Goal: Information Seeking & Learning: Check status

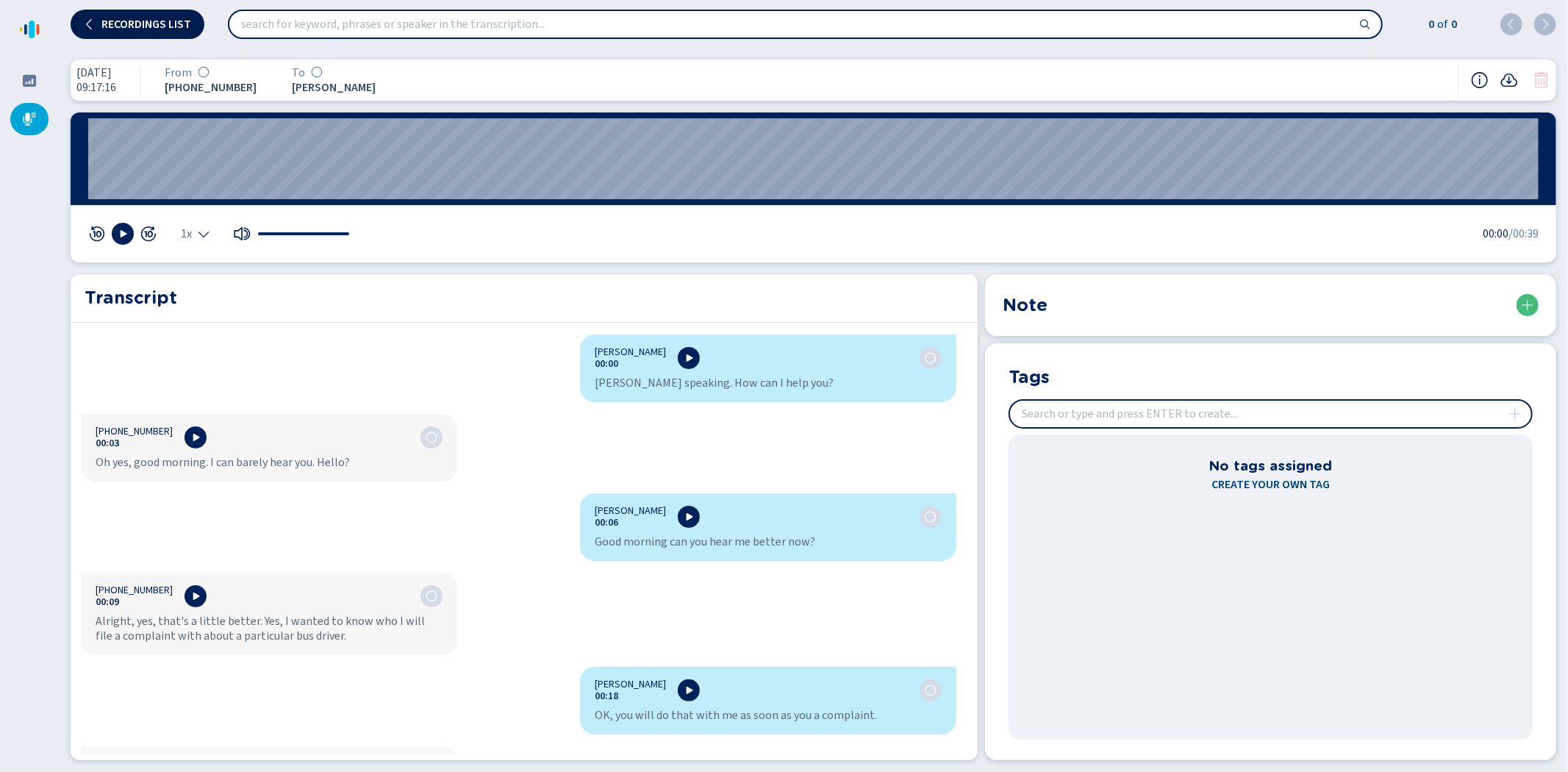
click at [143, 22] on span "Recordings list" at bounding box center [147, 24] width 90 height 12
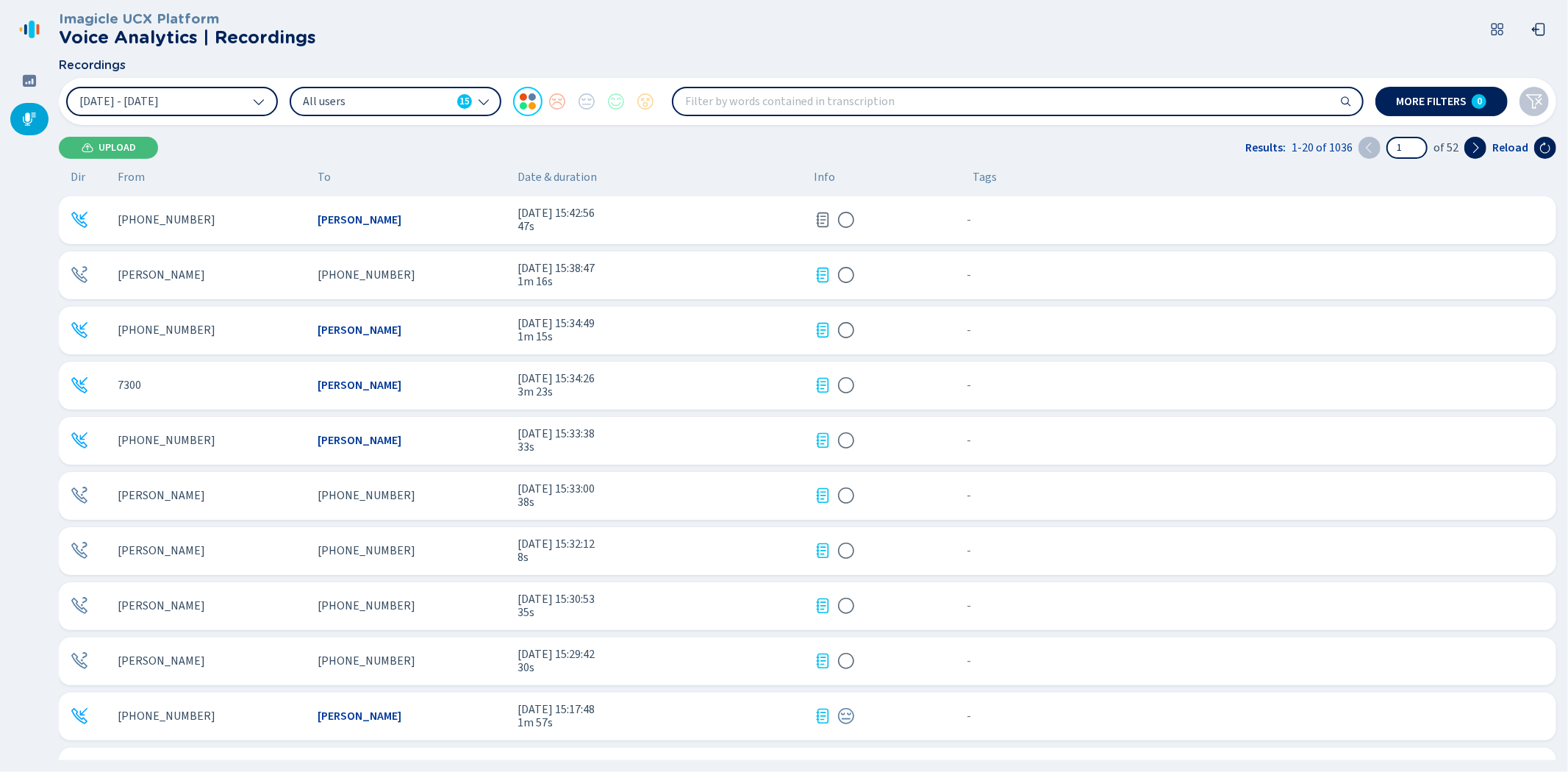
click at [236, 98] on button "[DATE] - [DATE]" at bounding box center [172, 101] width 212 height 29
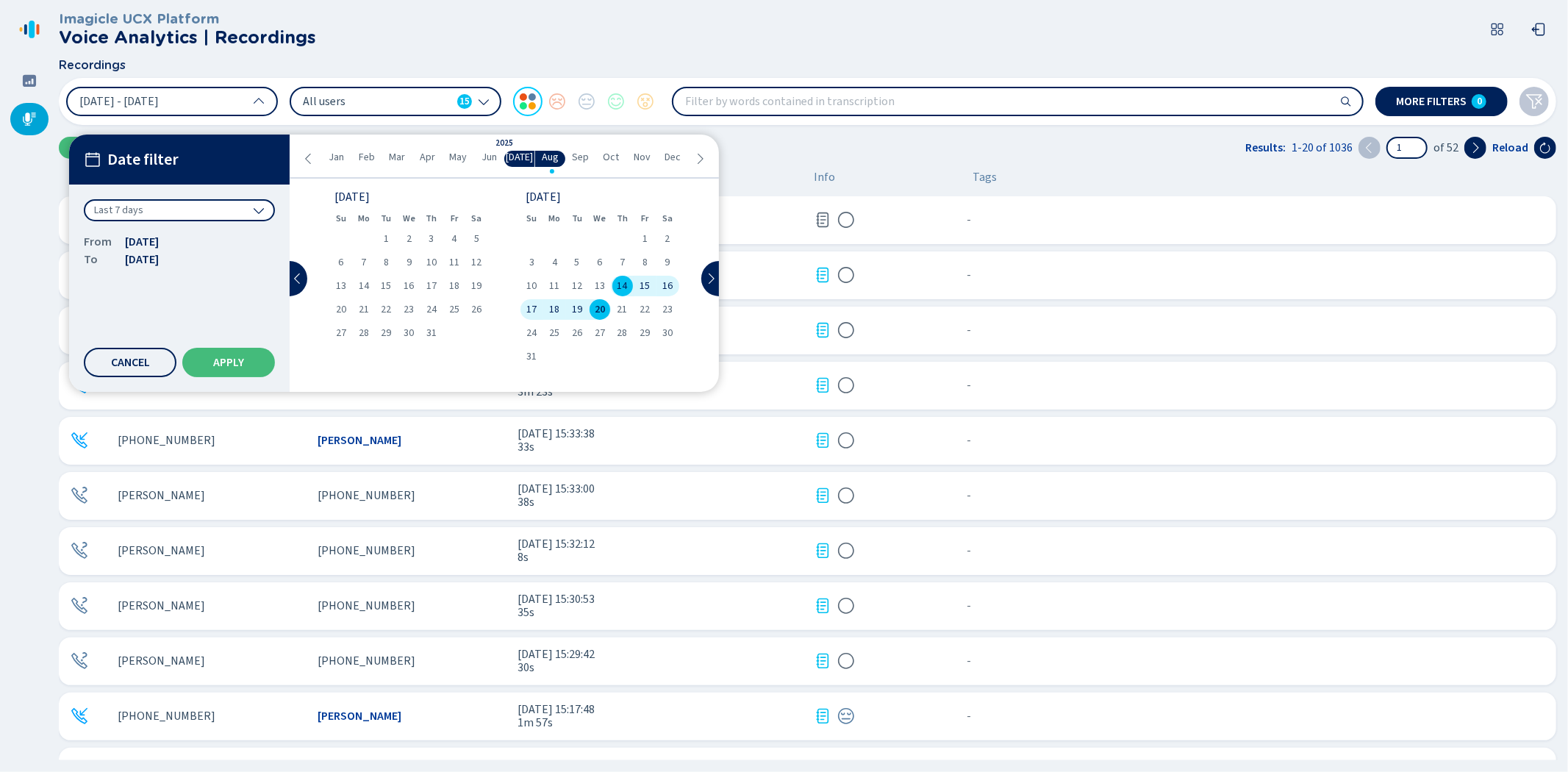
click at [601, 307] on span "20" at bounding box center [599, 309] width 10 height 10
click at [228, 357] on span "Apply" at bounding box center [228, 363] width 31 height 12
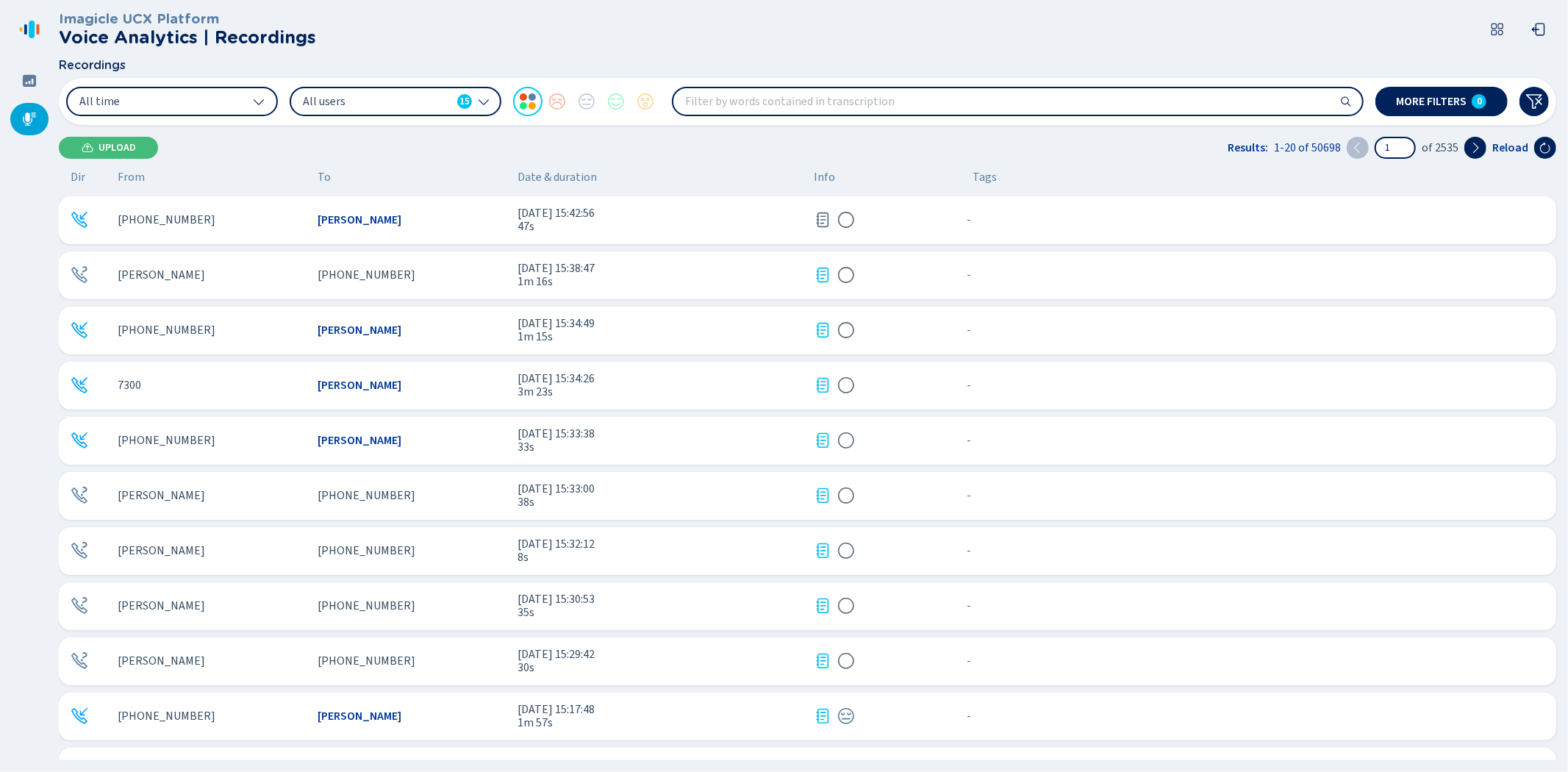
click at [444, 230] on div "[PHONE_NUMBER] [PERSON_NAME] [DATE] 15:42:56 47s - {{hiddenTagsCount}} more" at bounding box center [808, 219] width 1497 height 48
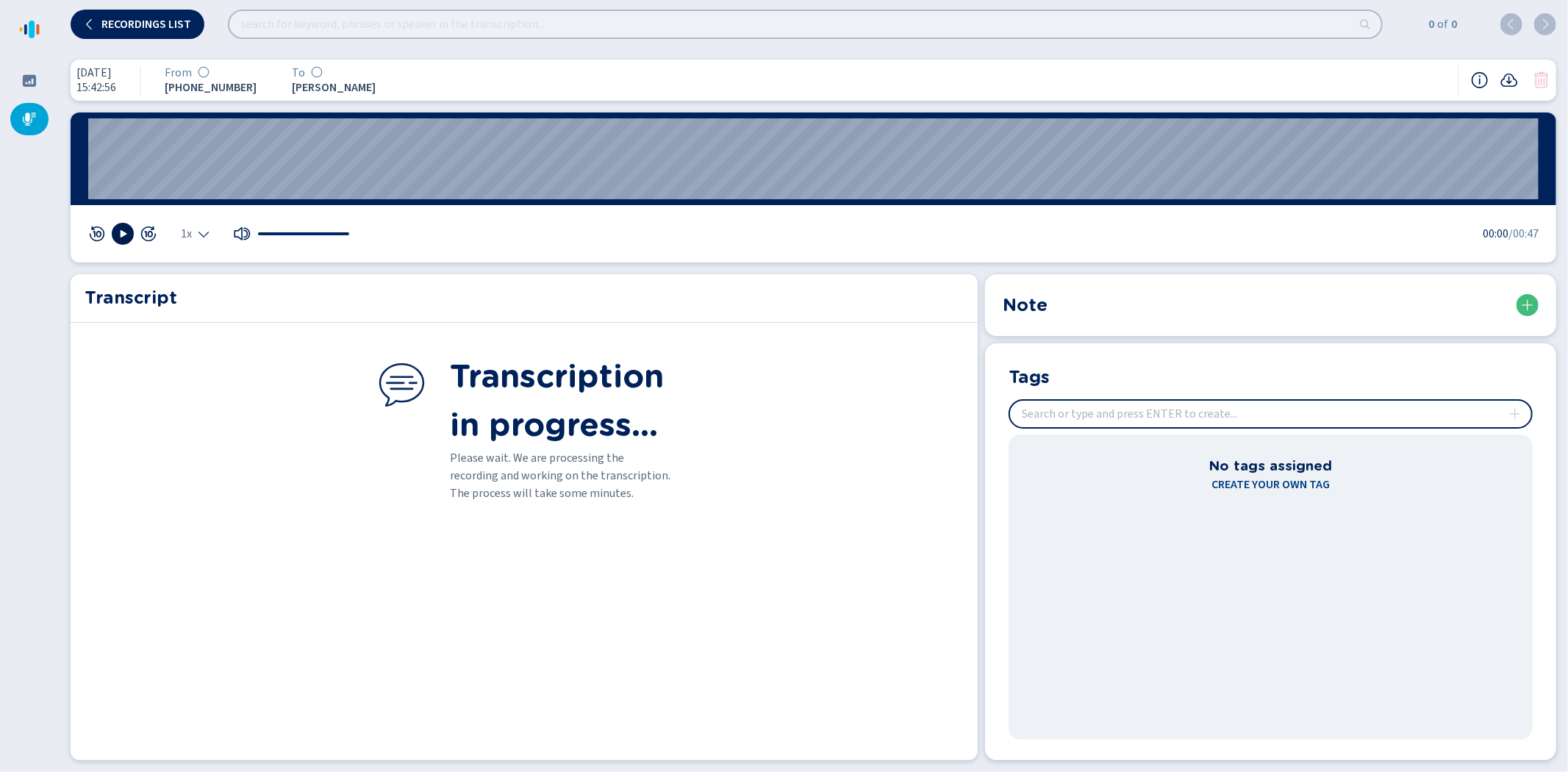
click at [122, 232] on icon at bounding box center [124, 233] width 7 height 8
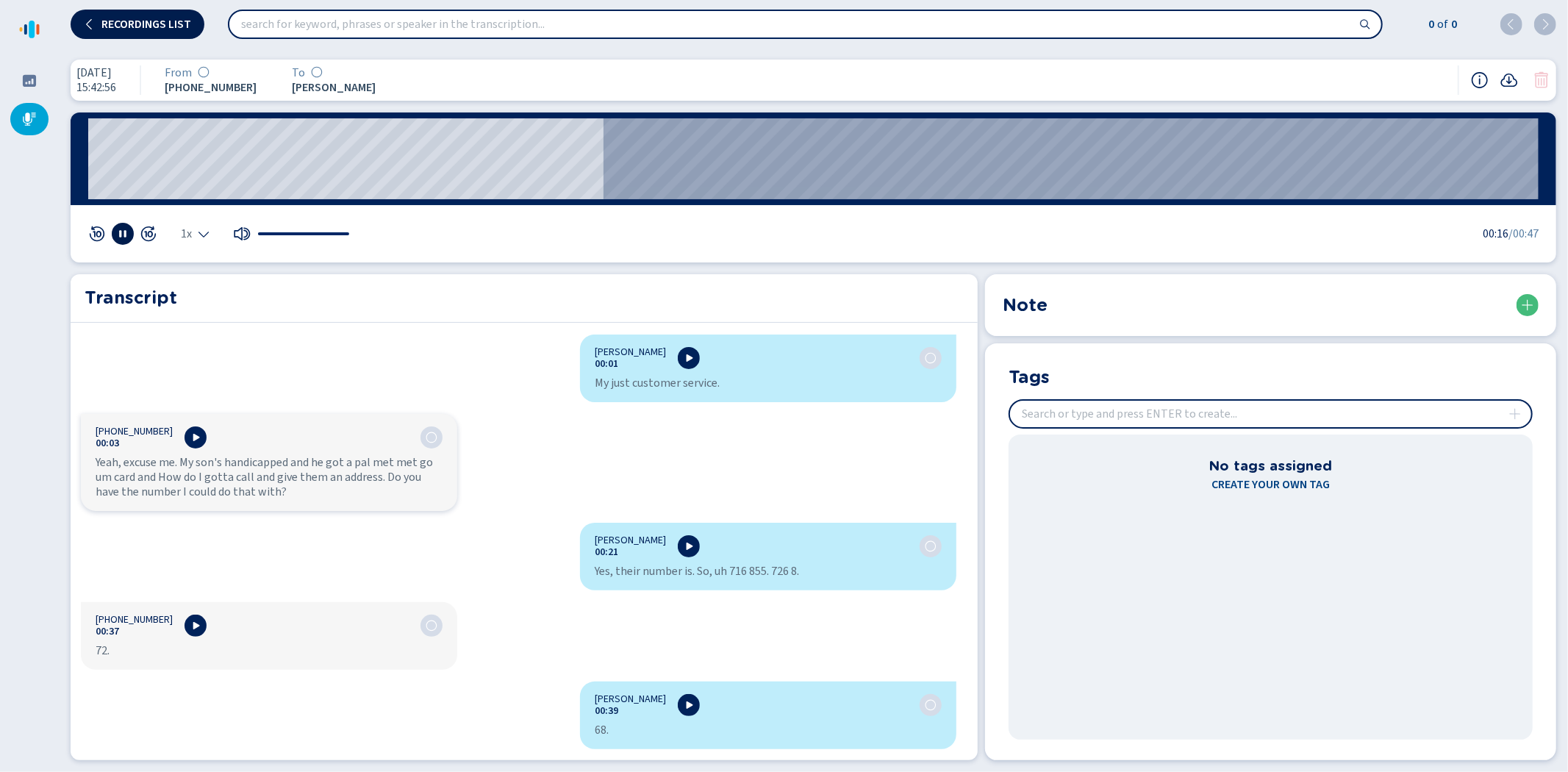
click at [119, 20] on span "Recordings list" at bounding box center [147, 24] width 90 height 12
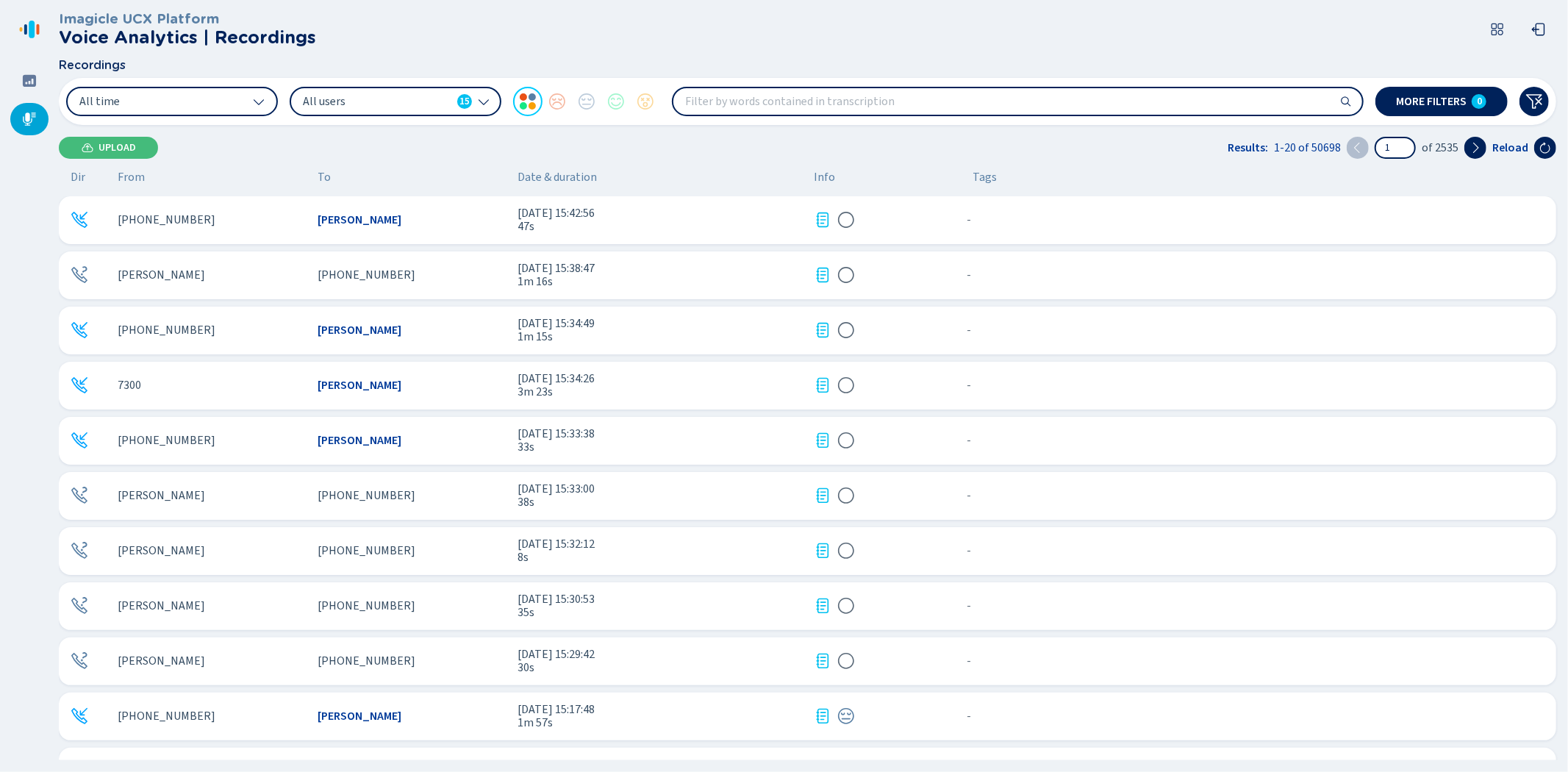
click at [246, 273] on div "[PERSON_NAME]" at bounding box center [212, 275] width 188 height 13
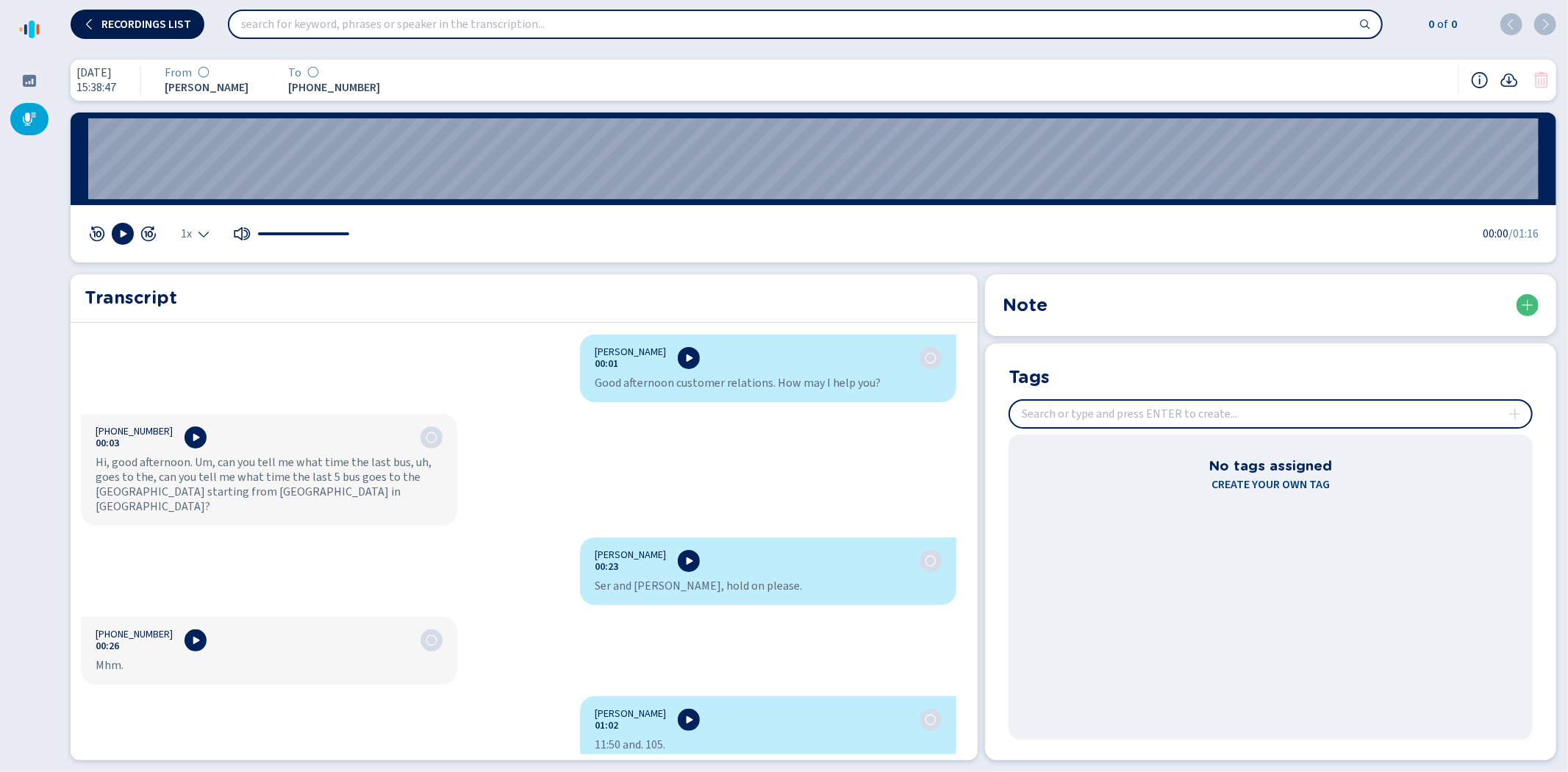
click at [113, 23] on span "Recordings list" at bounding box center [147, 24] width 90 height 12
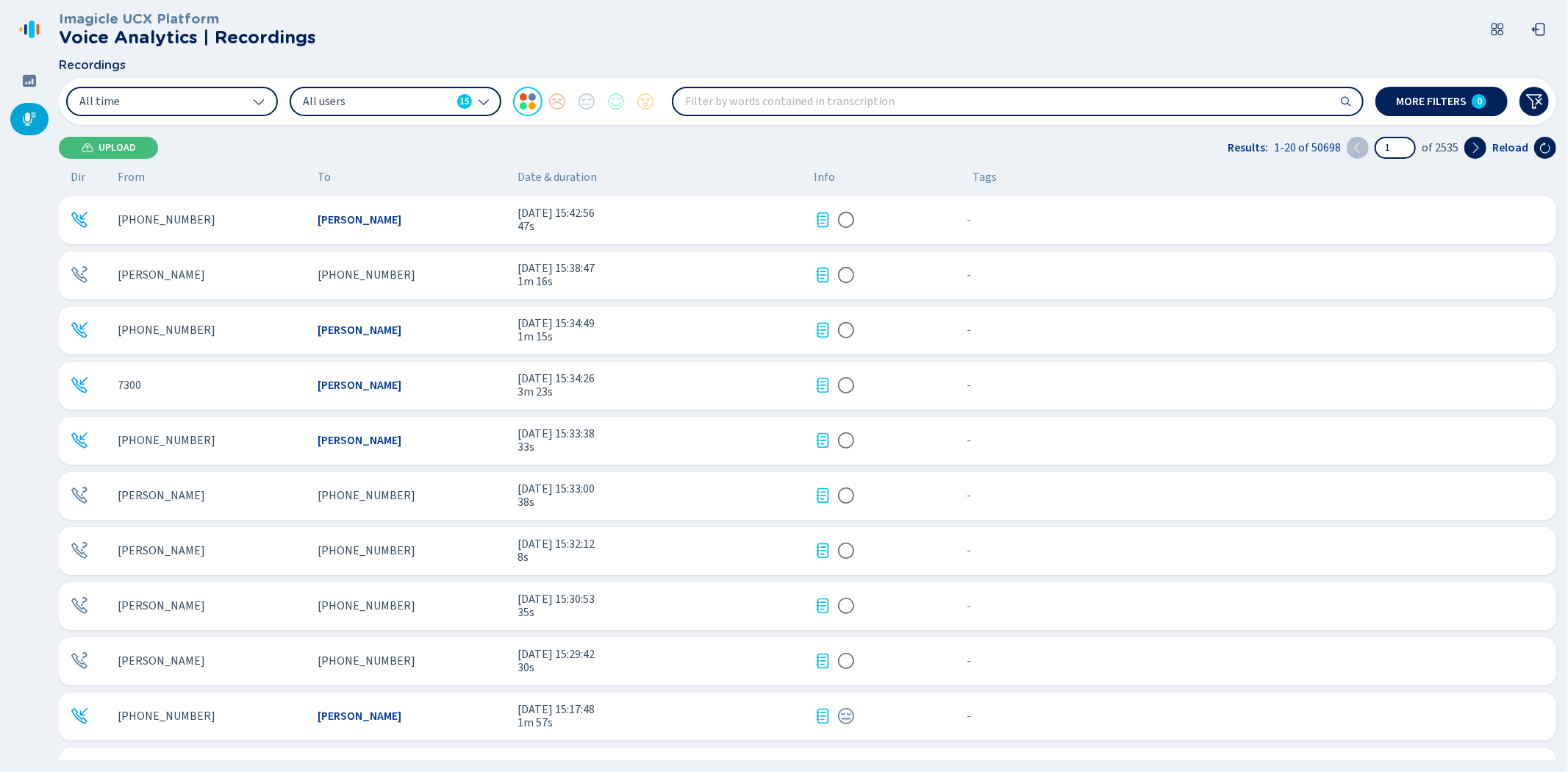
click at [252, 325] on div "[PHONE_NUMBER]" at bounding box center [212, 330] width 188 height 13
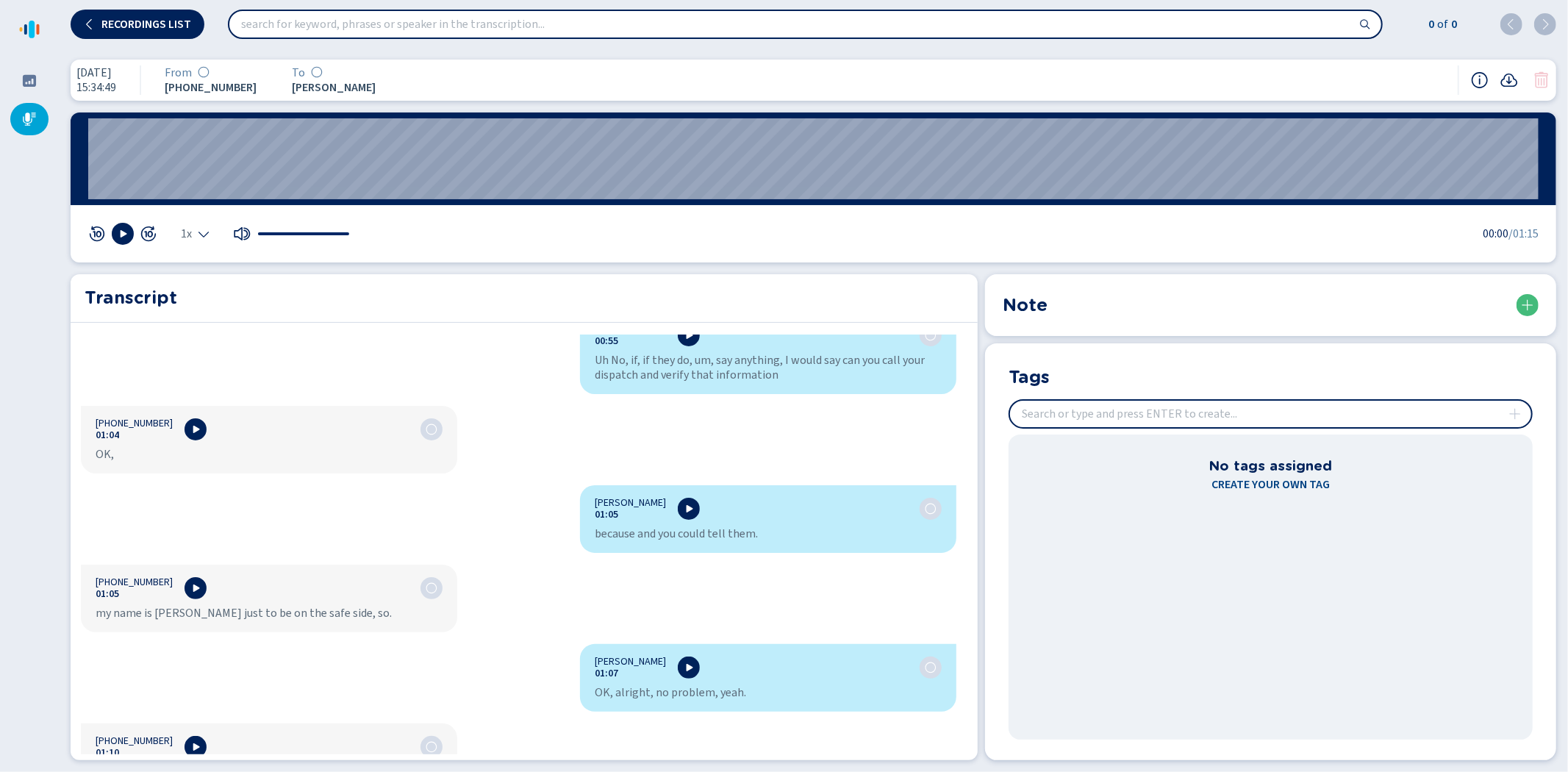
scroll to position [1050, 0]
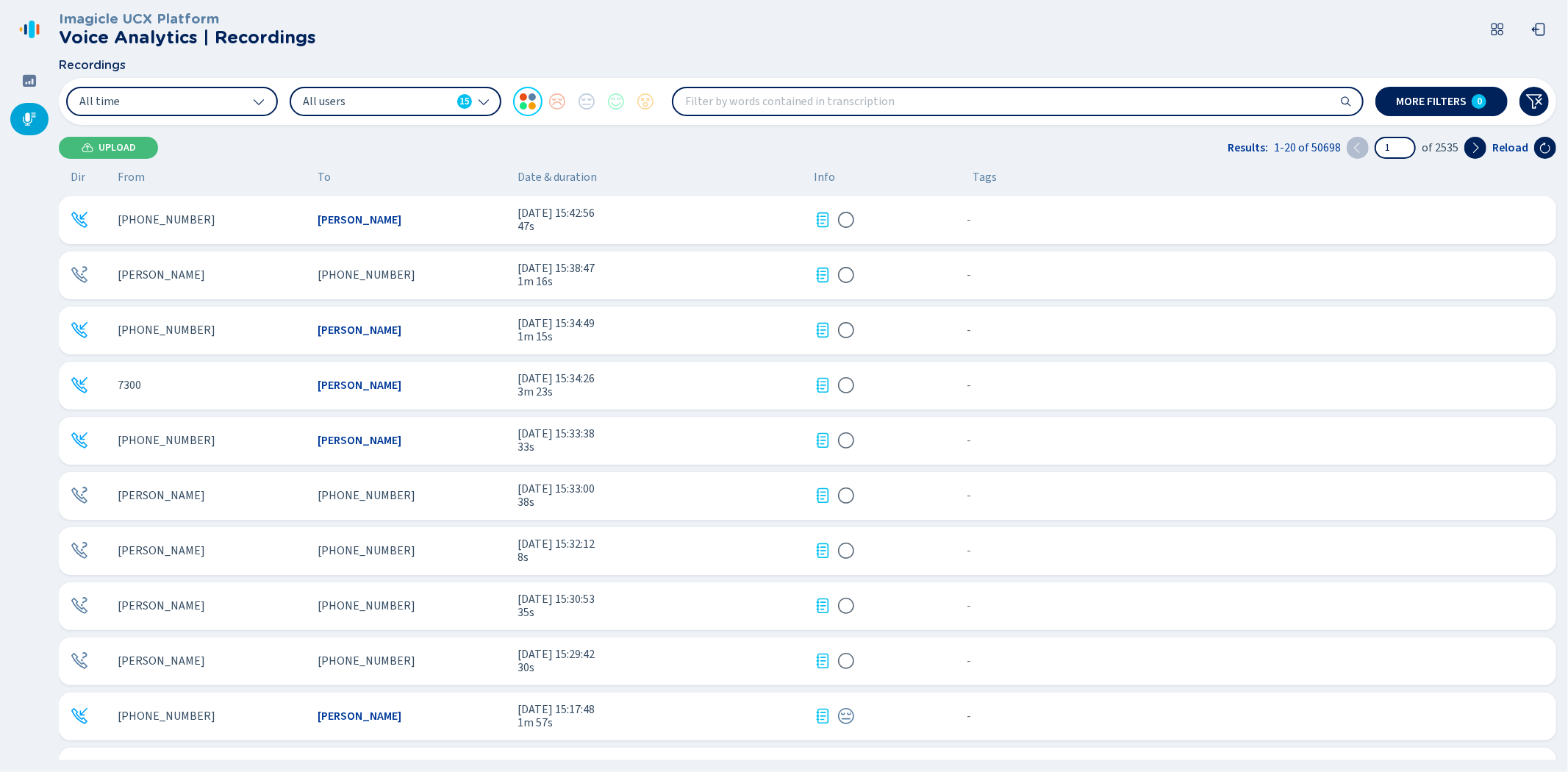
click at [253, 387] on div "7300" at bounding box center [212, 385] width 188 height 13
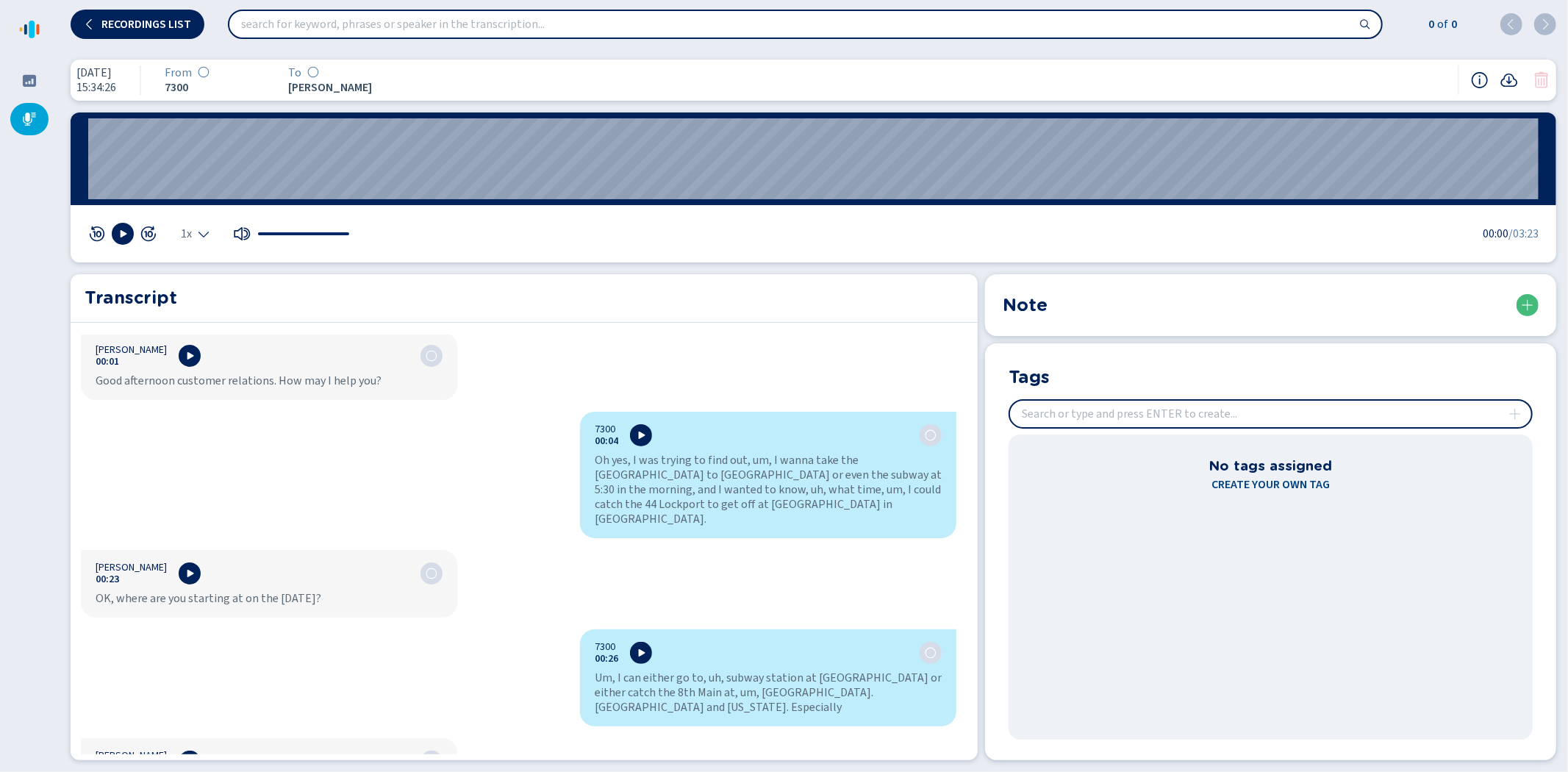
scroll to position [163, 0]
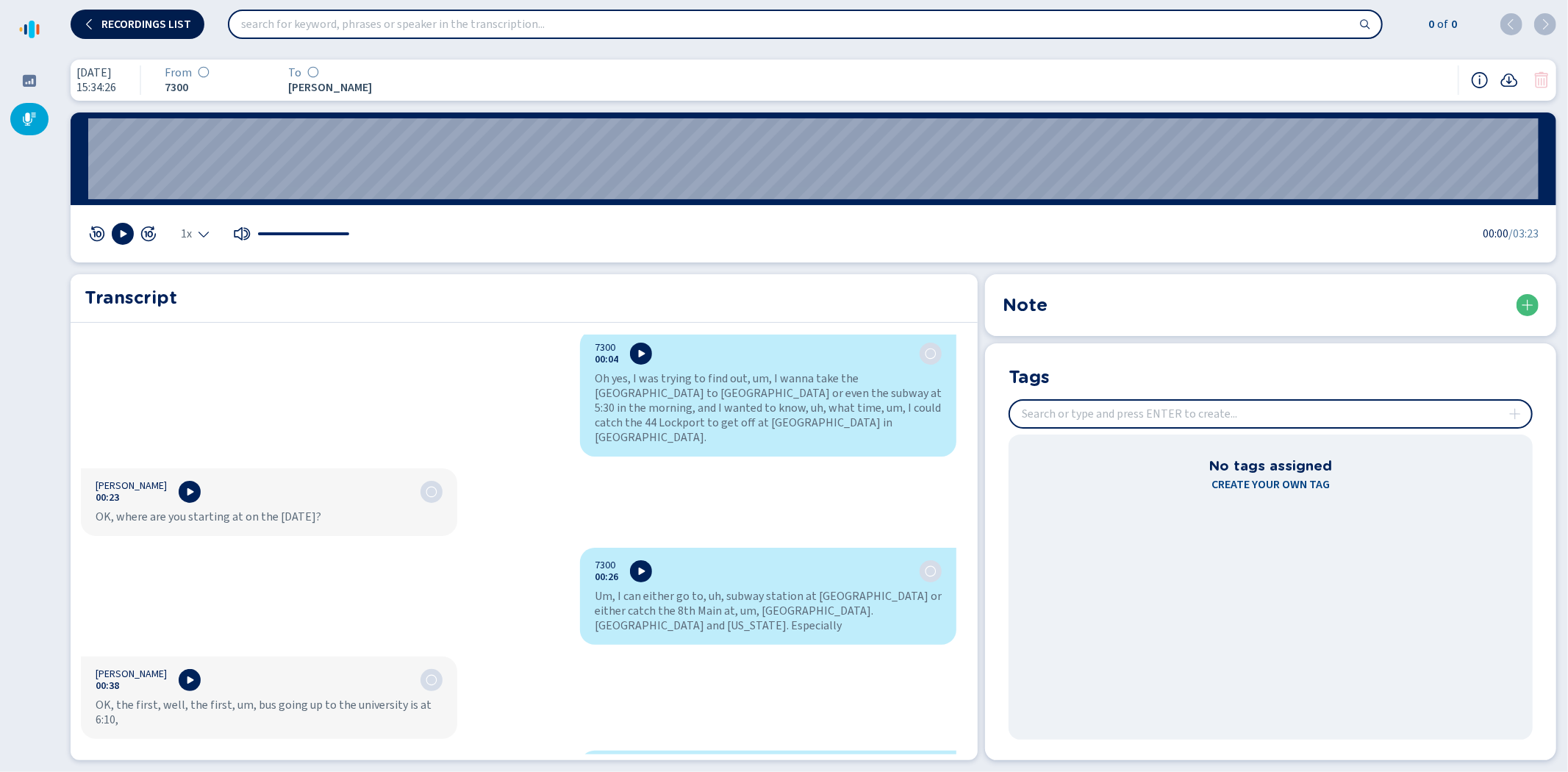
click at [133, 18] on span "Recordings list" at bounding box center [147, 24] width 90 height 12
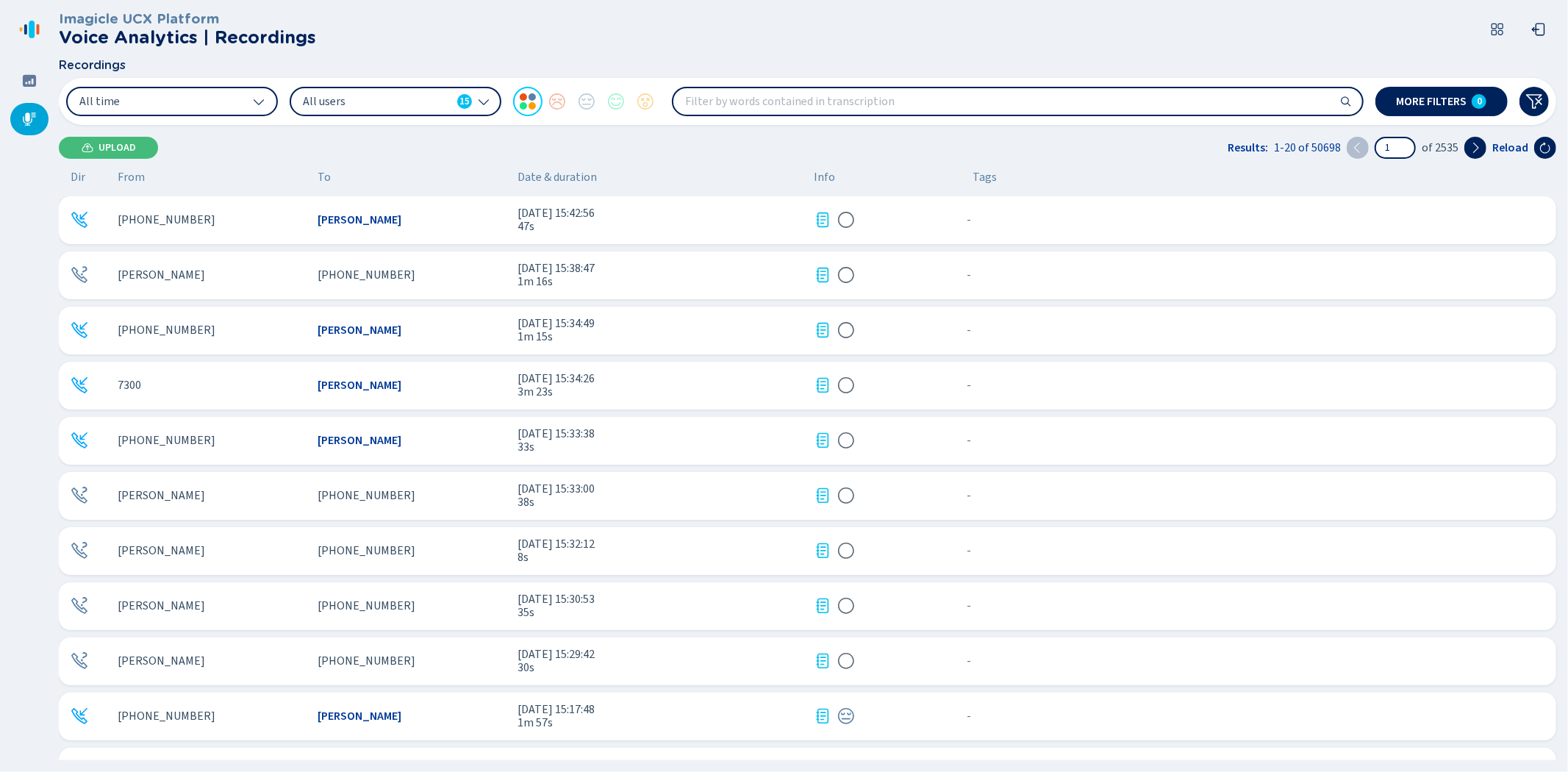
click at [188, 324] on div "[PHONE_NUMBER]" at bounding box center [212, 330] width 188 height 13
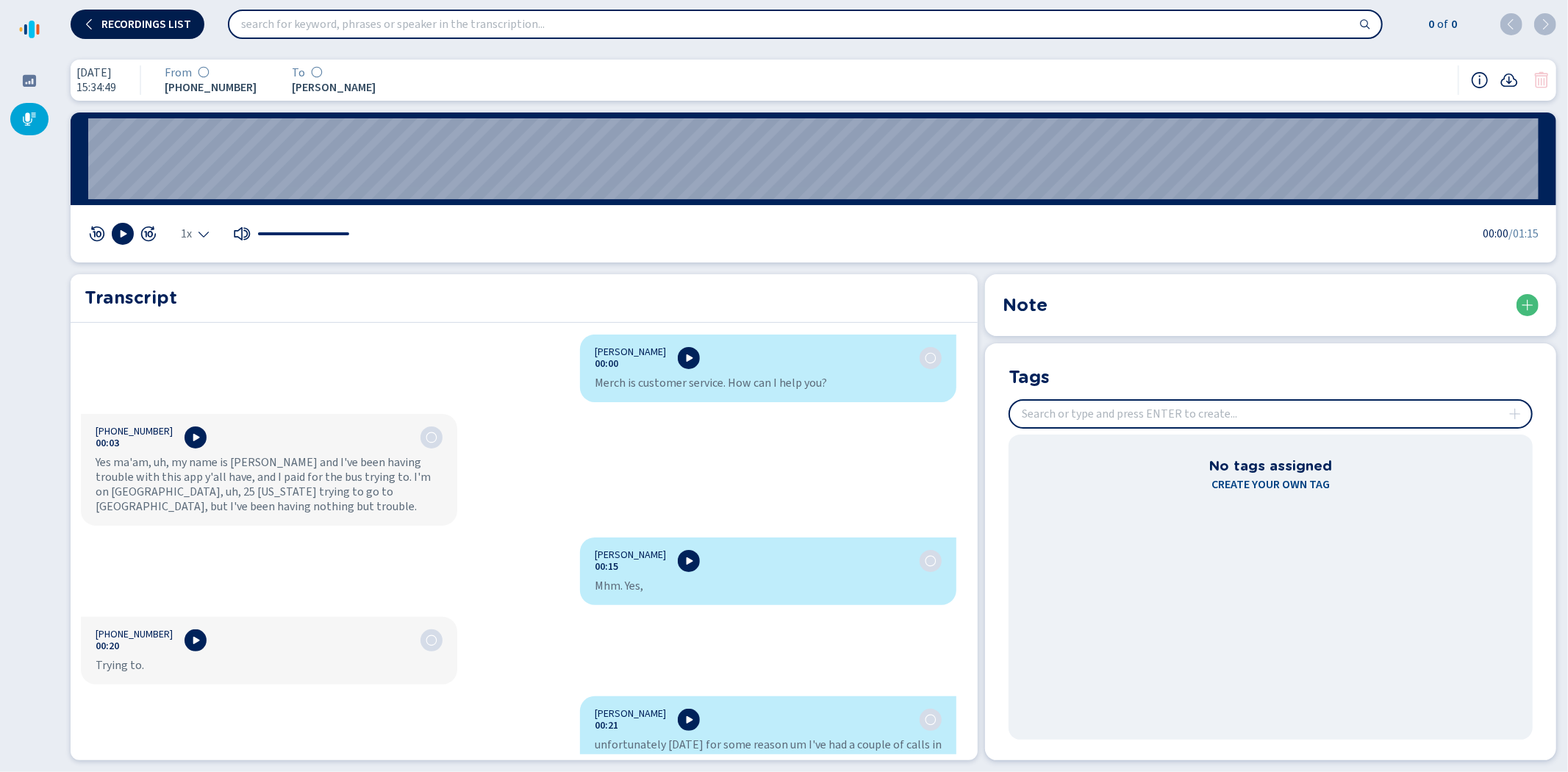
click at [115, 25] on span "Recordings list" at bounding box center [147, 24] width 90 height 12
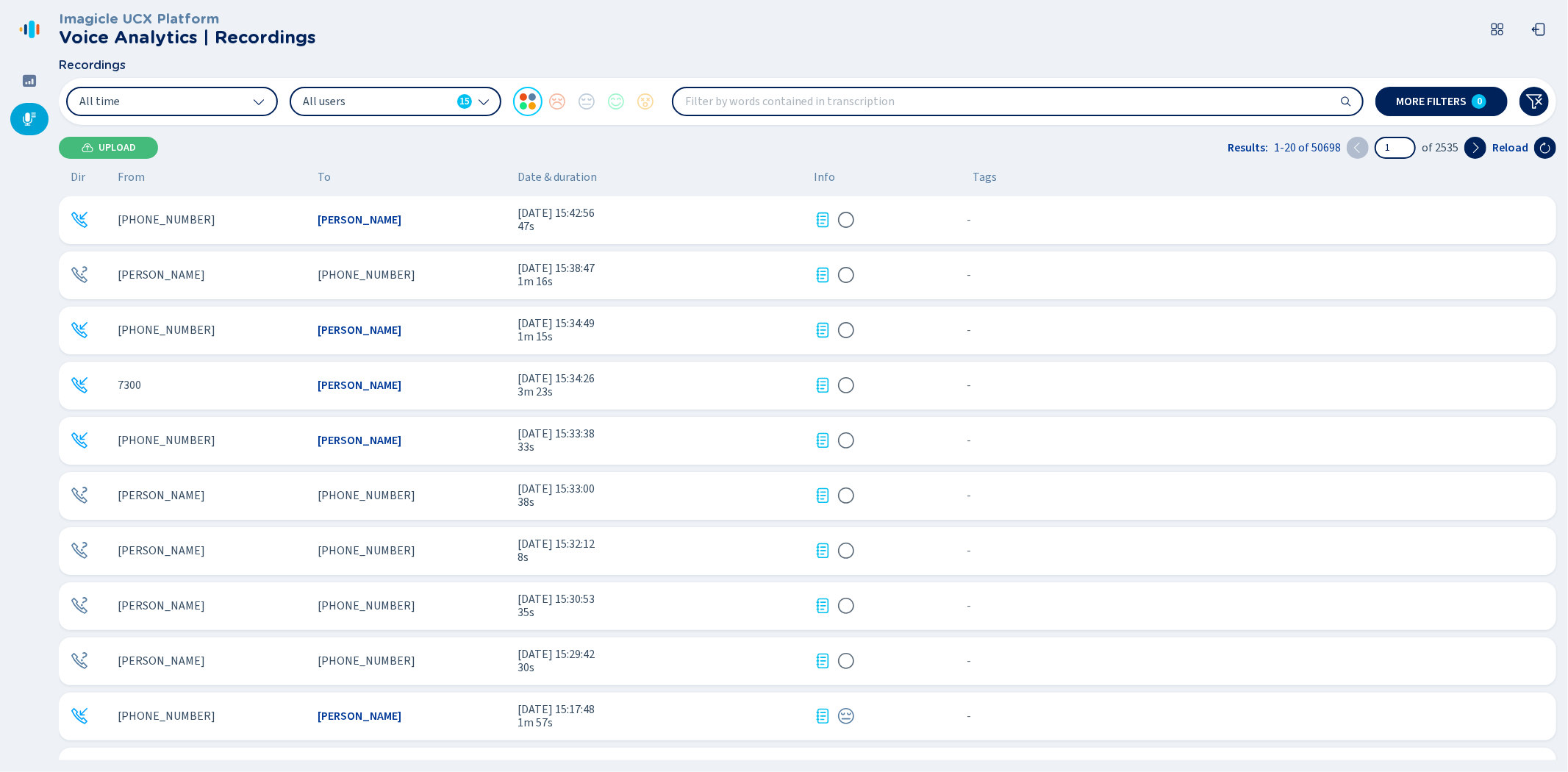
click at [230, 433] on div "[PHONE_NUMBER] [PERSON_NAME] [DATE] 15:33:38 33s - {{hiddenTagsCount}} more" at bounding box center [808, 440] width 1497 height 48
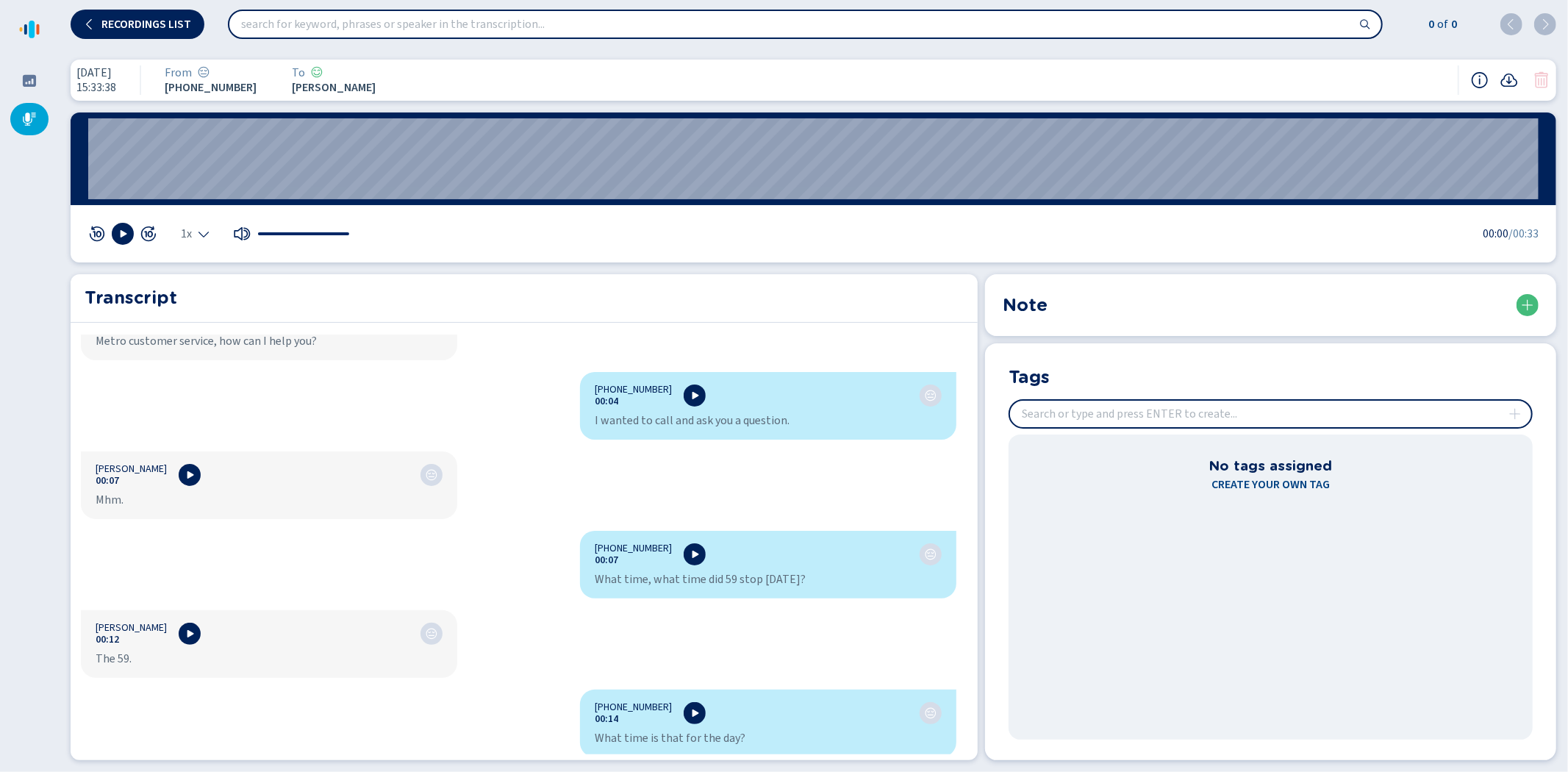
scroll to position [163, 0]
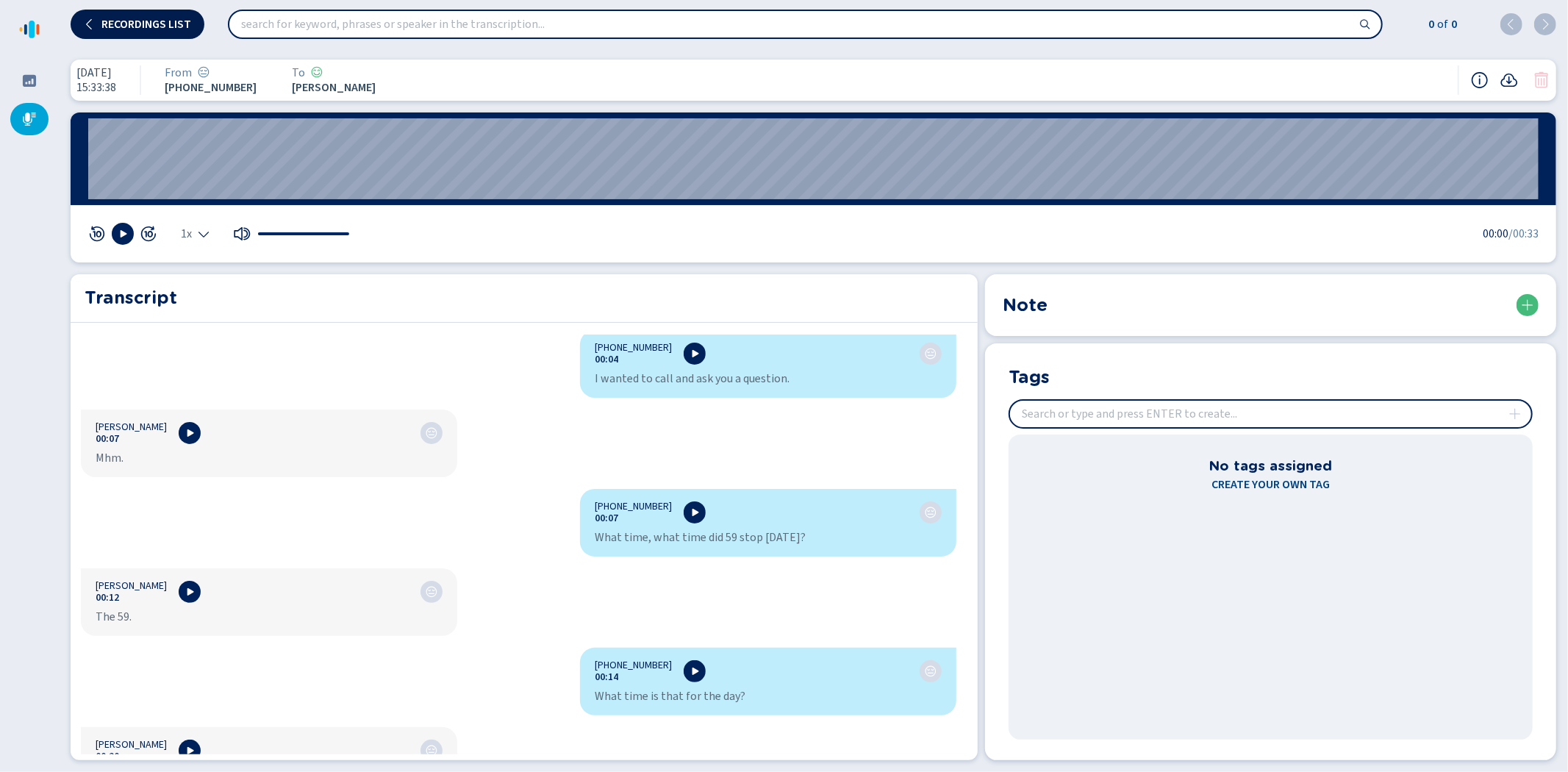
click at [121, 13] on button "Recordings list" at bounding box center [138, 23] width 133 height 29
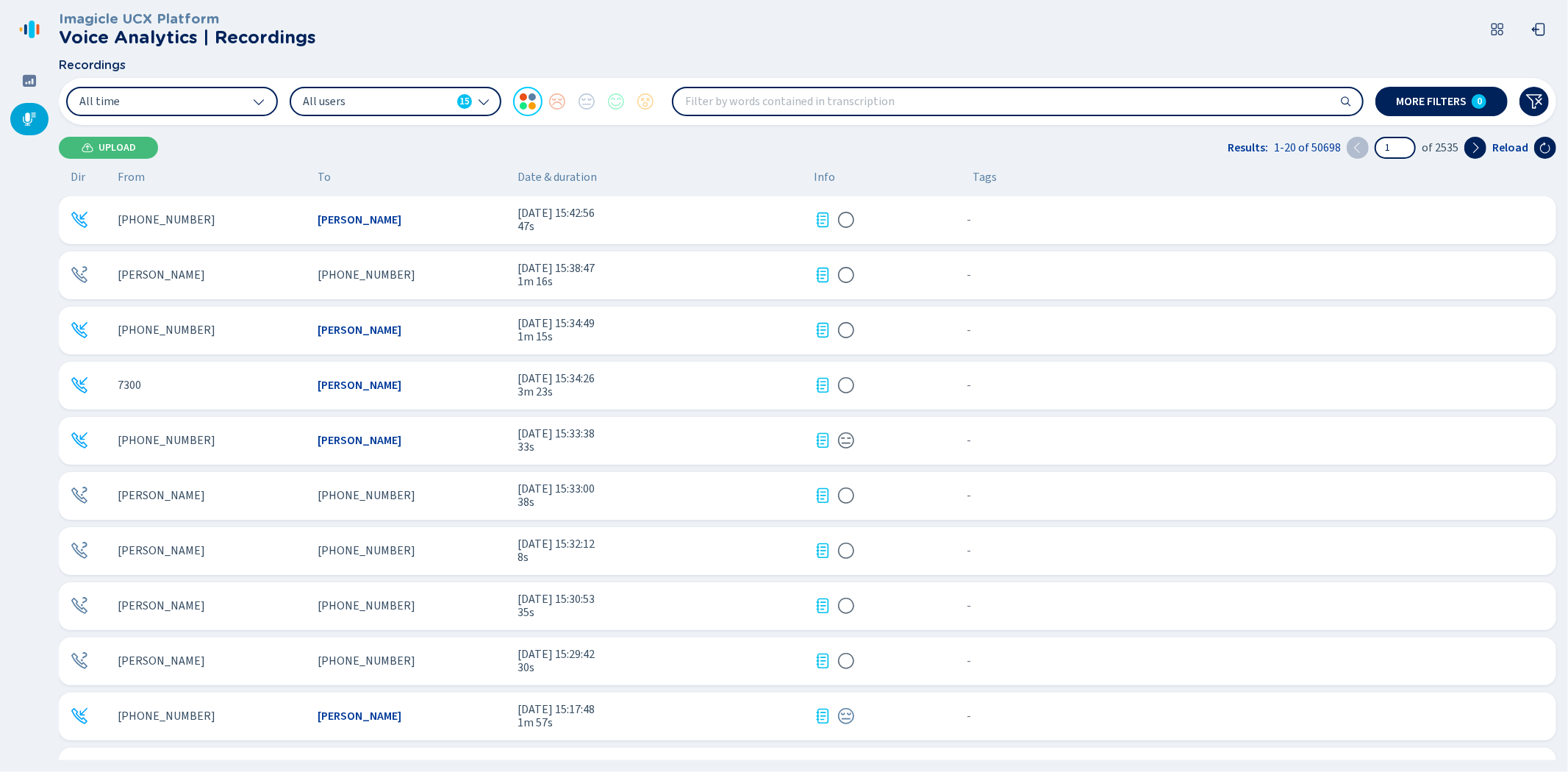
click at [261, 489] on div "[PERSON_NAME]" at bounding box center [212, 495] width 188 height 13
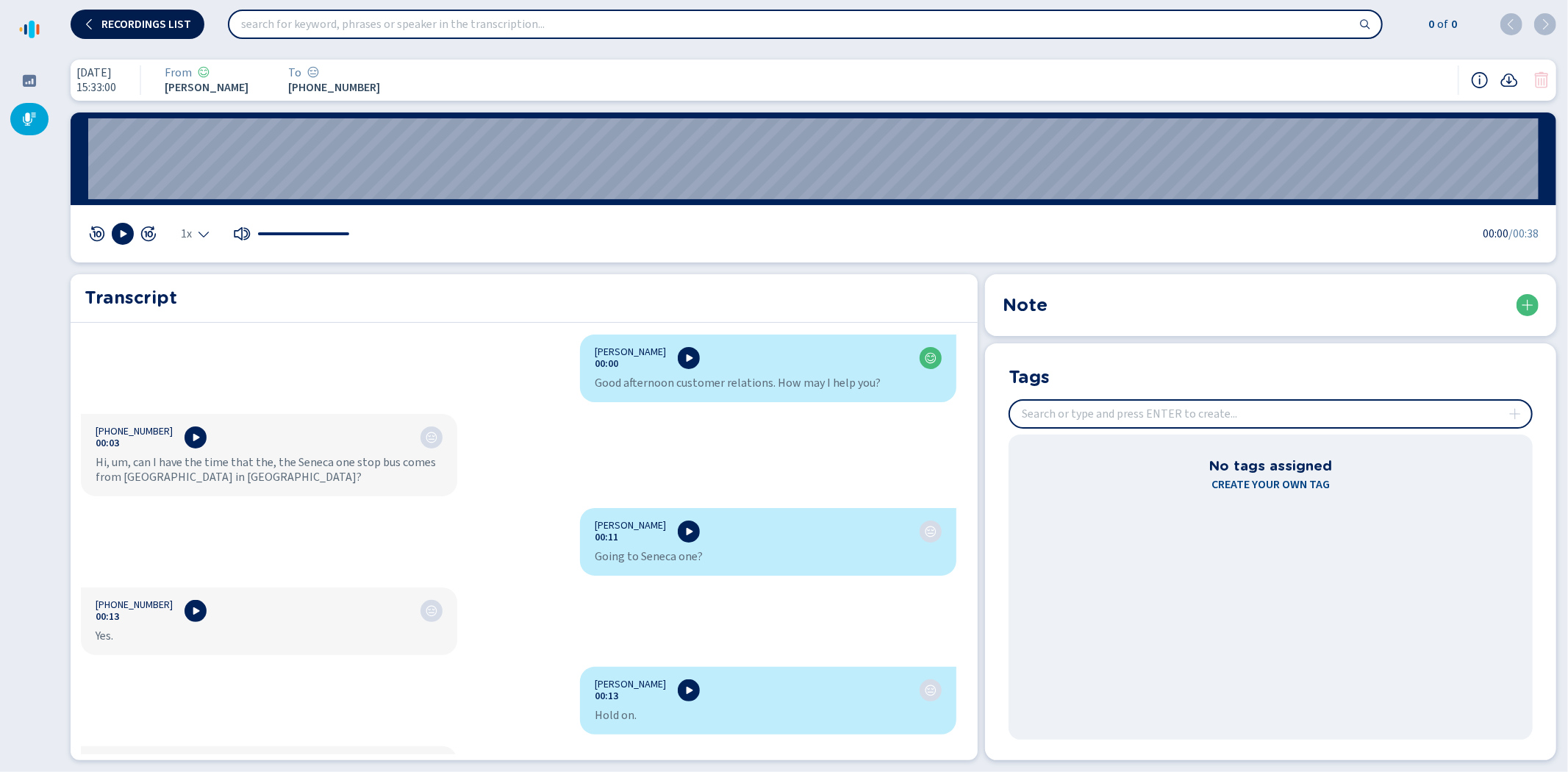
click at [138, 24] on span "Recordings list" at bounding box center [147, 24] width 90 height 12
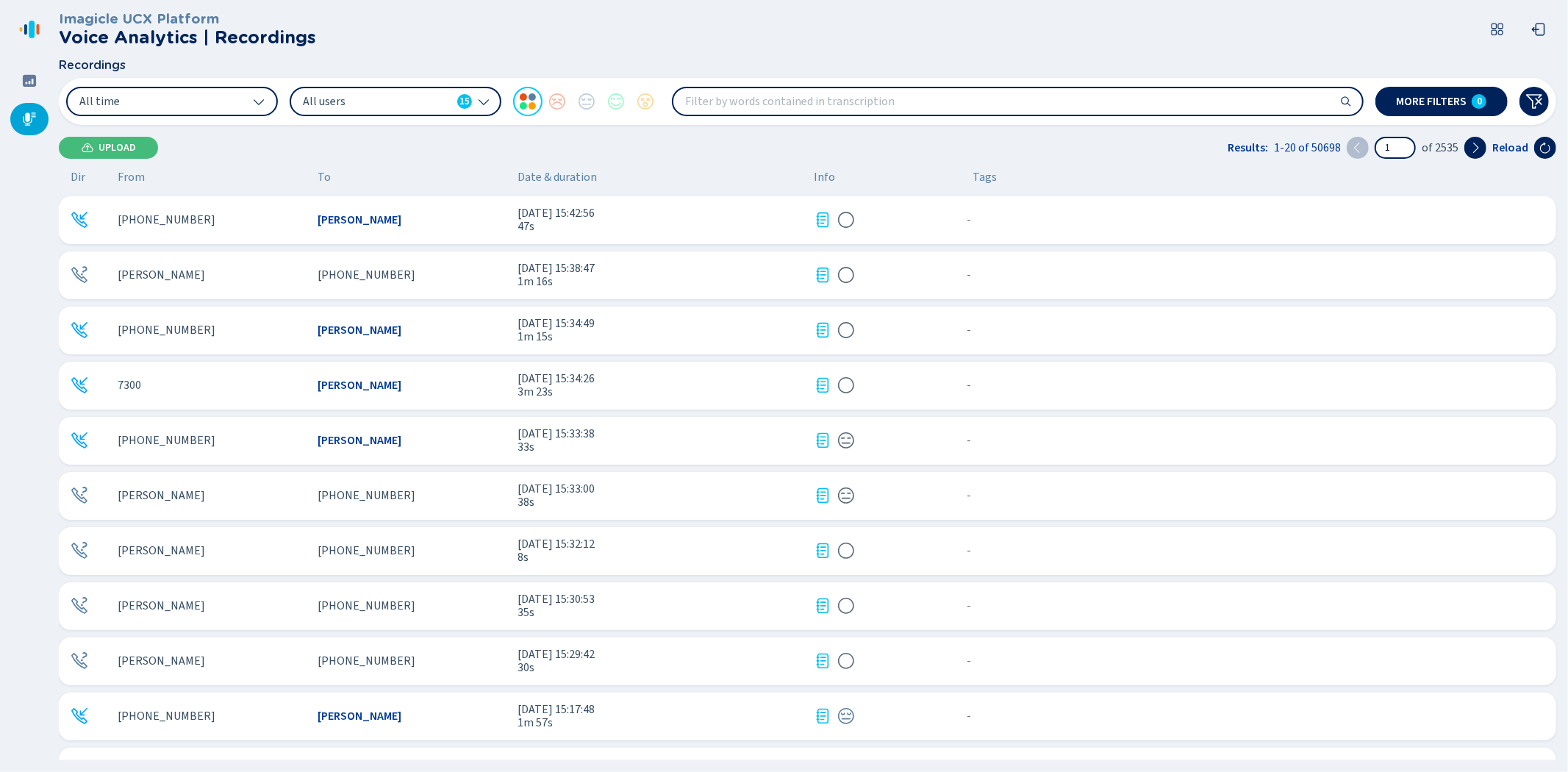
click at [272, 549] on div "[PERSON_NAME]" at bounding box center [212, 551] width 188 height 13
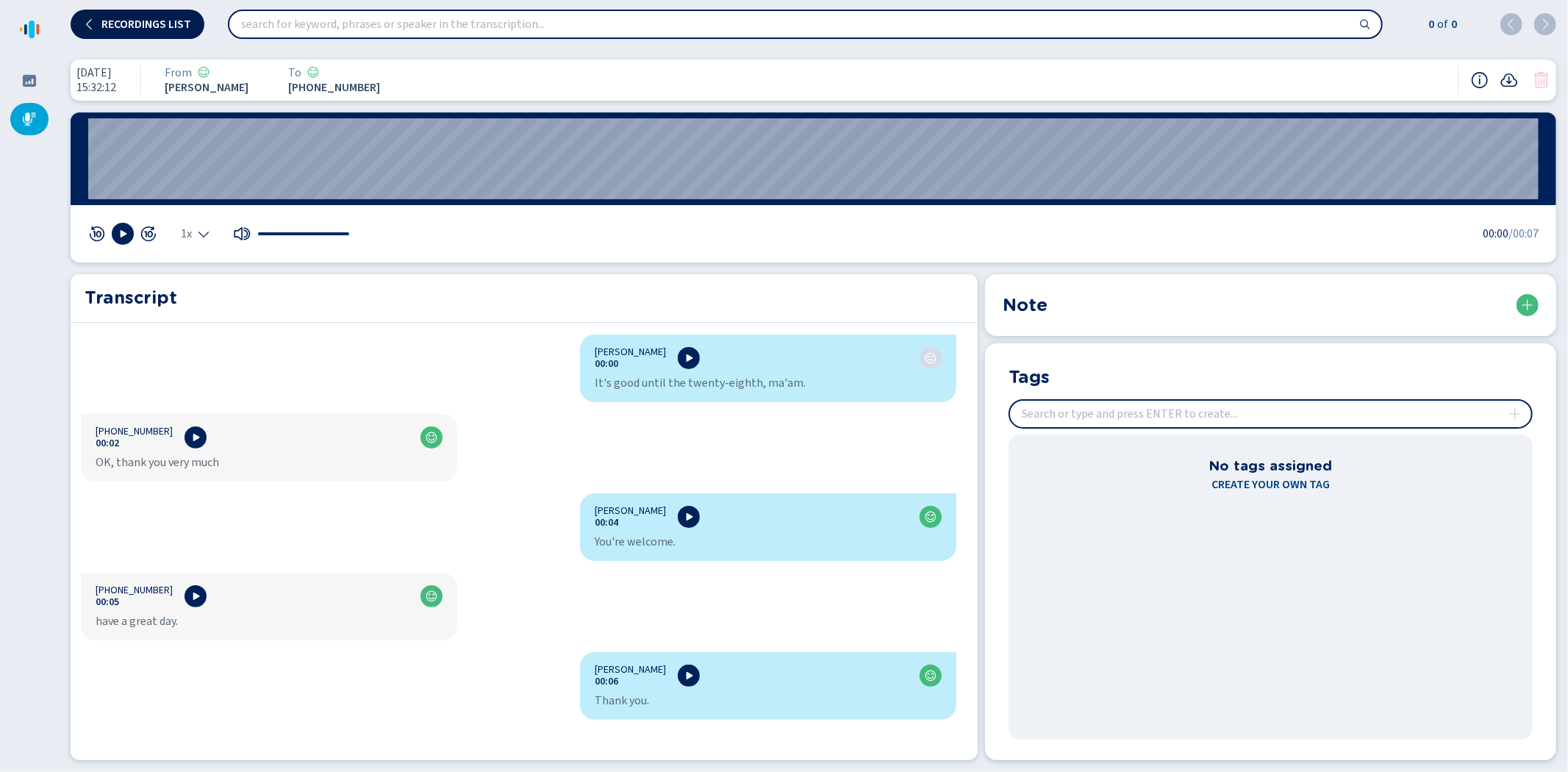
click at [118, 15] on button "Recordings list" at bounding box center [138, 23] width 133 height 29
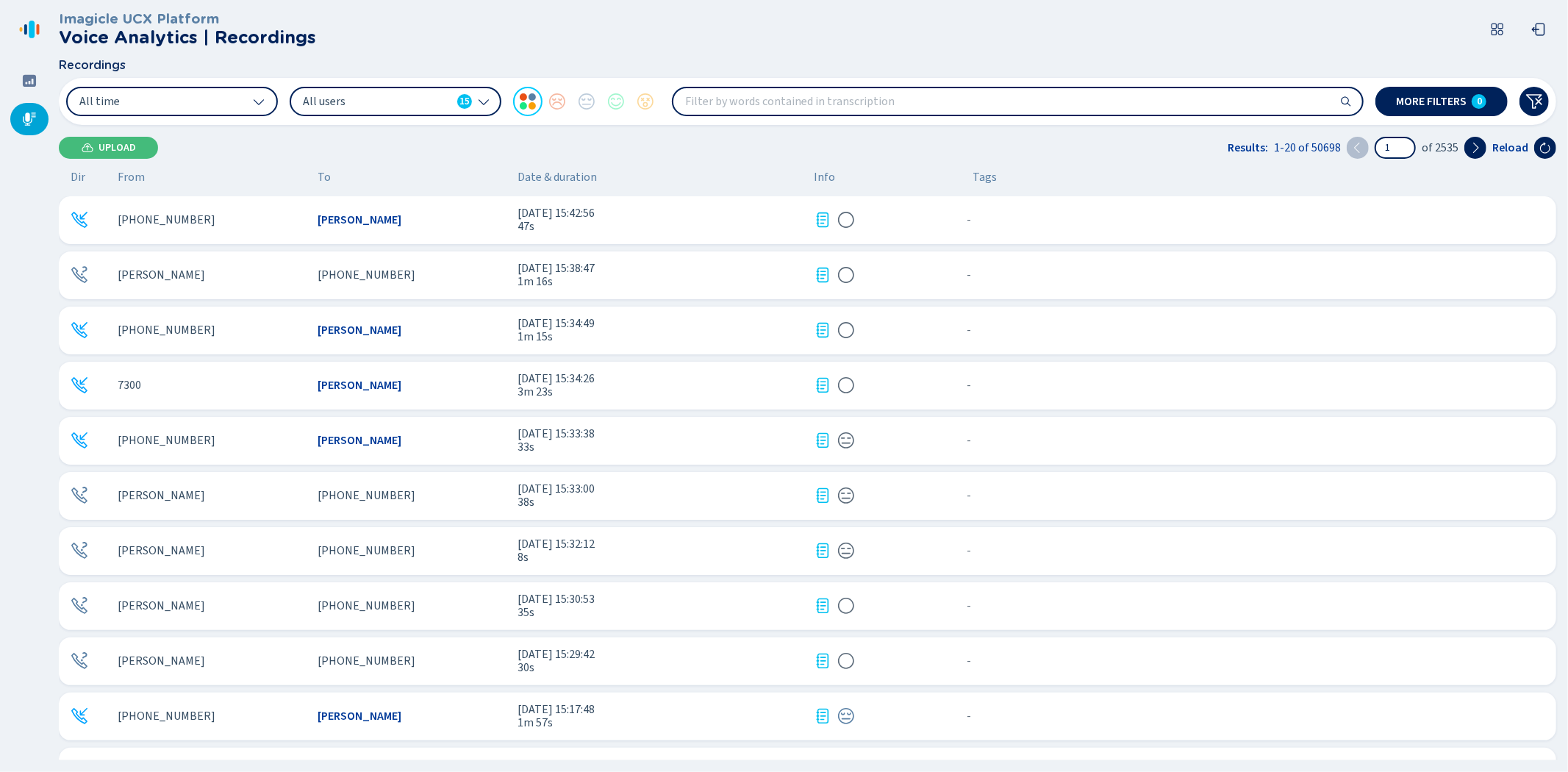
click at [278, 605] on div "[PERSON_NAME]" at bounding box center [212, 606] width 188 height 13
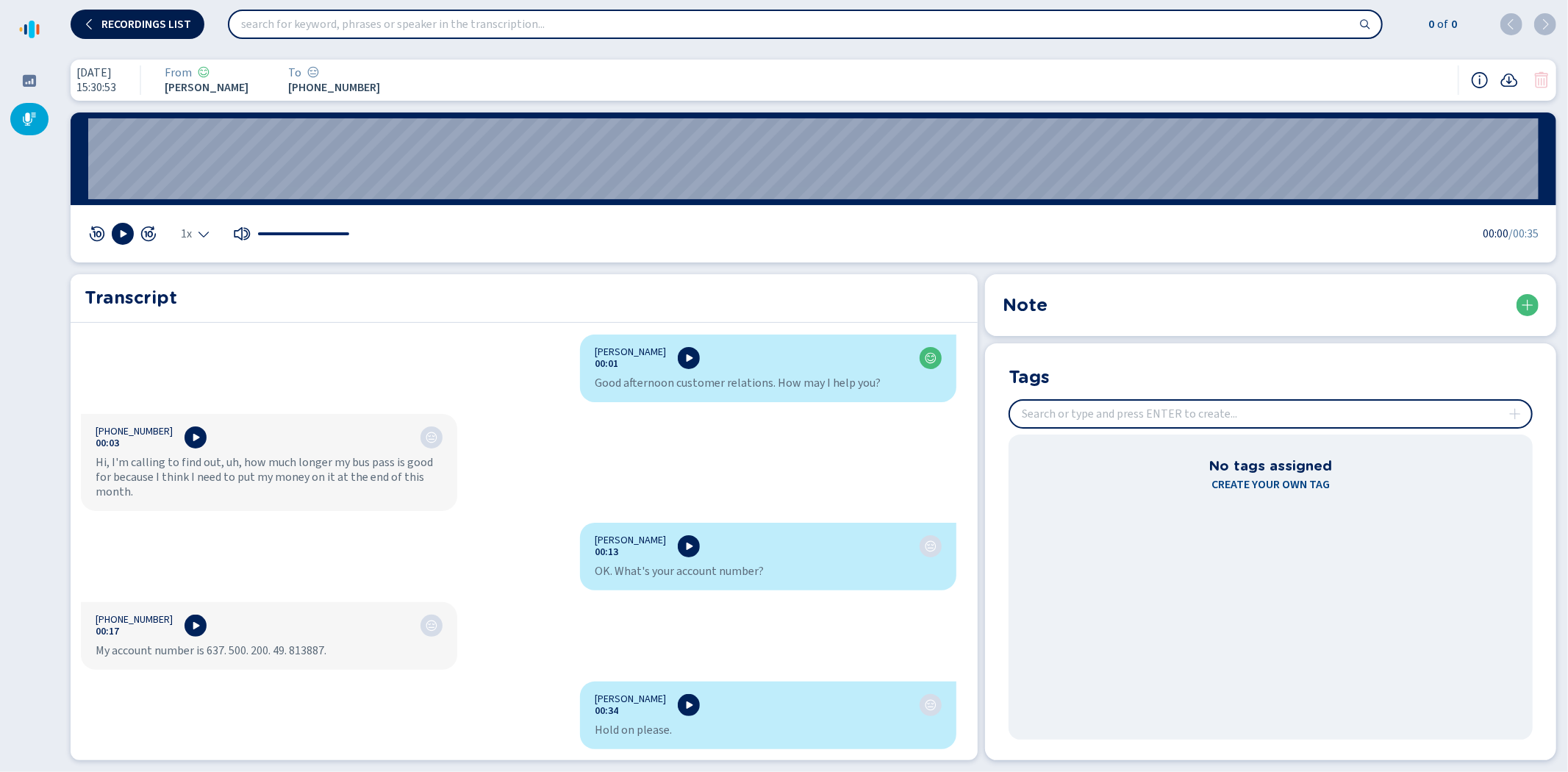
click at [128, 19] on span "Recordings list" at bounding box center [147, 24] width 90 height 12
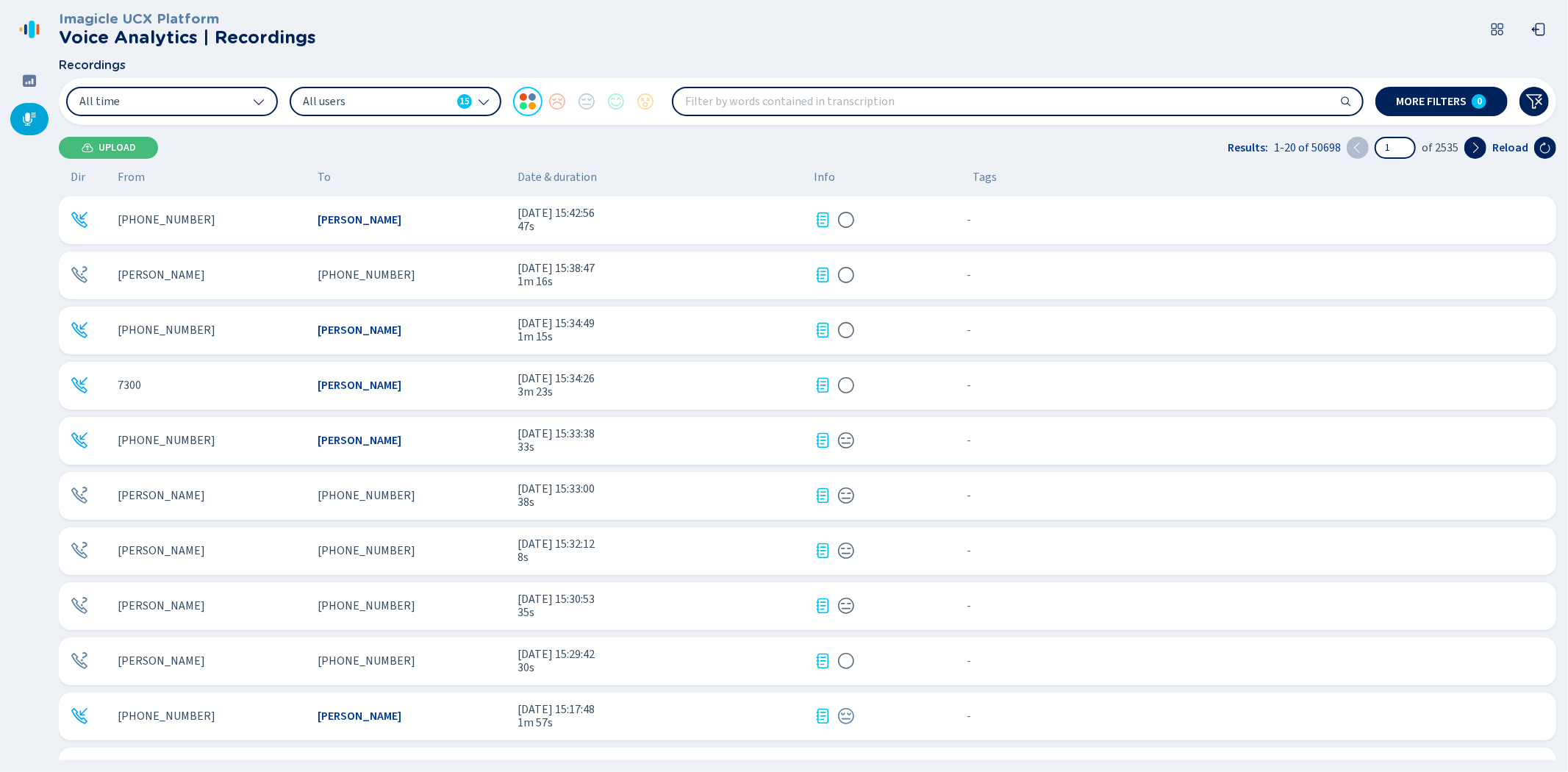
click at [258, 664] on div "[PERSON_NAME]" at bounding box center [212, 661] width 188 height 13
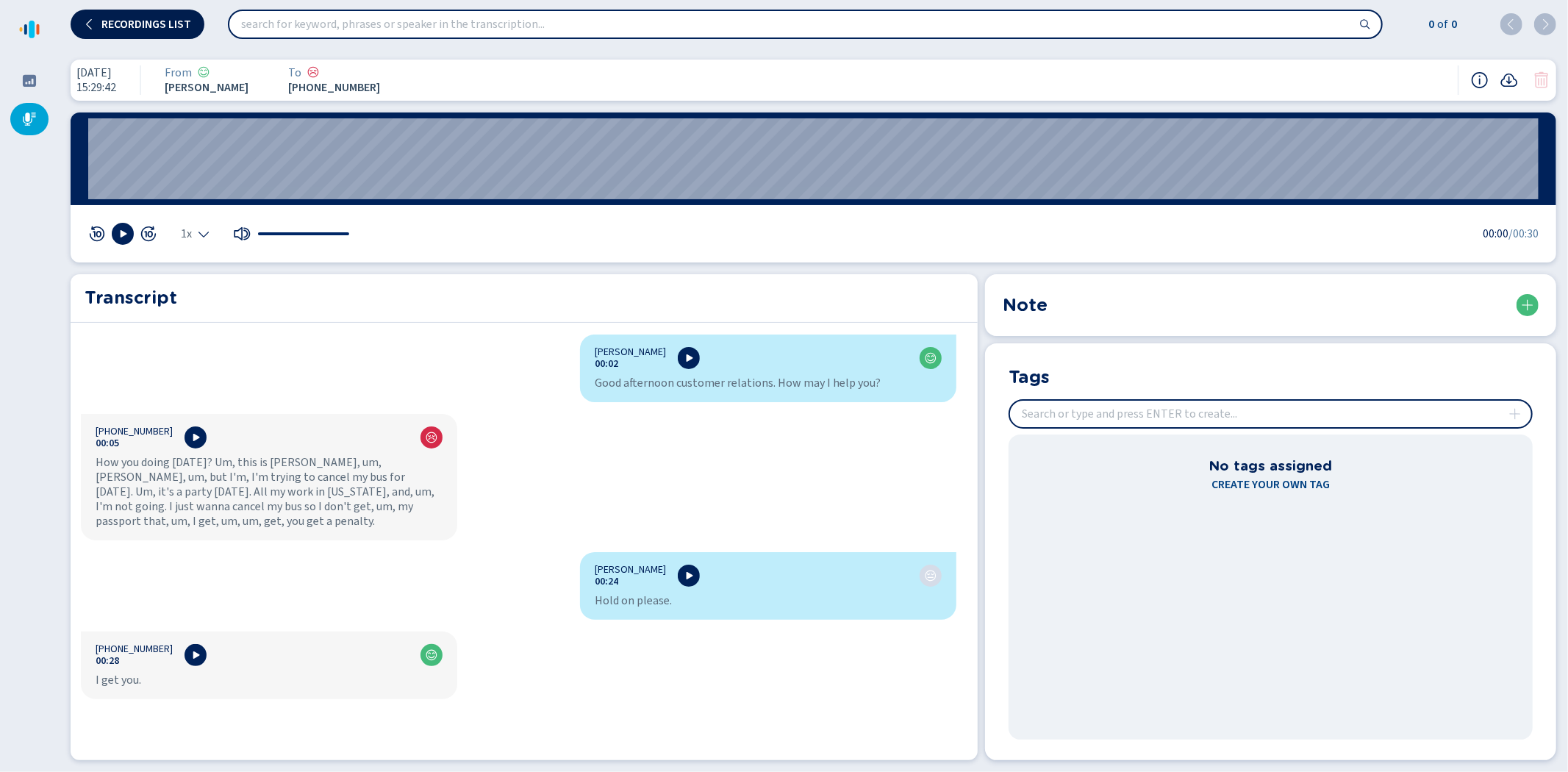
click at [137, 15] on button "Recordings list" at bounding box center [138, 23] width 133 height 29
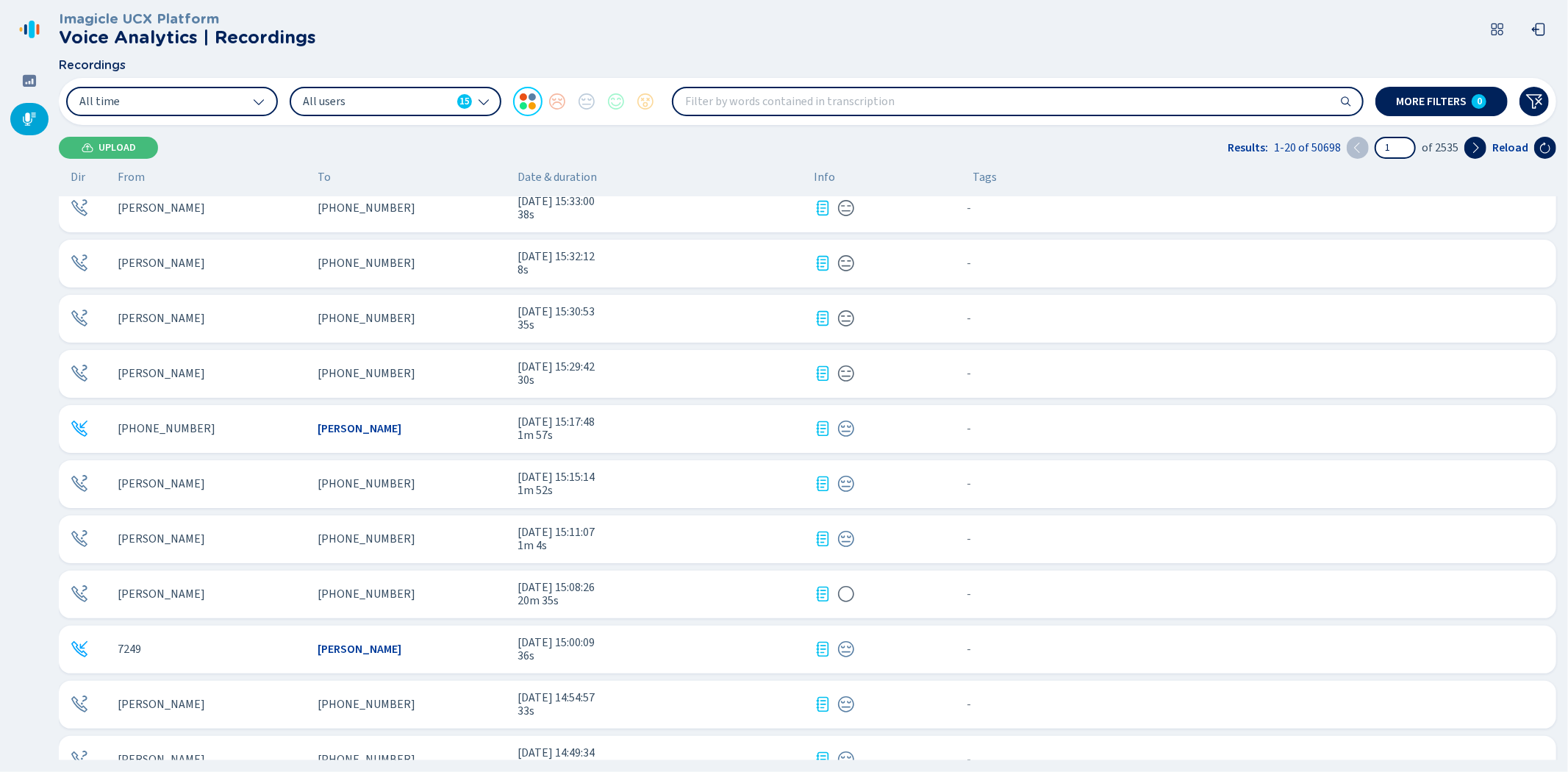
scroll to position [408, 0]
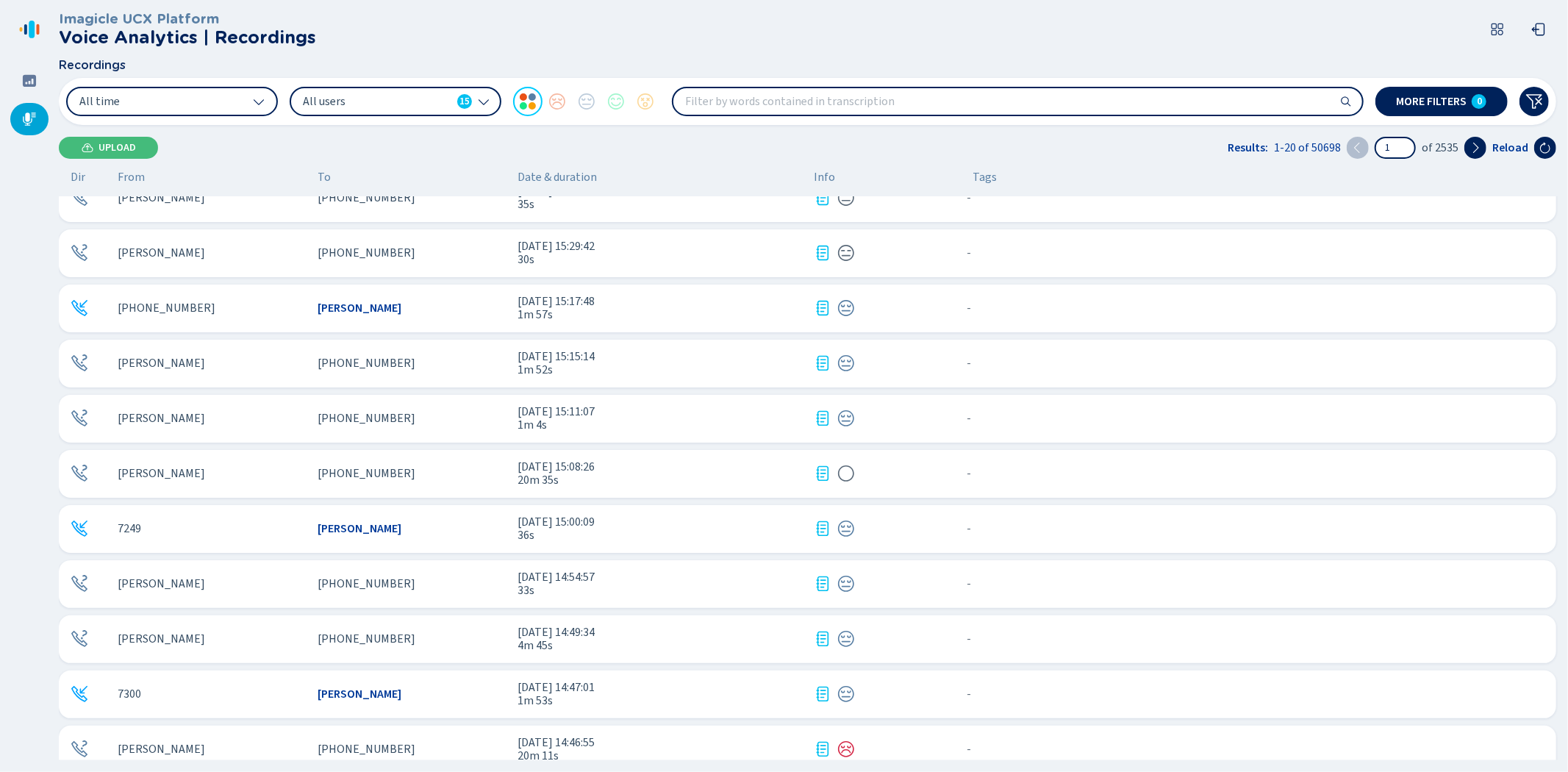
click at [255, 307] on div "[PHONE_NUMBER]" at bounding box center [212, 308] width 188 height 13
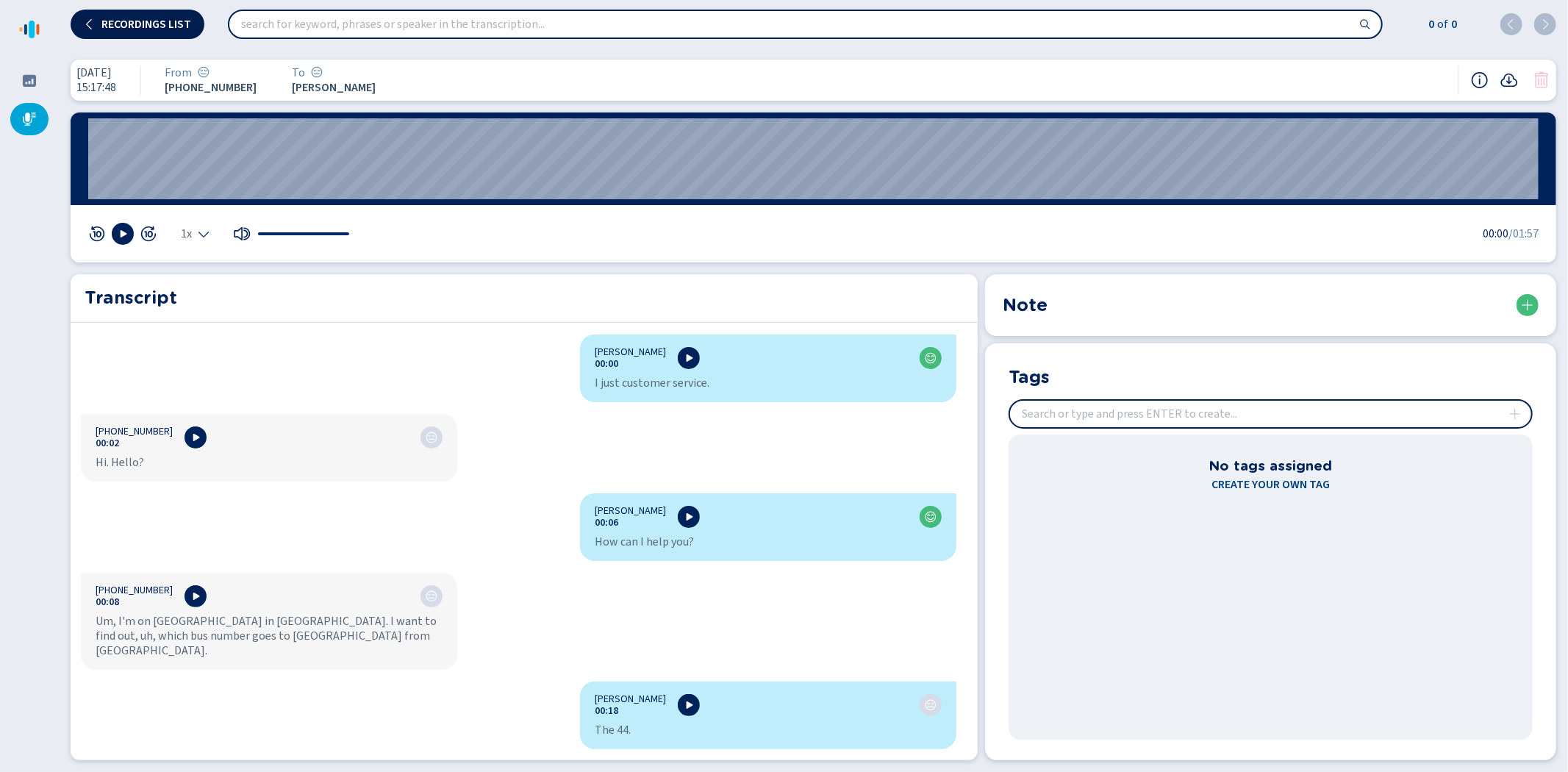
click at [156, 12] on button "Recordings list" at bounding box center [138, 23] width 133 height 29
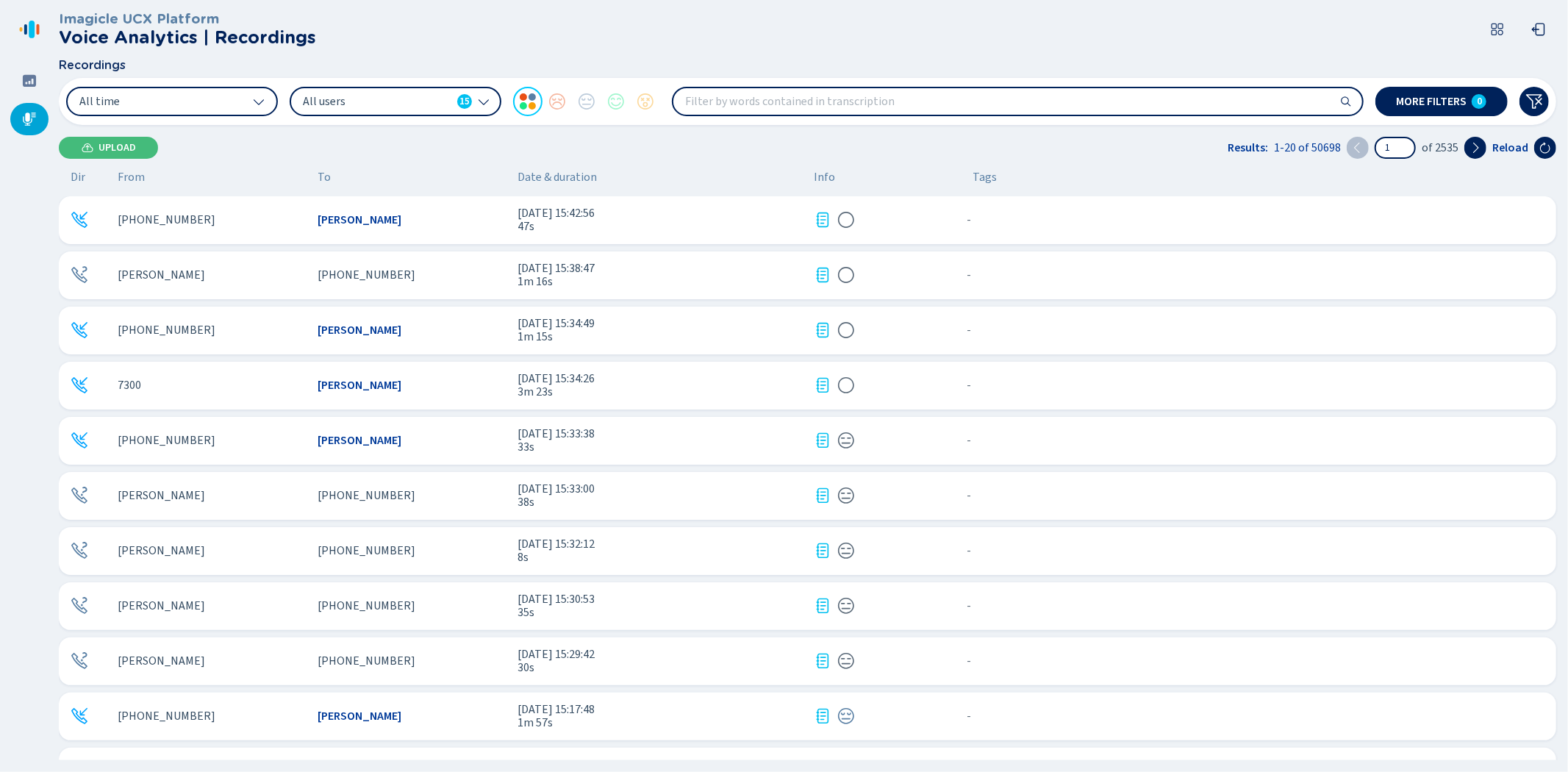
click at [258, 712] on div "[PHONE_NUMBER]" at bounding box center [212, 716] width 188 height 13
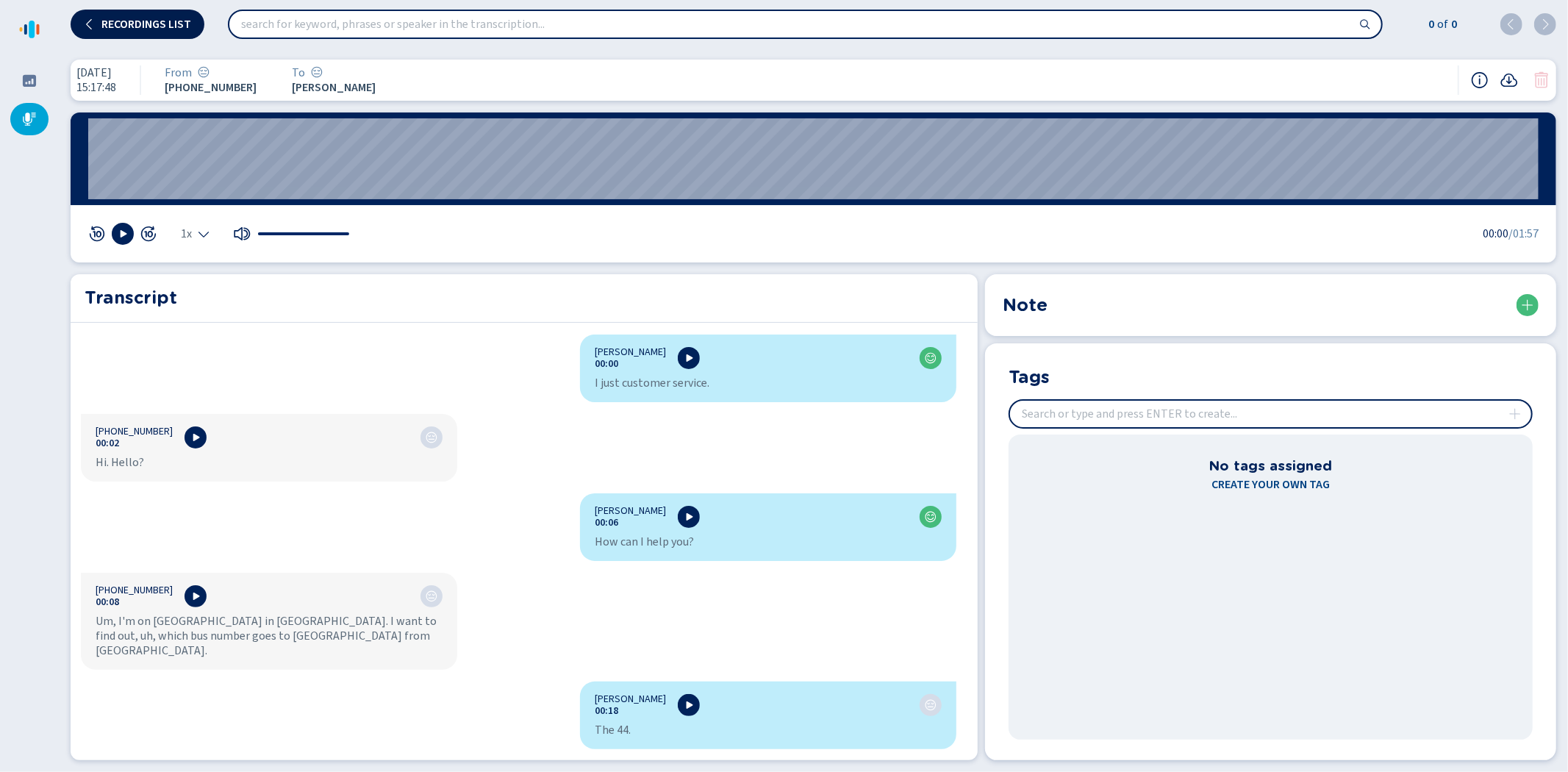
click at [140, 19] on span "Recordings list" at bounding box center [147, 24] width 90 height 12
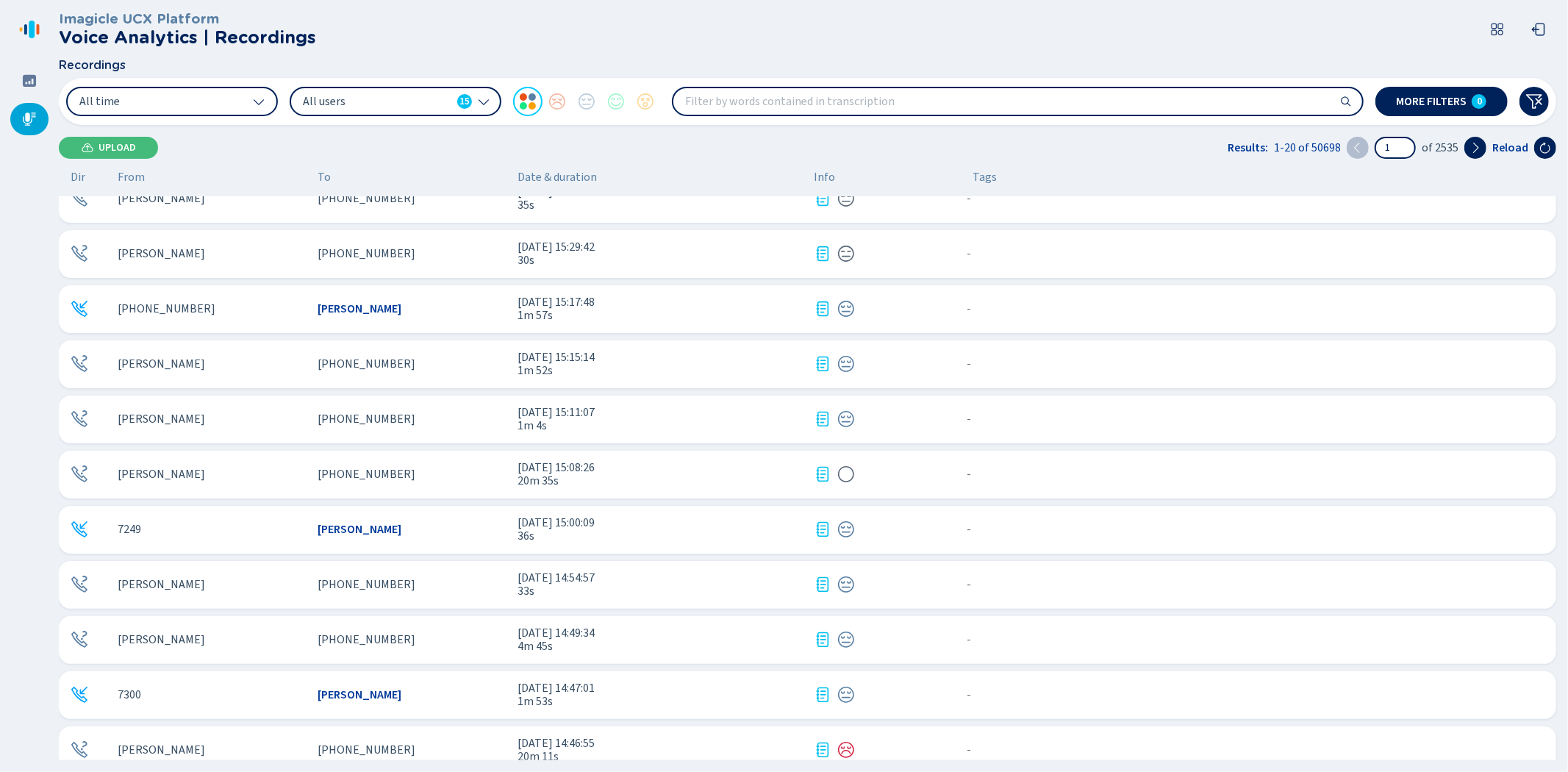
scroll to position [408, 0]
click at [258, 354] on div "[PERSON_NAME] [PHONE_NUMBER] [DATE] 15:15:14 1m 52s - {{hiddenTagsCount}} more" at bounding box center [808, 363] width 1497 height 48
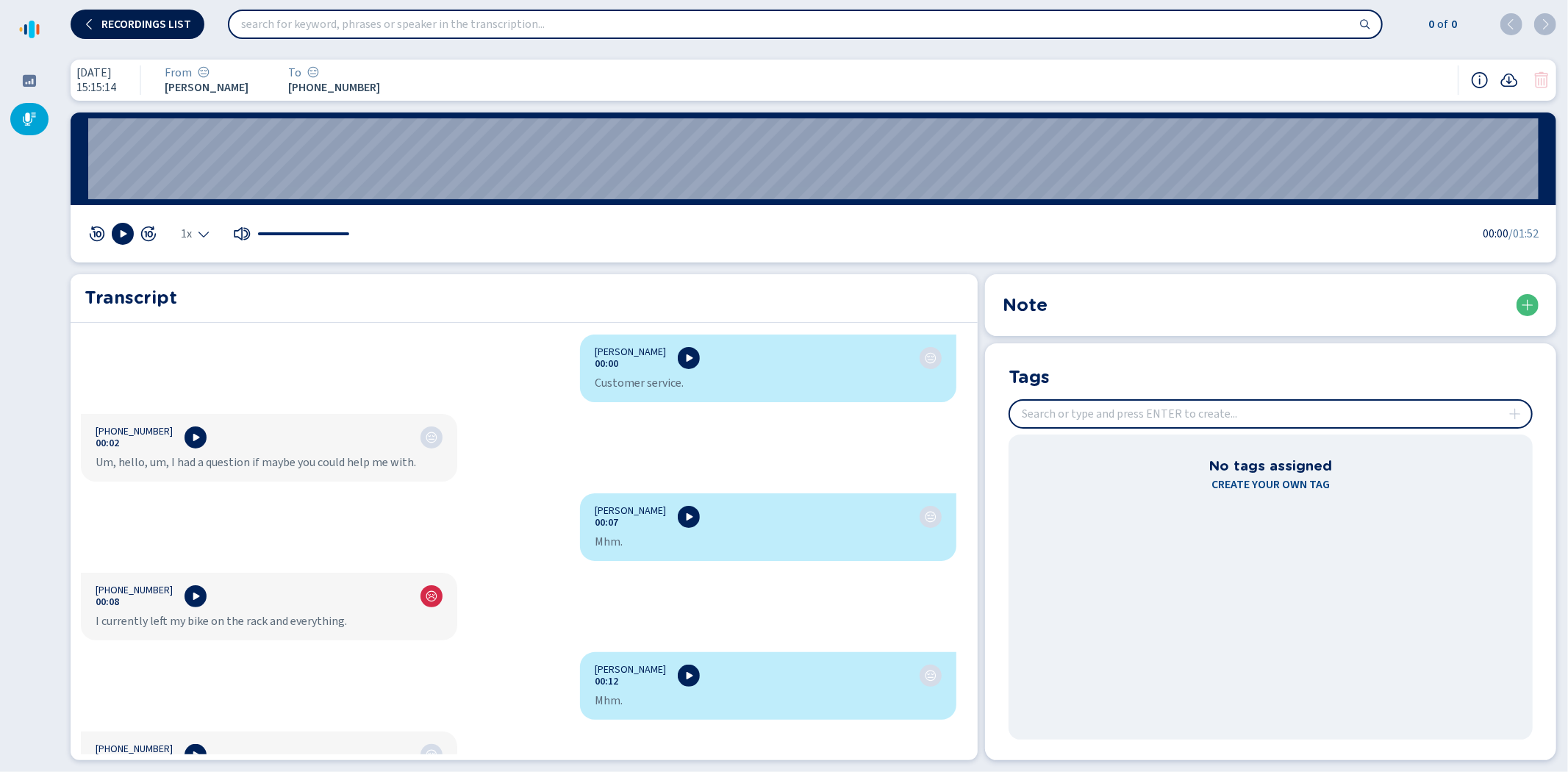
click at [151, 17] on button "Recordings list" at bounding box center [138, 23] width 133 height 29
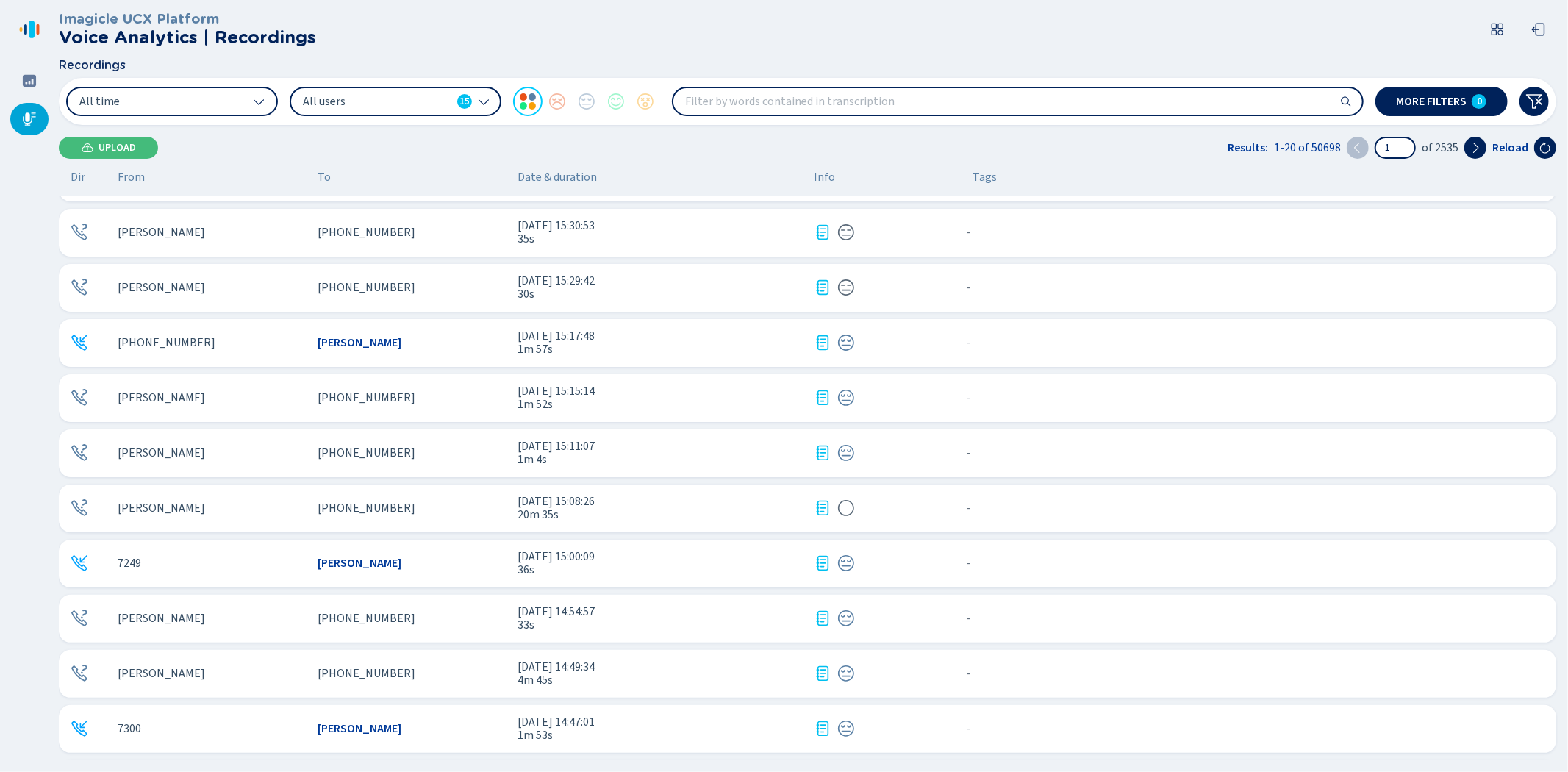
scroll to position [408, 0]
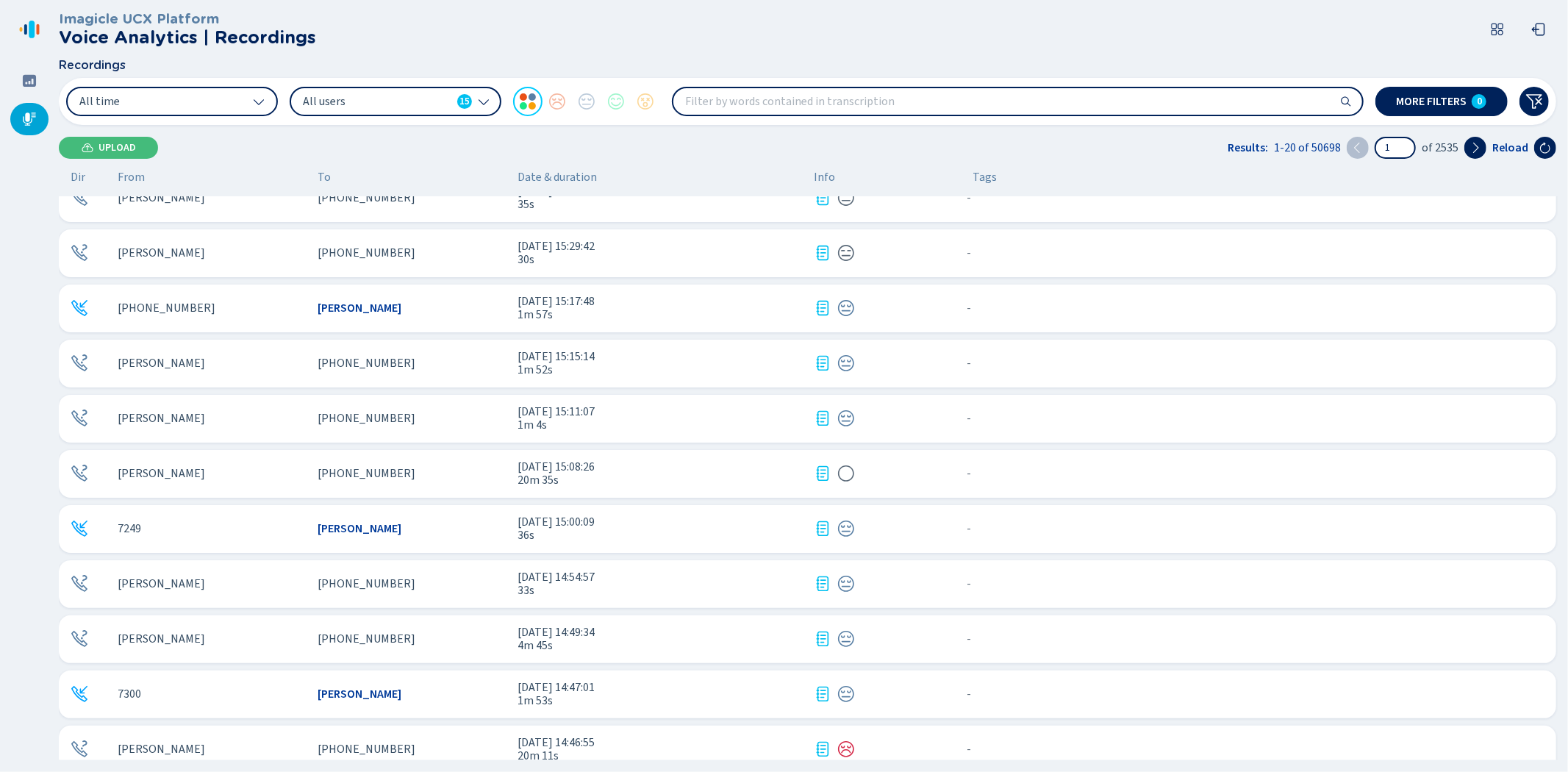
click at [240, 415] on div "[PERSON_NAME]" at bounding box center [212, 419] width 188 height 13
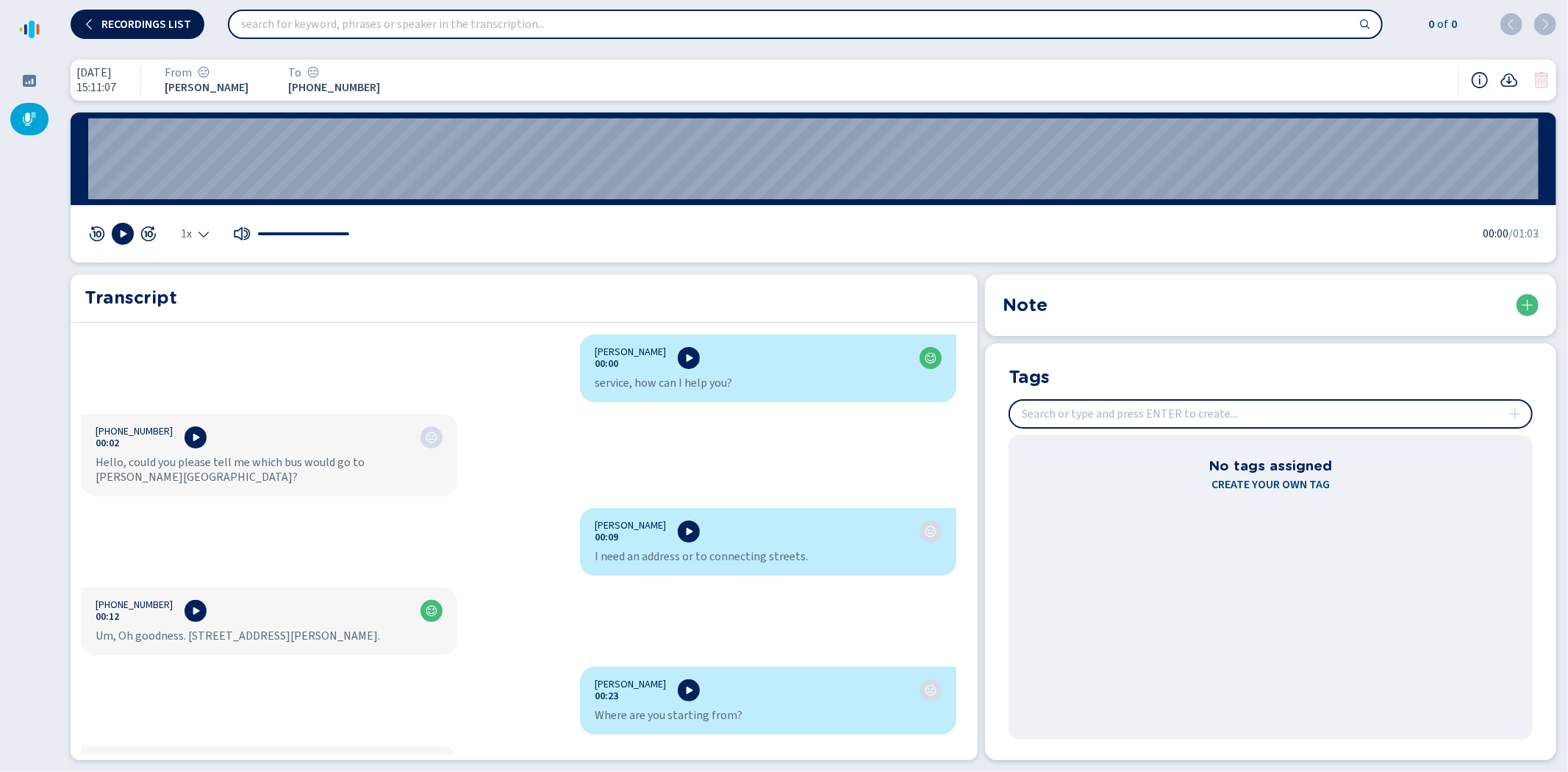
click at [120, 16] on button "Recordings list" at bounding box center [138, 23] width 133 height 29
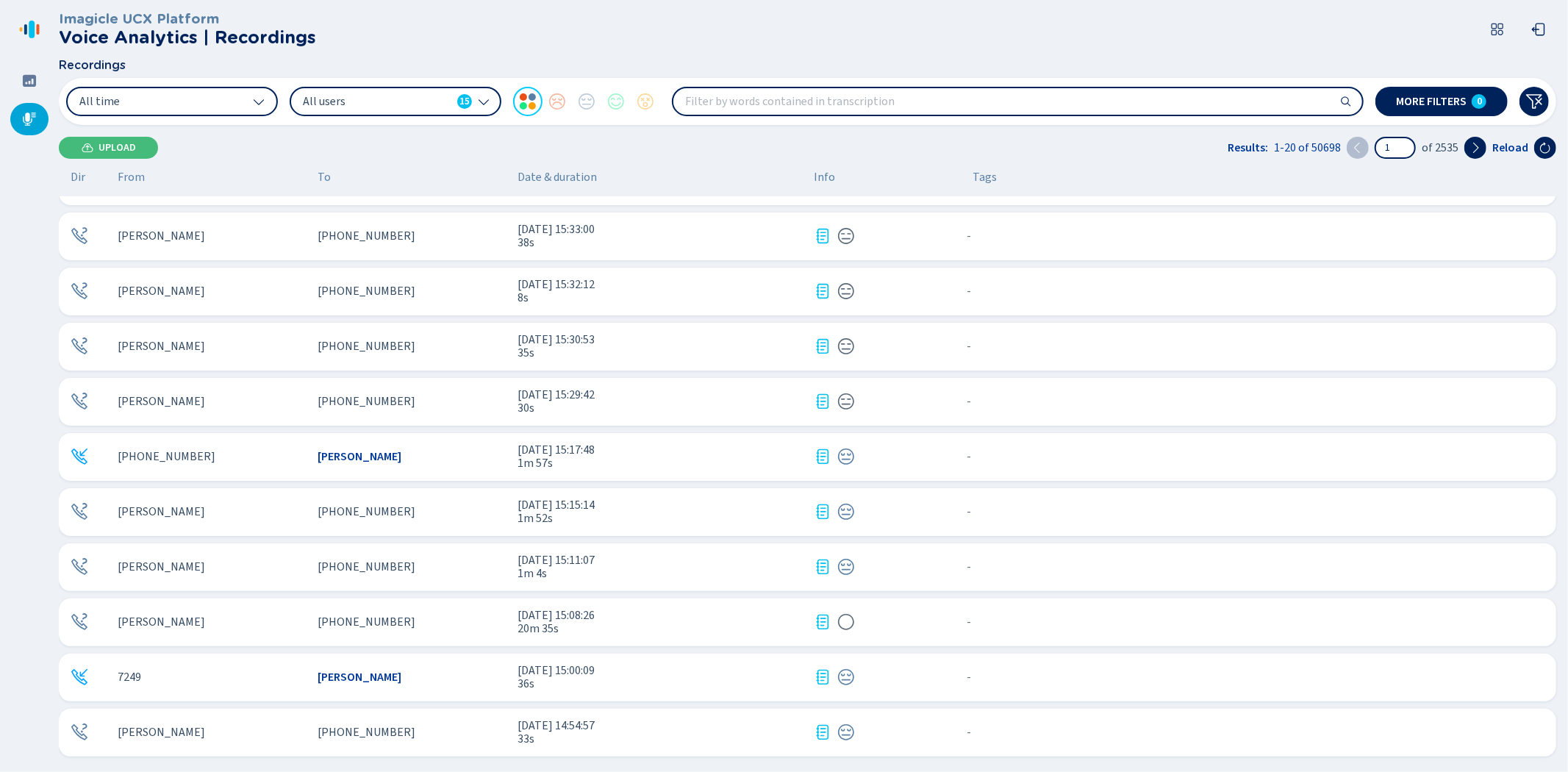
scroll to position [327, 0]
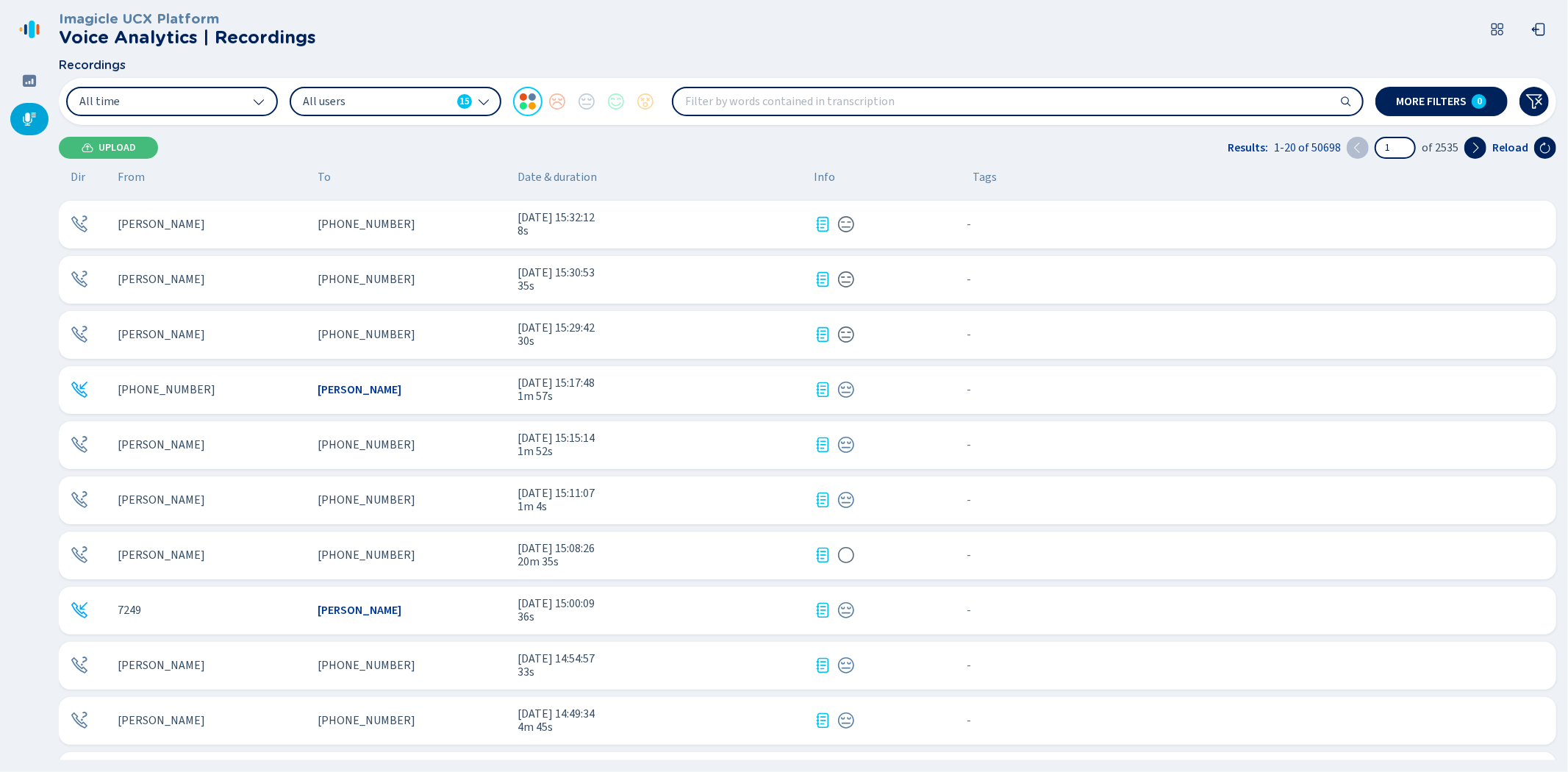
click at [253, 550] on div "[PERSON_NAME]" at bounding box center [212, 555] width 188 height 13
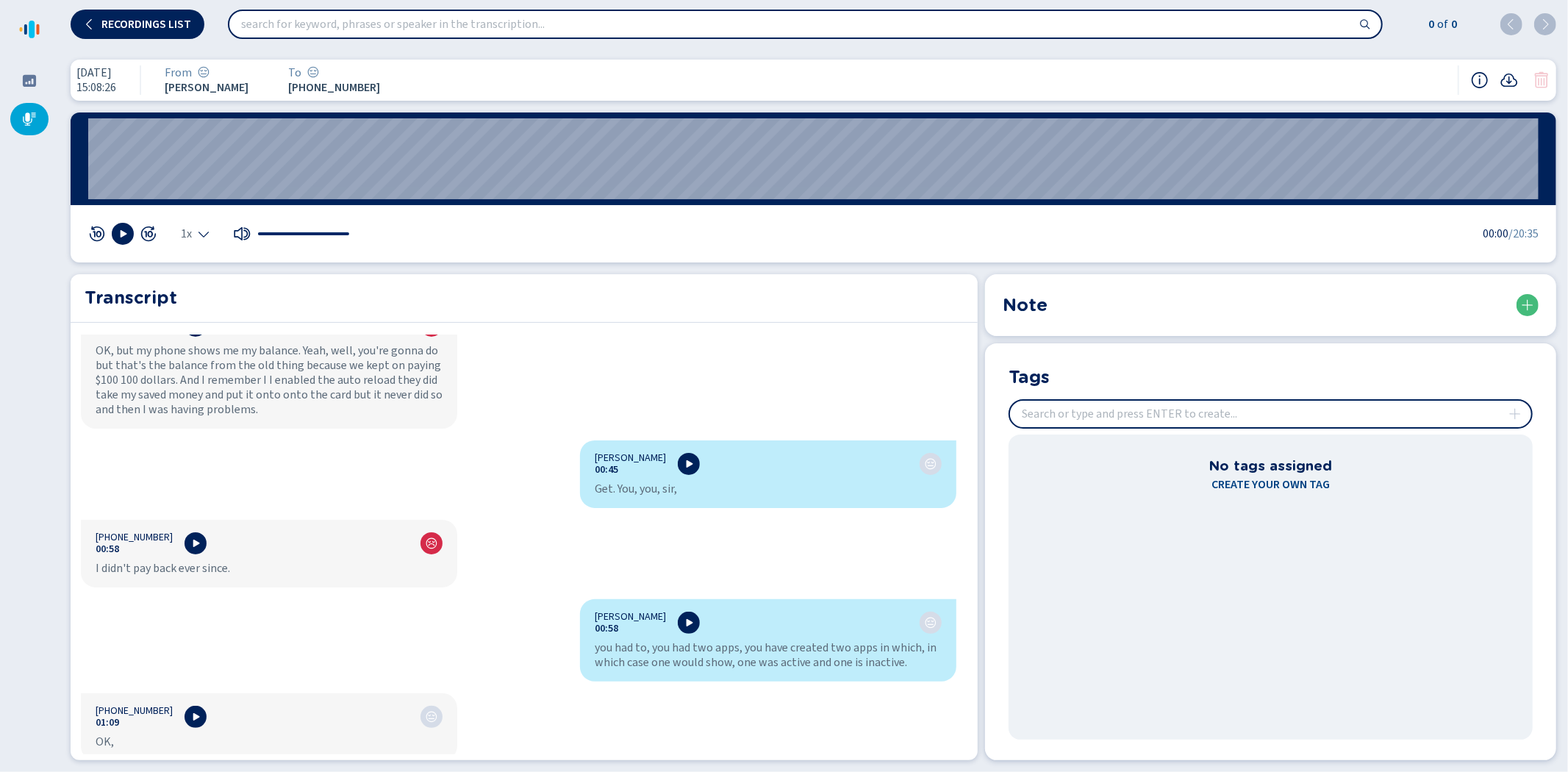
scroll to position [980, 0]
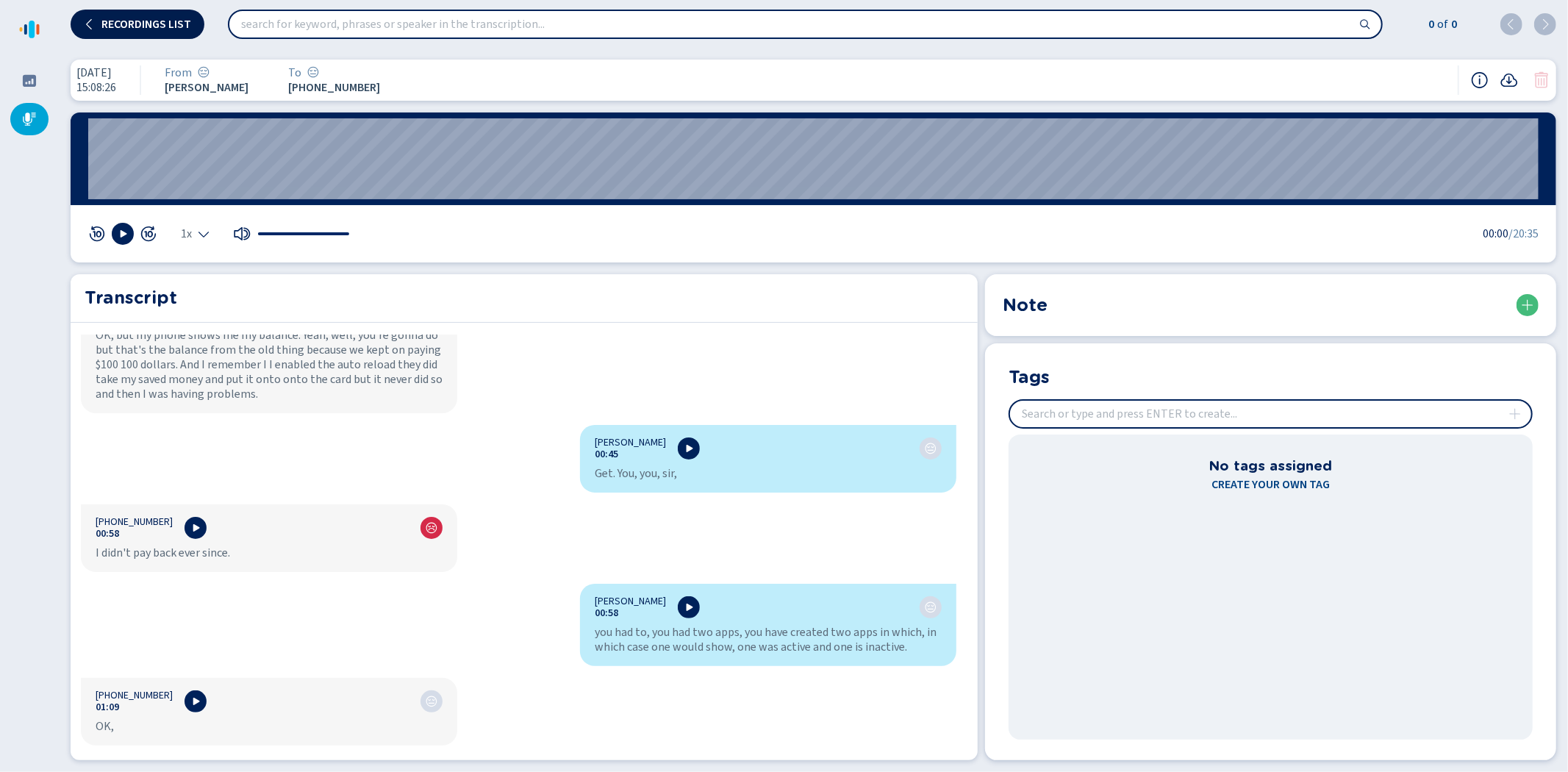
click at [146, 15] on button "Recordings list" at bounding box center [138, 23] width 133 height 29
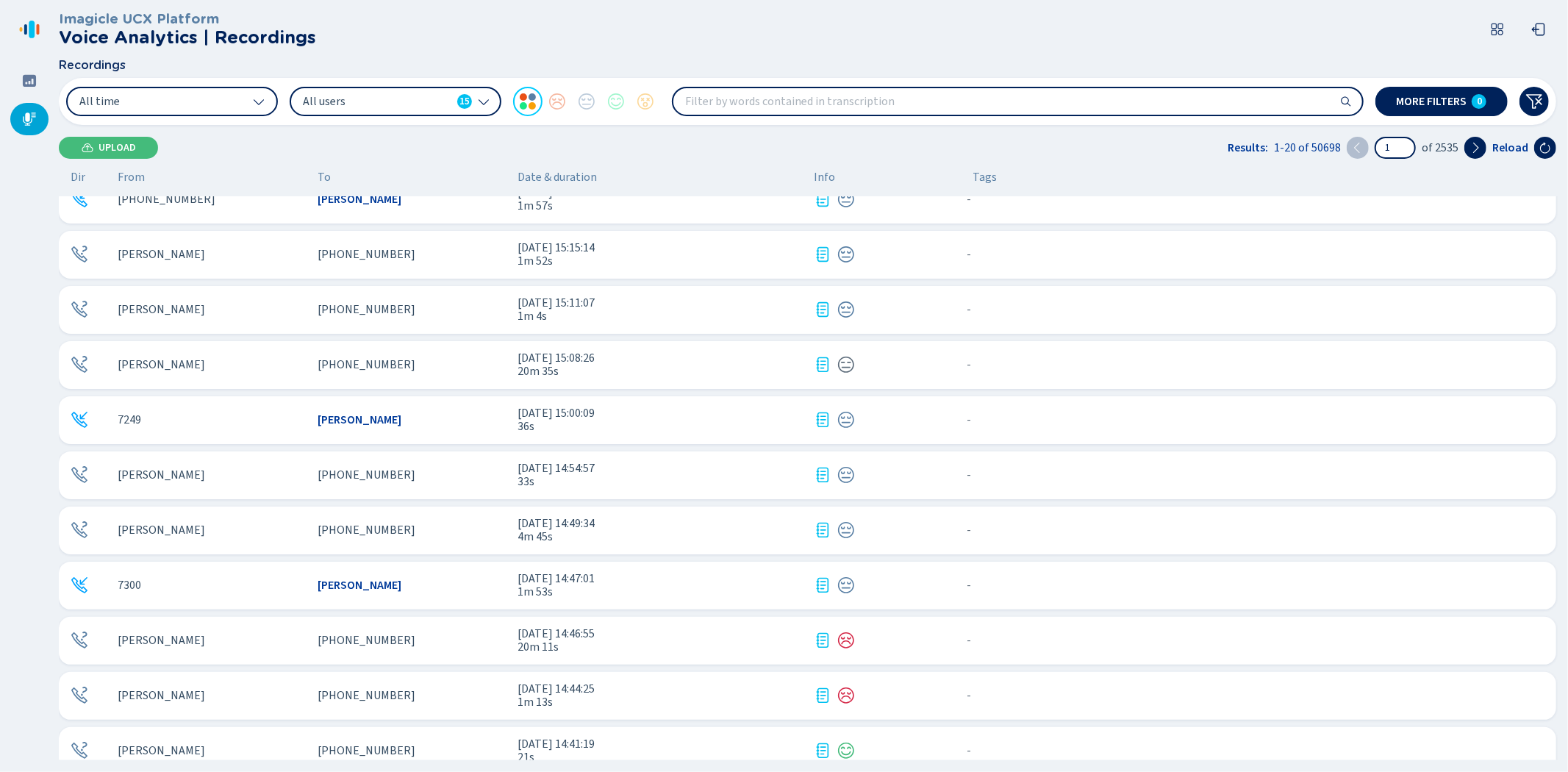
scroll to position [537, 0]
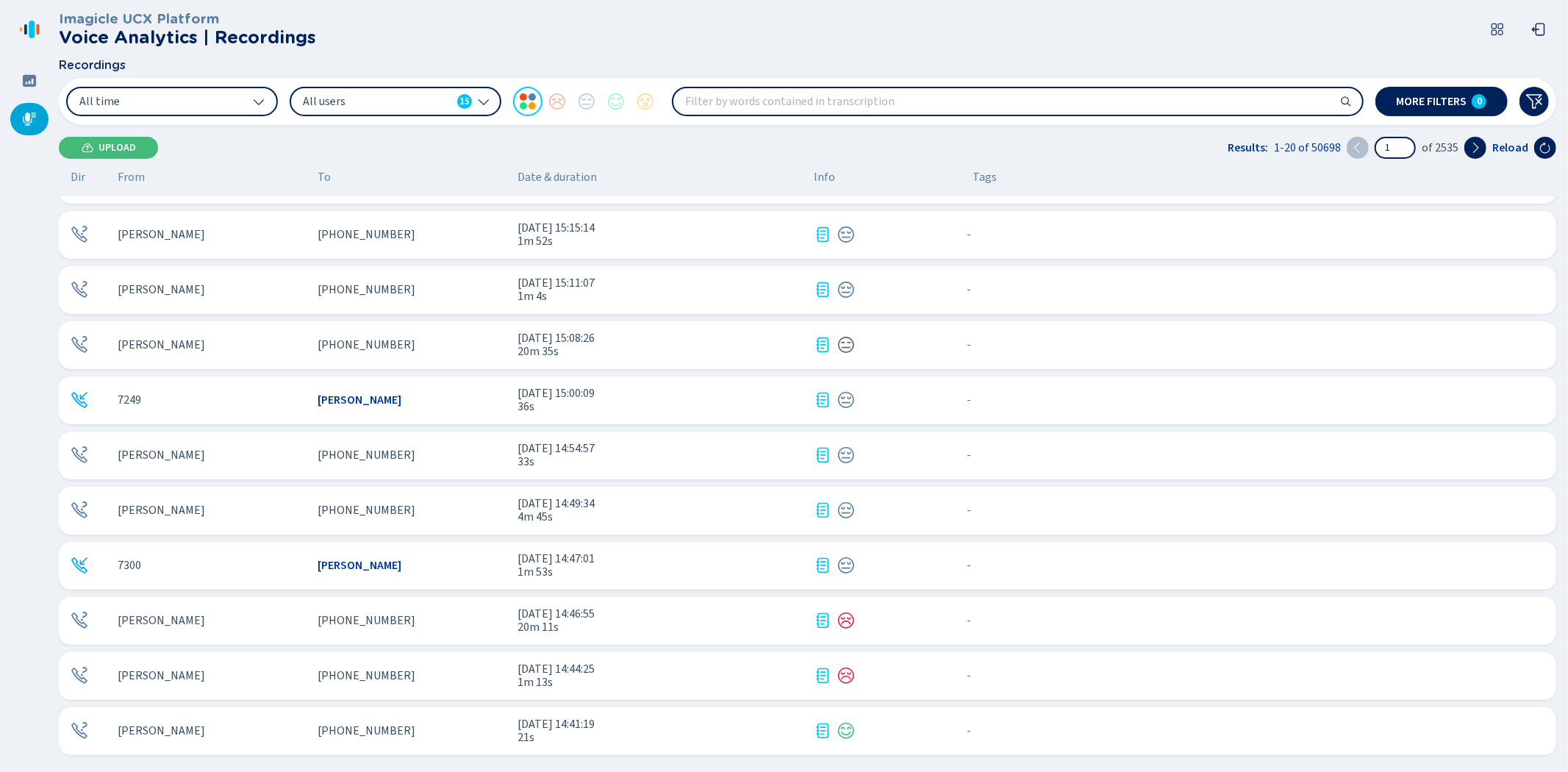
click at [449, 731] on div "[PHONE_NUMBER]" at bounding box center [412, 731] width 188 height 13
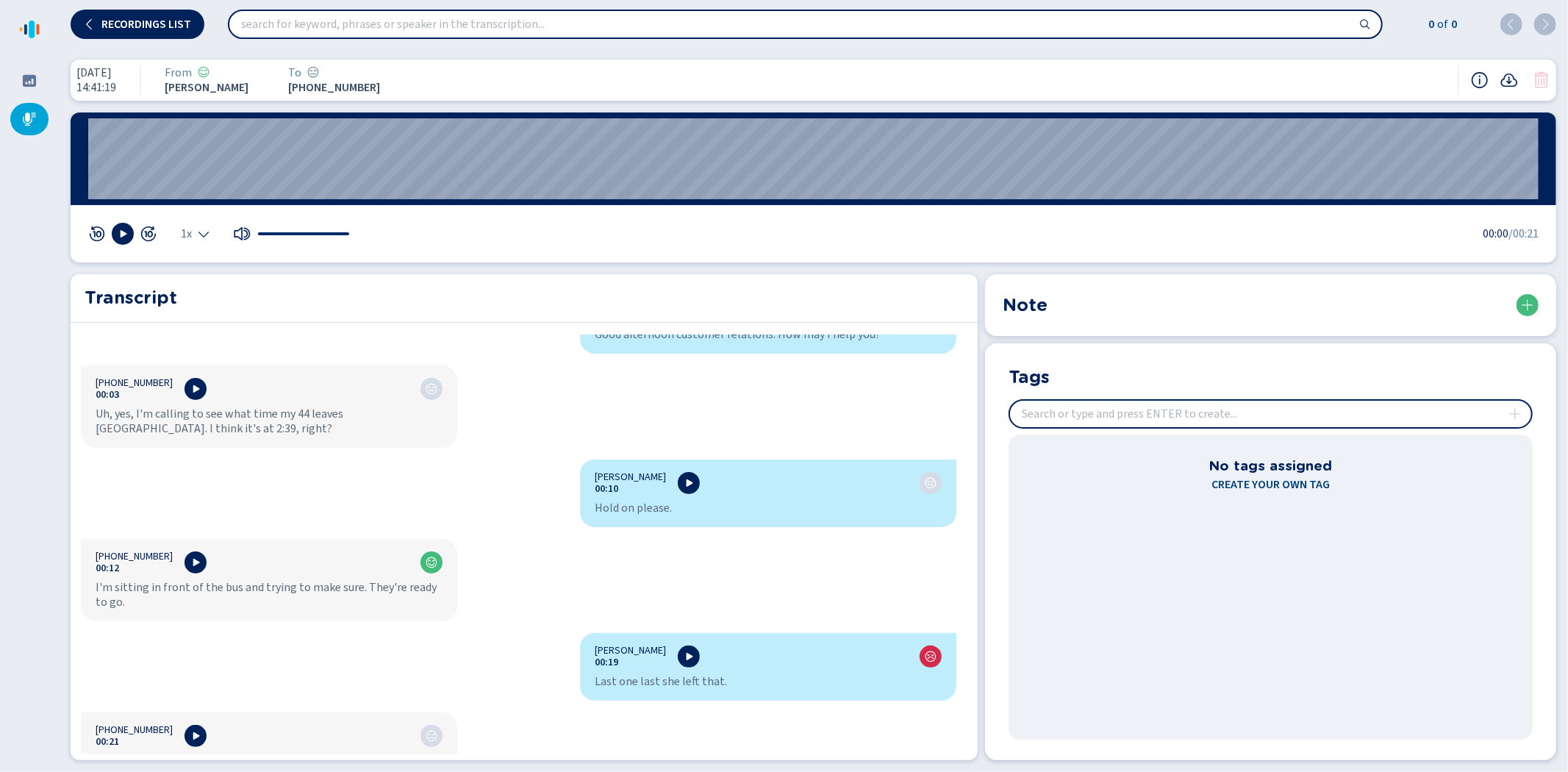
scroll to position [74, 0]
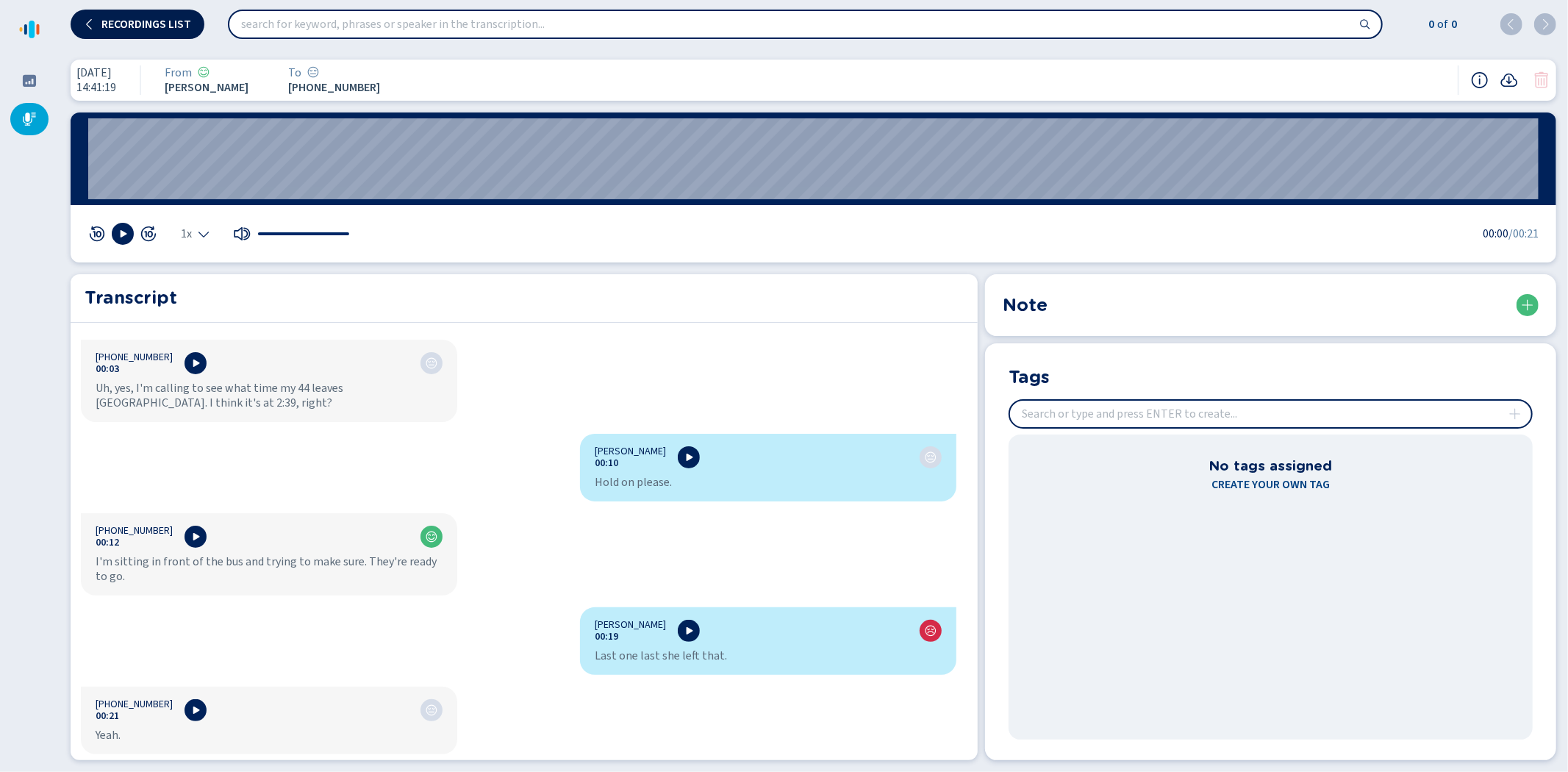
click at [146, 18] on span "Recordings list" at bounding box center [147, 24] width 90 height 12
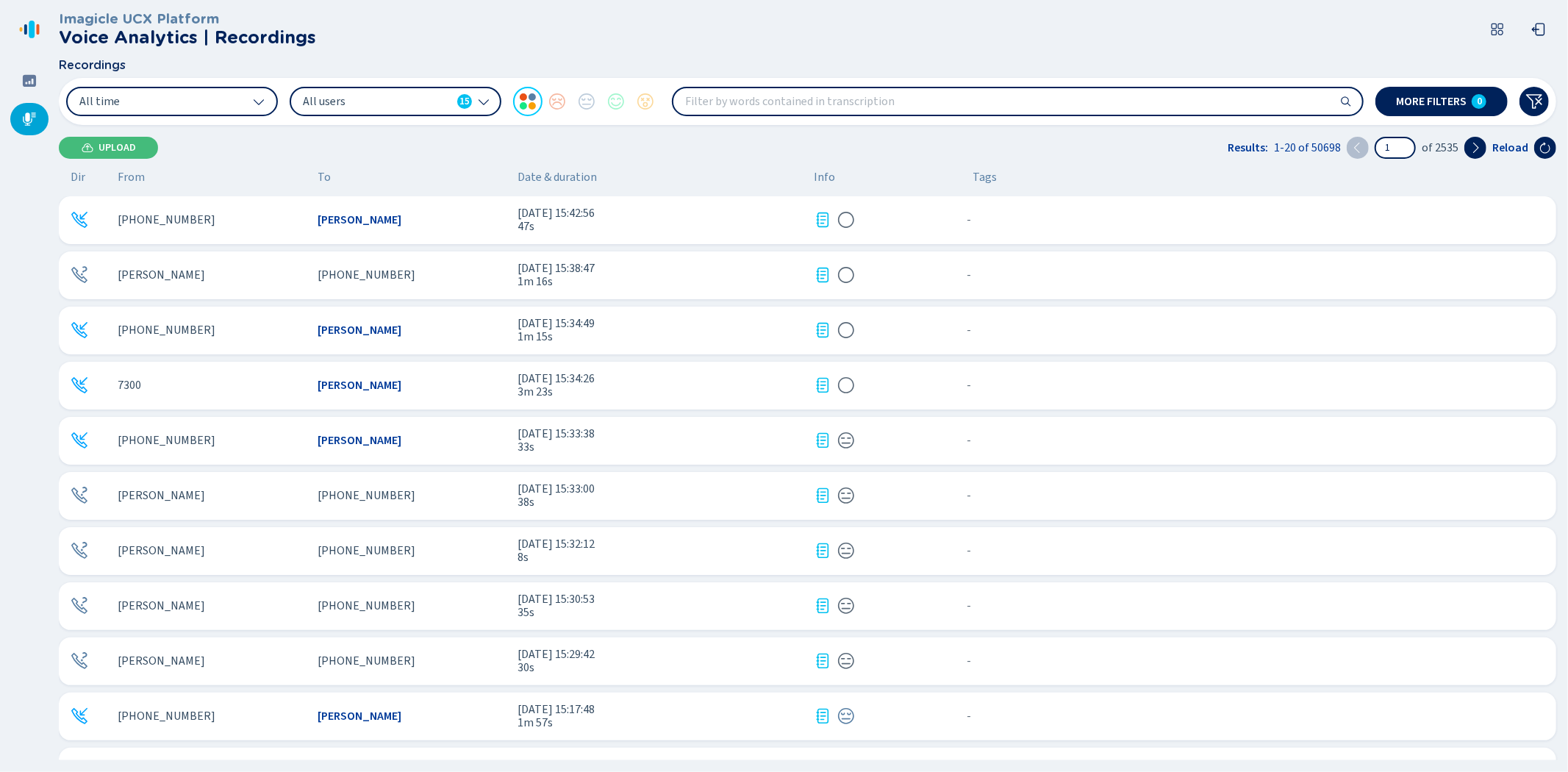
click at [233, 218] on div "[PHONE_NUMBER]" at bounding box center [212, 220] width 188 height 13
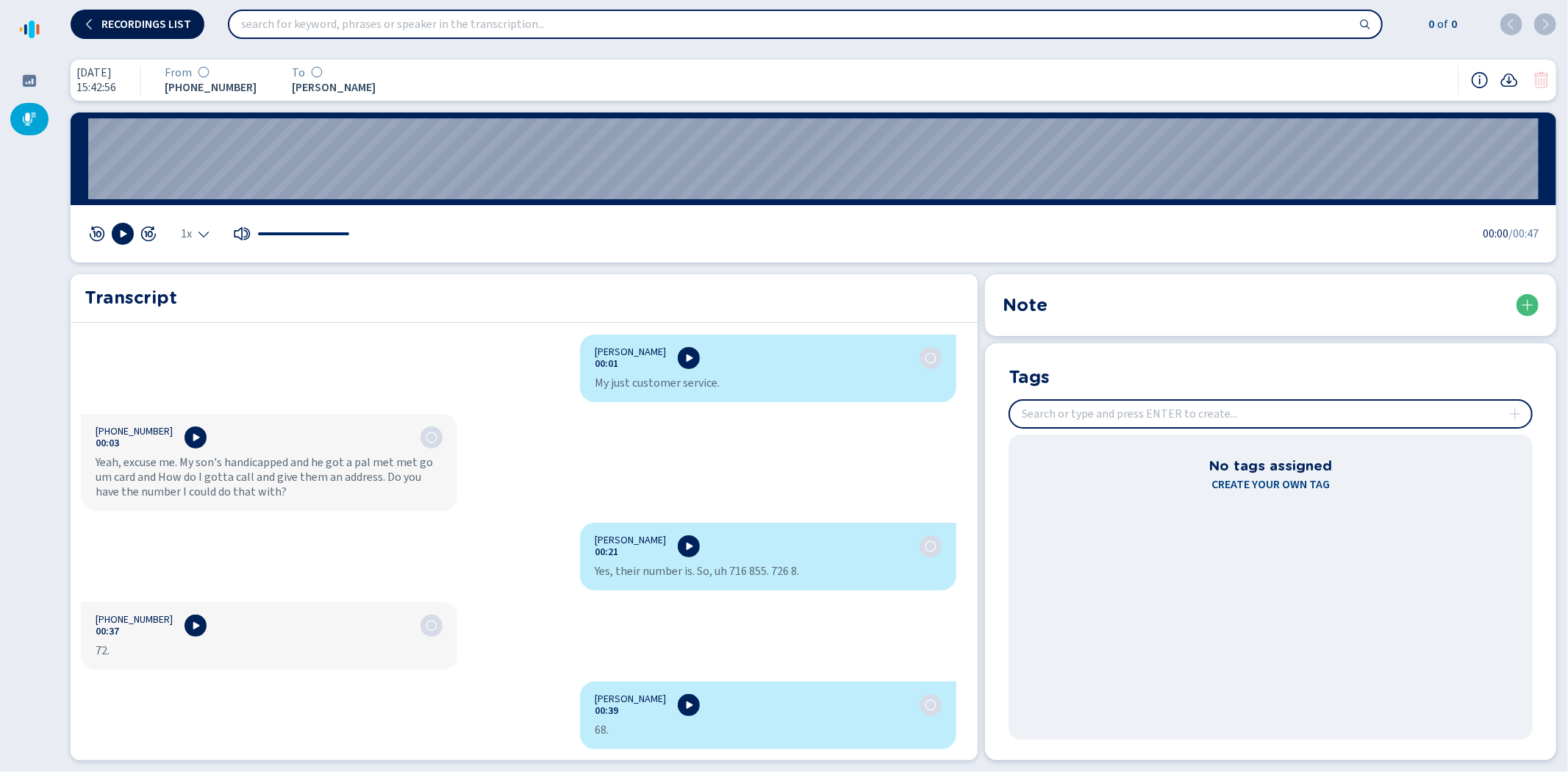
click at [141, 21] on span "Recordings list" at bounding box center [147, 24] width 90 height 12
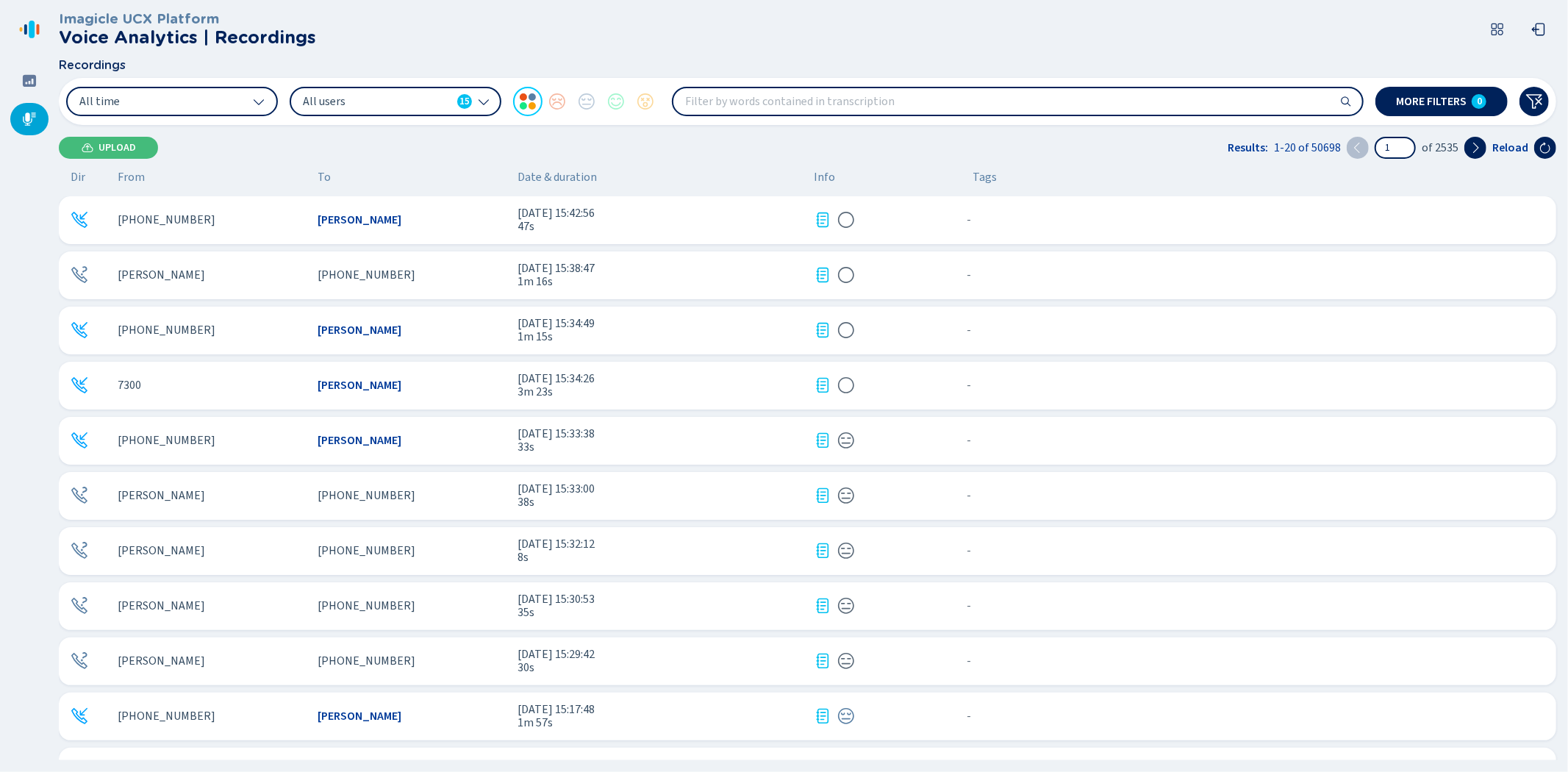
click at [230, 270] on div "[PERSON_NAME]" at bounding box center [212, 275] width 188 height 13
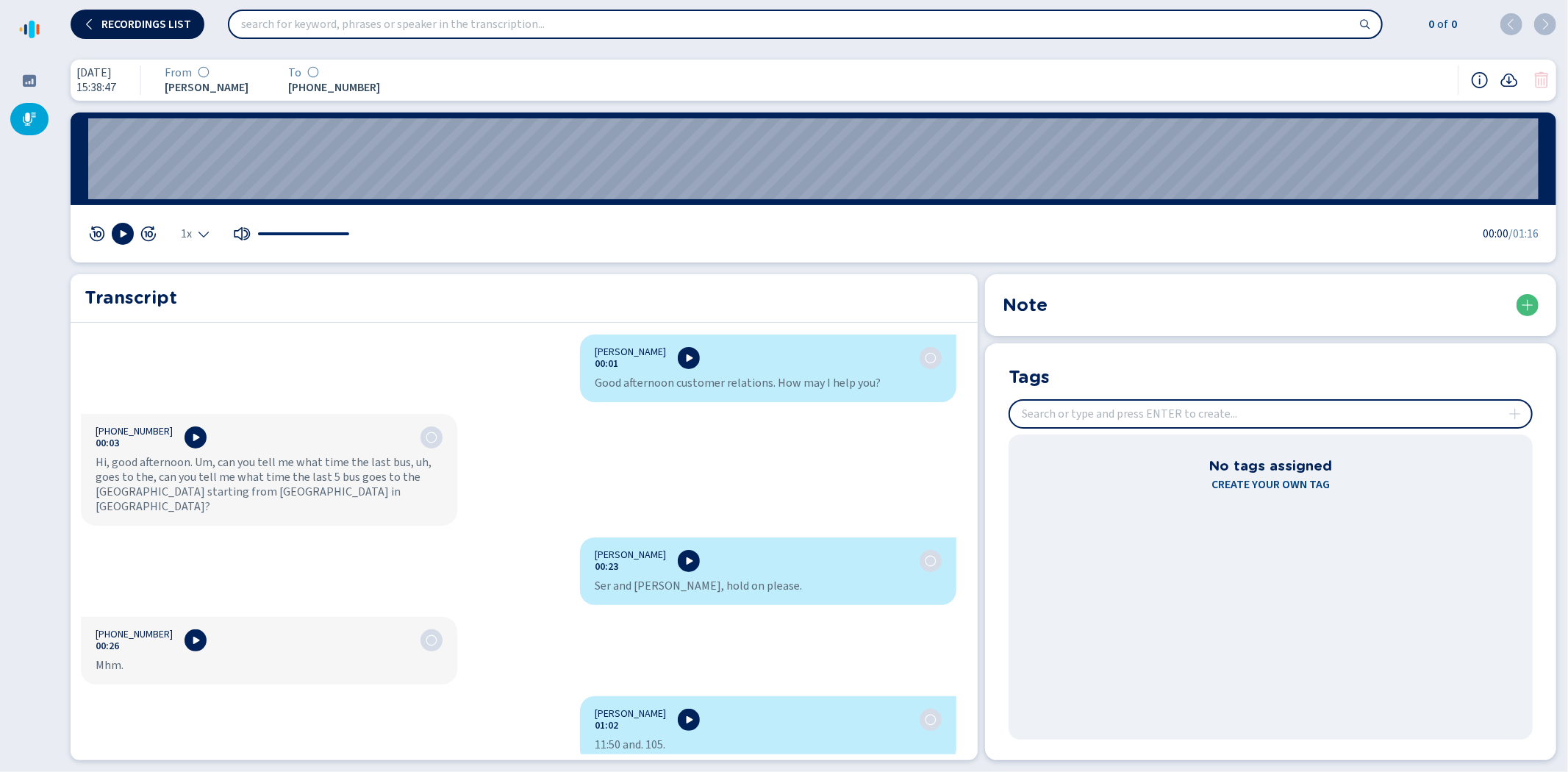
click at [145, 20] on span "Recordings list" at bounding box center [147, 24] width 90 height 12
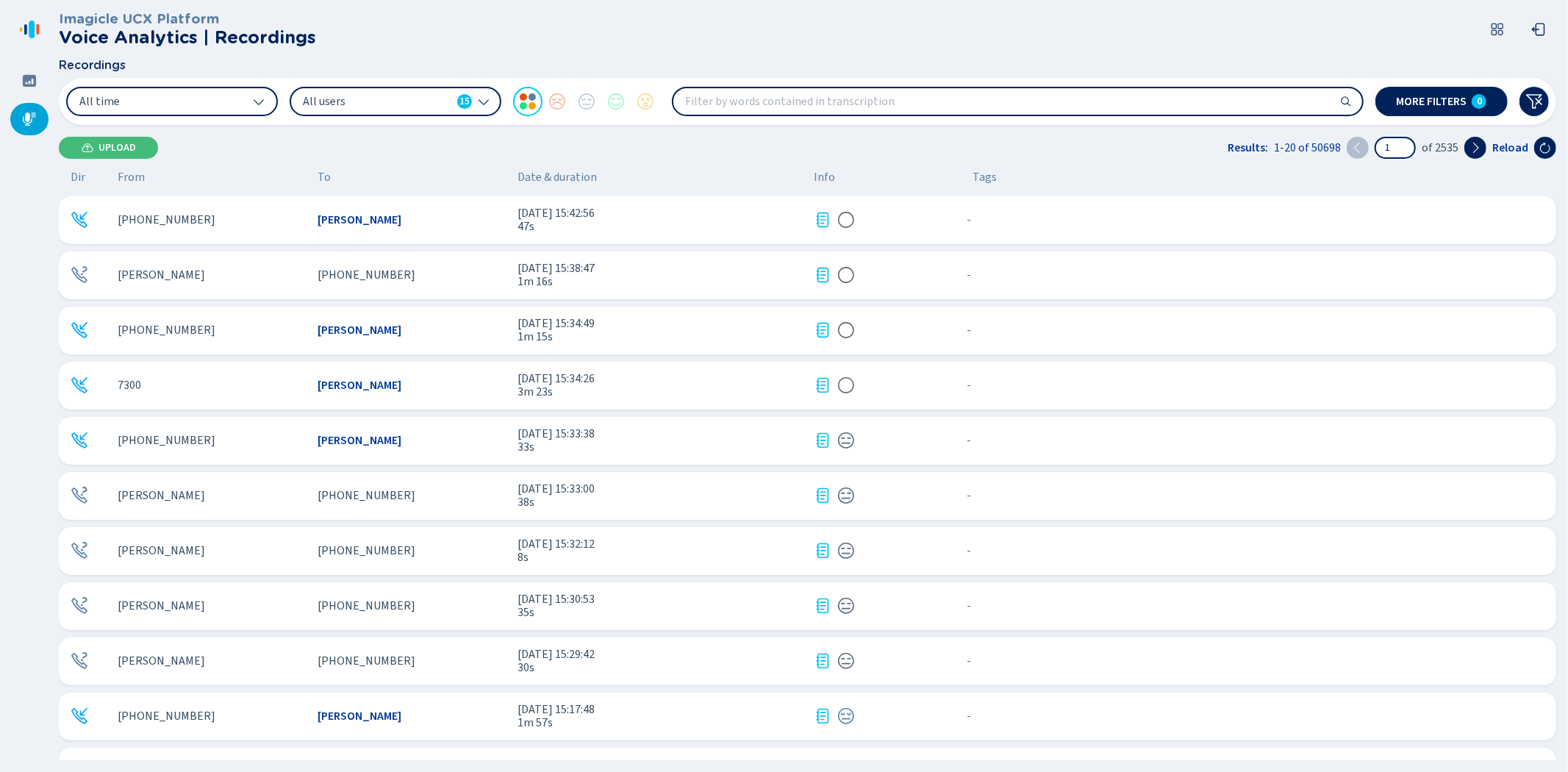
click at [232, 328] on div "[PHONE_NUMBER]" at bounding box center [212, 330] width 188 height 13
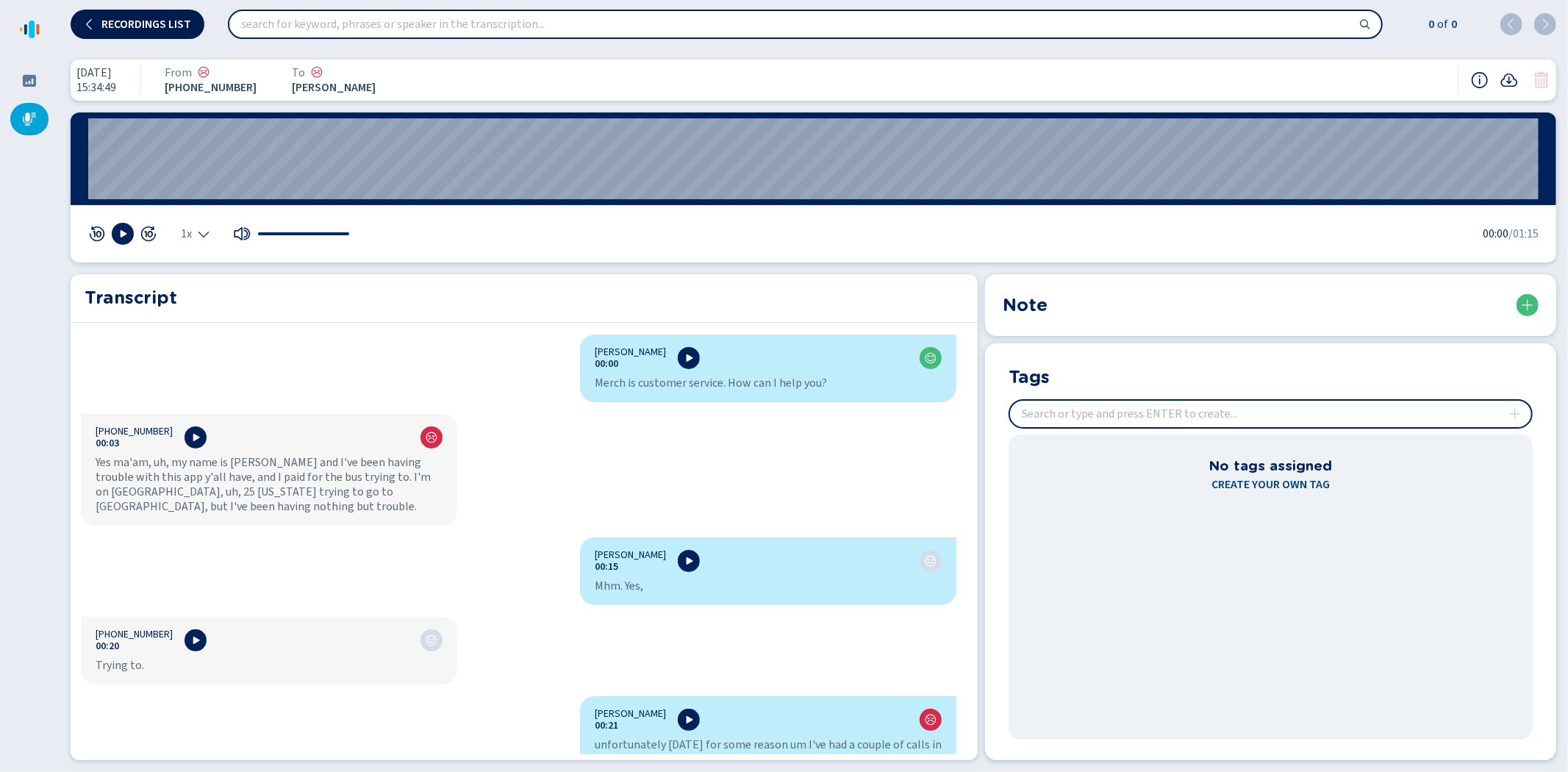
click at [145, 16] on button "Recordings list" at bounding box center [138, 23] width 133 height 29
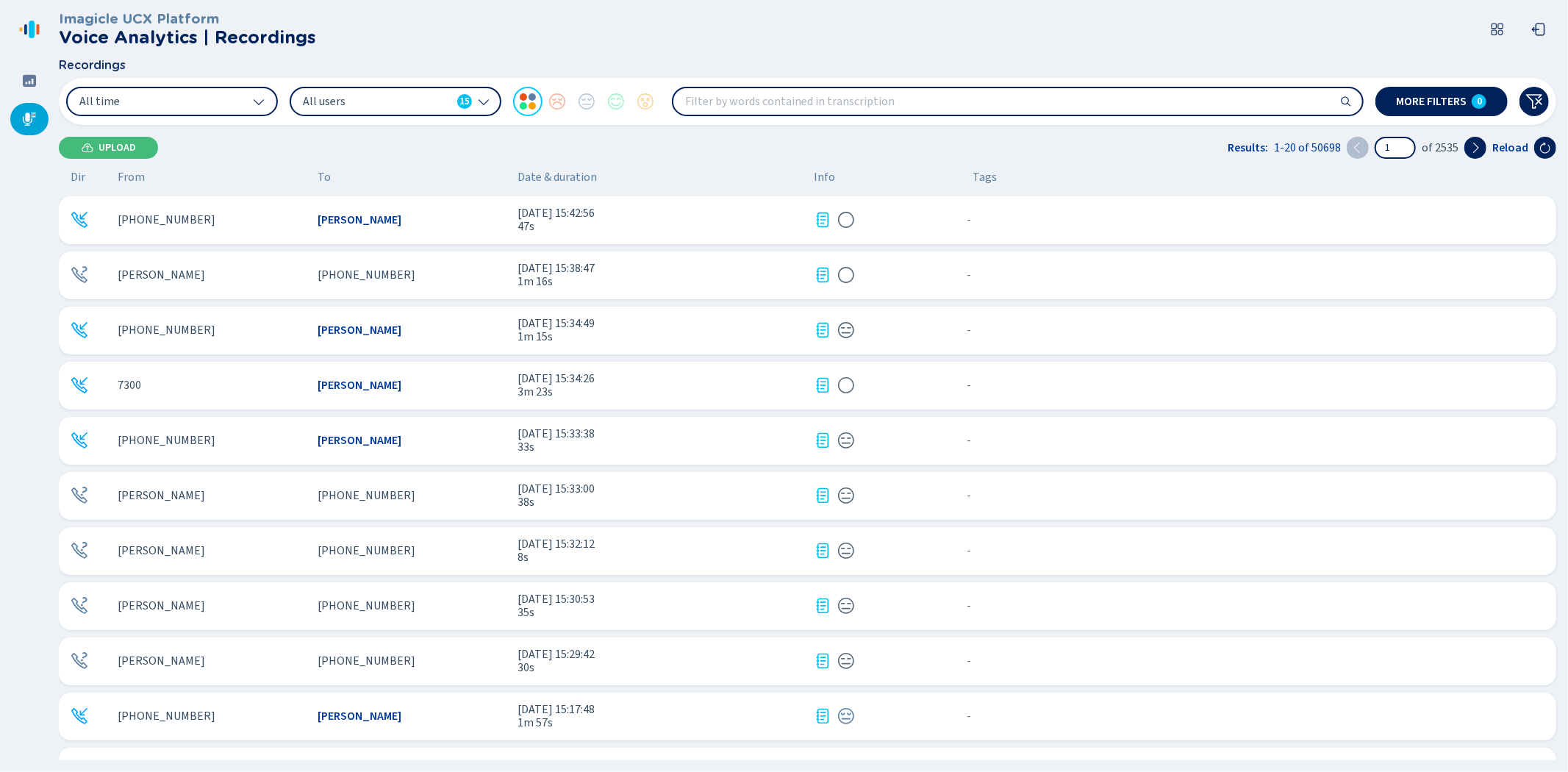
click at [254, 385] on div "7300" at bounding box center [212, 385] width 188 height 13
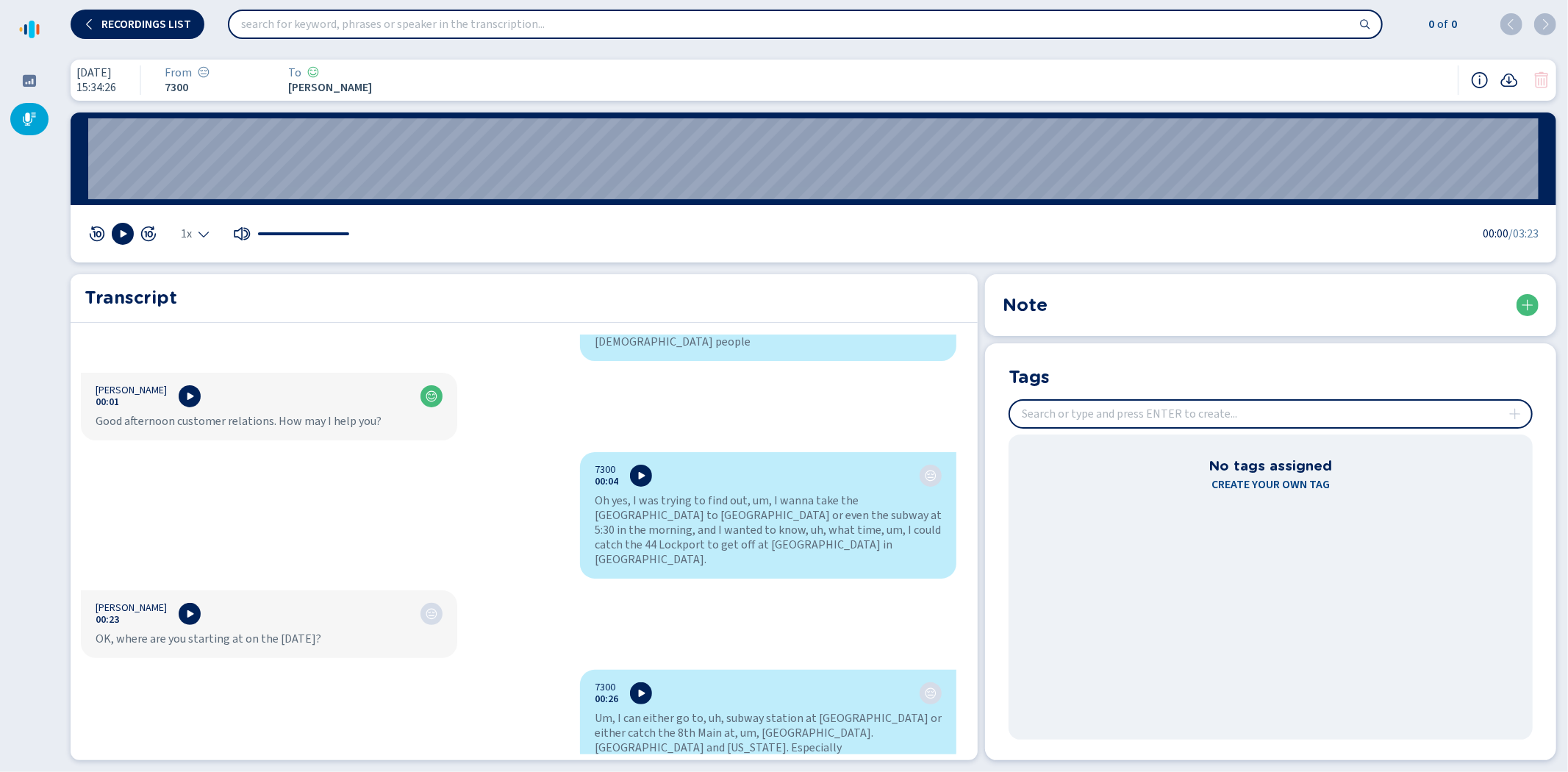
scroll to position [82, 0]
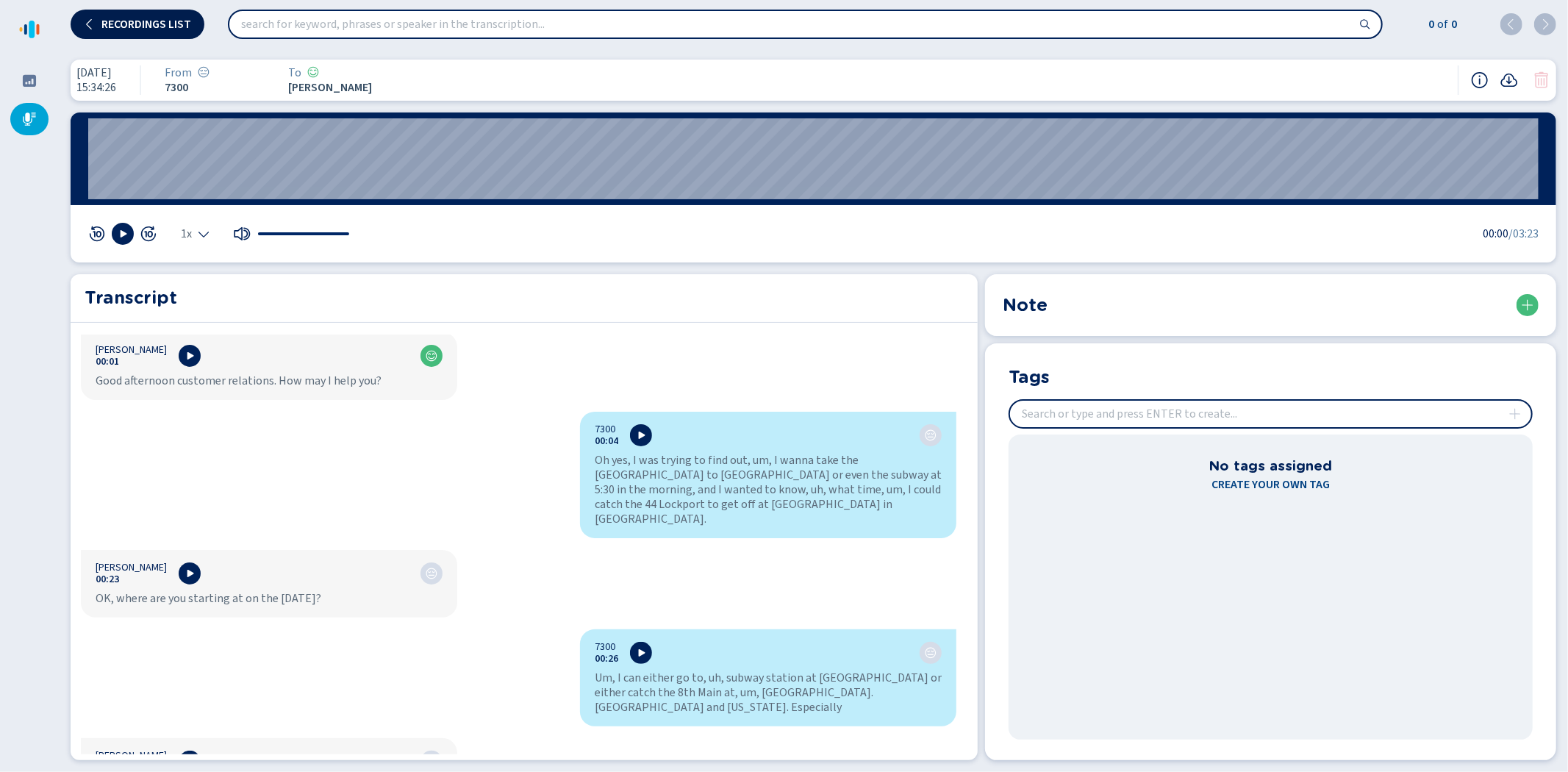
click at [158, 22] on span "Recordings list" at bounding box center [147, 24] width 90 height 12
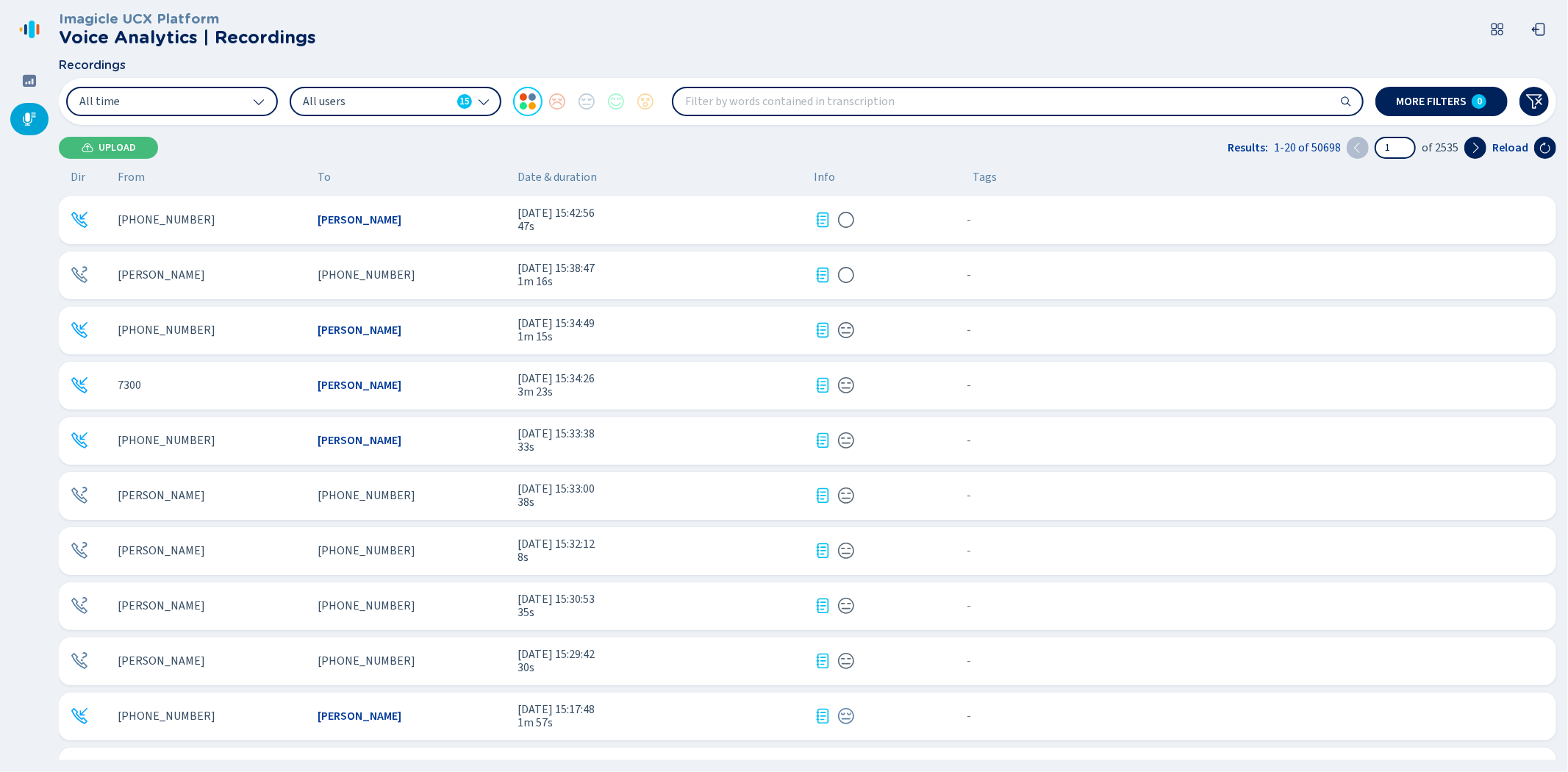
click at [218, 442] on div "[PHONE_NUMBER]" at bounding box center [212, 440] width 188 height 13
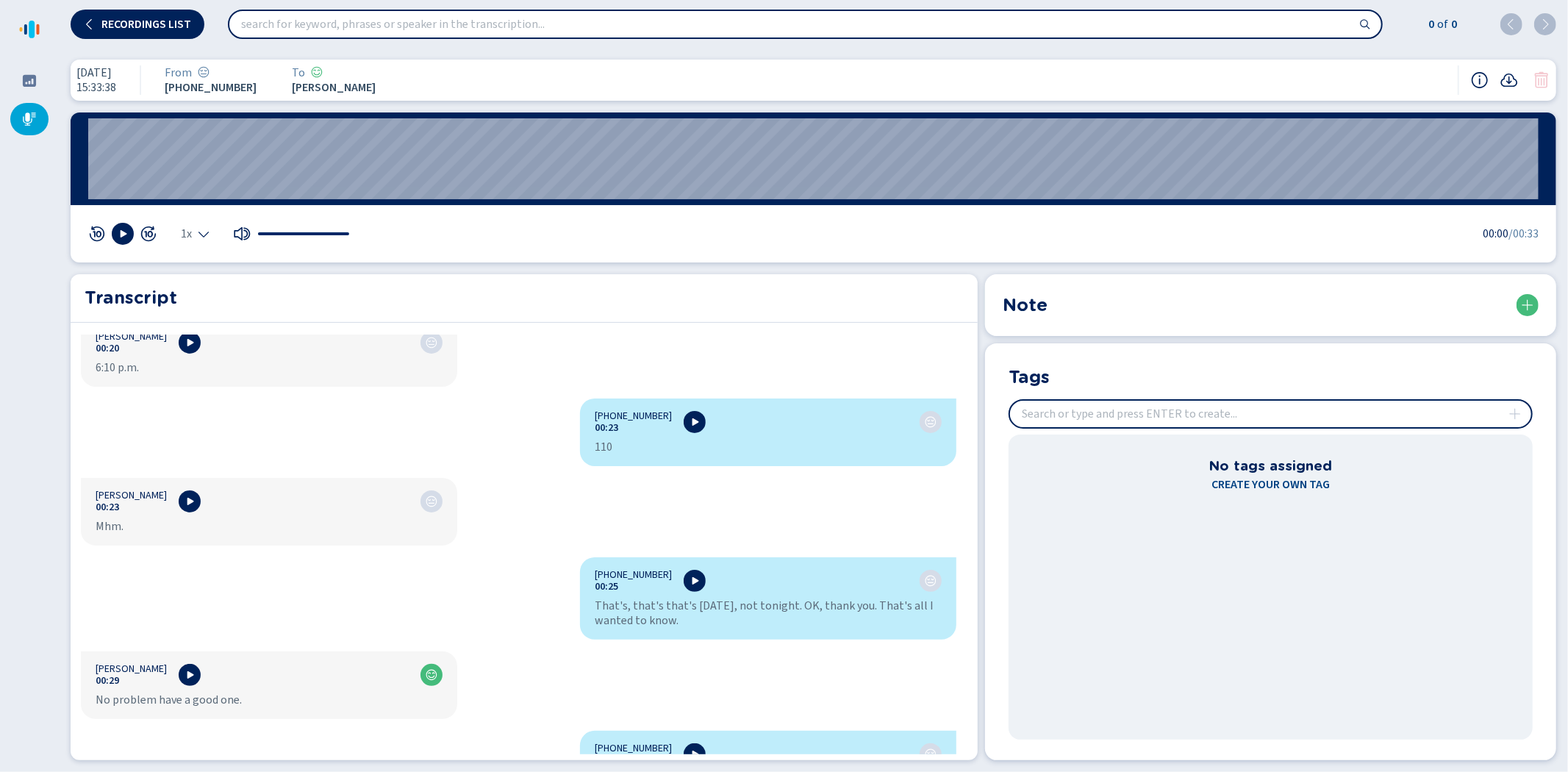
scroll to position [614, 0]
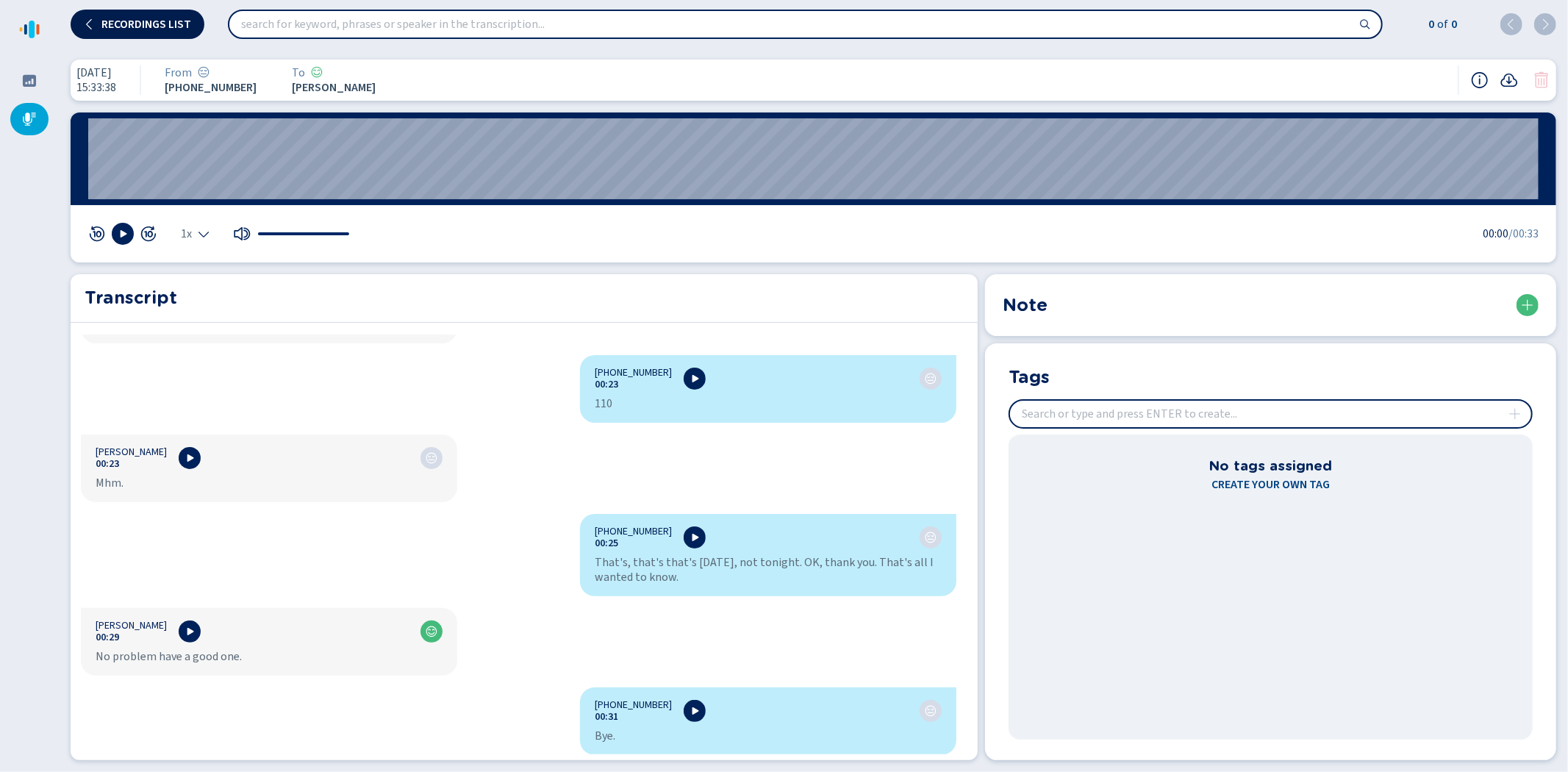
click at [146, 23] on span "Recordings list" at bounding box center [147, 24] width 90 height 12
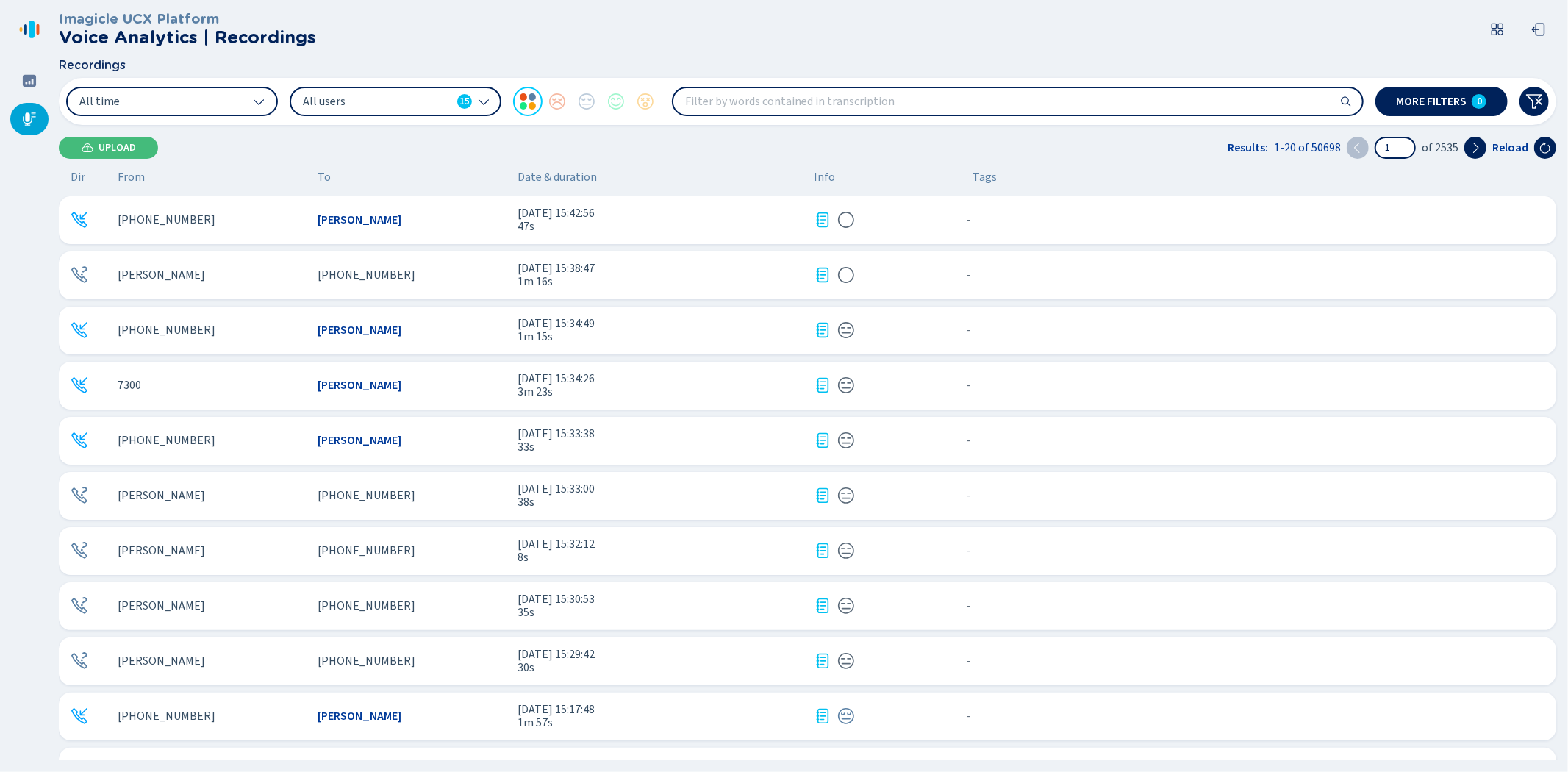
click at [238, 490] on div "[PERSON_NAME]" at bounding box center [212, 495] width 188 height 13
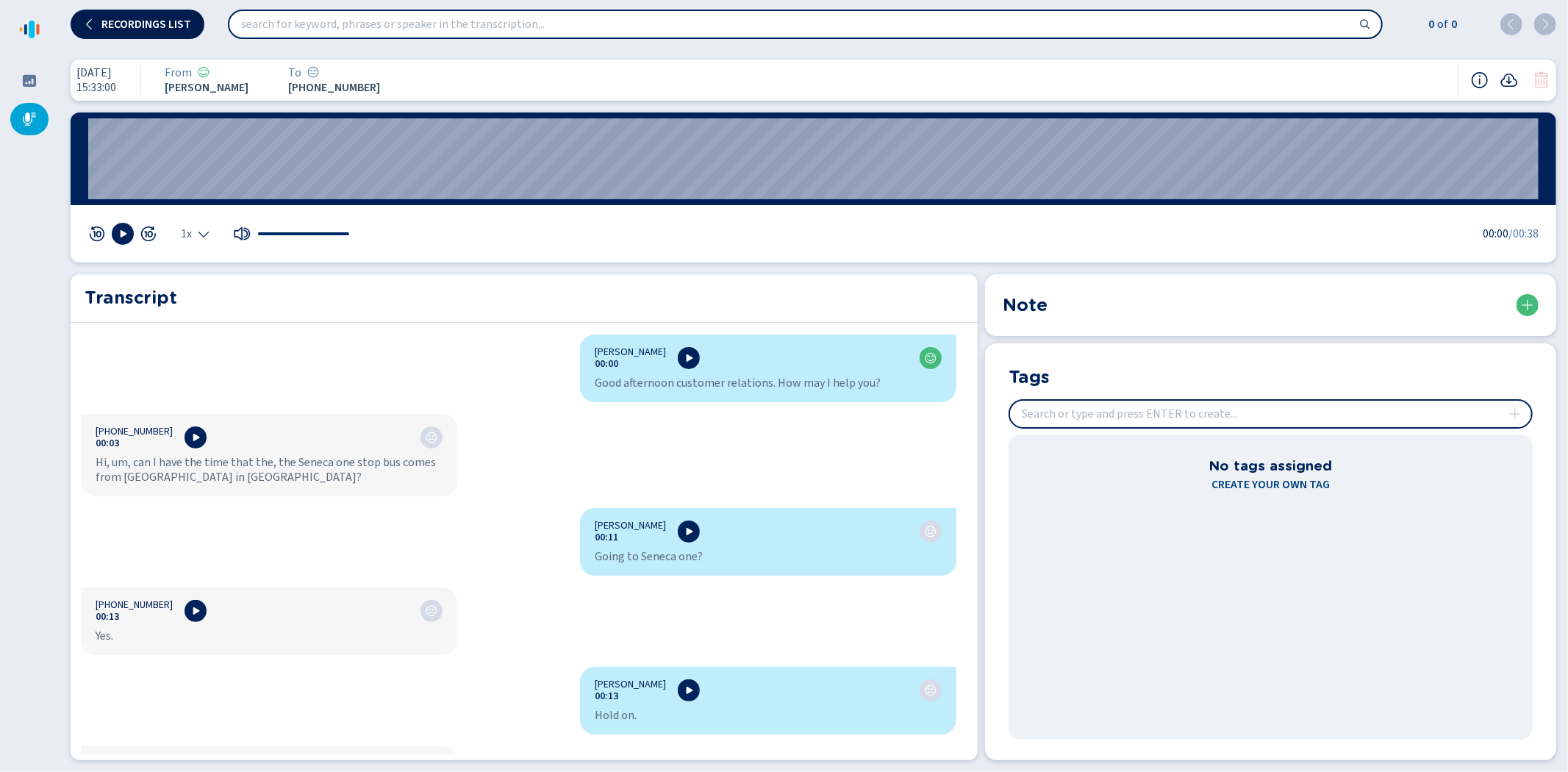
click at [143, 20] on span "Recordings list" at bounding box center [147, 24] width 90 height 12
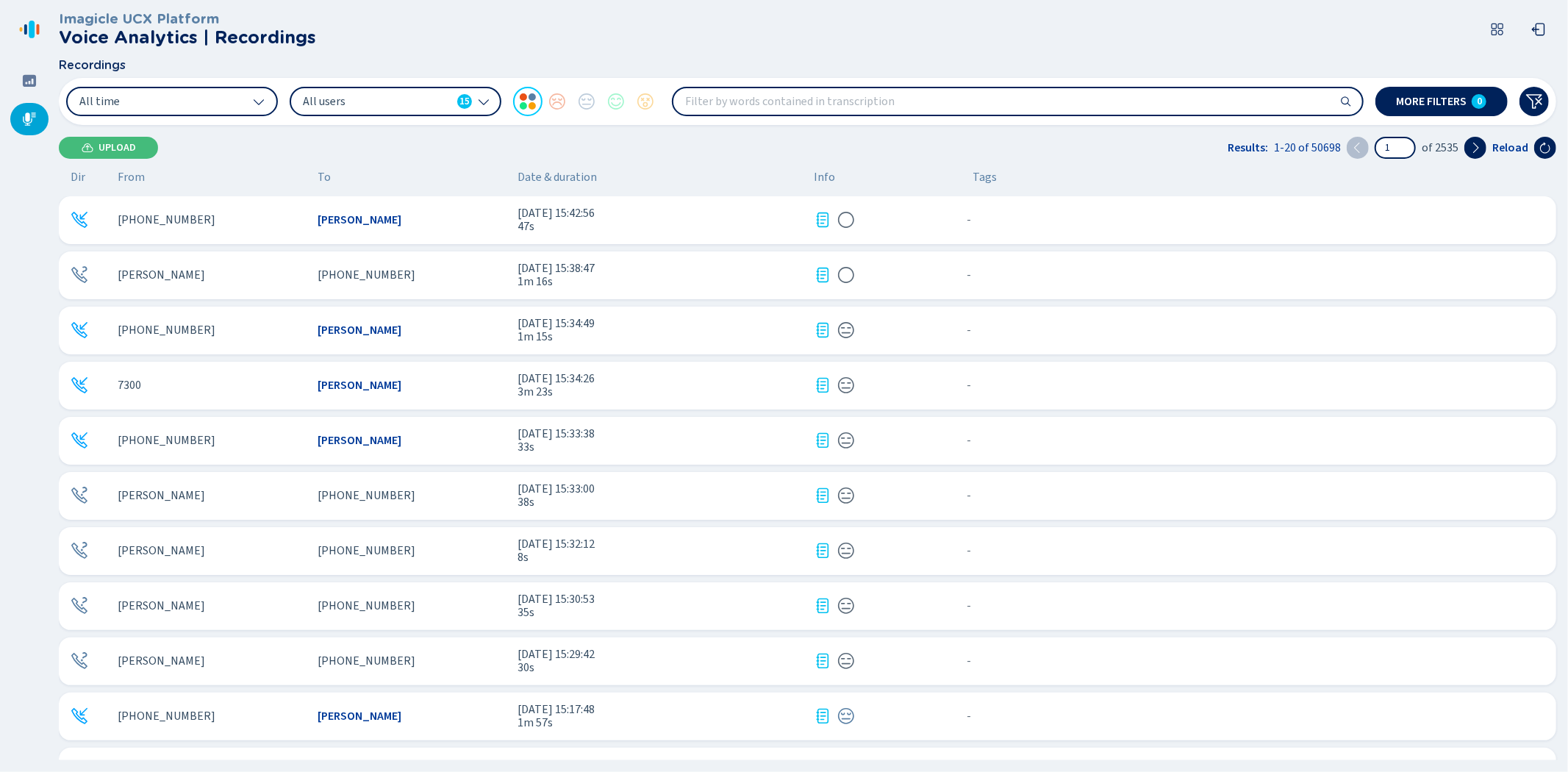
click at [334, 549] on span "[PHONE_NUMBER]" at bounding box center [366, 551] width 98 height 13
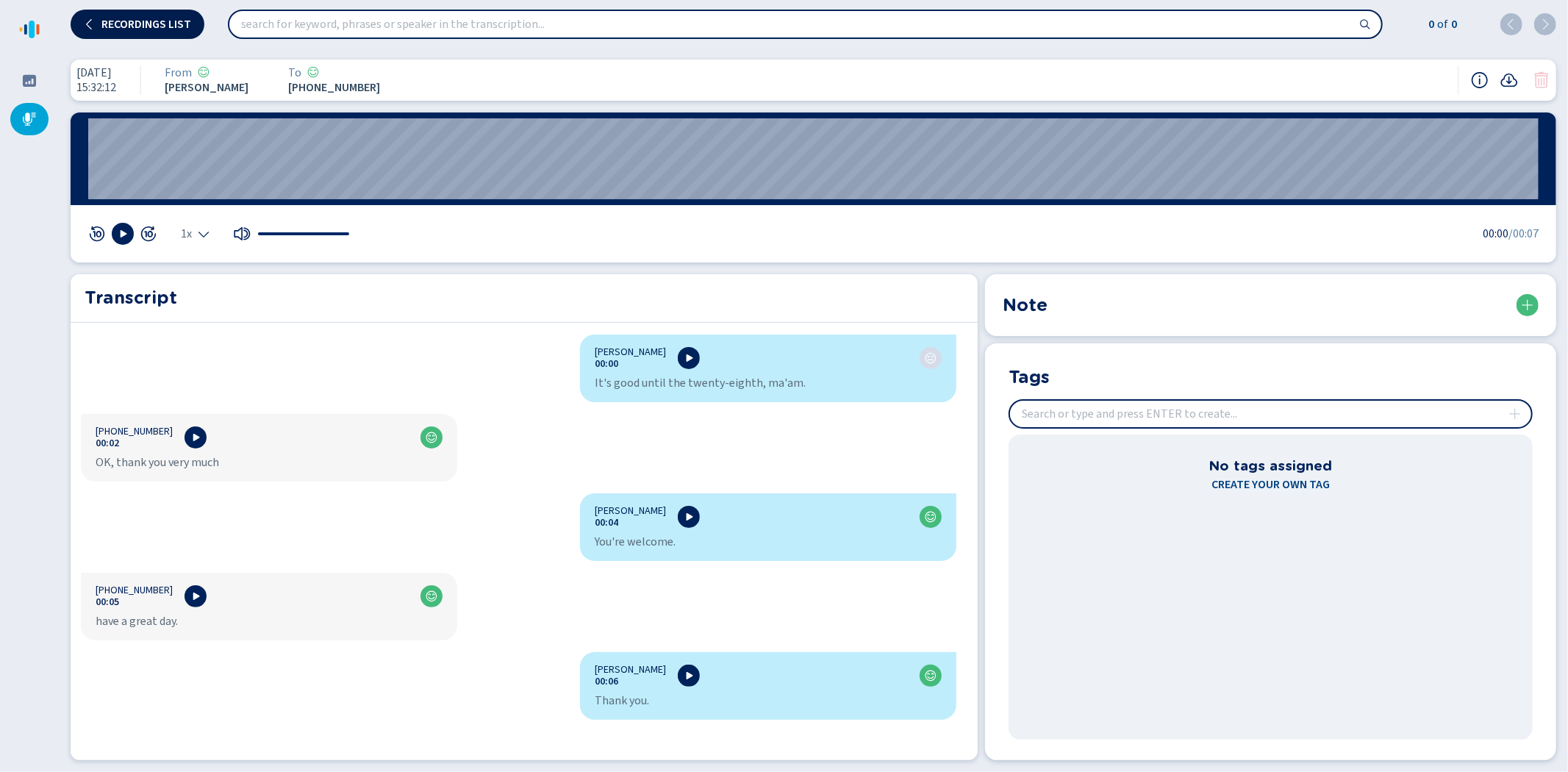
click at [151, 19] on span "Recordings list" at bounding box center [147, 24] width 90 height 12
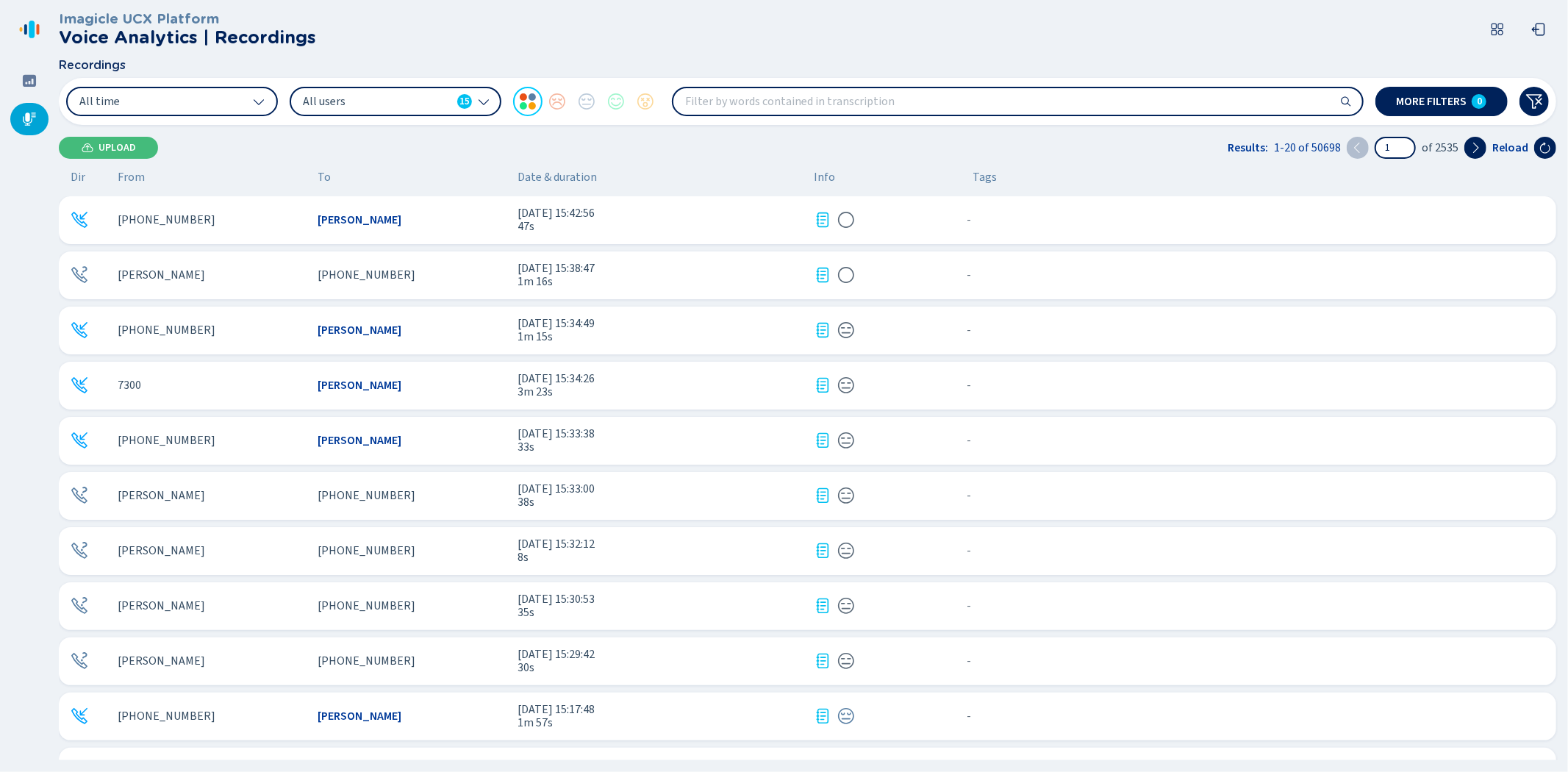
click at [288, 662] on div "[PERSON_NAME]" at bounding box center [212, 661] width 188 height 13
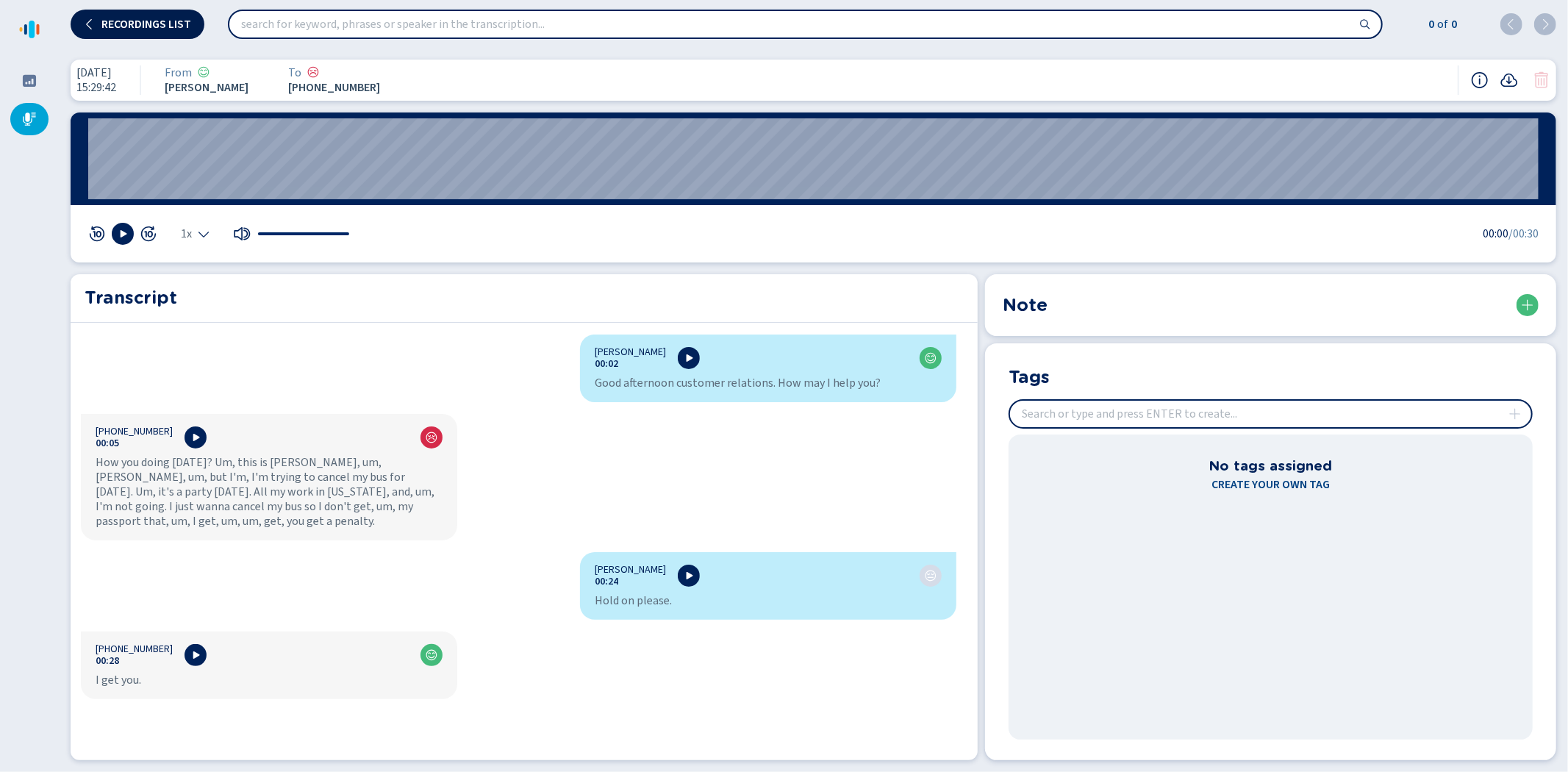
click at [128, 19] on span "Recordings list" at bounding box center [147, 24] width 90 height 12
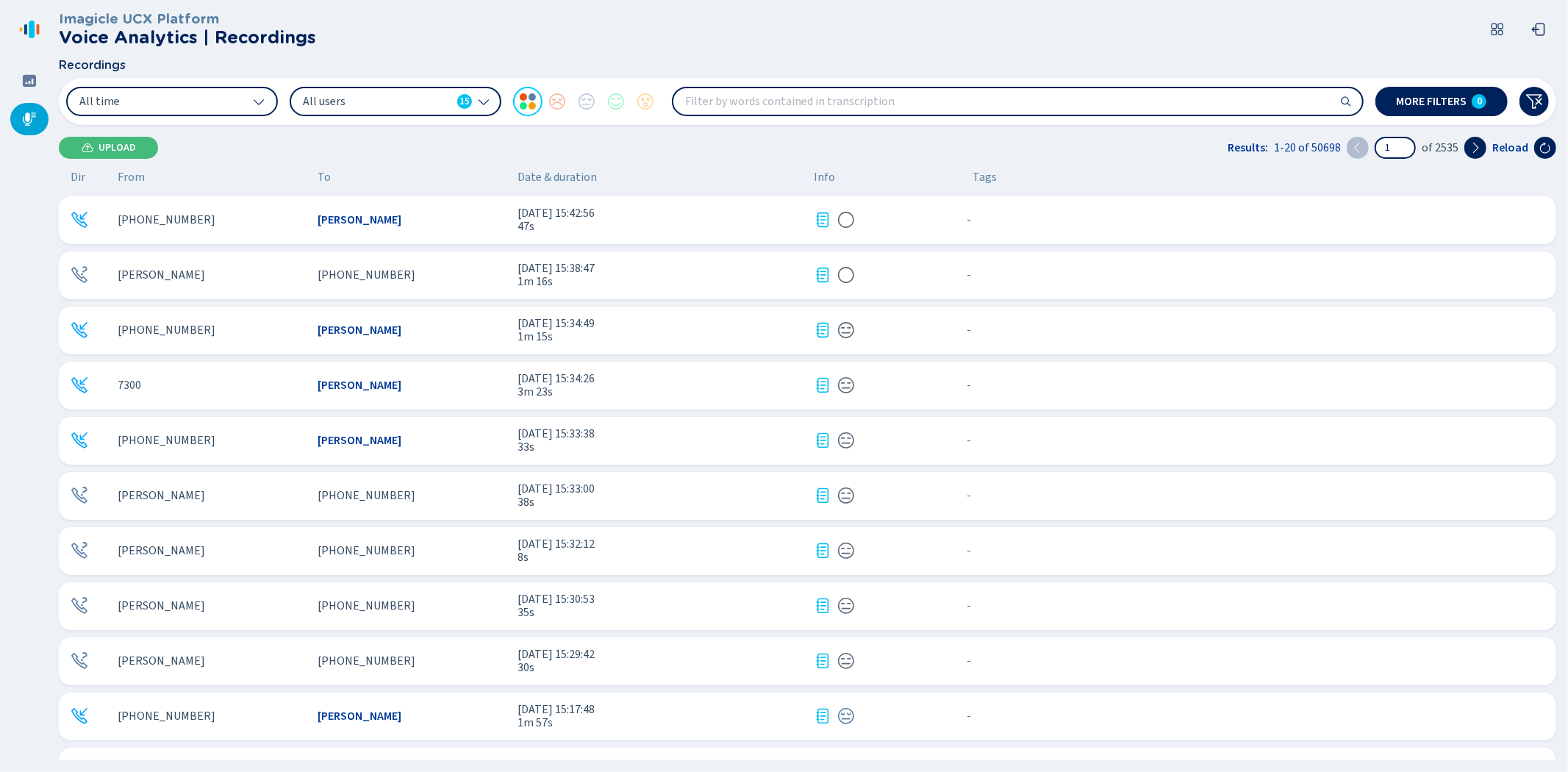
click at [239, 714] on div "[PHONE_NUMBER]" at bounding box center [212, 716] width 188 height 13
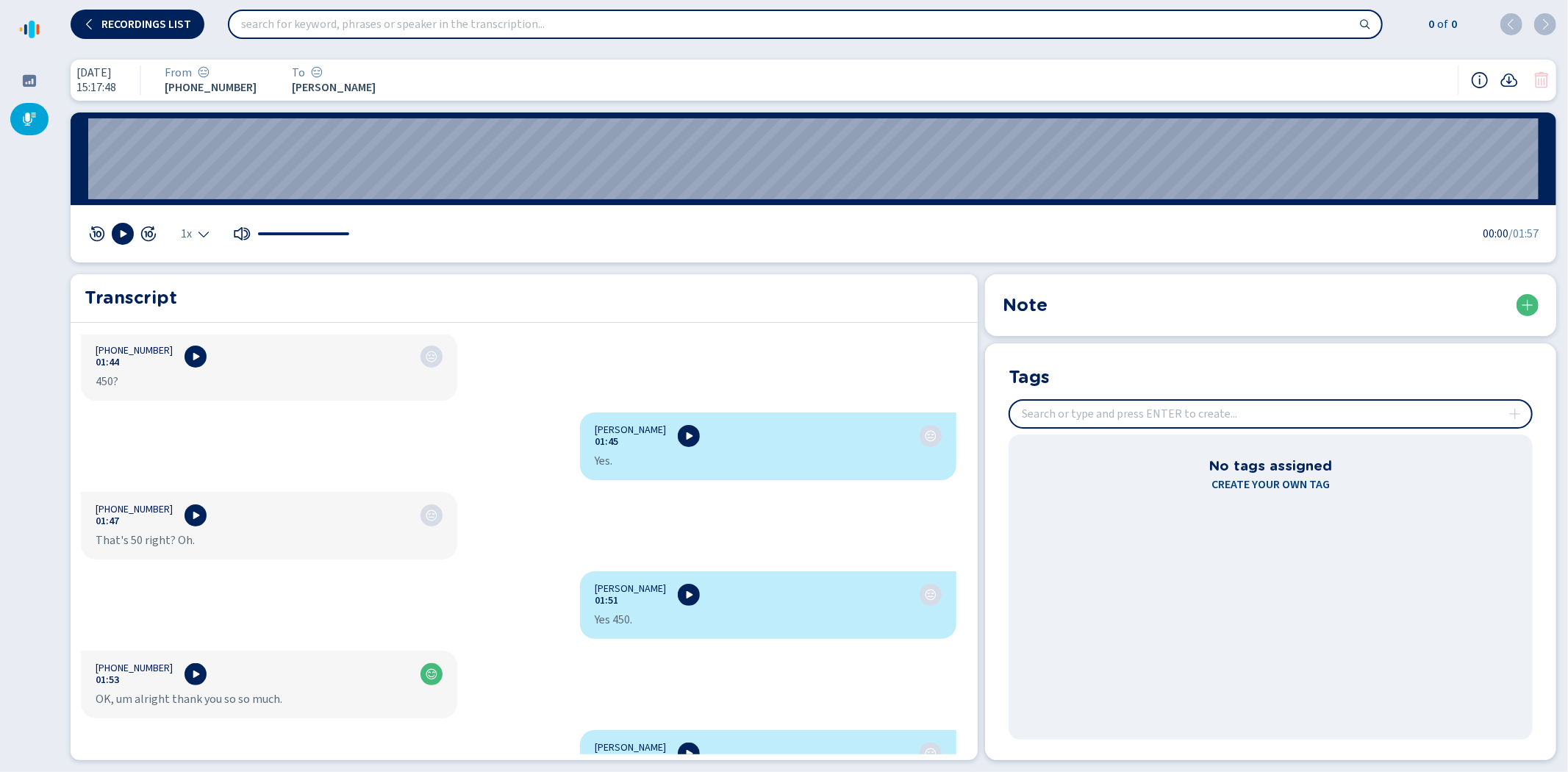
scroll to position [1597, 0]
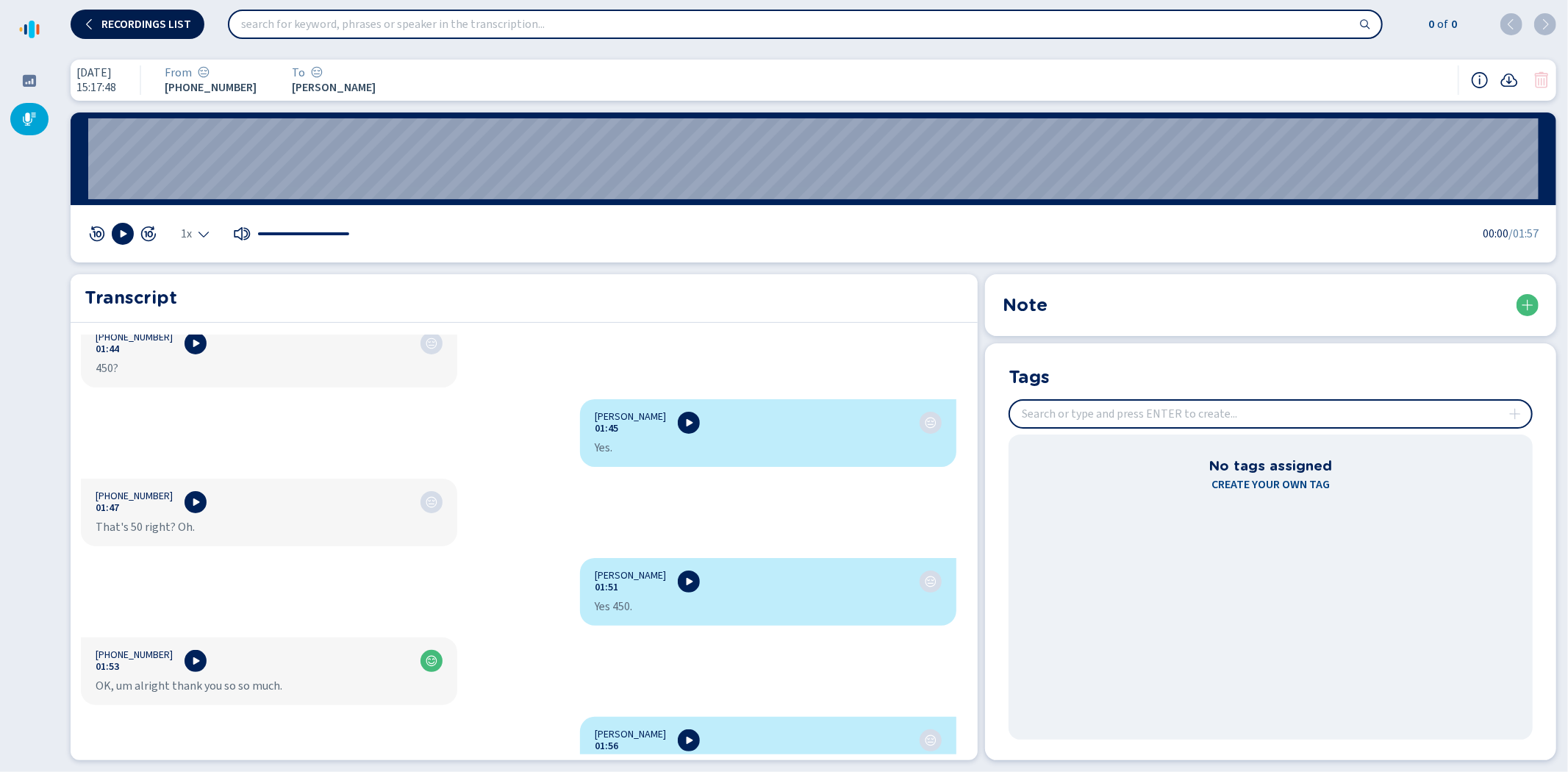
click at [153, 16] on button "Recordings list" at bounding box center [138, 23] width 133 height 29
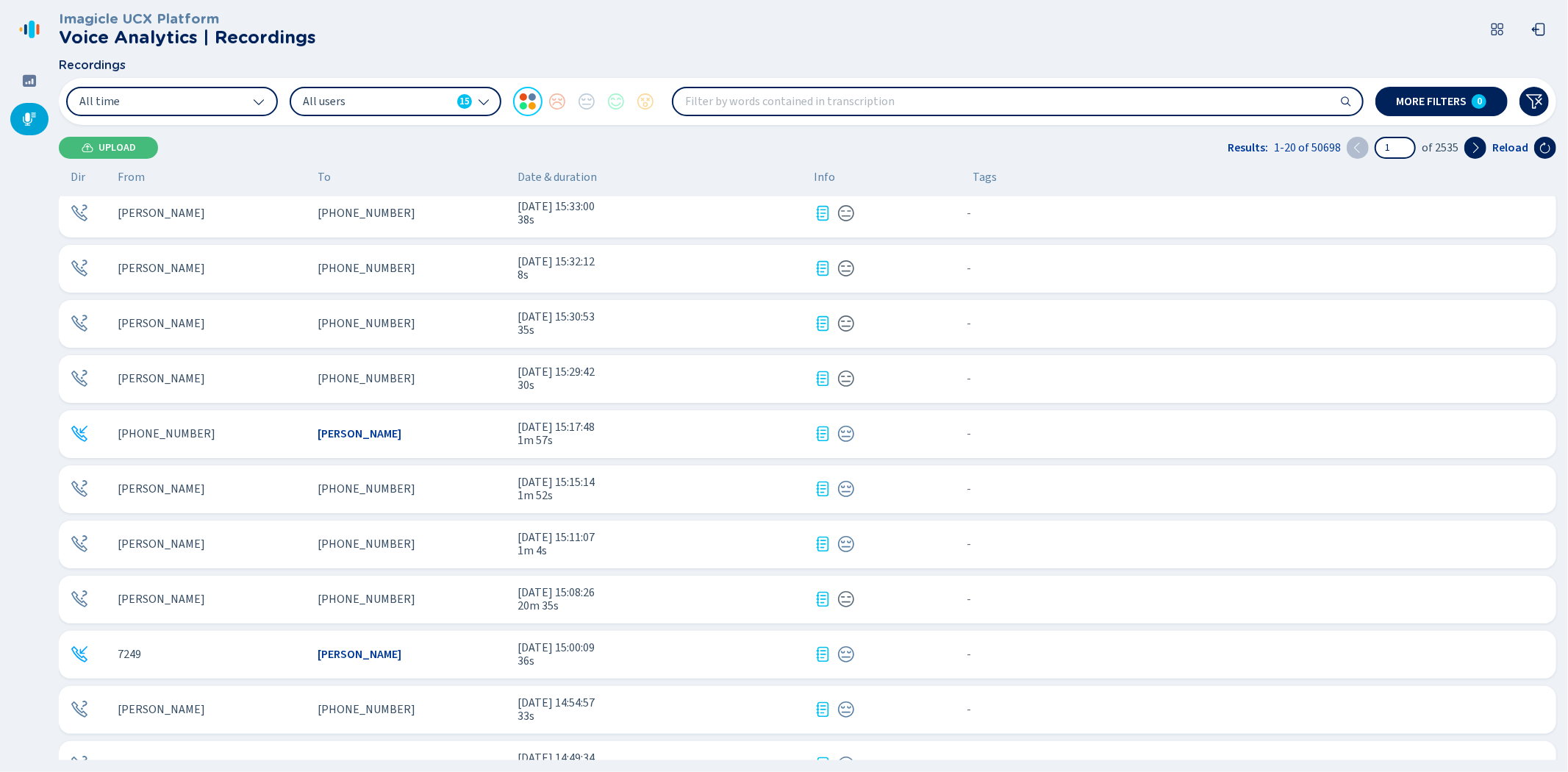
scroll to position [327, 0]
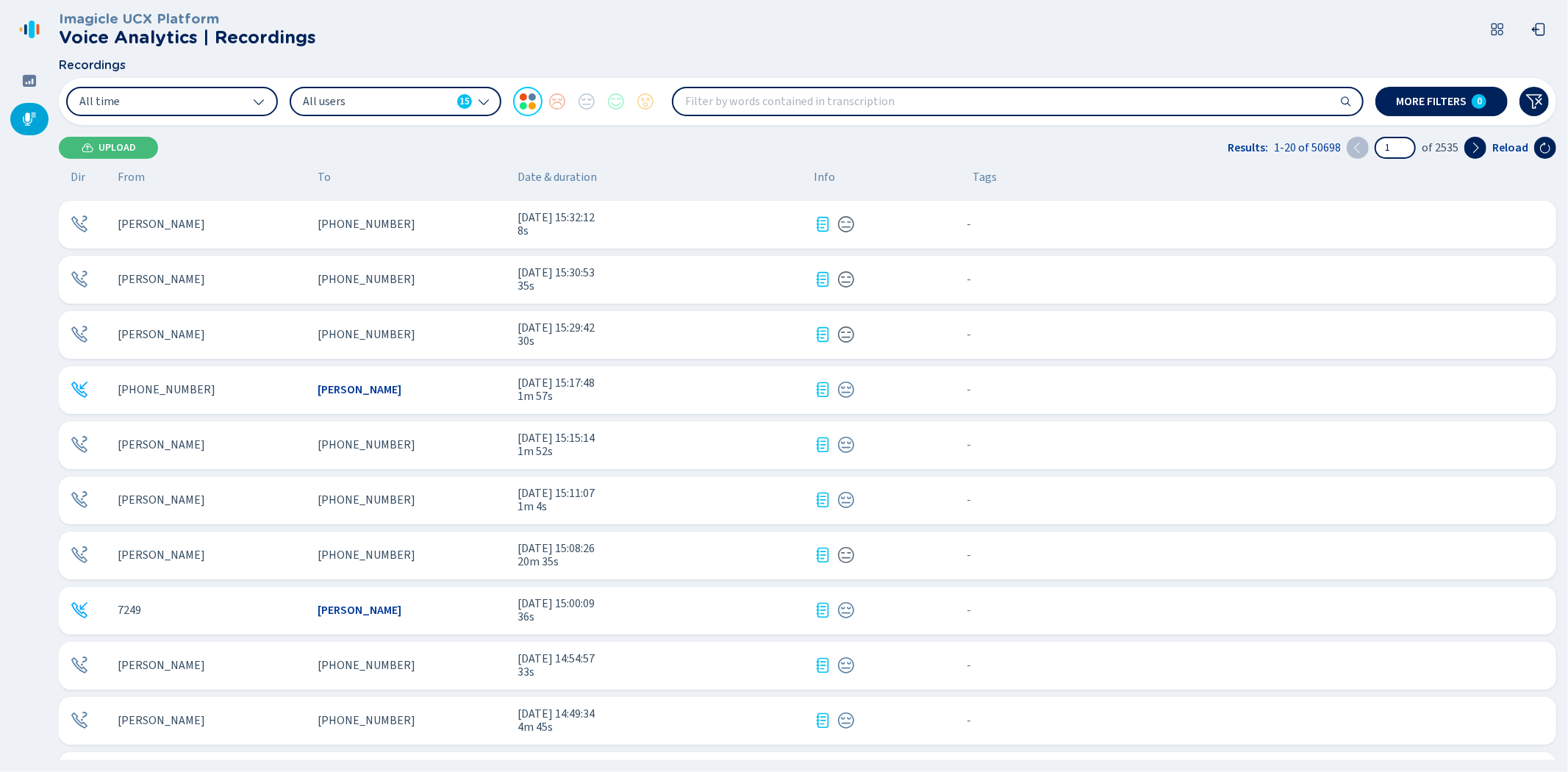
click at [272, 445] on div "[PERSON_NAME]" at bounding box center [212, 445] width 188 height 13
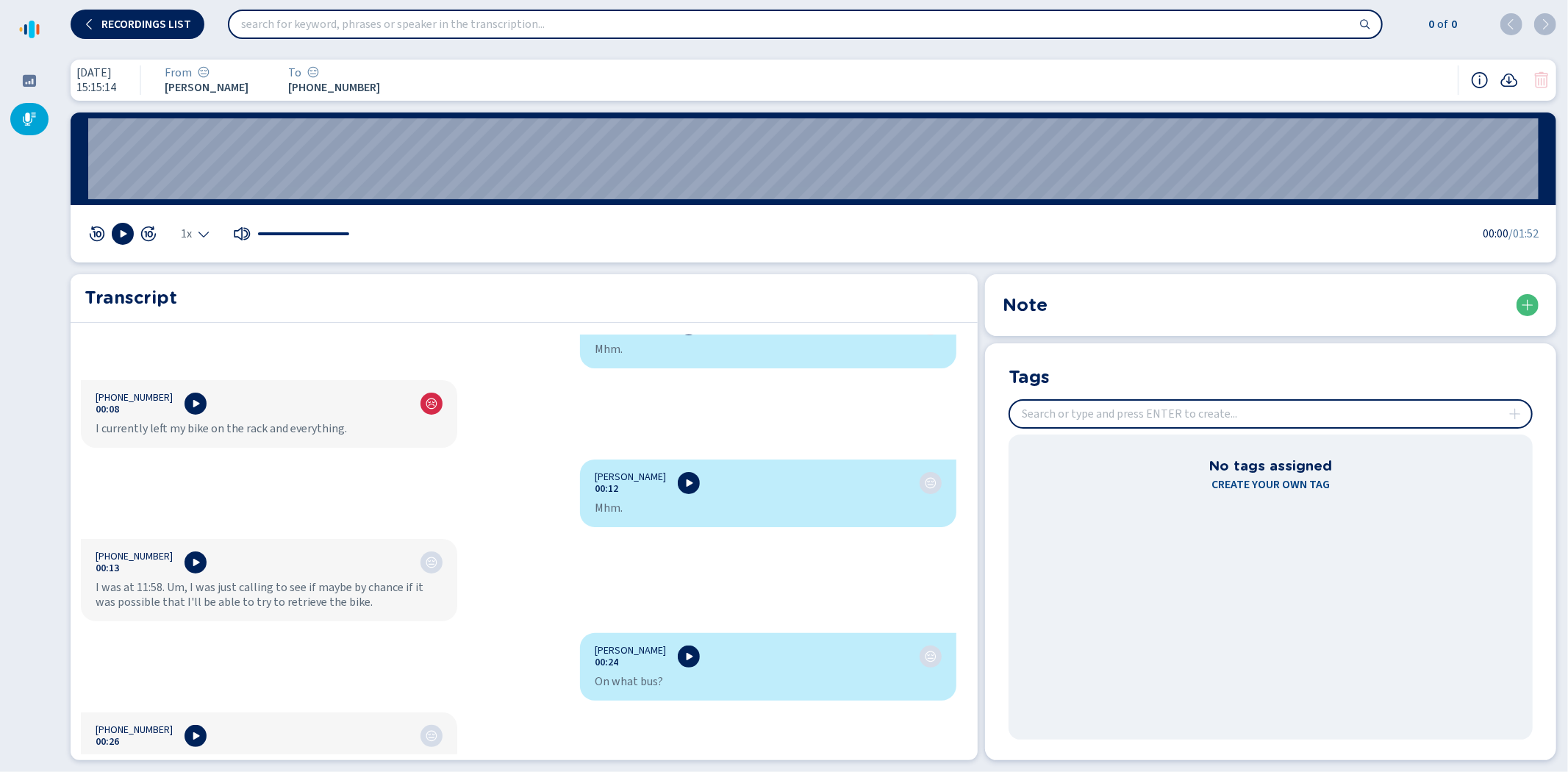
scroll to position [245, 0]
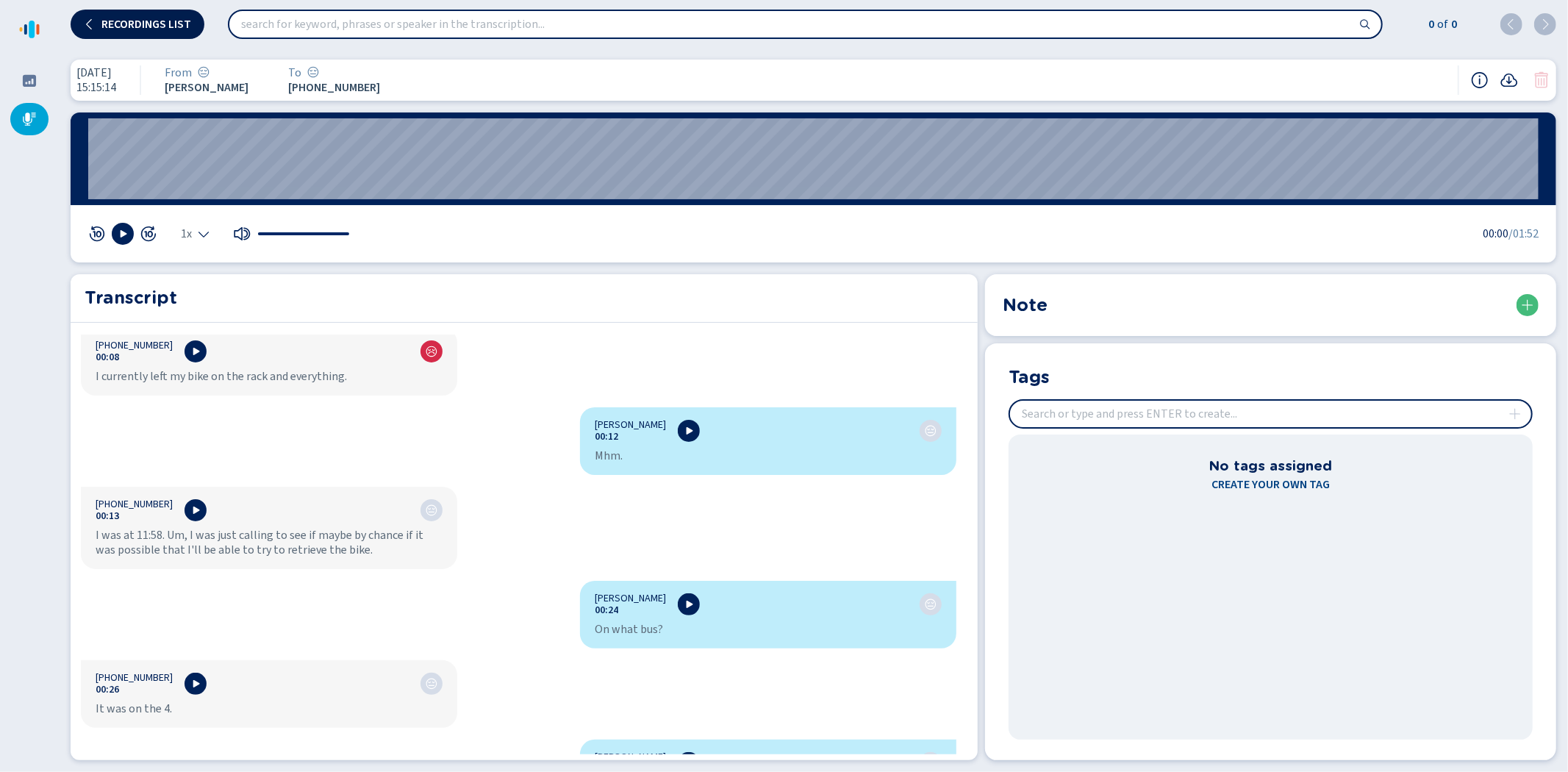
click at [142, 13] on button "Recordings list" at bounding box center [138, 23] width 133 height 29
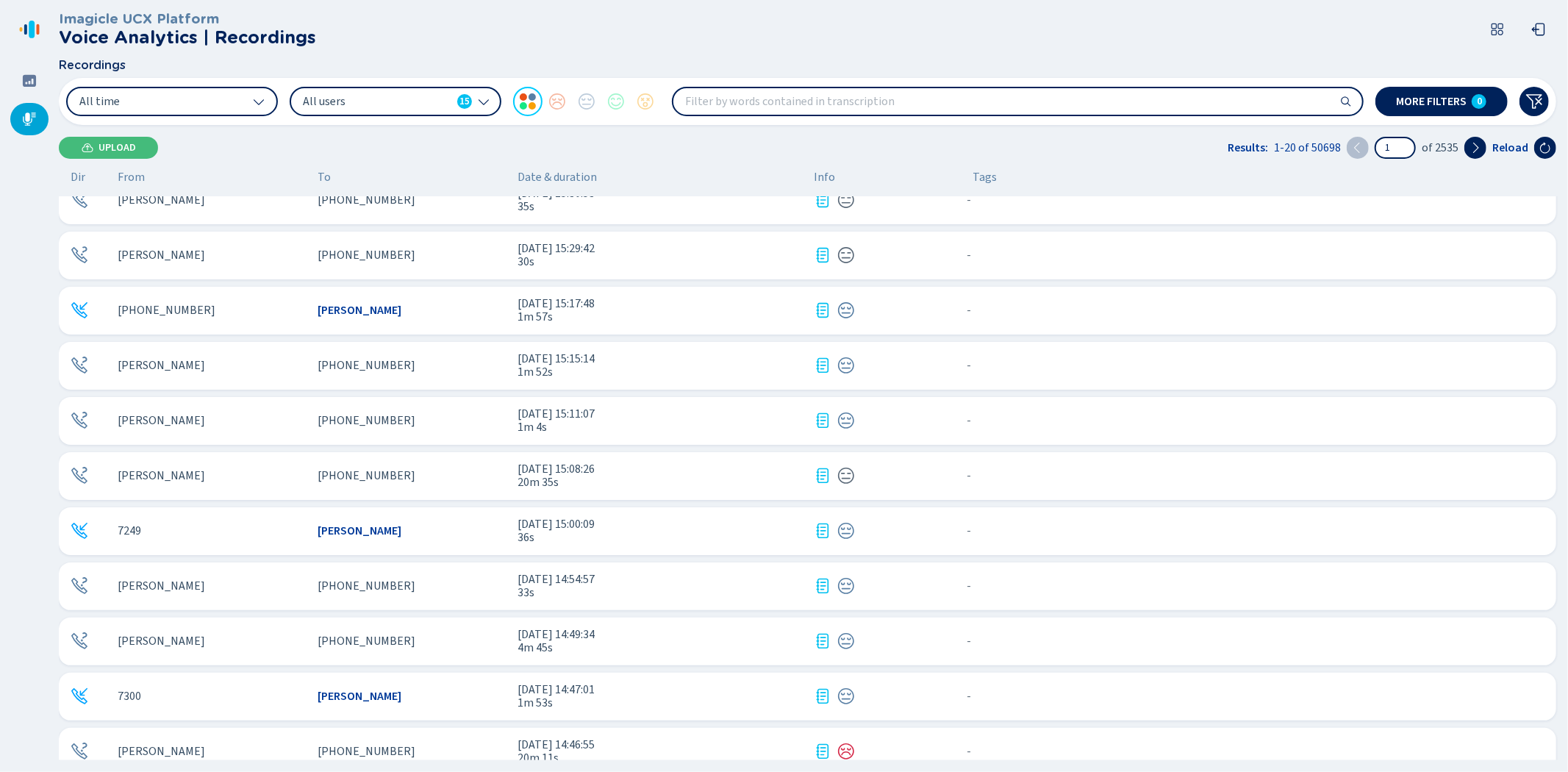
scroll to position [408, 0]
click at [238, 363] on div "[PERSON_NAME]" at bounding box center [212, 363] width 188 height 13
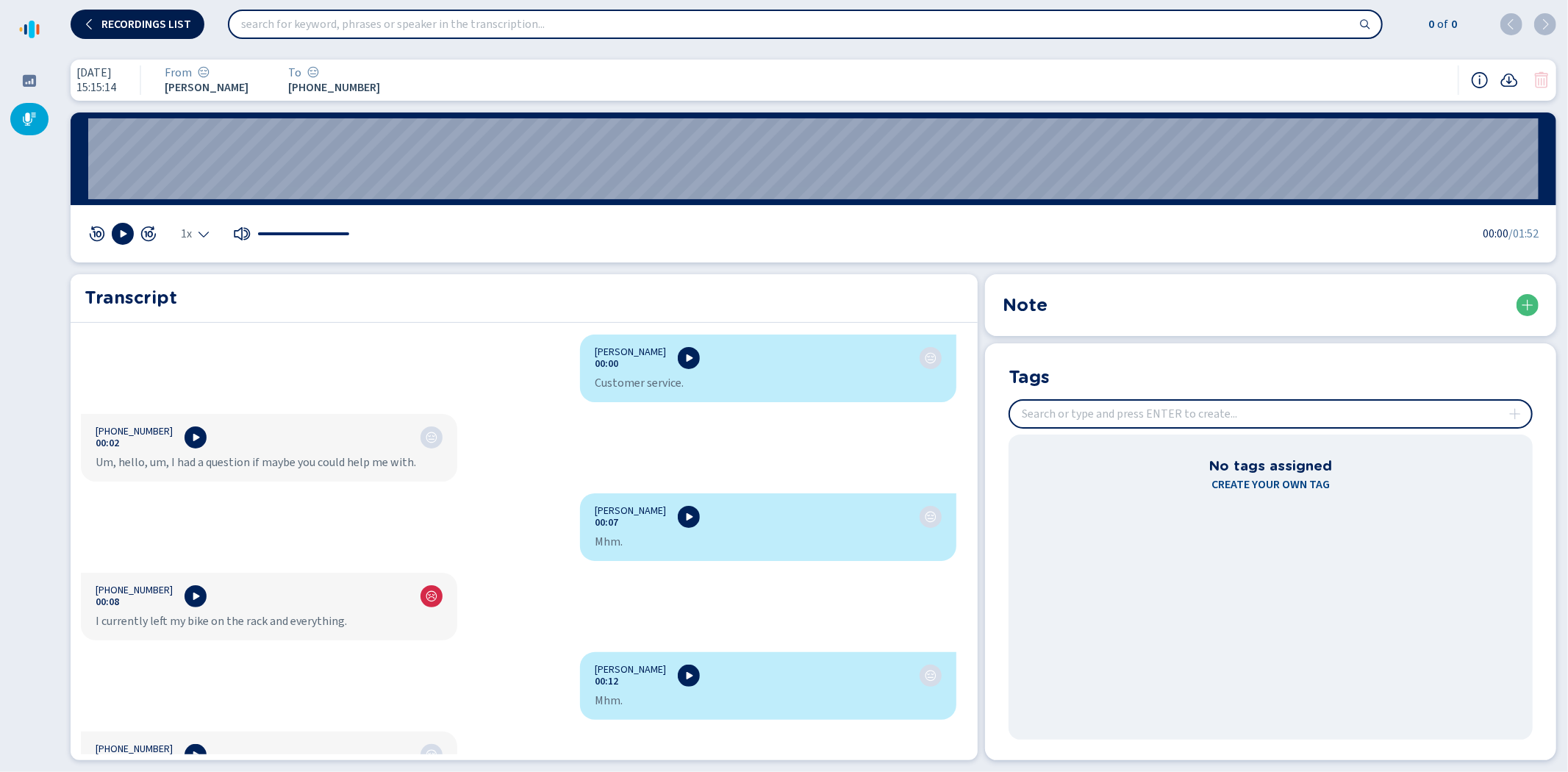
click at [128, 19] on span "Recordings list" at bounding box center [147, 24] width 90 height 12
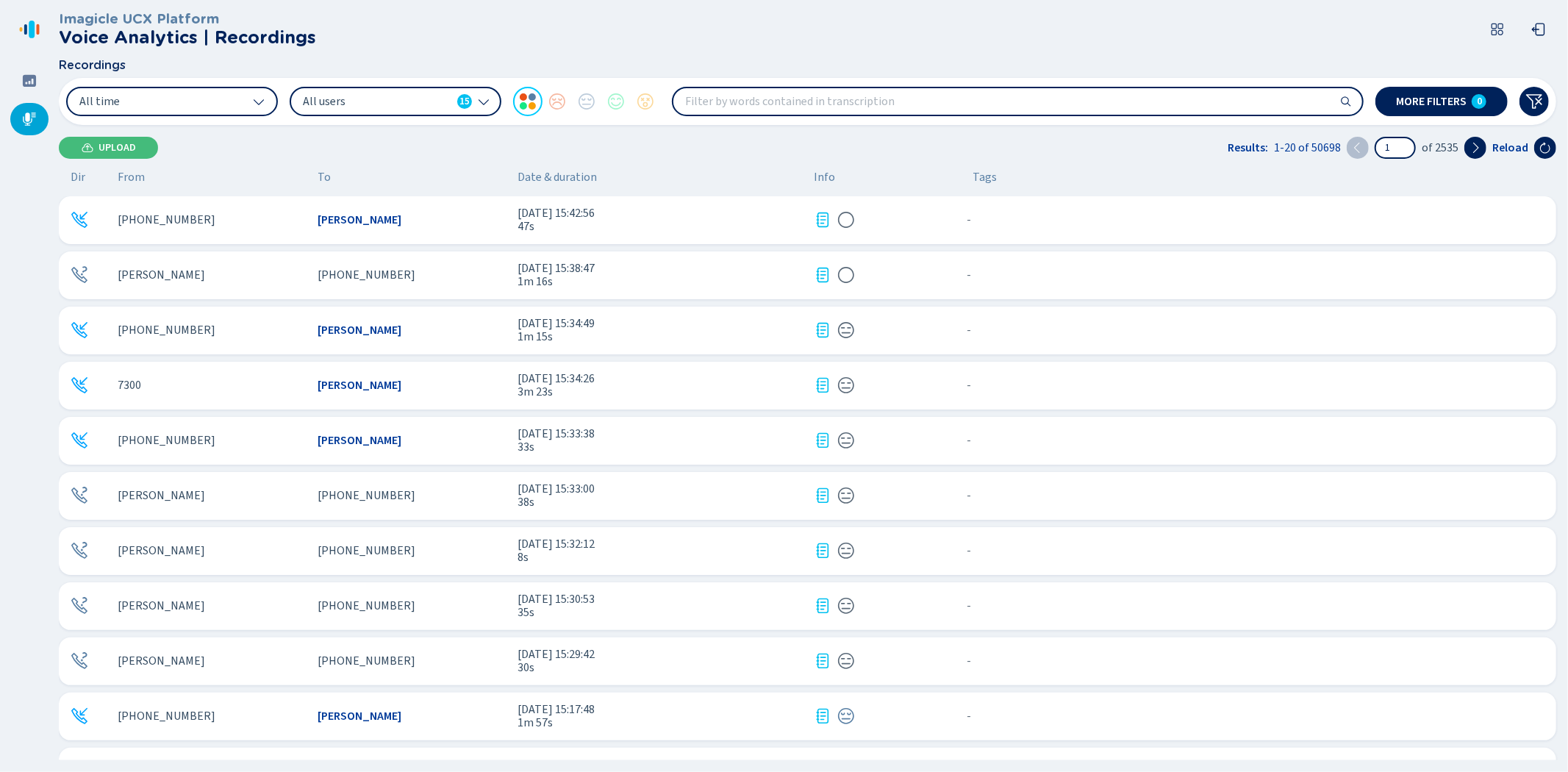
scroll to position [82, 0]
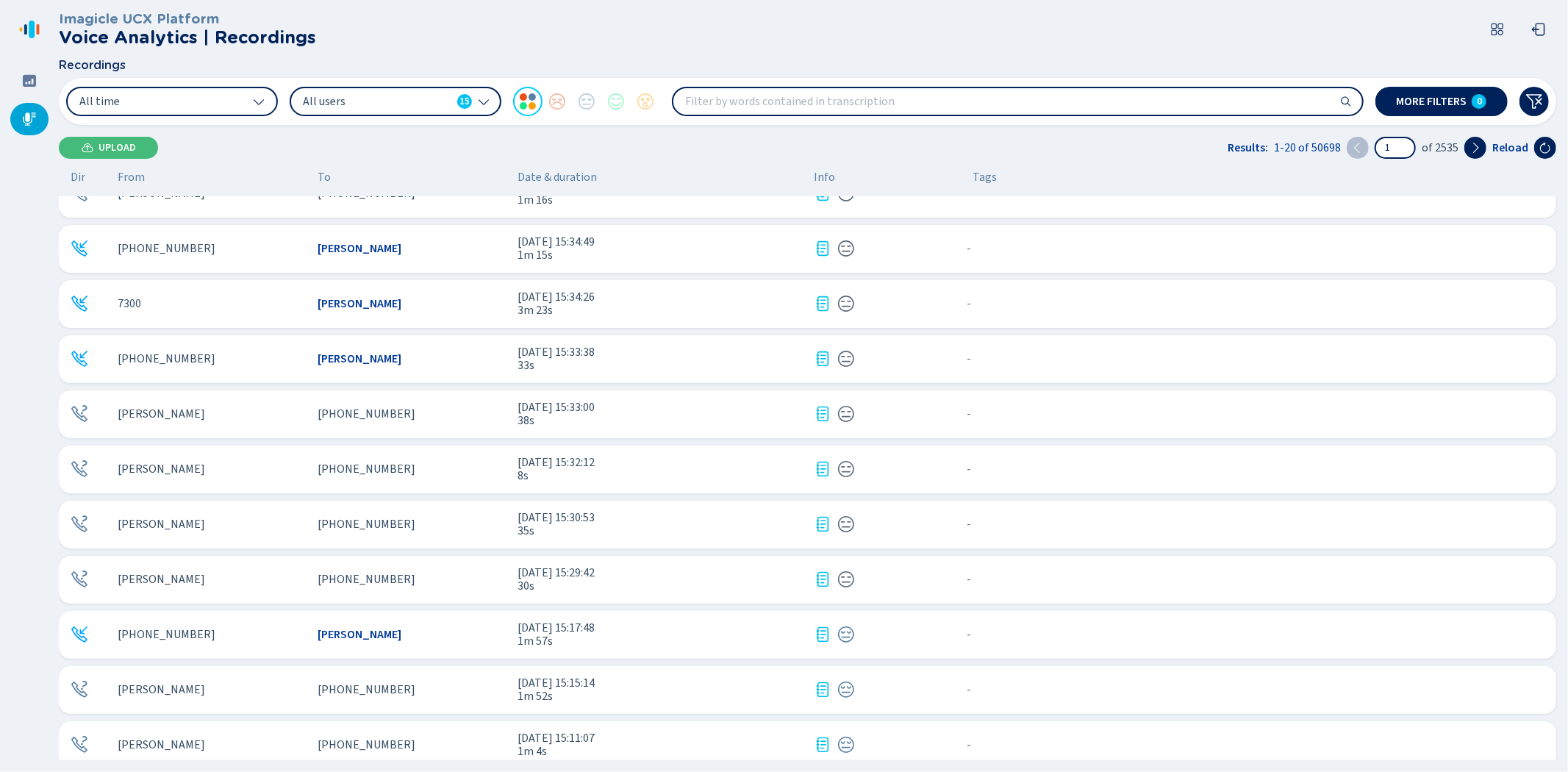
click at [251, 628] on div "[PHONE_NUMBER]" at bounding box center [212, 634] width 188 height 13
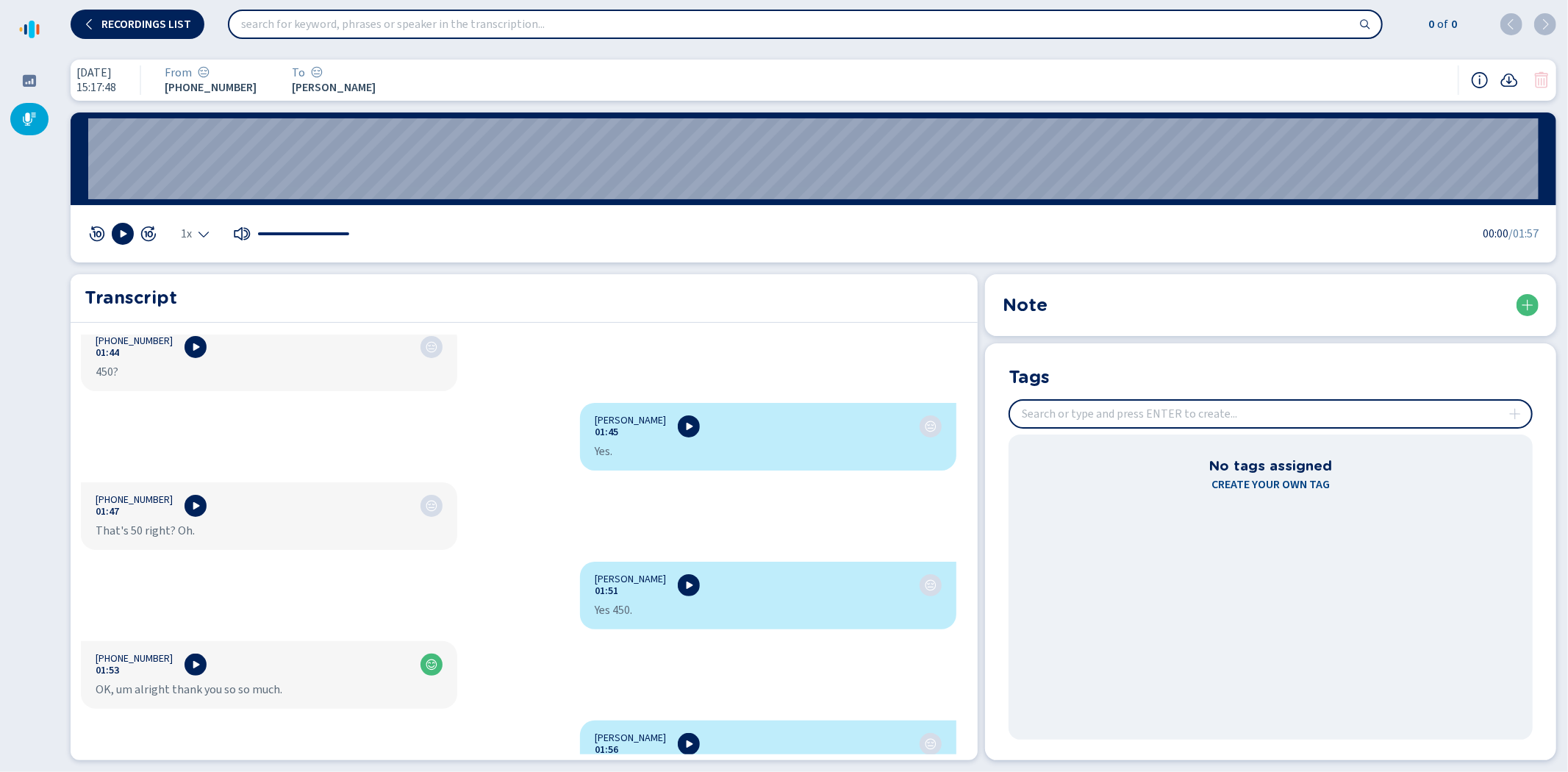
scroll to position [1597, 0]
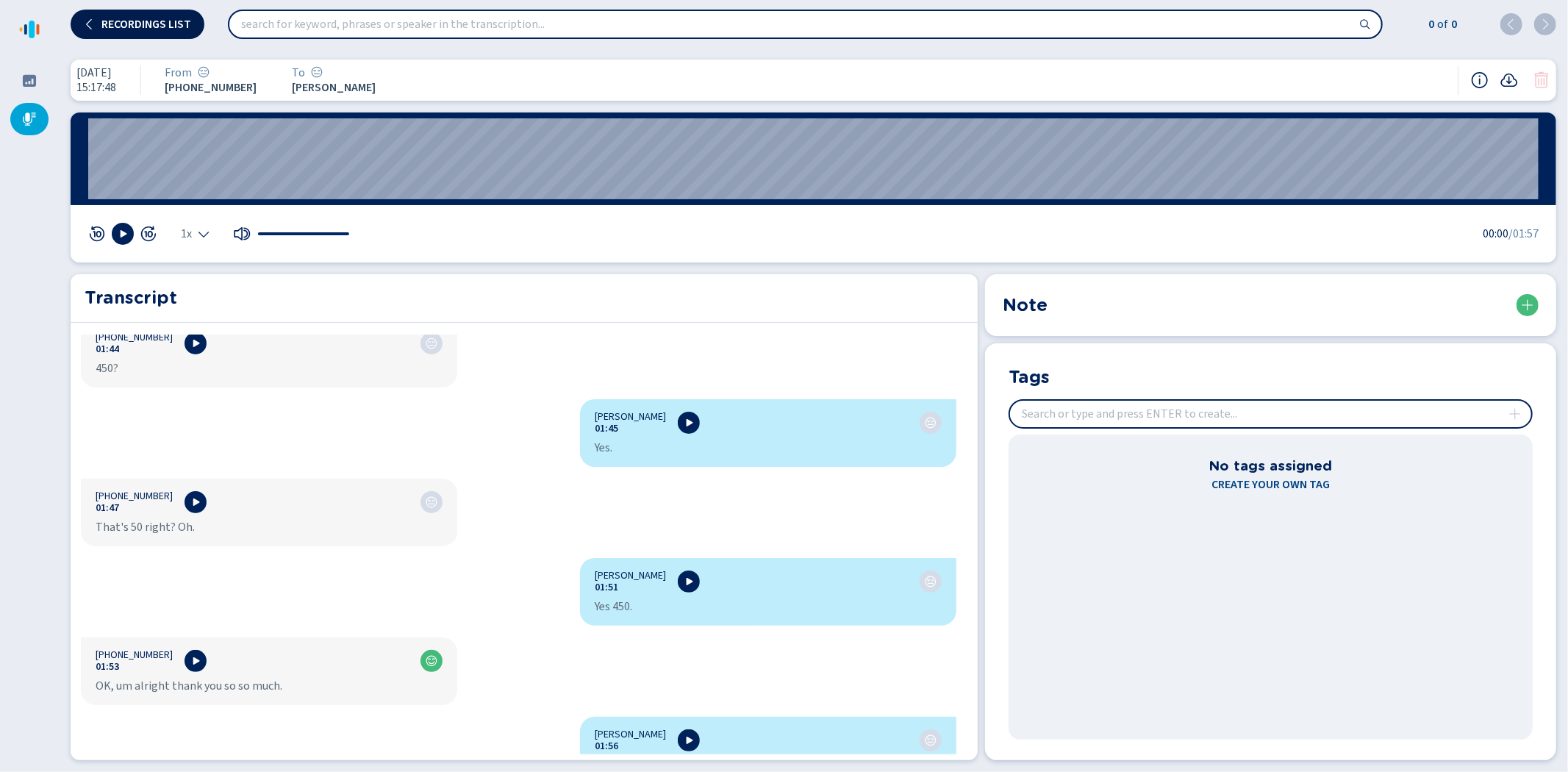
click at [153, 22] on span "Recordings list" at bounding box center [147, 24] width 90 height 12
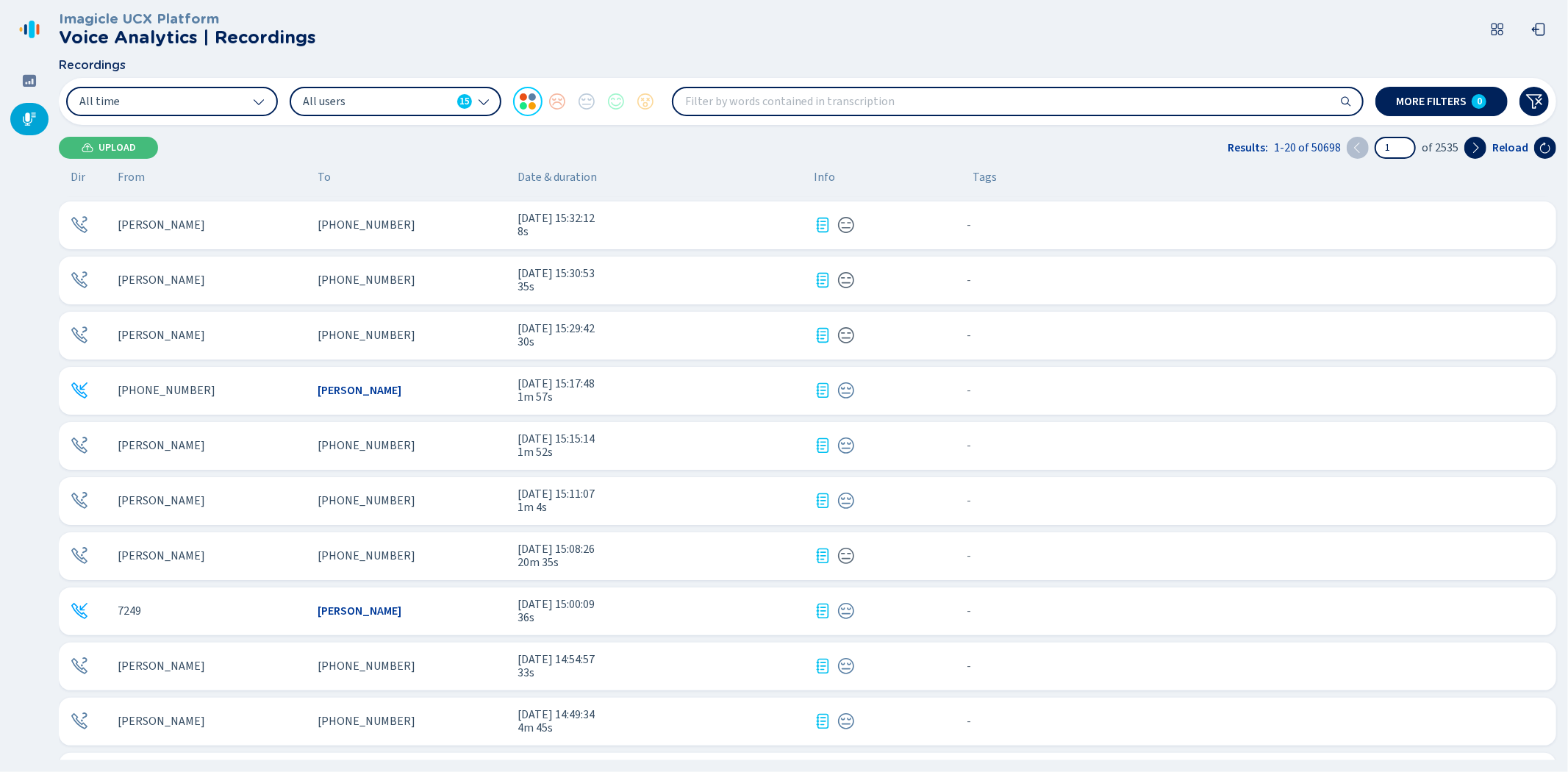
scroll to position [327, 0]
click at [252, 501] on div "[PERSON_NAME]" at bounding box center [212, 500] width 188 height 13
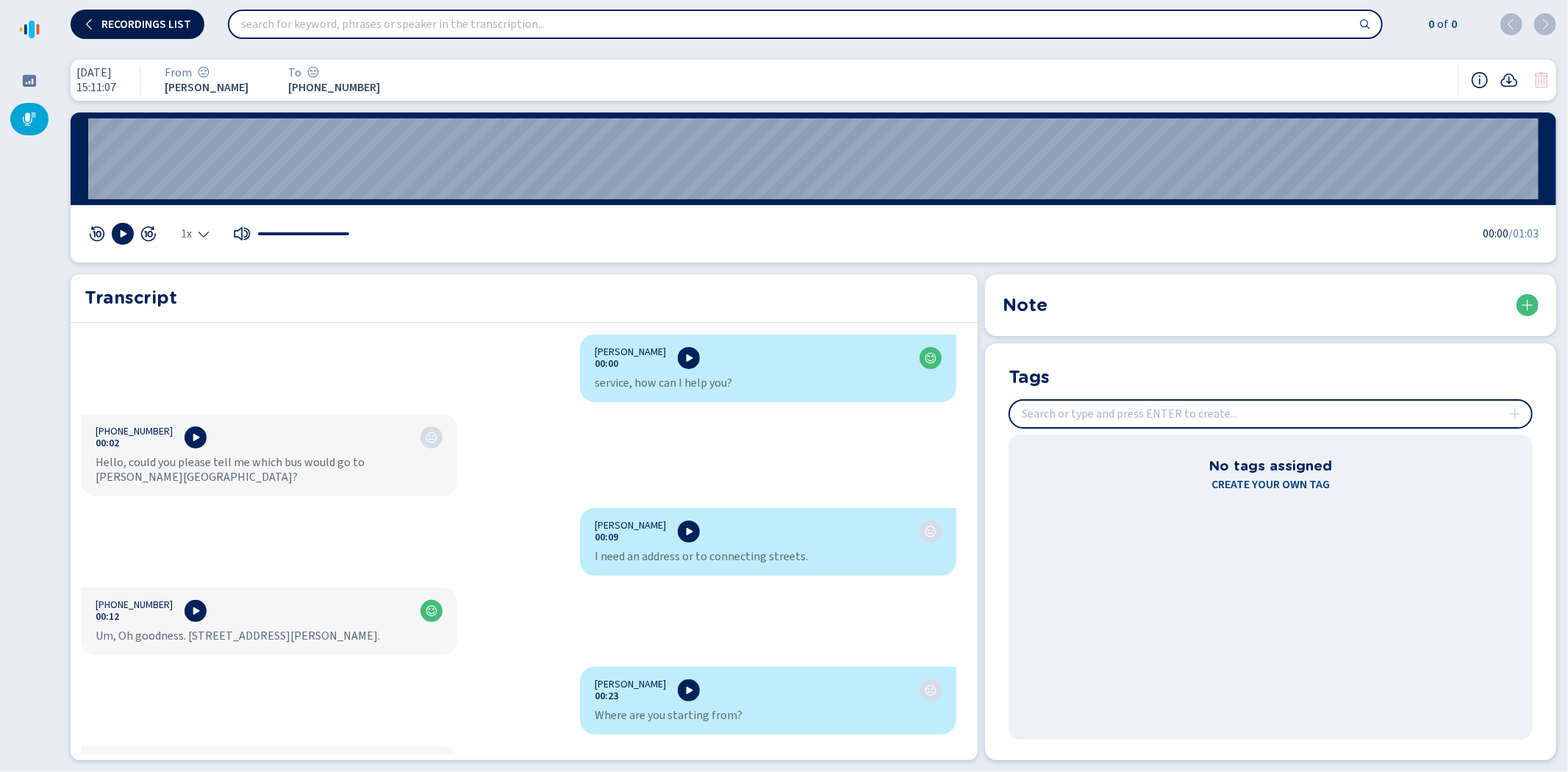
click at [142, 19] on span "Recordings list" at bounding box center [147, 24] width 90 height 12
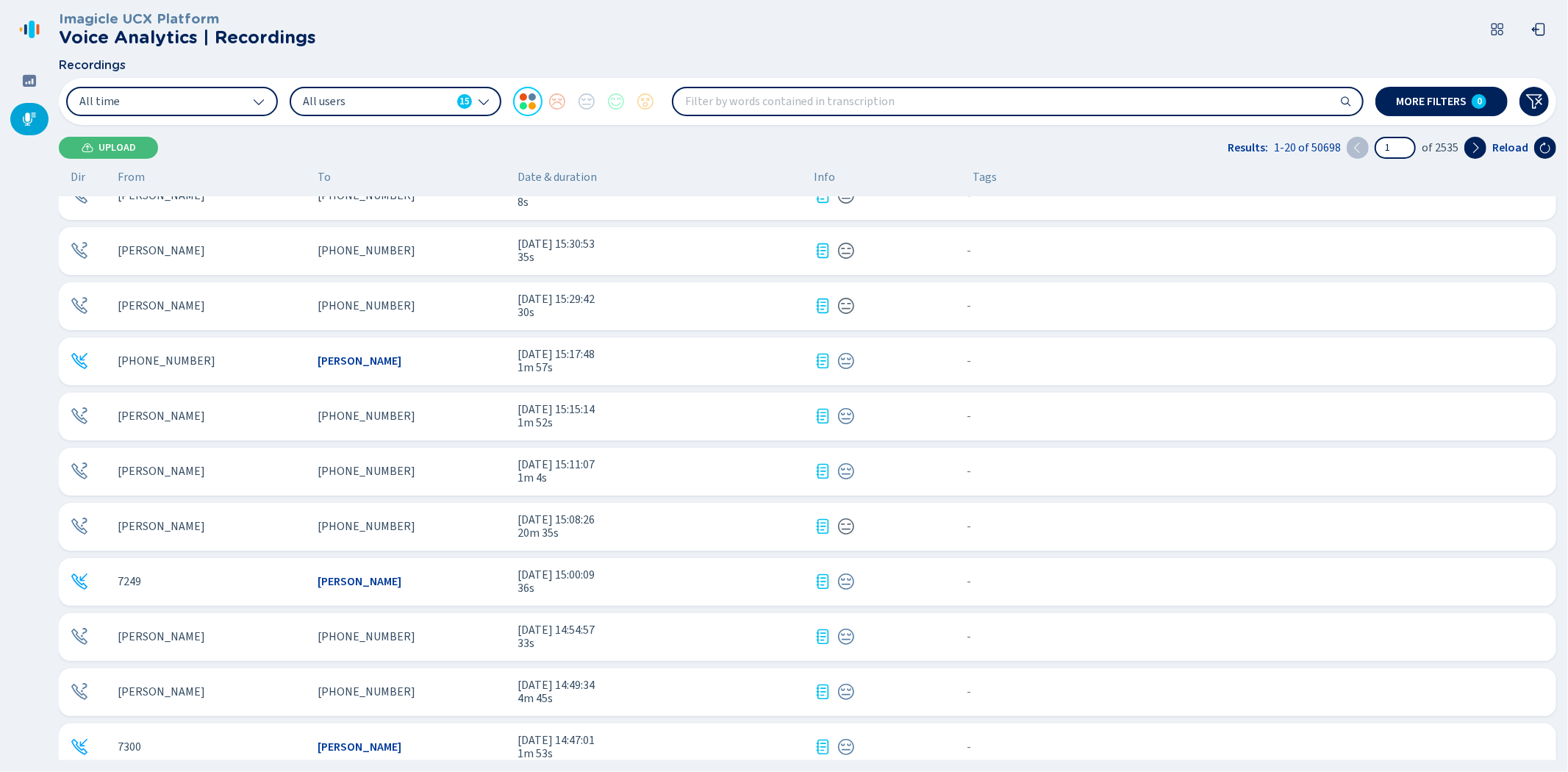
scroll to position [408, 0]
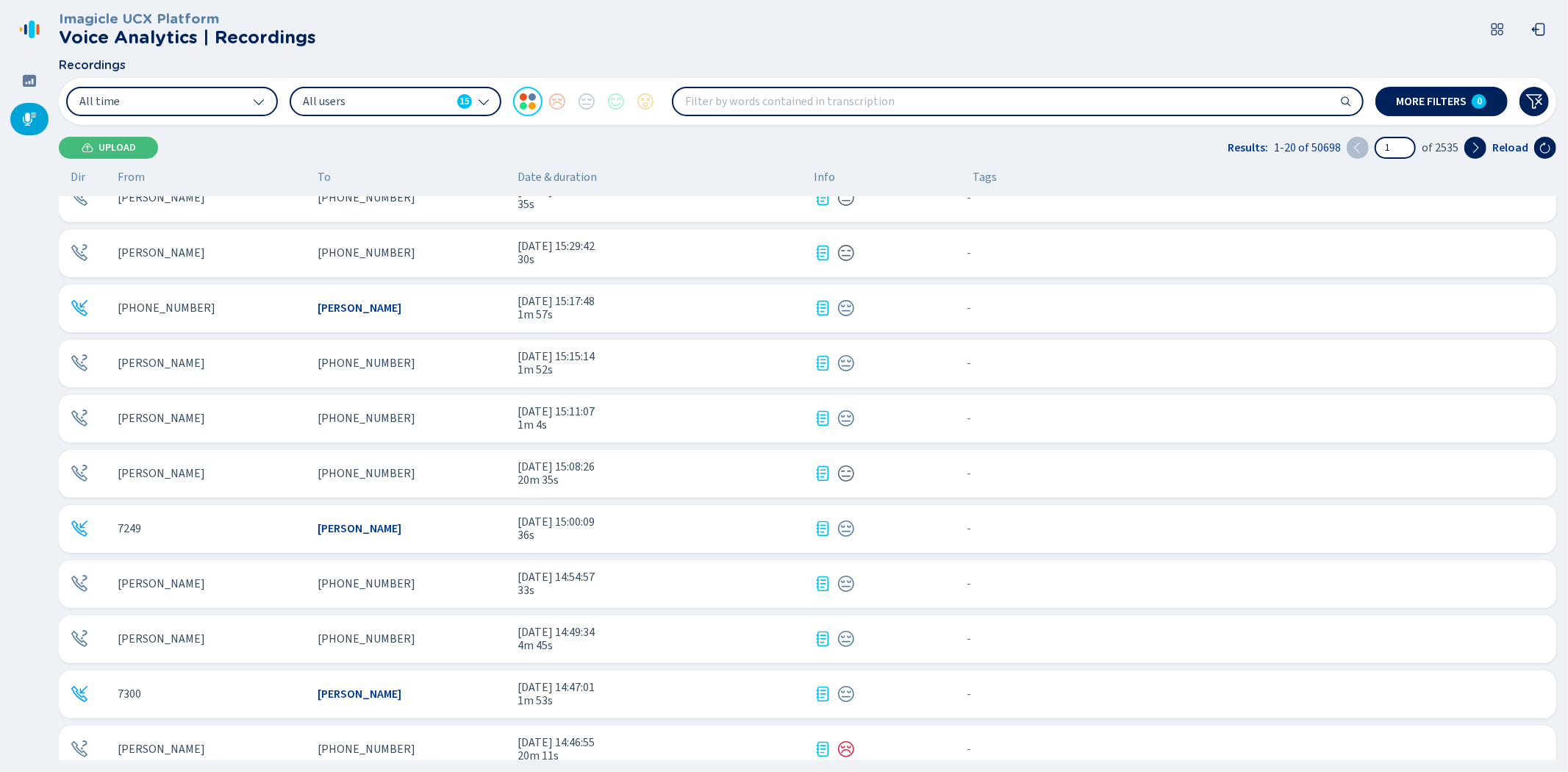
click at [223, 524] on div "7249" at bounding box center [212, 529] width 188 height 13
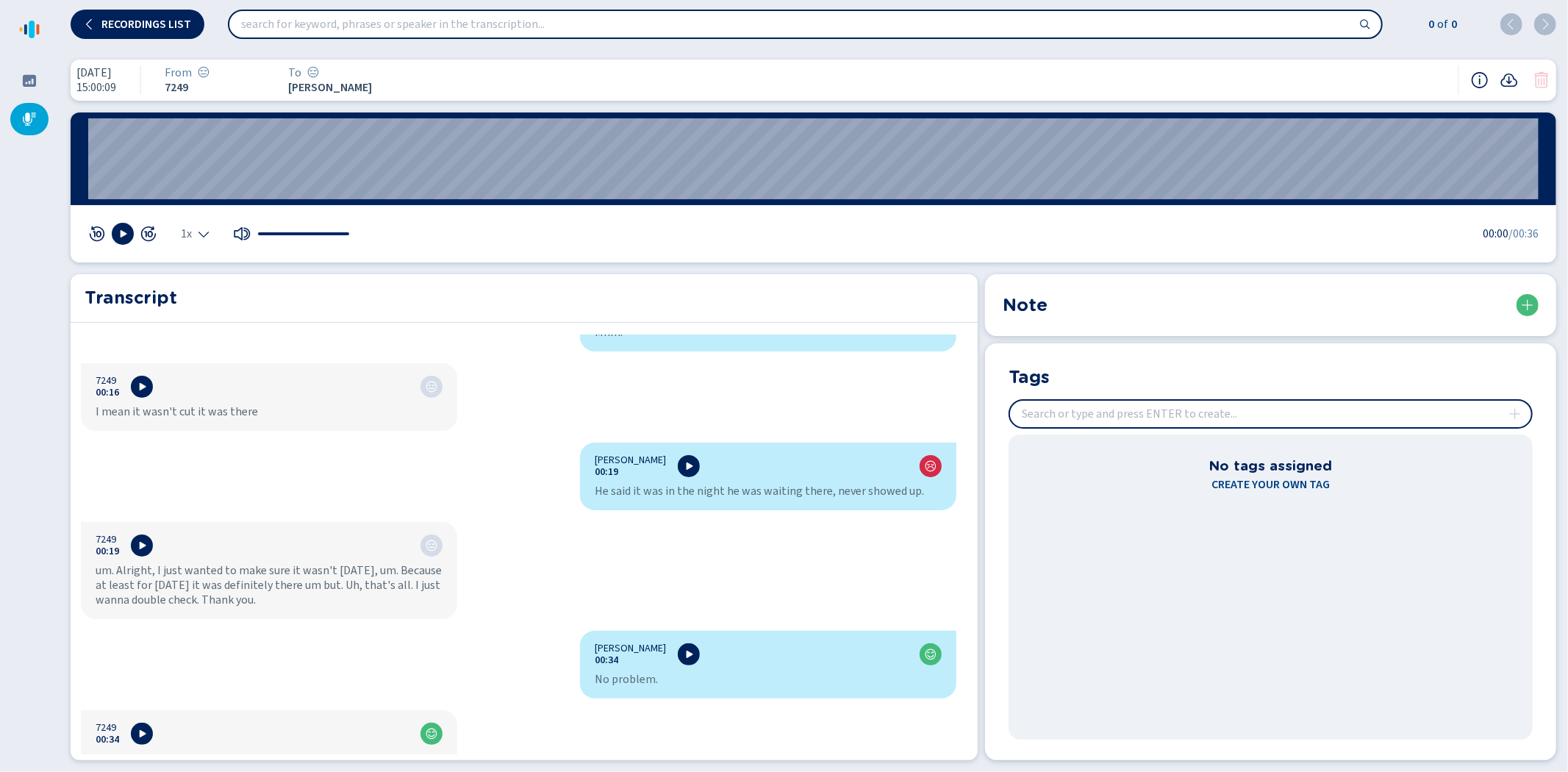
scroll to position [709, 0]
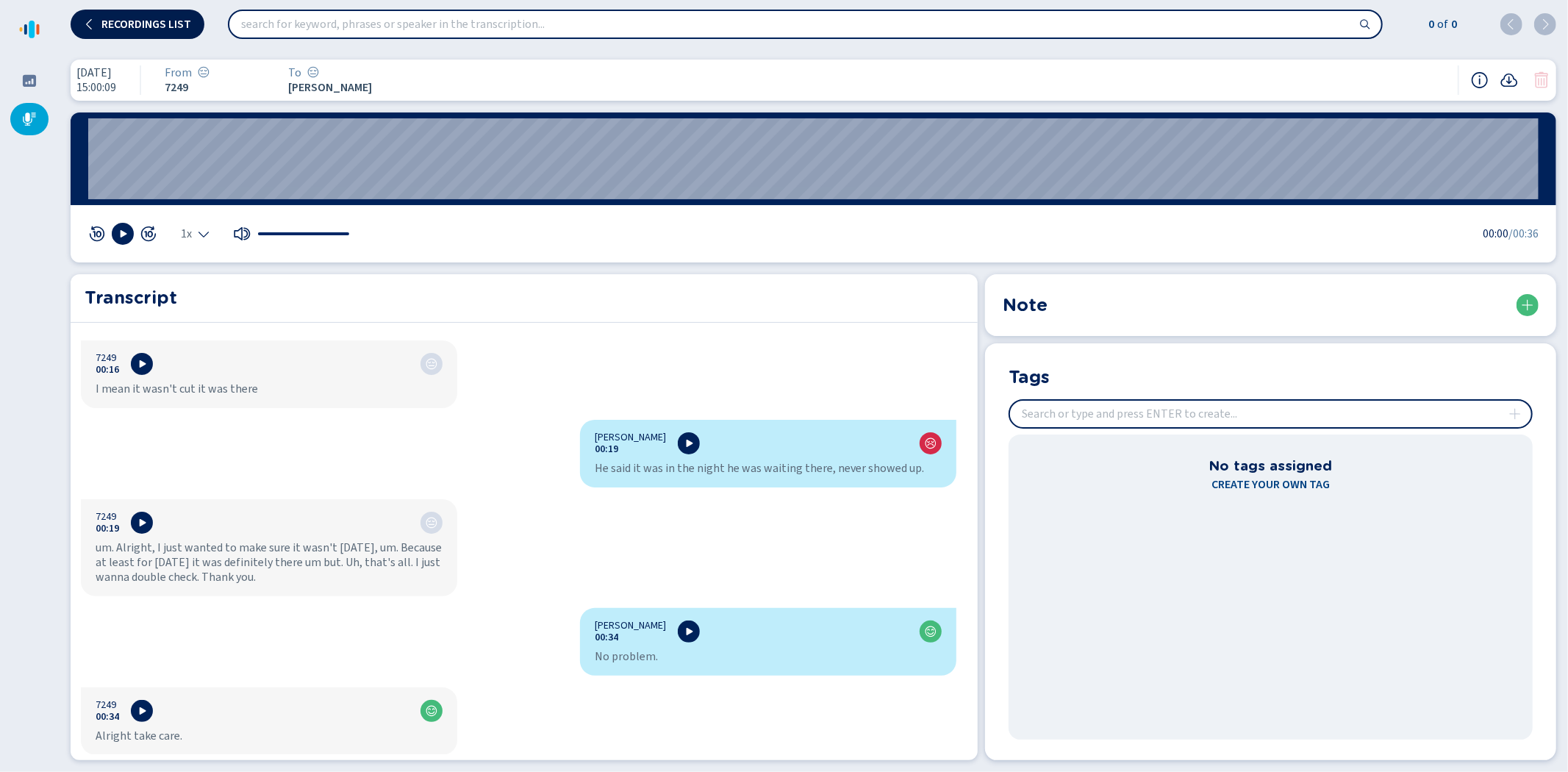
click at [145, 18] on span "Recordings list" at bounding box center [147, 24] width 90 height 12
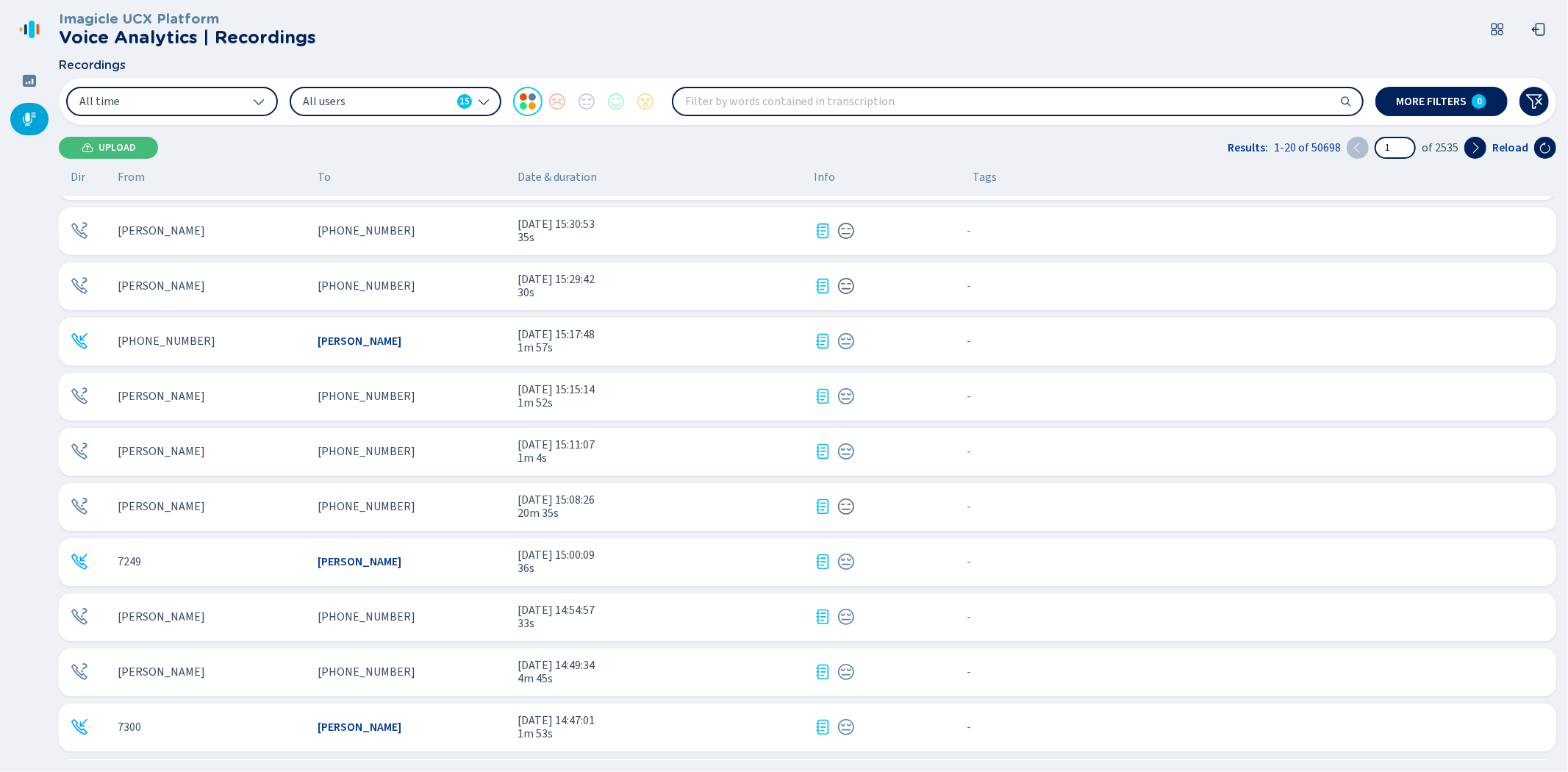
scroll to position [408, 0]
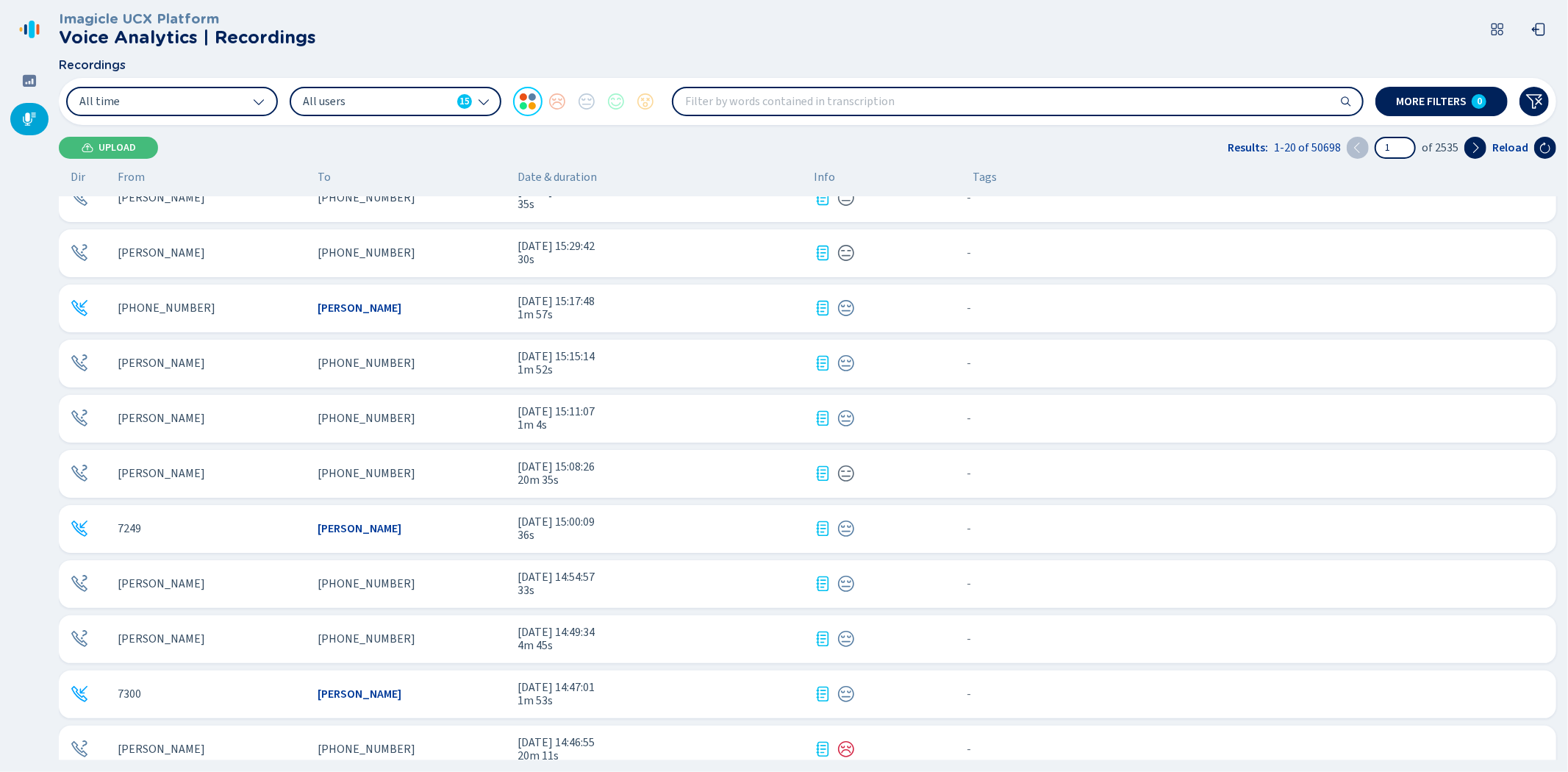
click at [273, 583] on div "[PERSON_NAME]" at bounding box center [212, 584] width 188 height 13
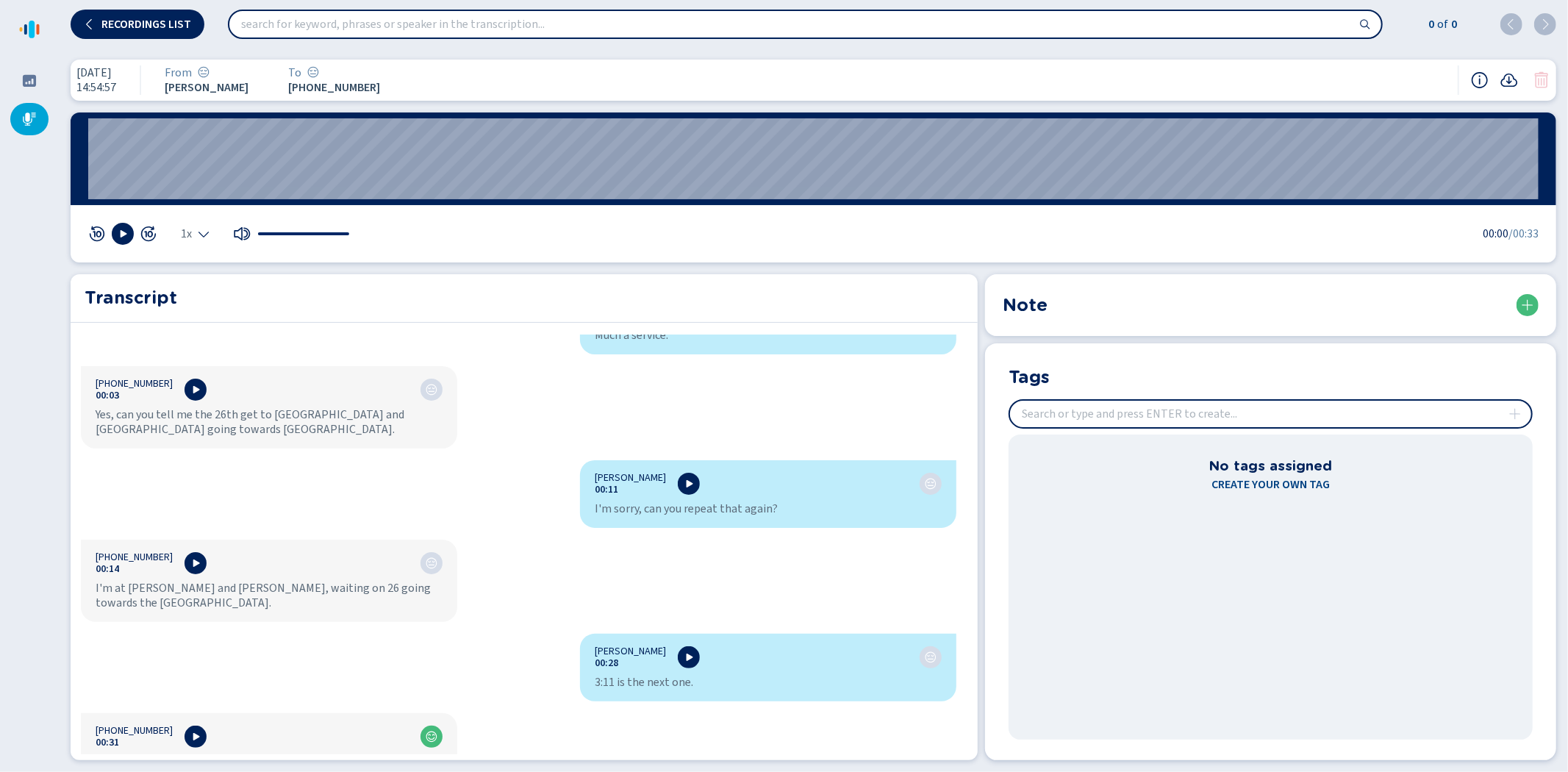
scroll to position [74, 0]
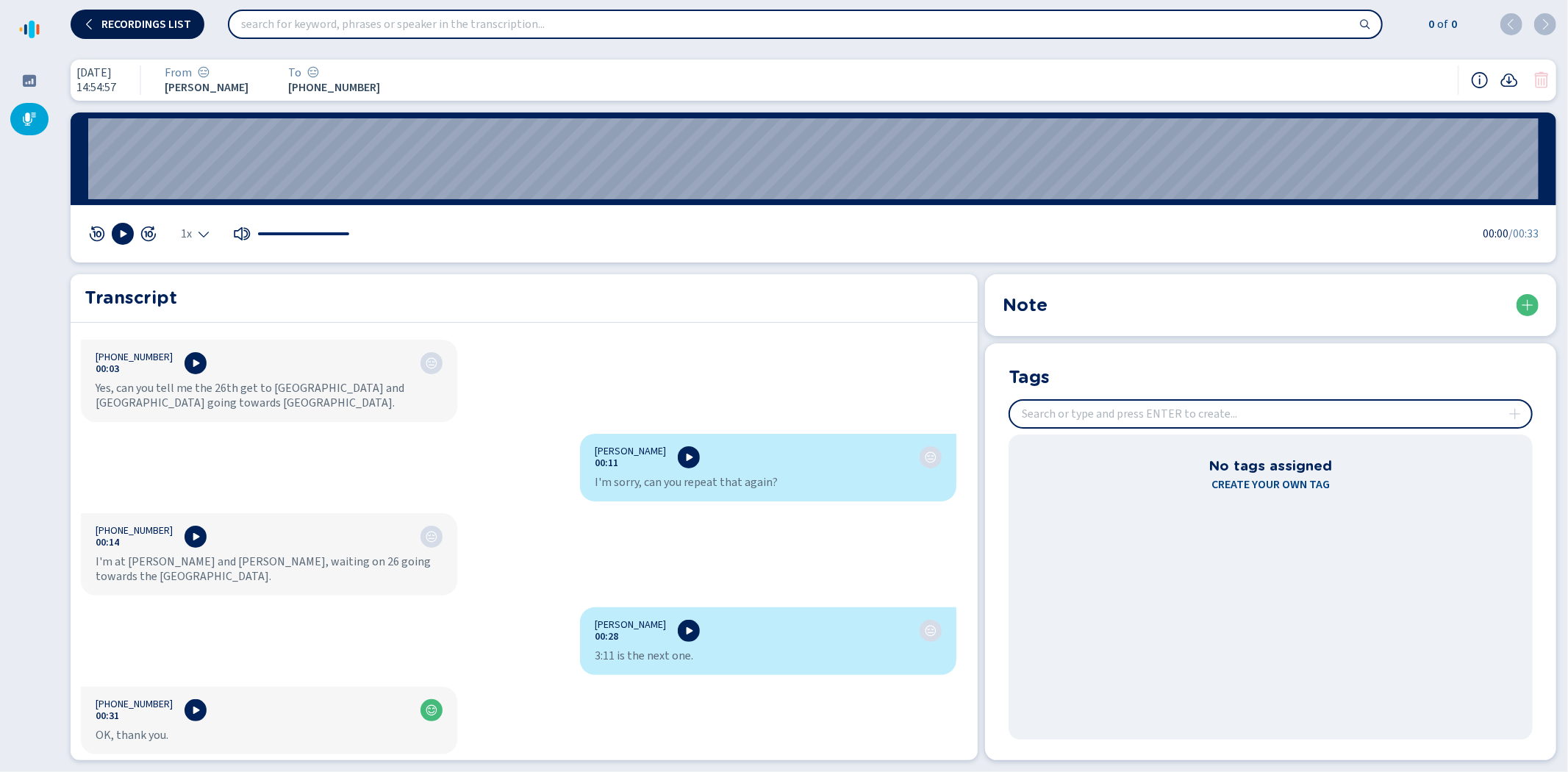
click at [149, 18] on span "Recordings list" at bounding box center [147, 24] width 90 height 12
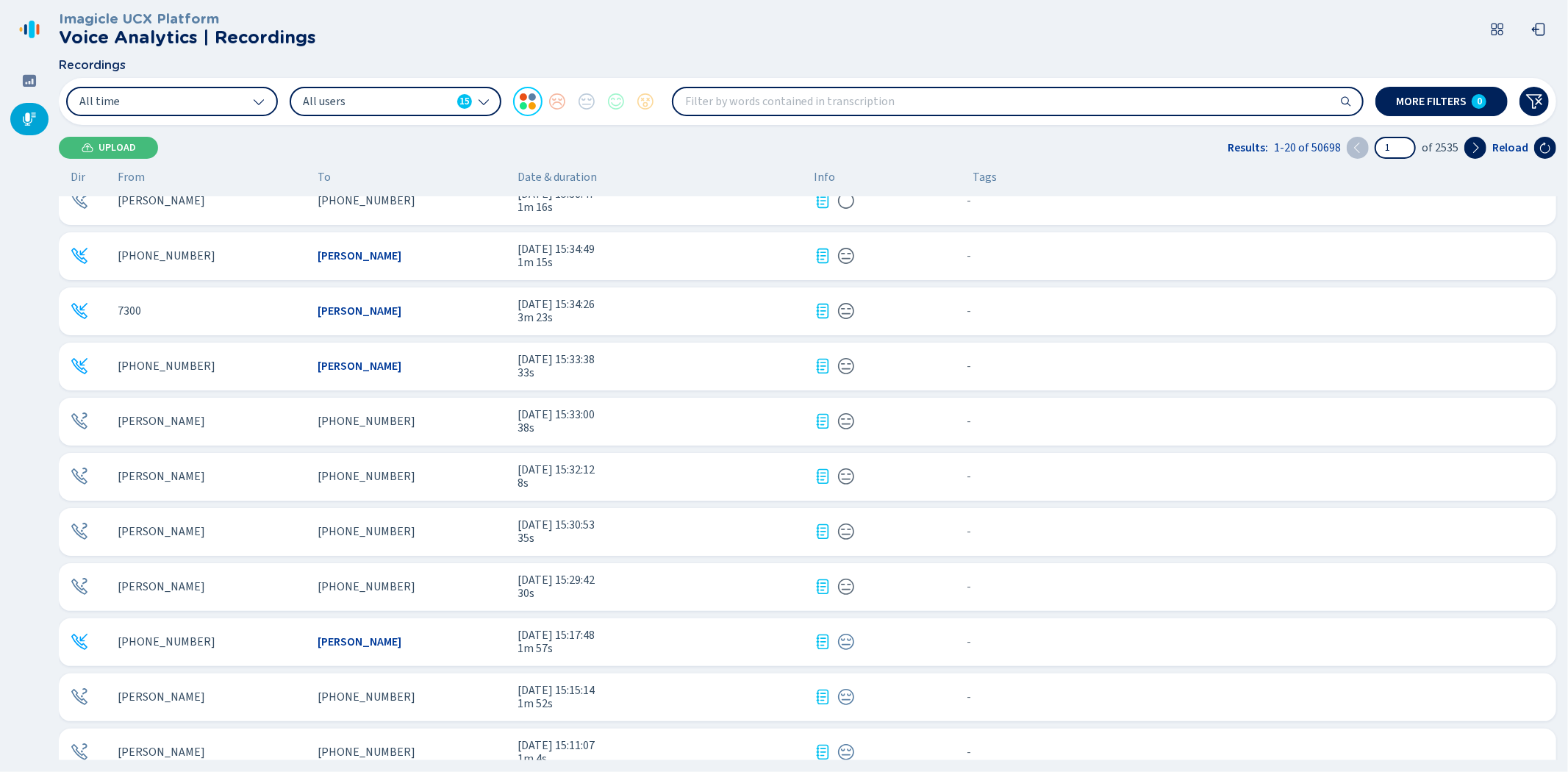
scroll to position [327, 0]
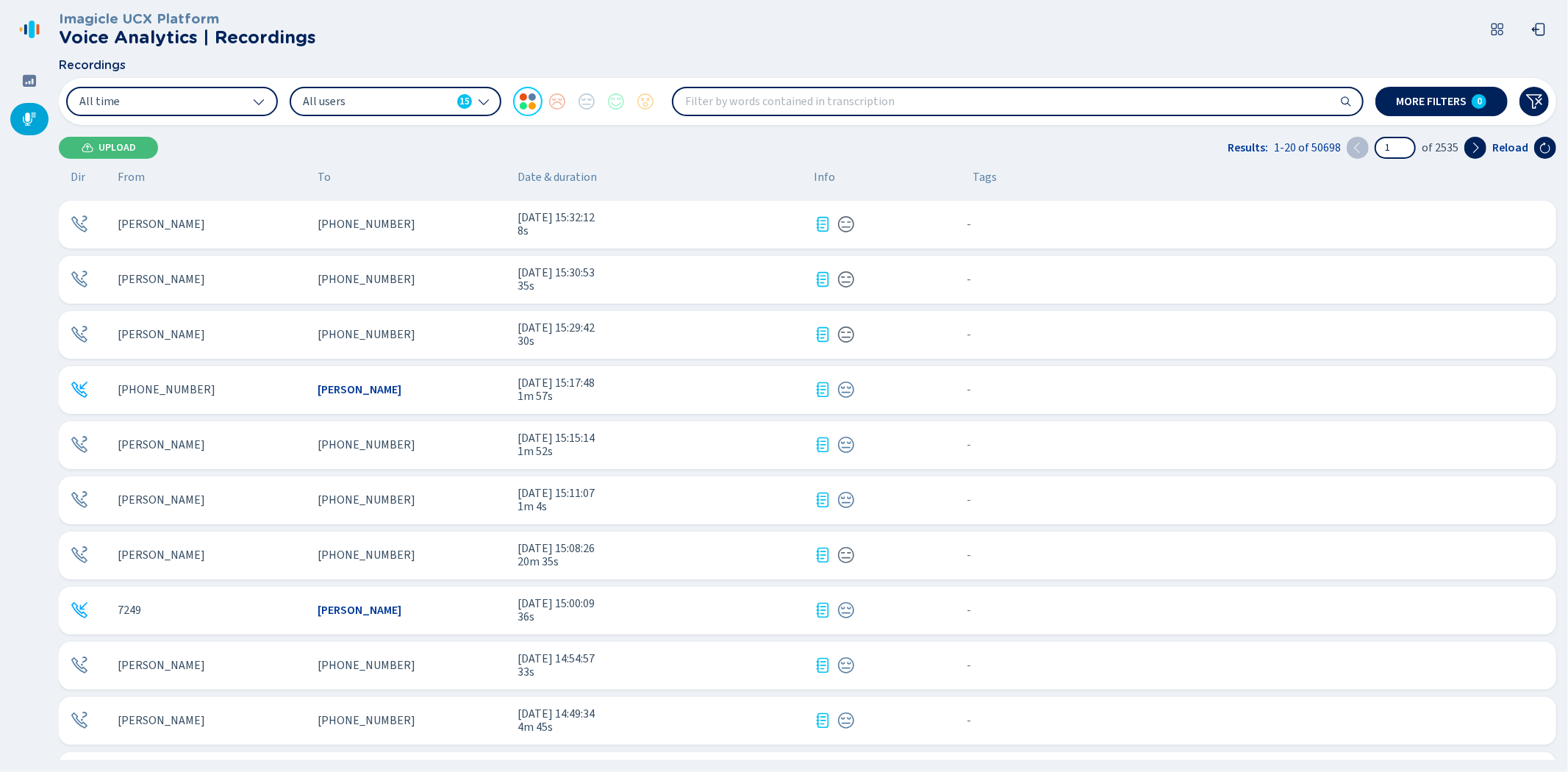
click at [238, 724] on div "[PERSON_NAME]" at bounding box center [212, 720] width 188 height 13
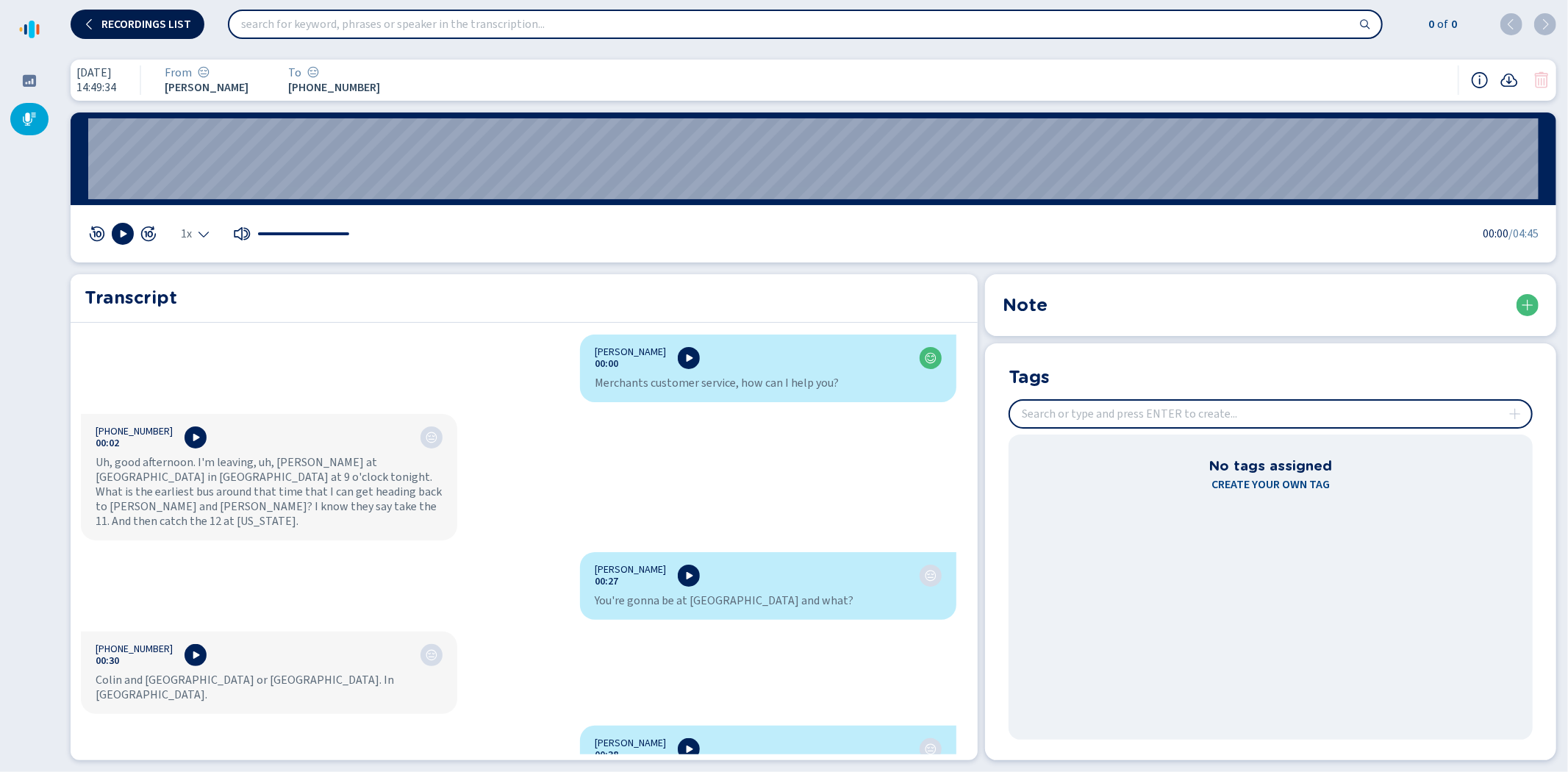
click at [137, 18] on span "Recordings list" at bounding box center [147, 24] width 90 height 12
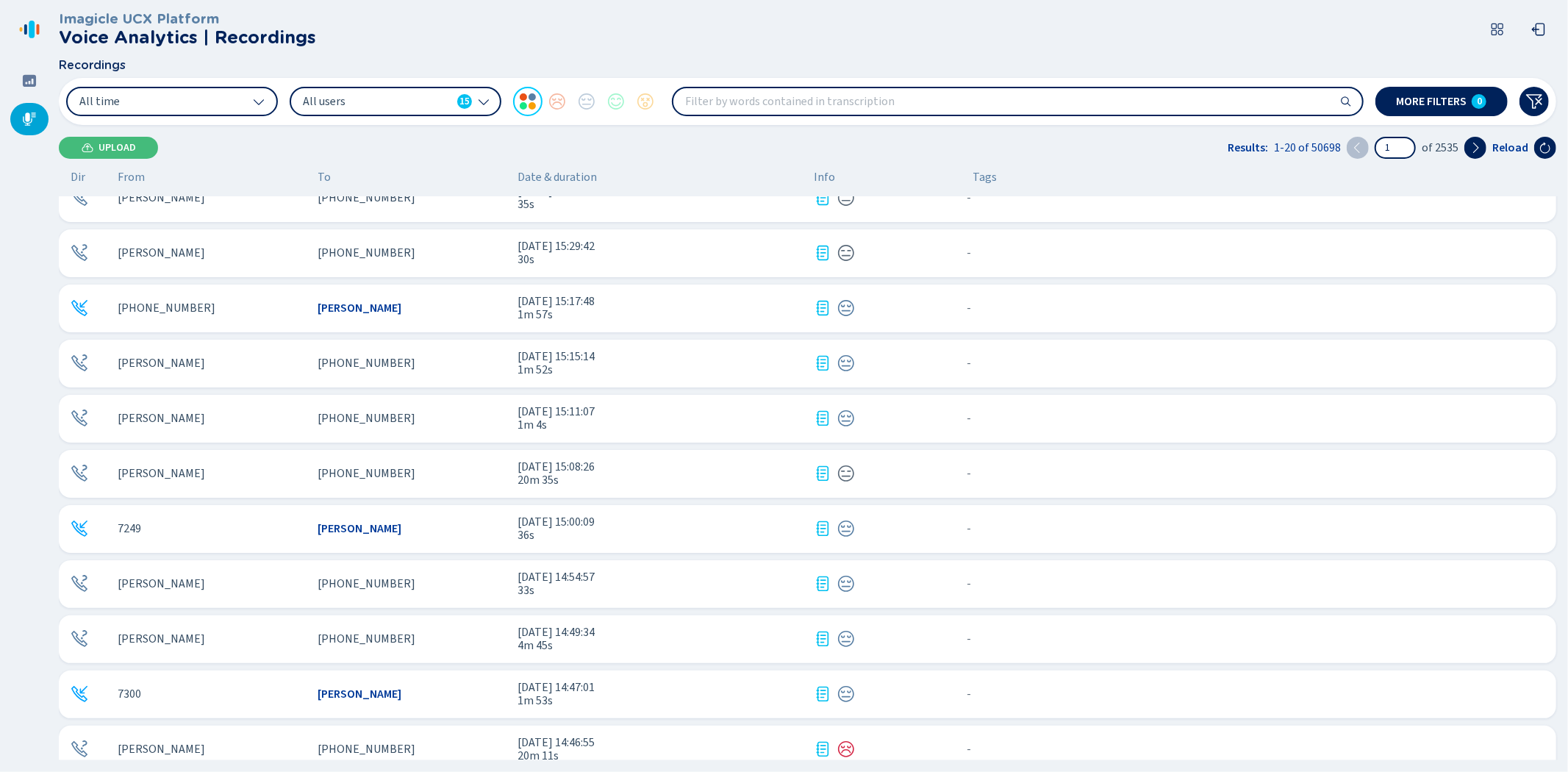
scroll to position [489, 0]
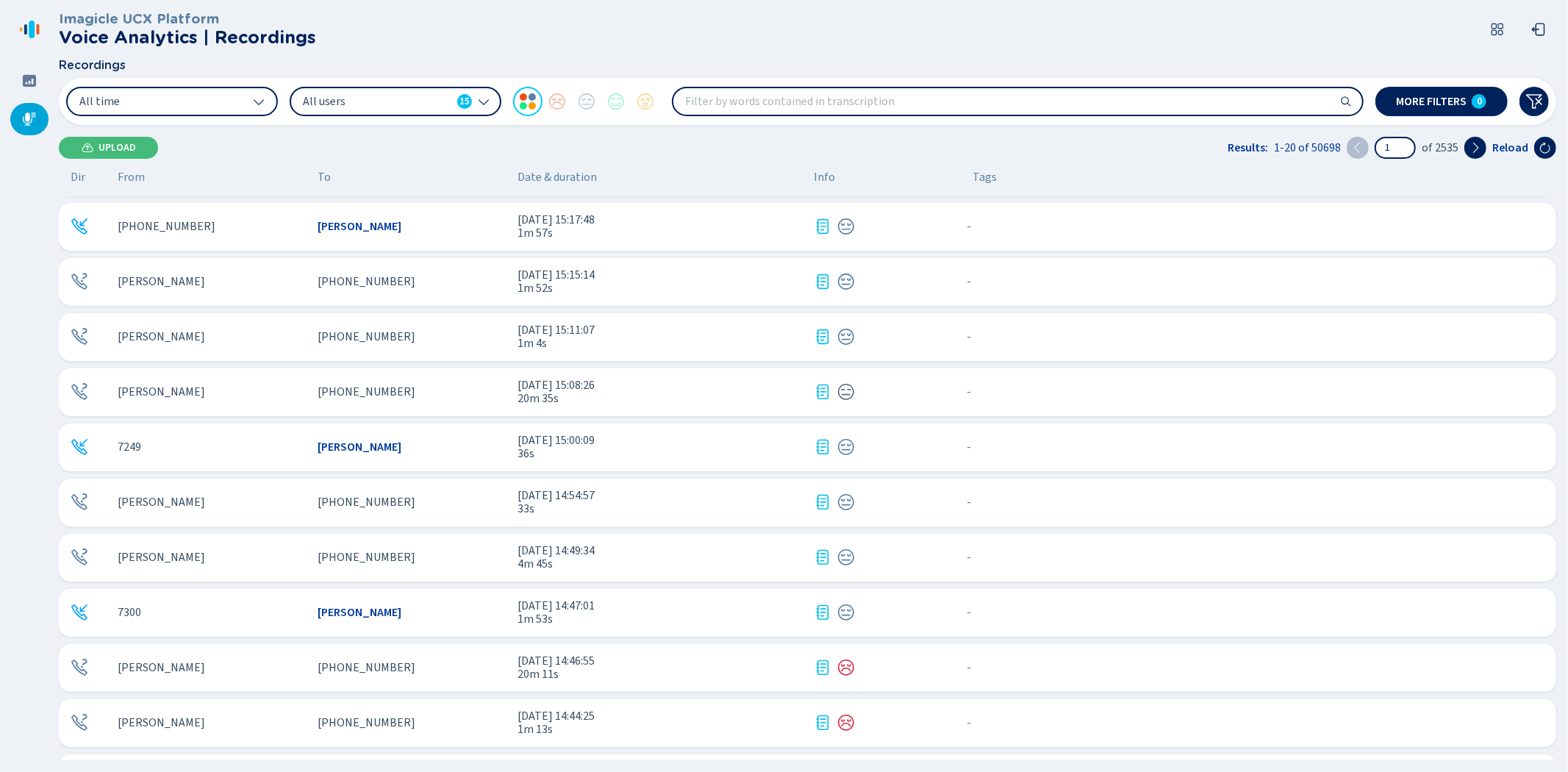
click at [253, 608] on div "7300" at bounding box center [212, 613] width 188 height 13
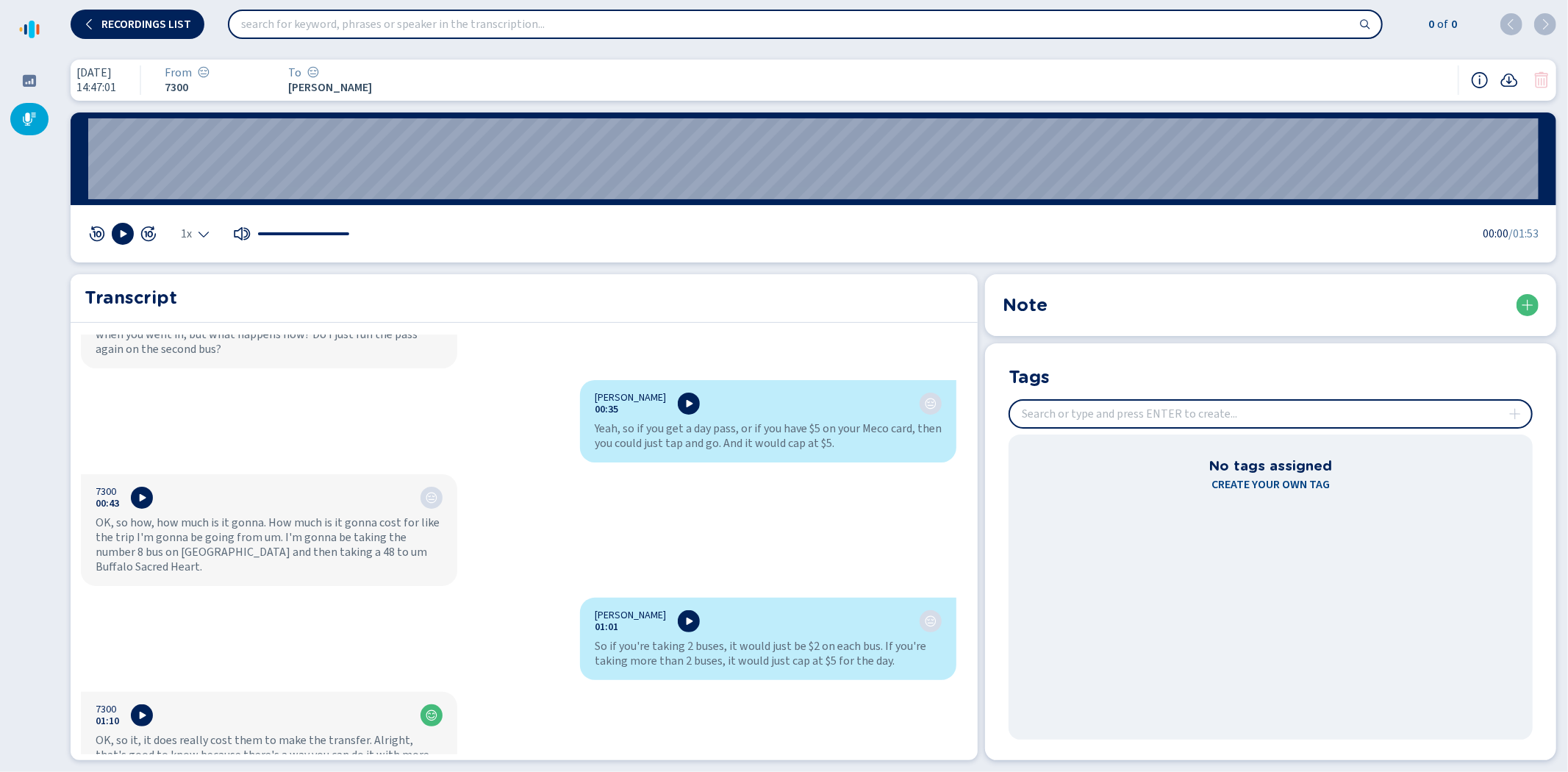
scroll to position [245, 0]
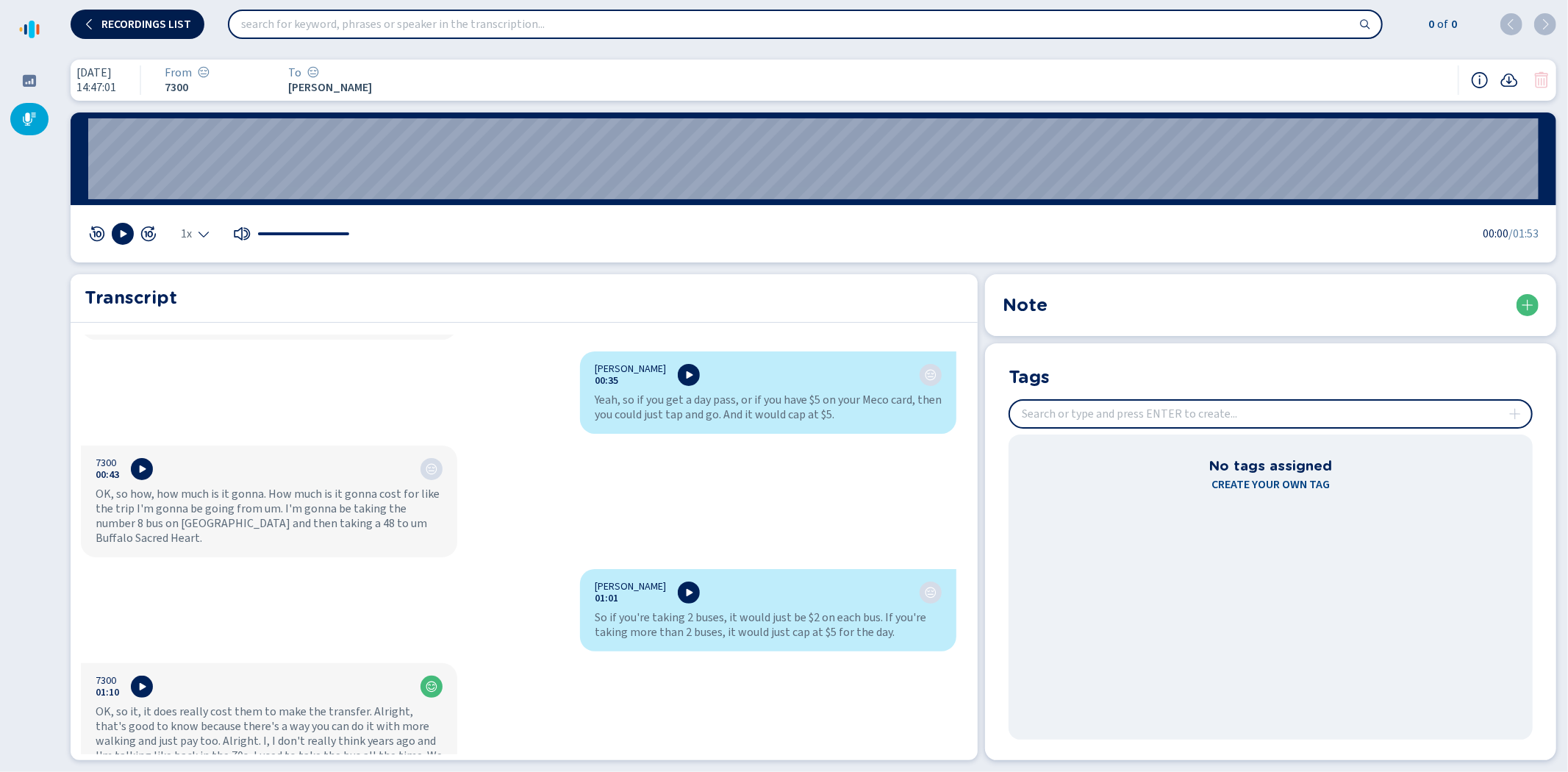
click at [147, 16] on button "Recordings list" at bounding box center [138, 23] width 133 height 29
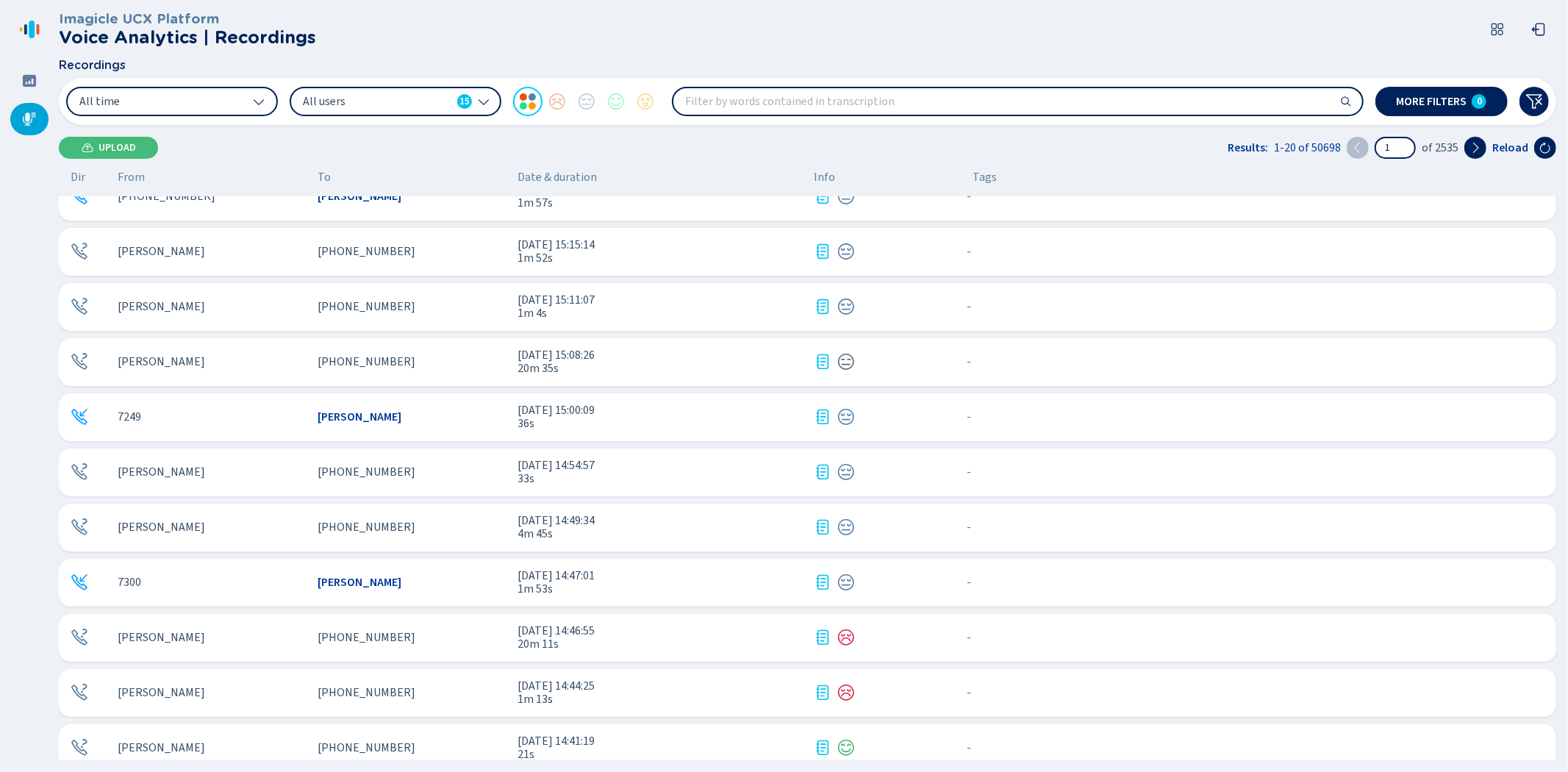
scroll to position [537, 0]
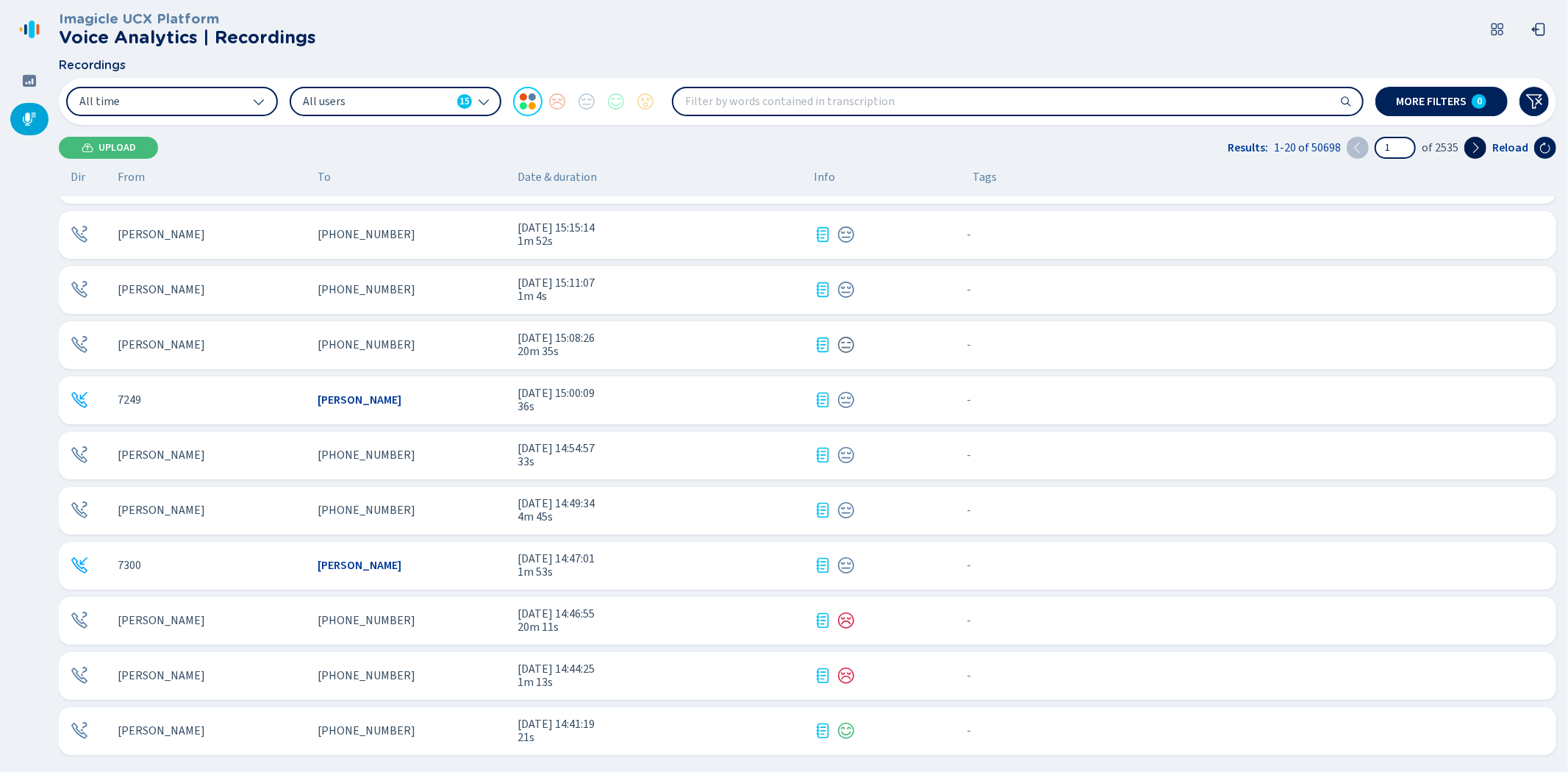
click at [1480, 143] on icon at bounding box center [1475, 148] width 12 height 12
type input "2"
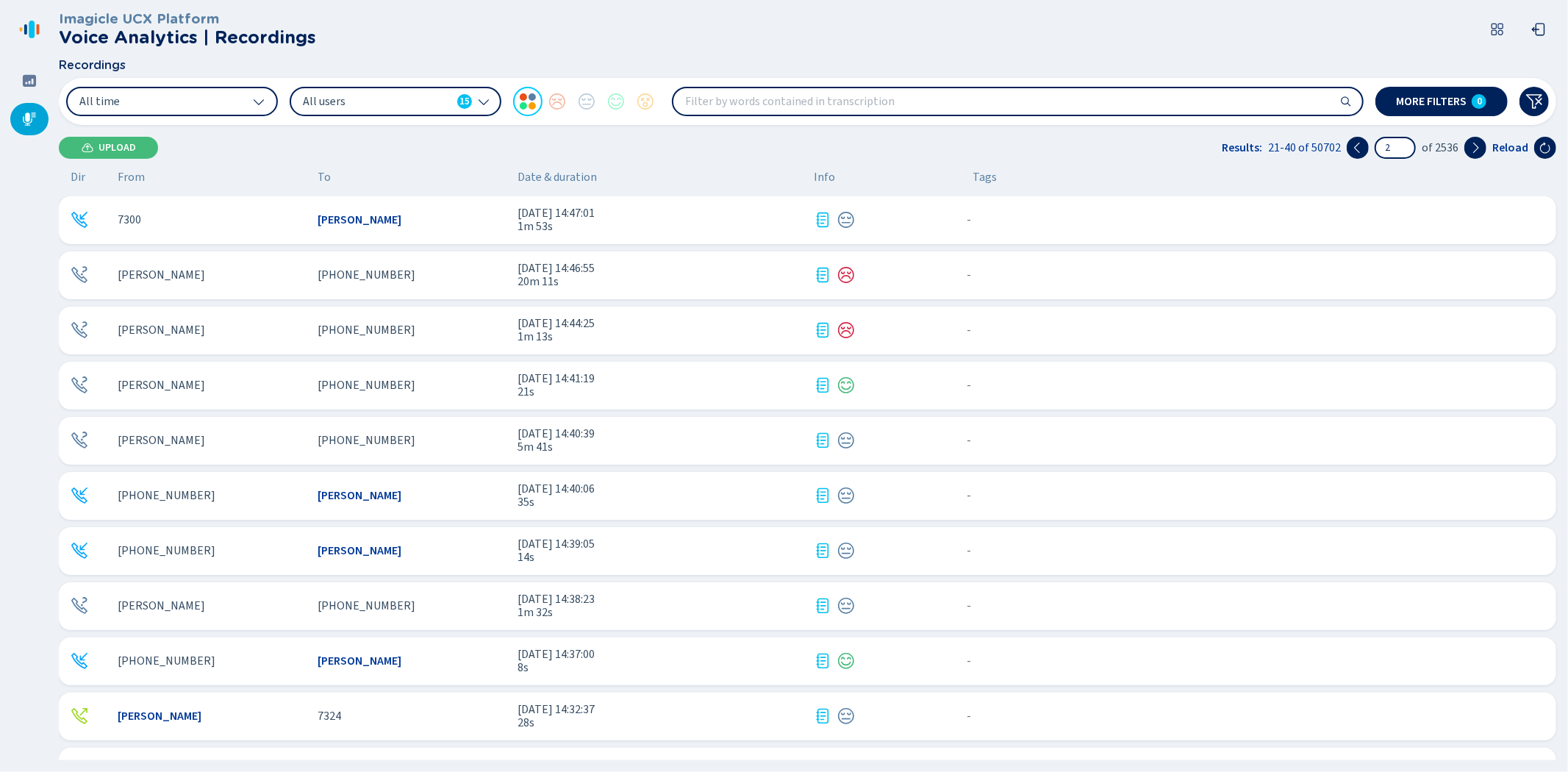
click at [232, 221] on div "7300" at bounding box center [212, 220] width 188 height 13
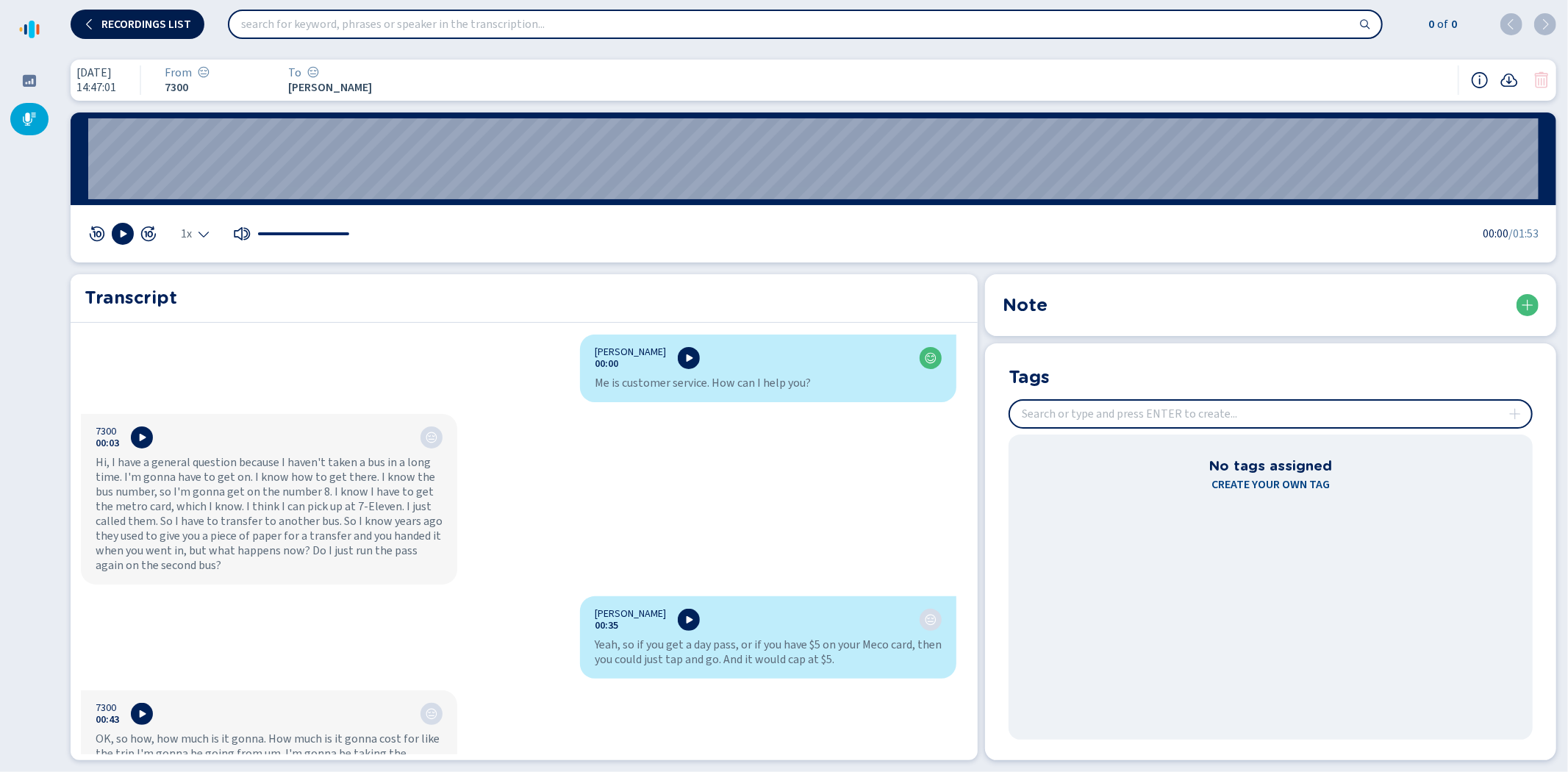
click at [151, 16] on button "Recordings list" at bounding box center [138, 23] width 133 height 29
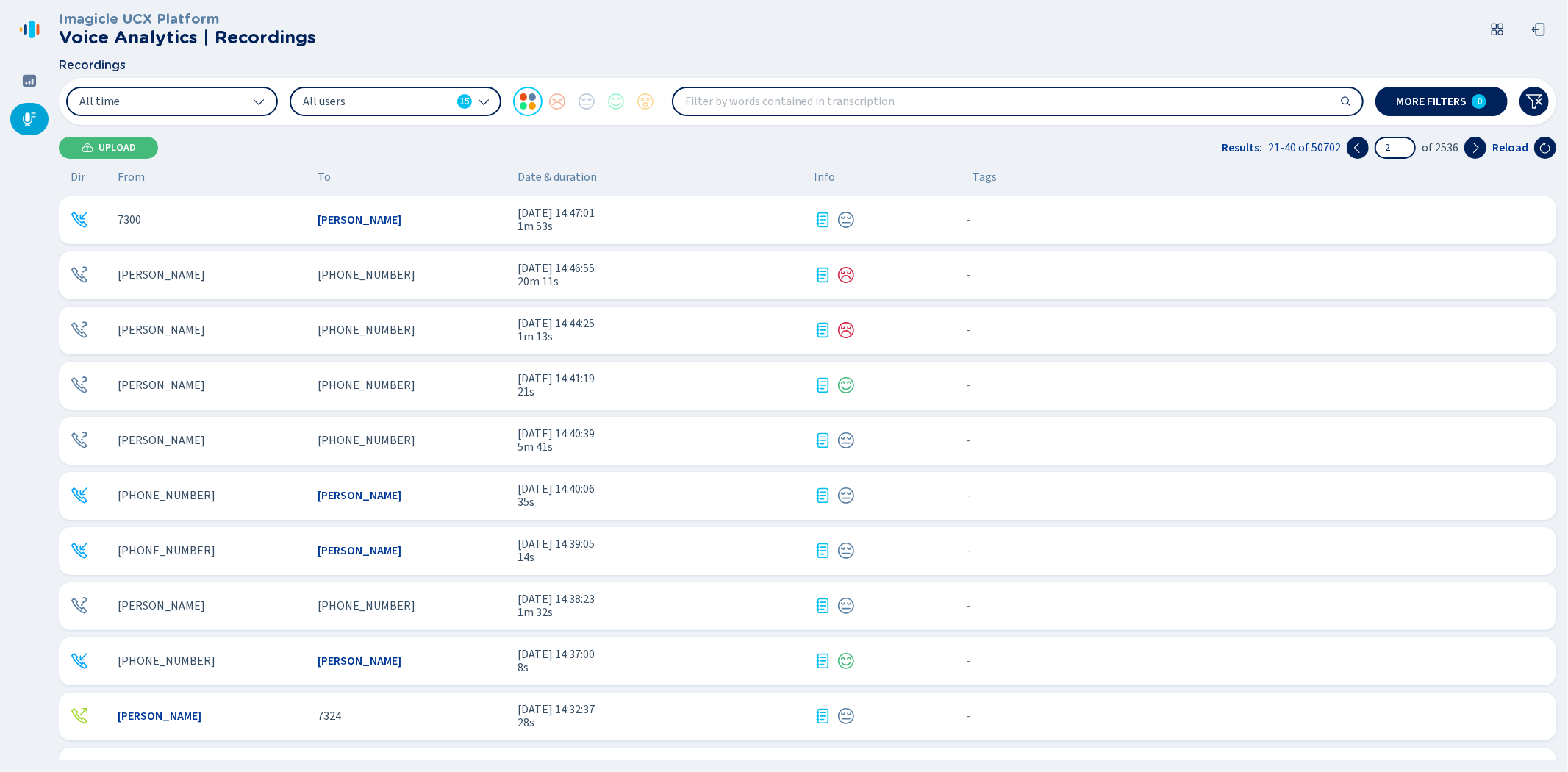
click at [250, 442] on div "[PERSON_NAME]" at bounding box center [212, 440] width 188 height 13
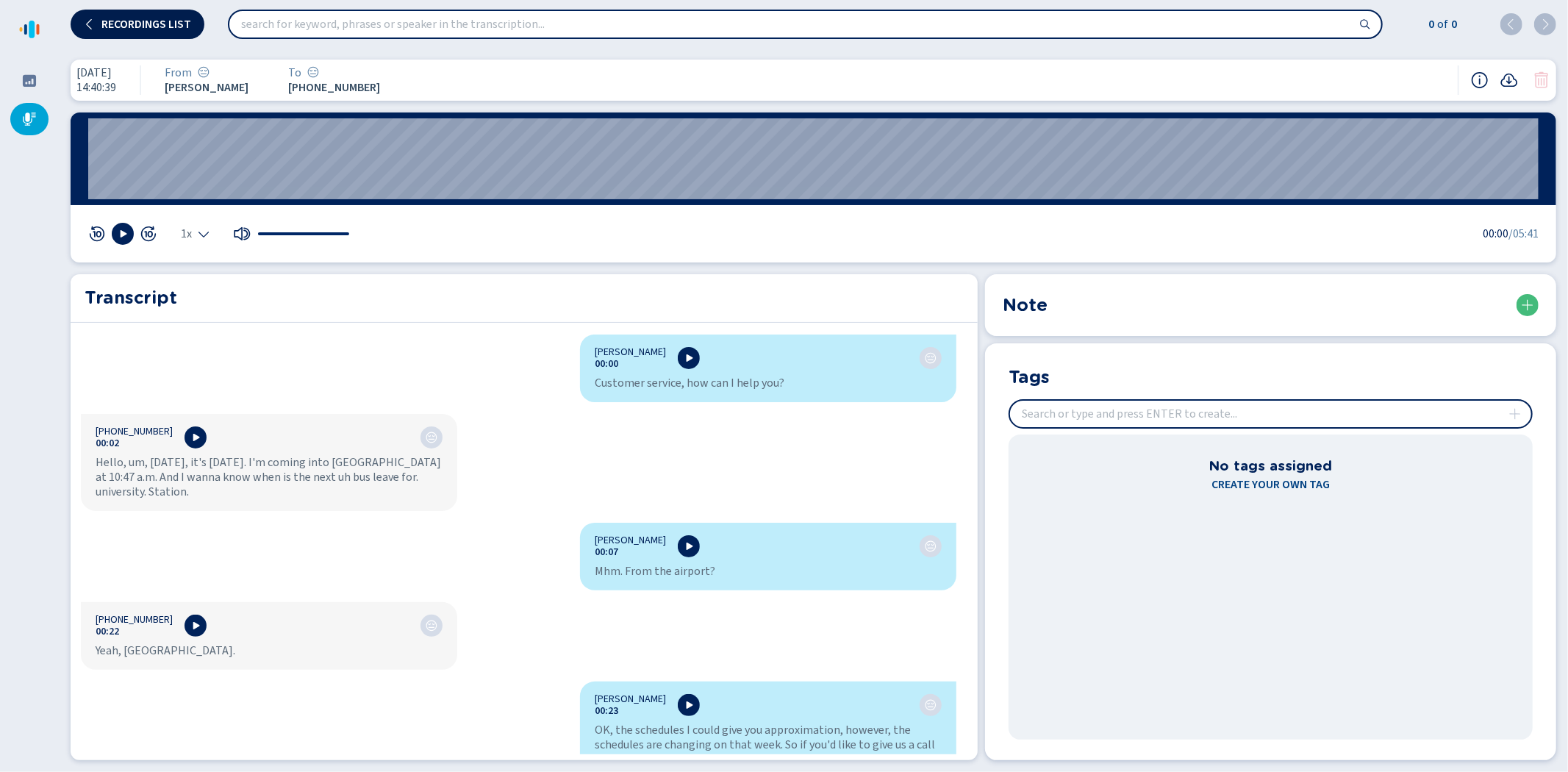
click at [154, 16] on button "Recordings list" at bounding box center [138, 23] width 133 height 29
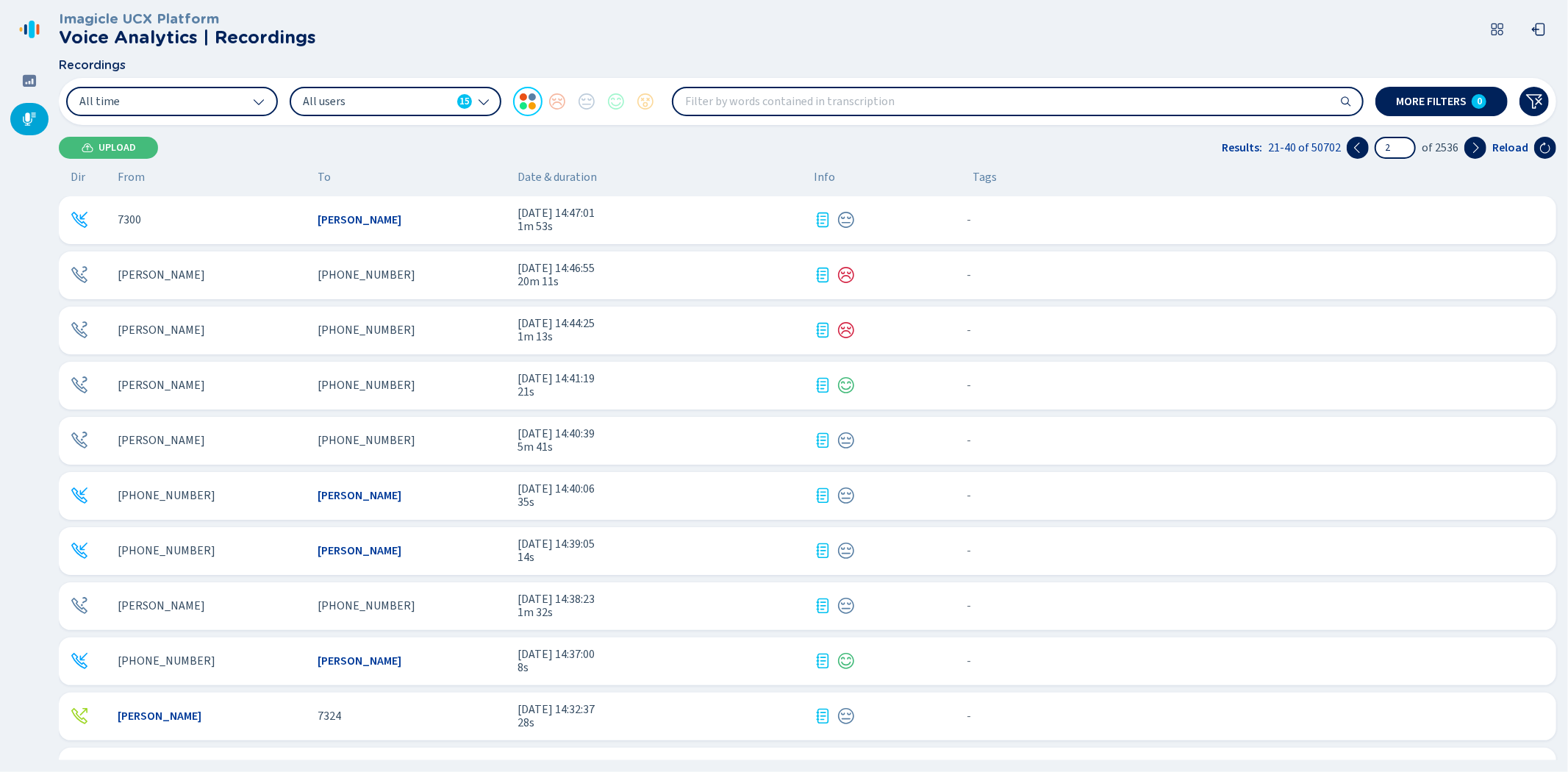
click at [250, 275] on div "[PERSON_NAME]" at bounding box center [212, 275] width 188 height 13
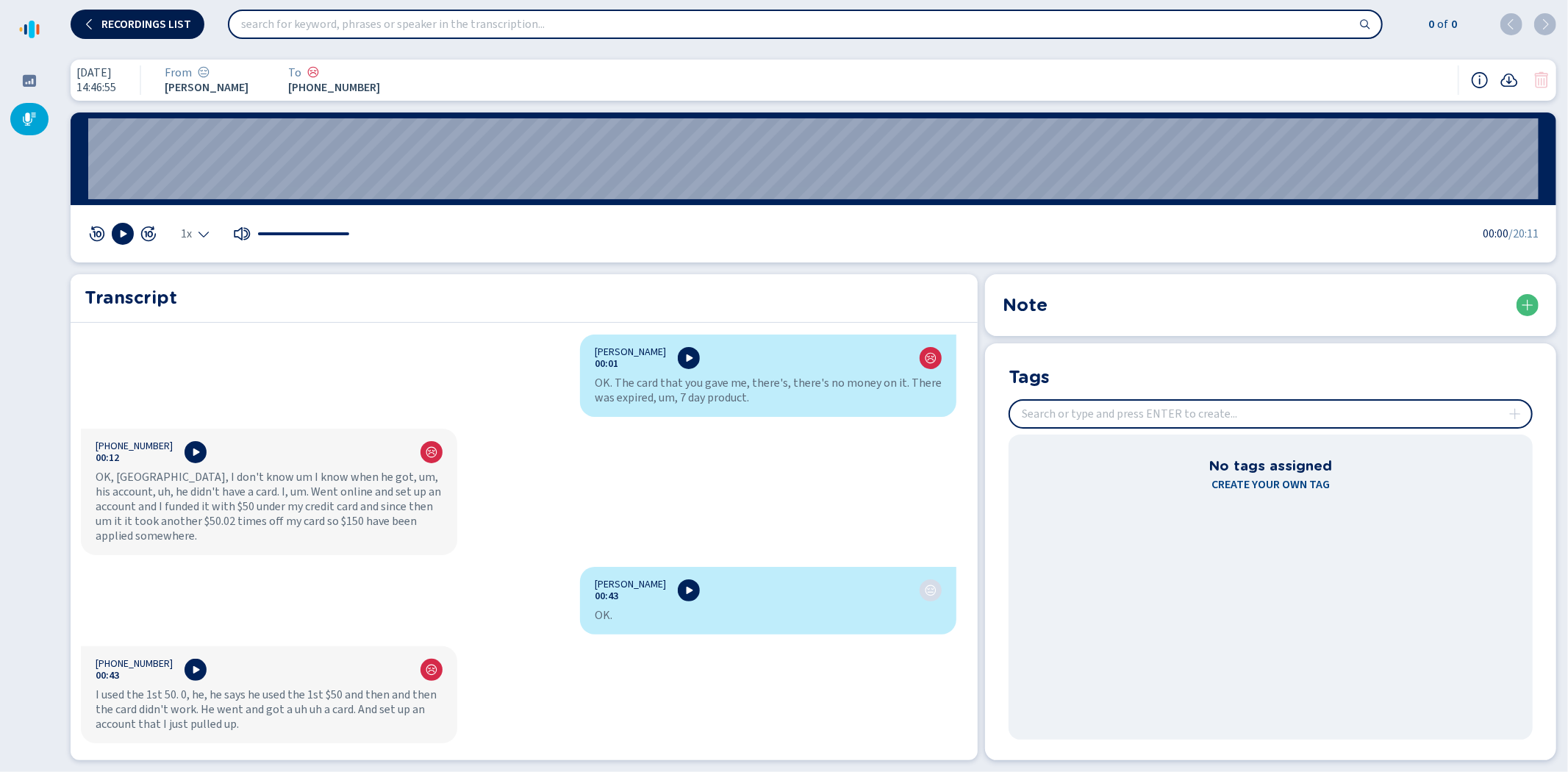
click at [140, 18] on span "Recordings list" at bounding box center [147, 24] width 90 height 12
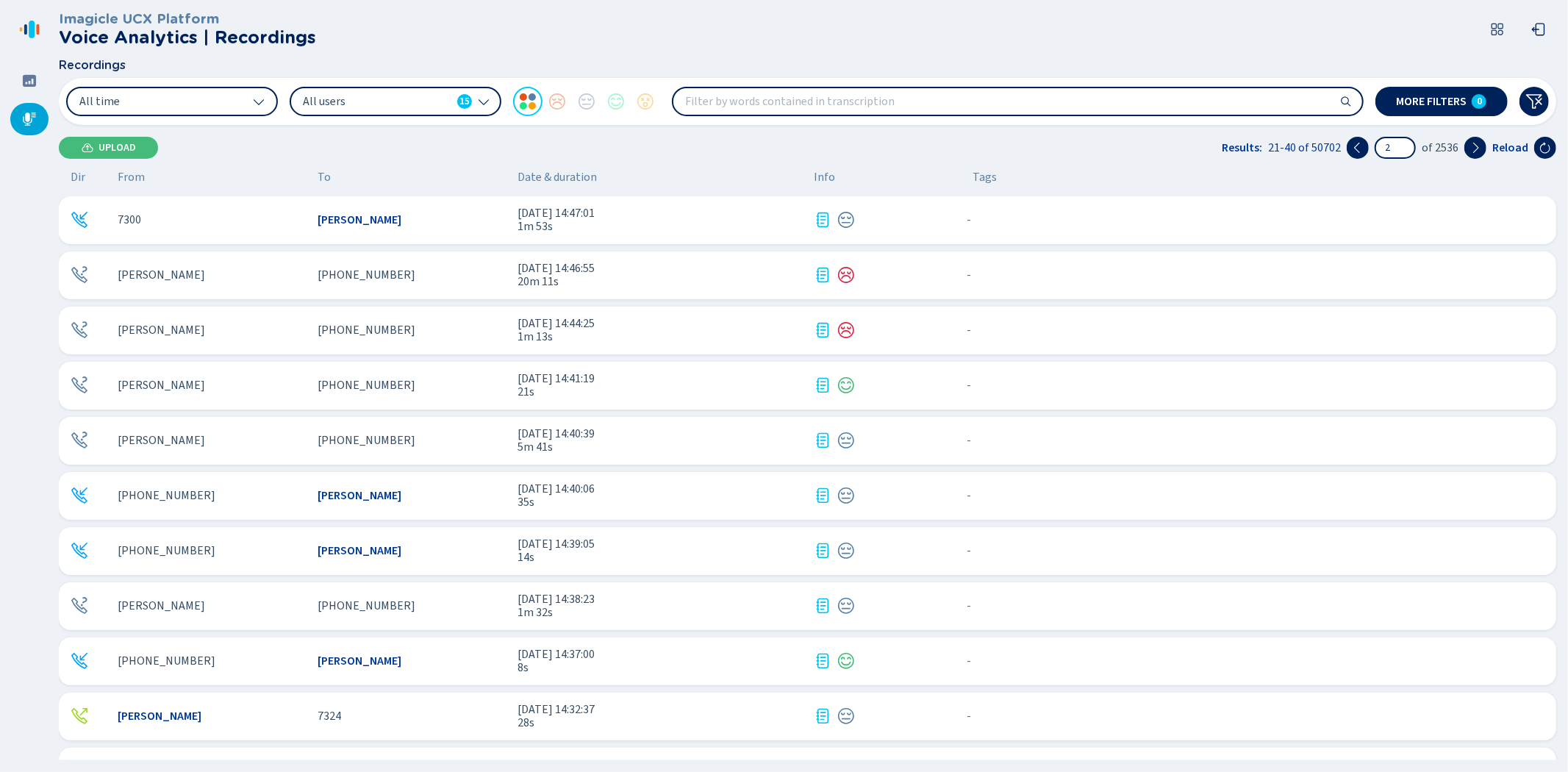
click at [266, 603] on div "[PERSON_NAME]" at bounding box center [212, 606] width 188 height 13
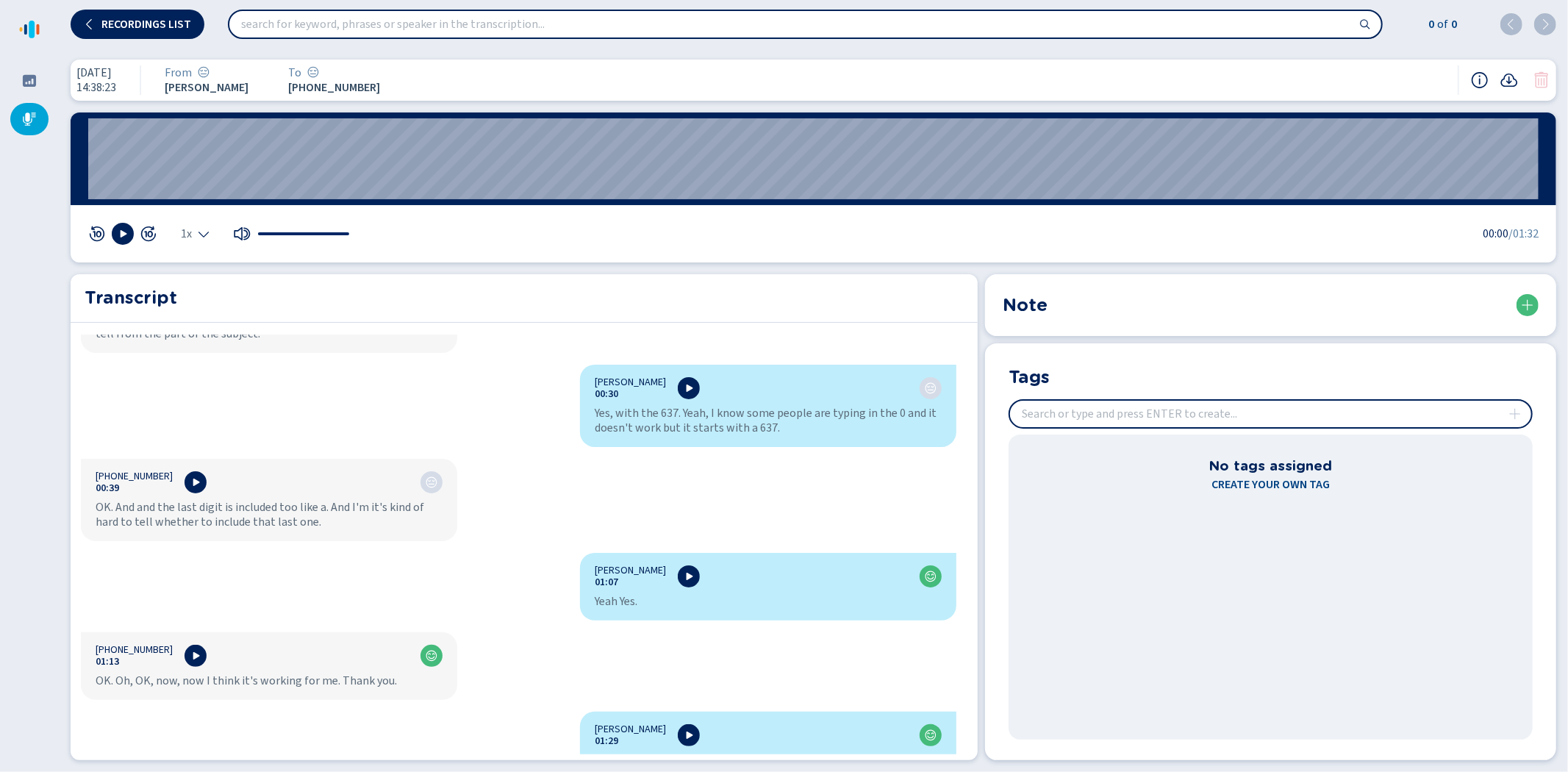
scroll to position [408, 0]
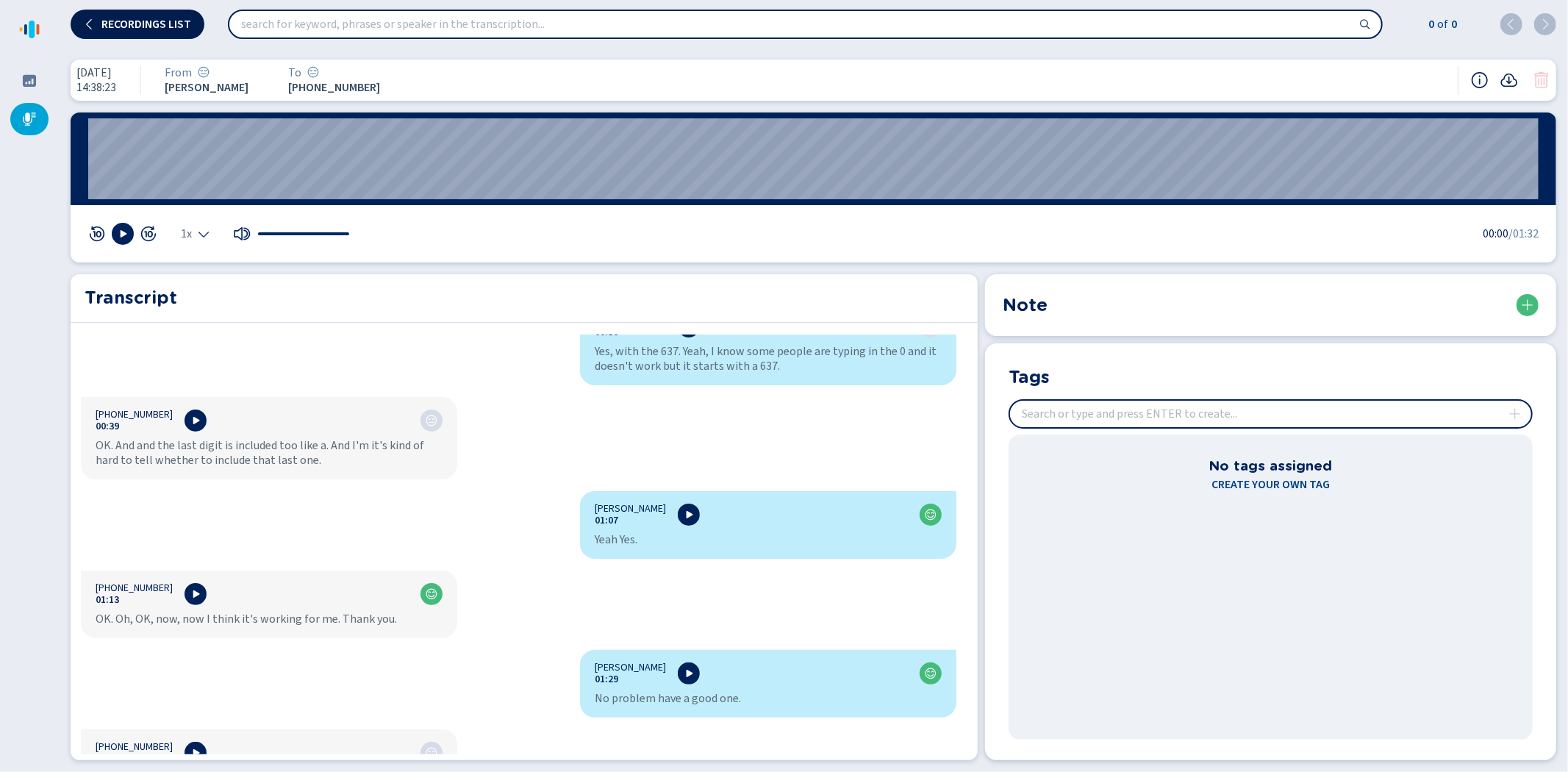
click at [149, 16] on button "Recordings list" at bounding box center [138, 23] width 133 height 29
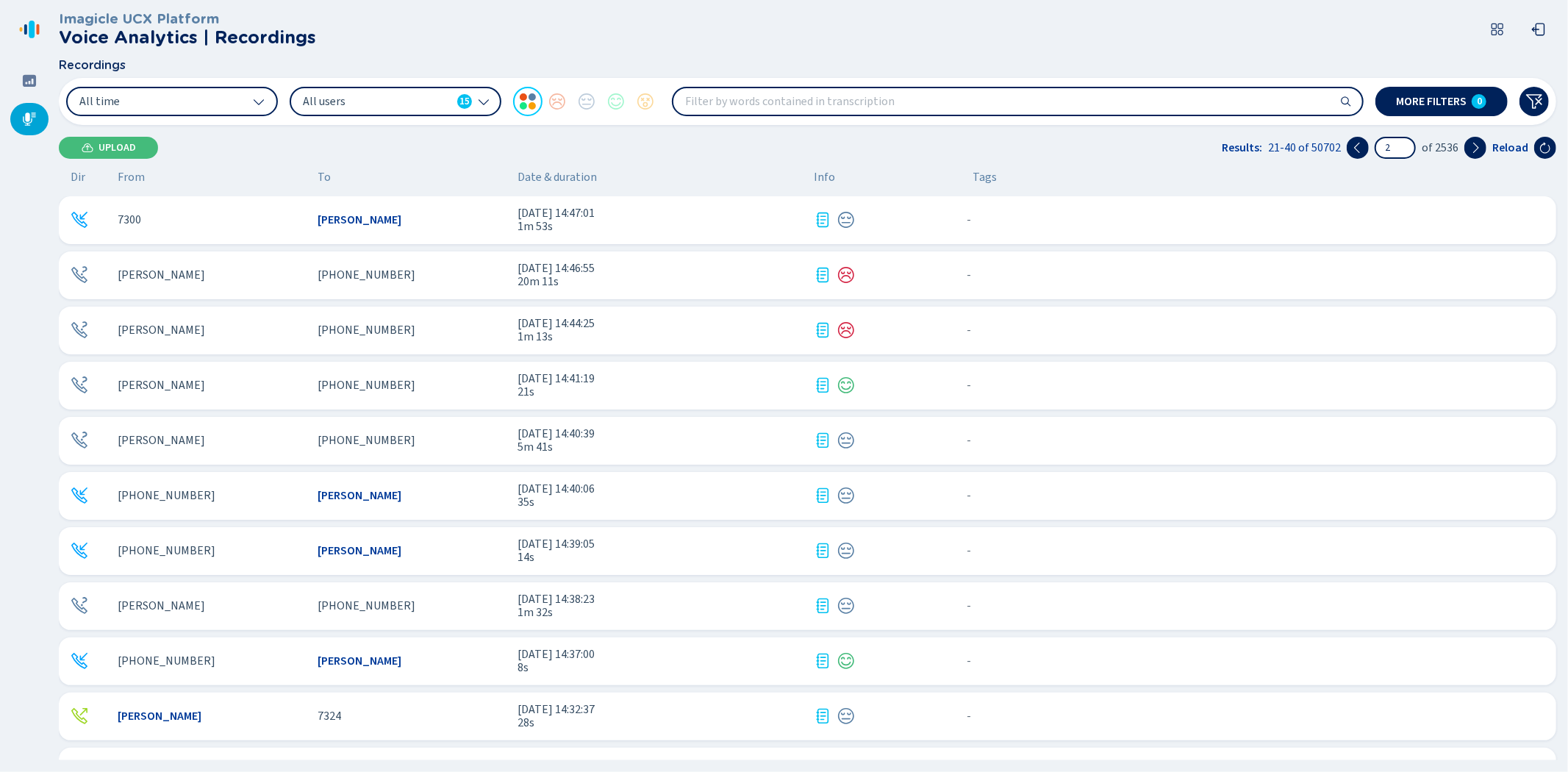
click at [233, 597] on div "Alondra Morales +17169081398 20 Aug 2025 - 14:38:23 1m 32s - {{hiddenTagsCount}…" at bounding box center [808, 605] width 1497 height 48
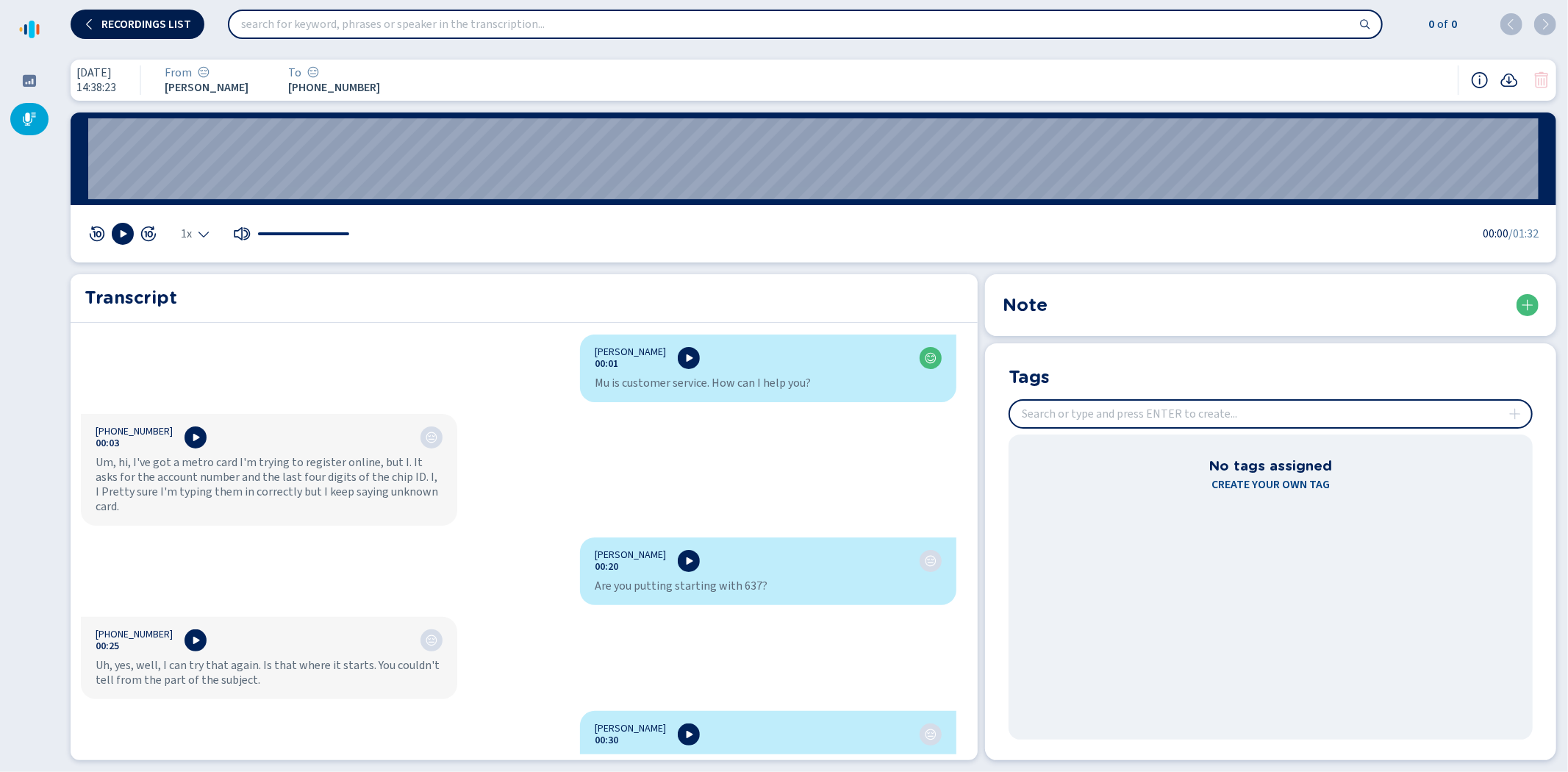
click at [149, 24] on span "Recordings list" at bounding box center [147, 24] width 90 height 12
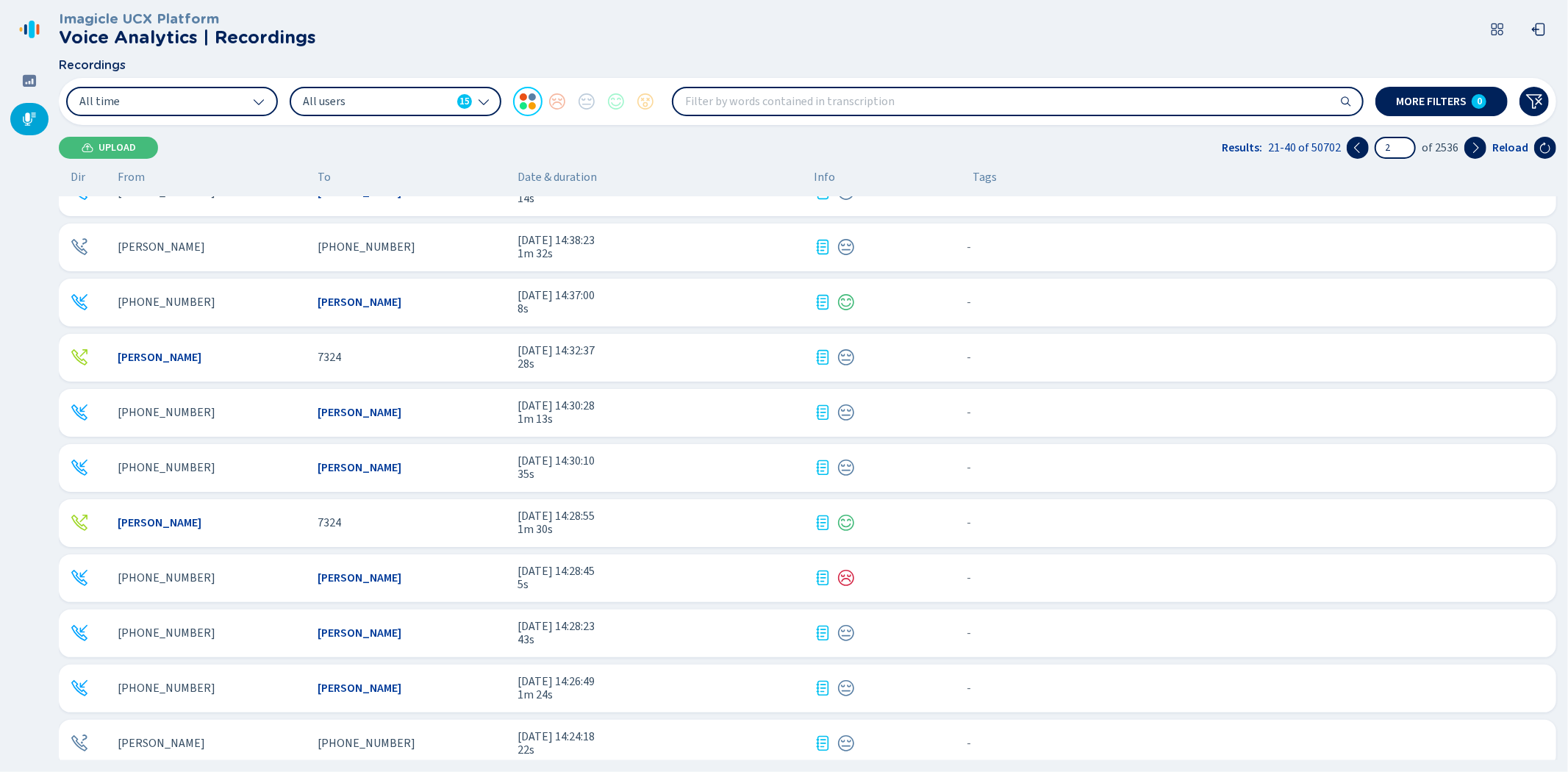
scroll to position [408, 0]
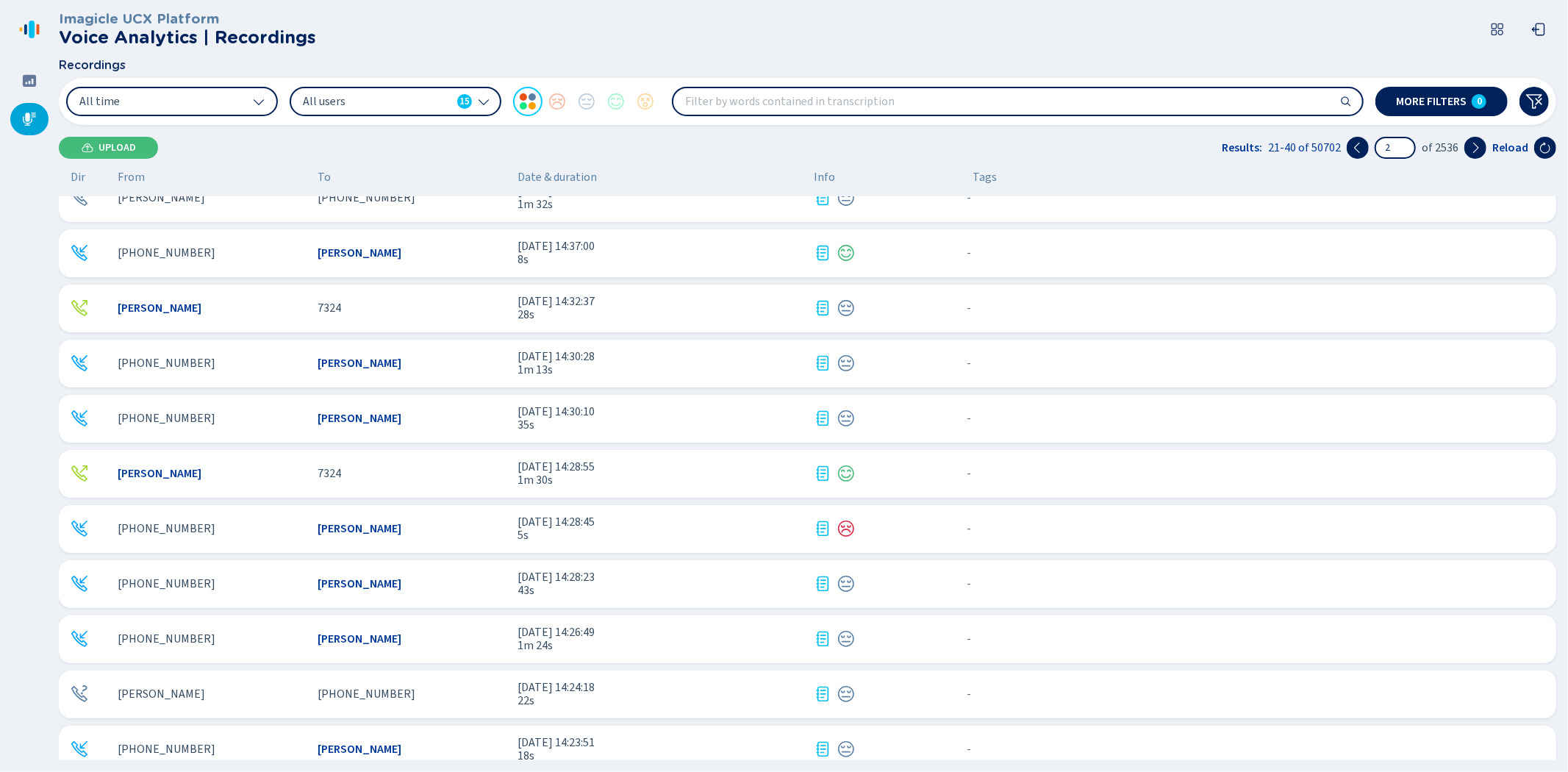
click at [233, 414] on div "+17168556210" at bounding box center [212, 419] width 188 height 13
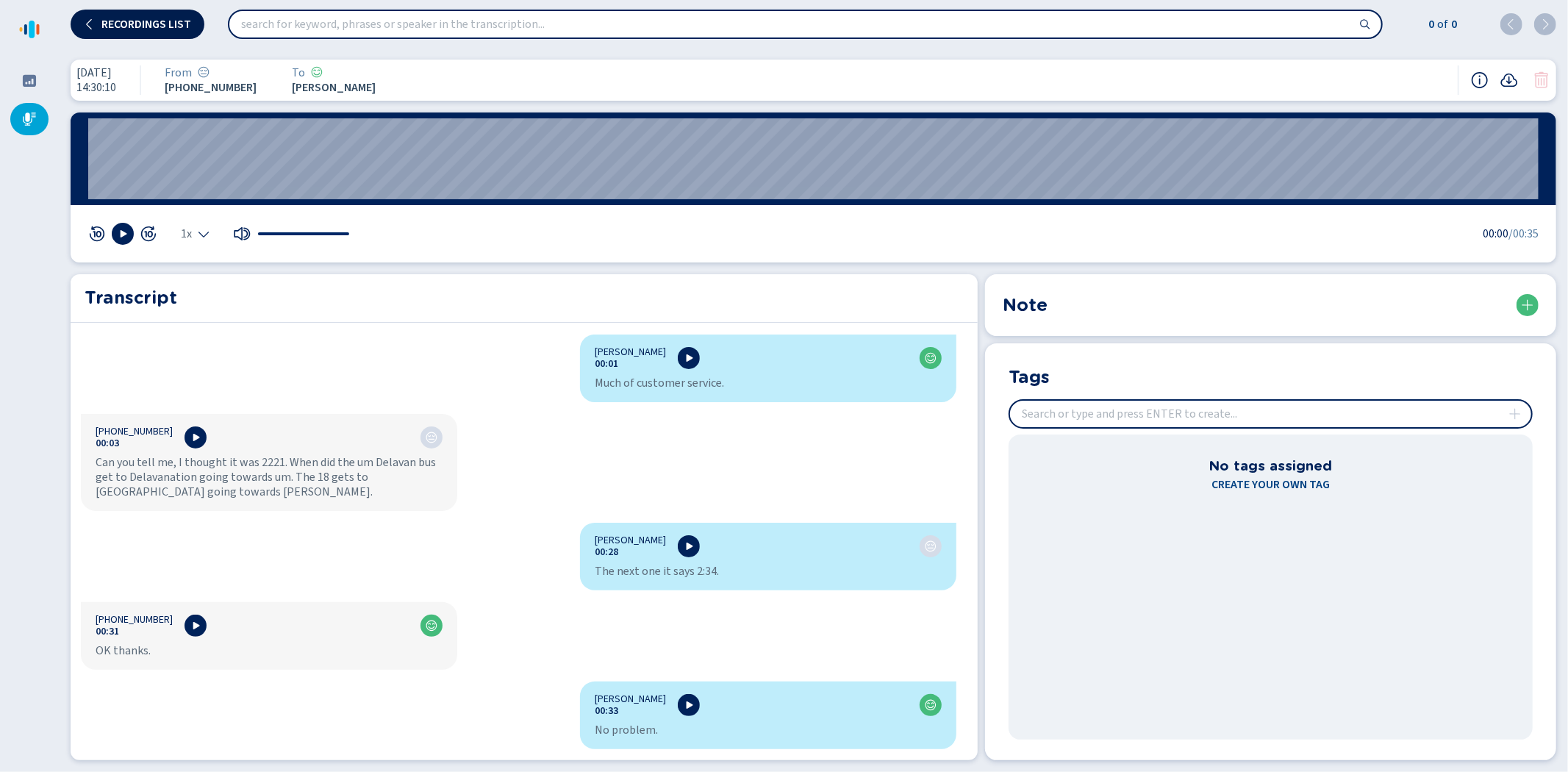
click at [149, 18] on span "Recordings list" at bounding box center [147, 24] width 90 height 12
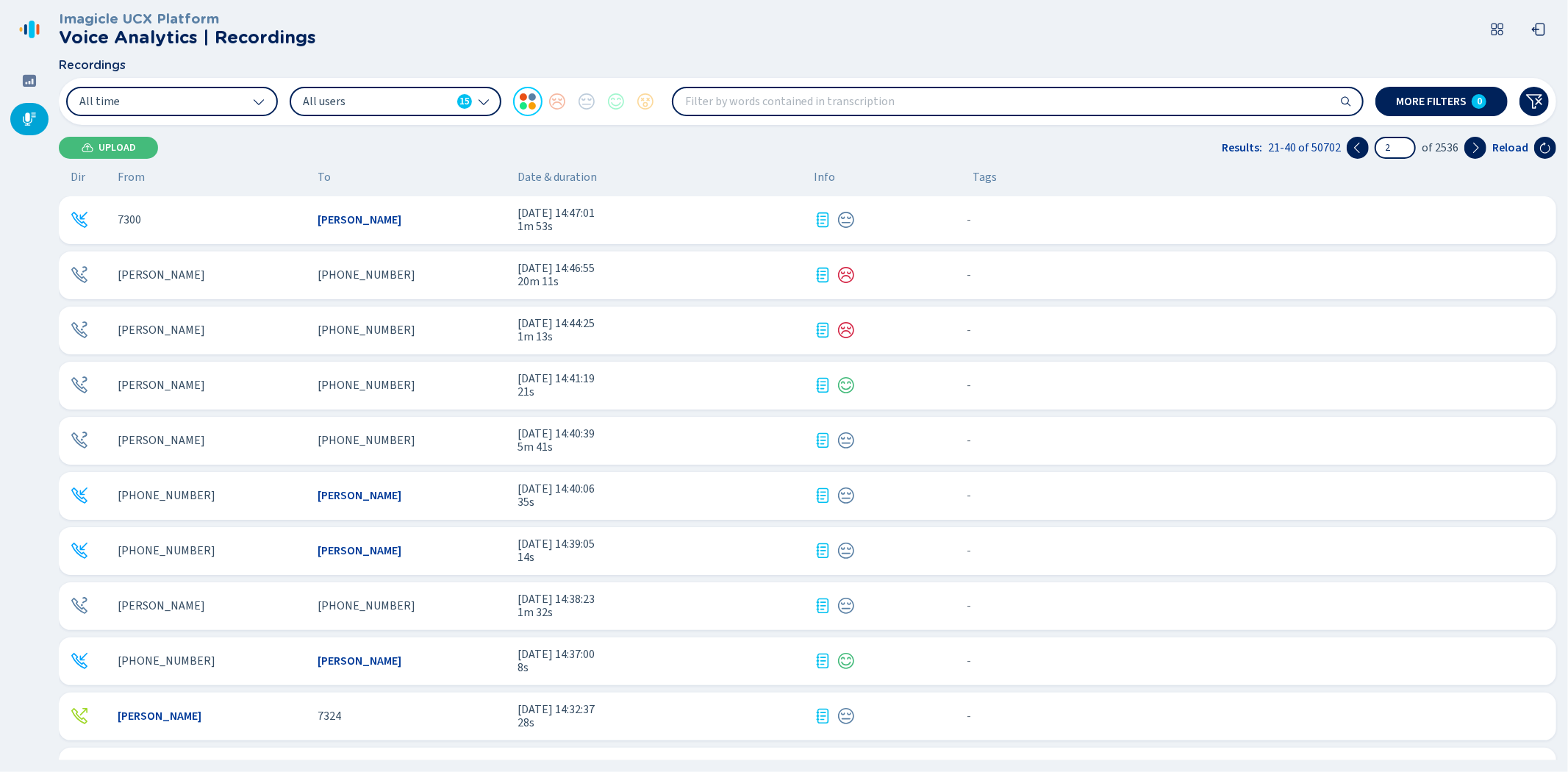
click at [350, 277] on span "[PHONE_NUMBER]" at bounding box center [366, 275] width 98 height 13
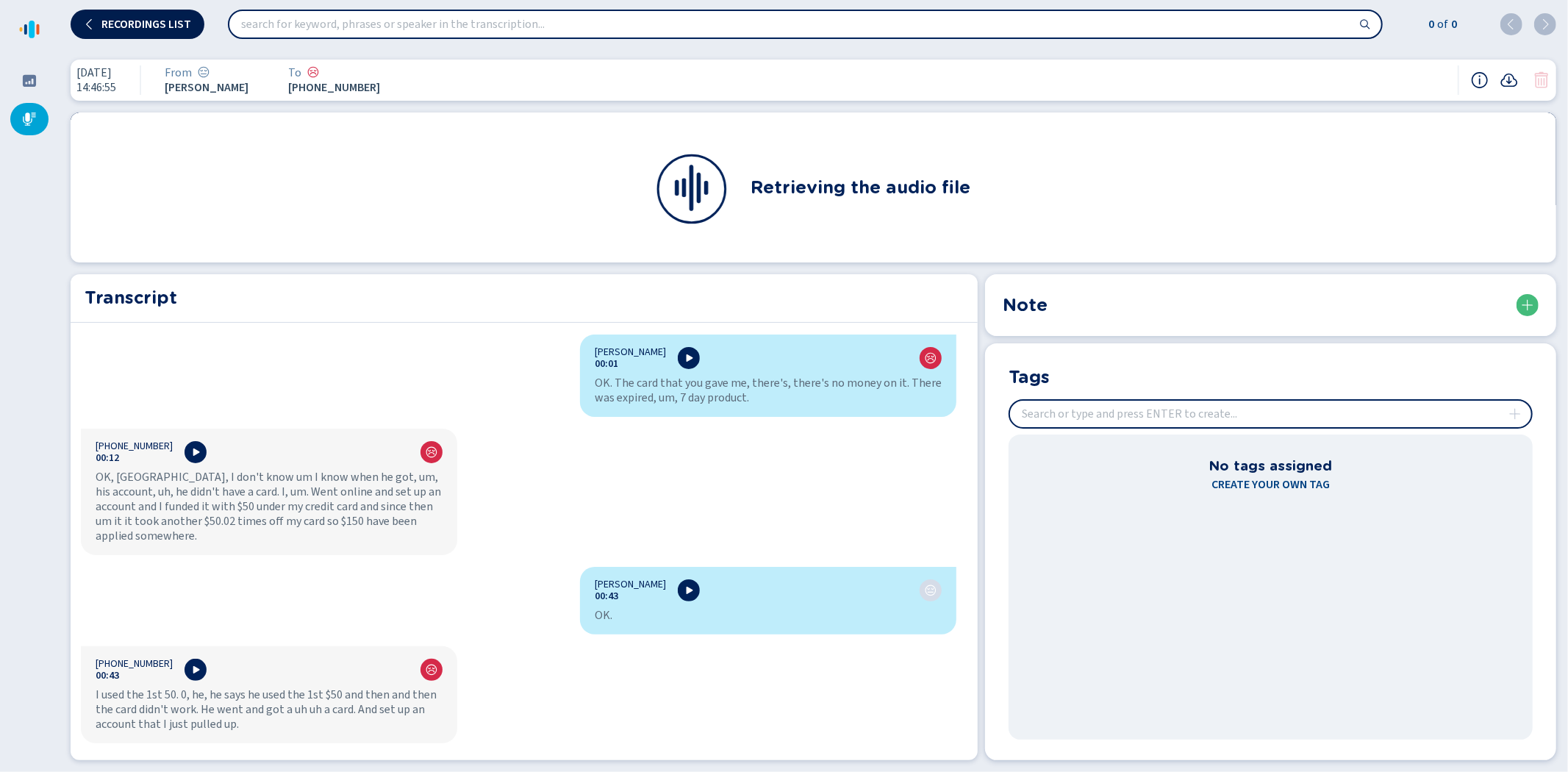
click at [128, 16] on button "Recordings list" at bounding box center [138, 23] width 133 height 29
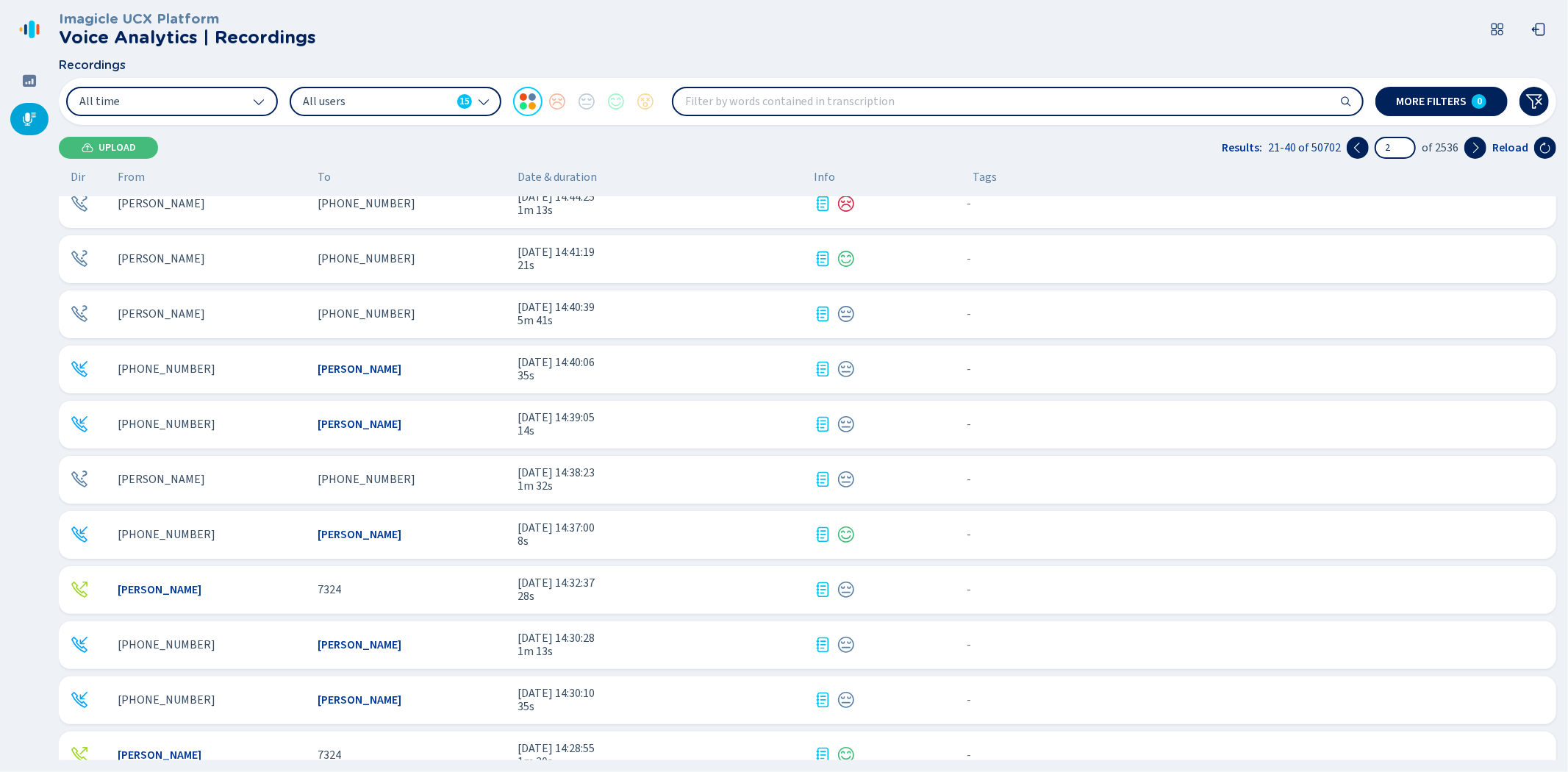
scroll to position [163, 0]
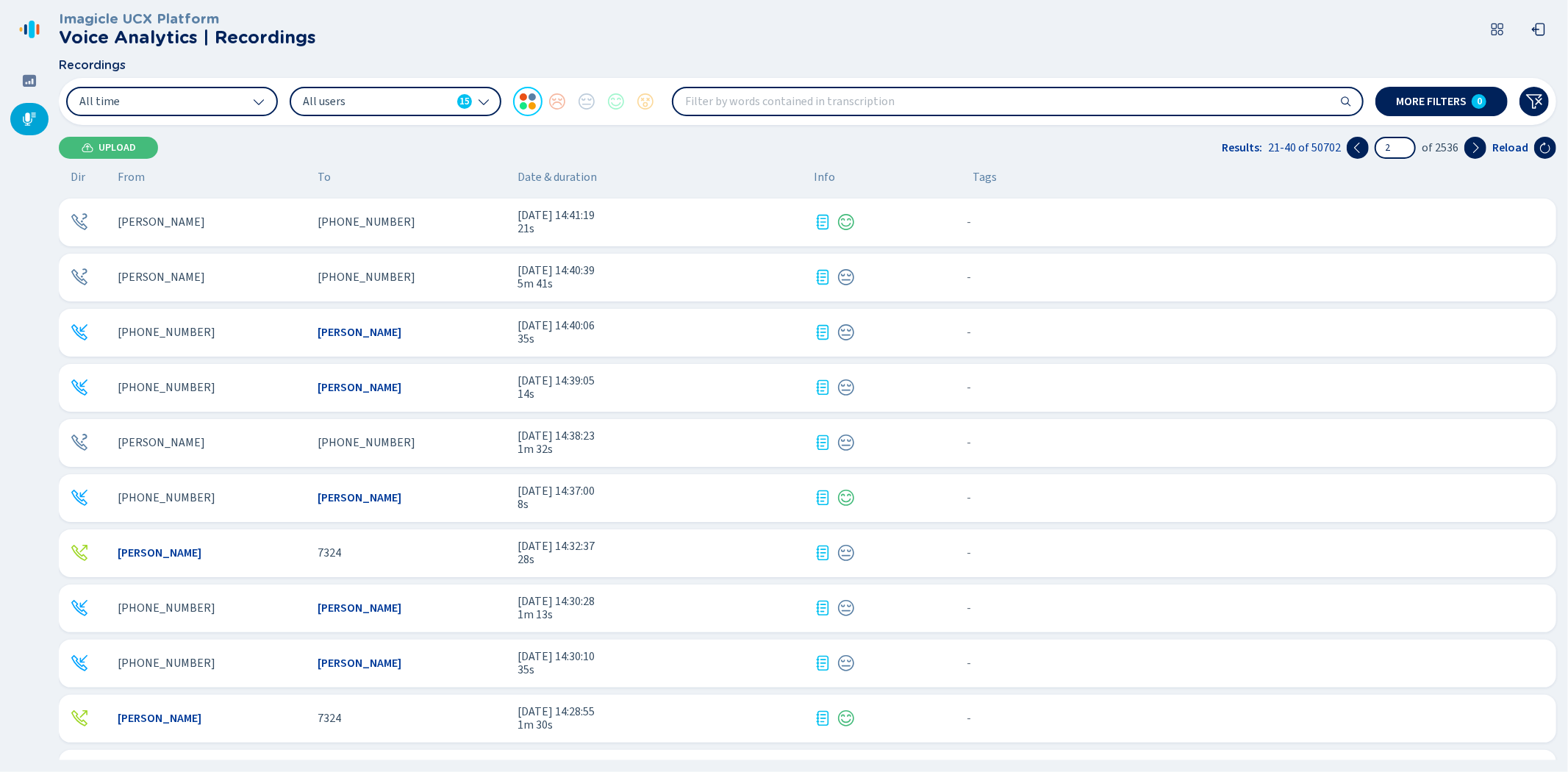
click at [231, 387] on div "+17166976110" at bounding box center [212, 388] width 188 height 13
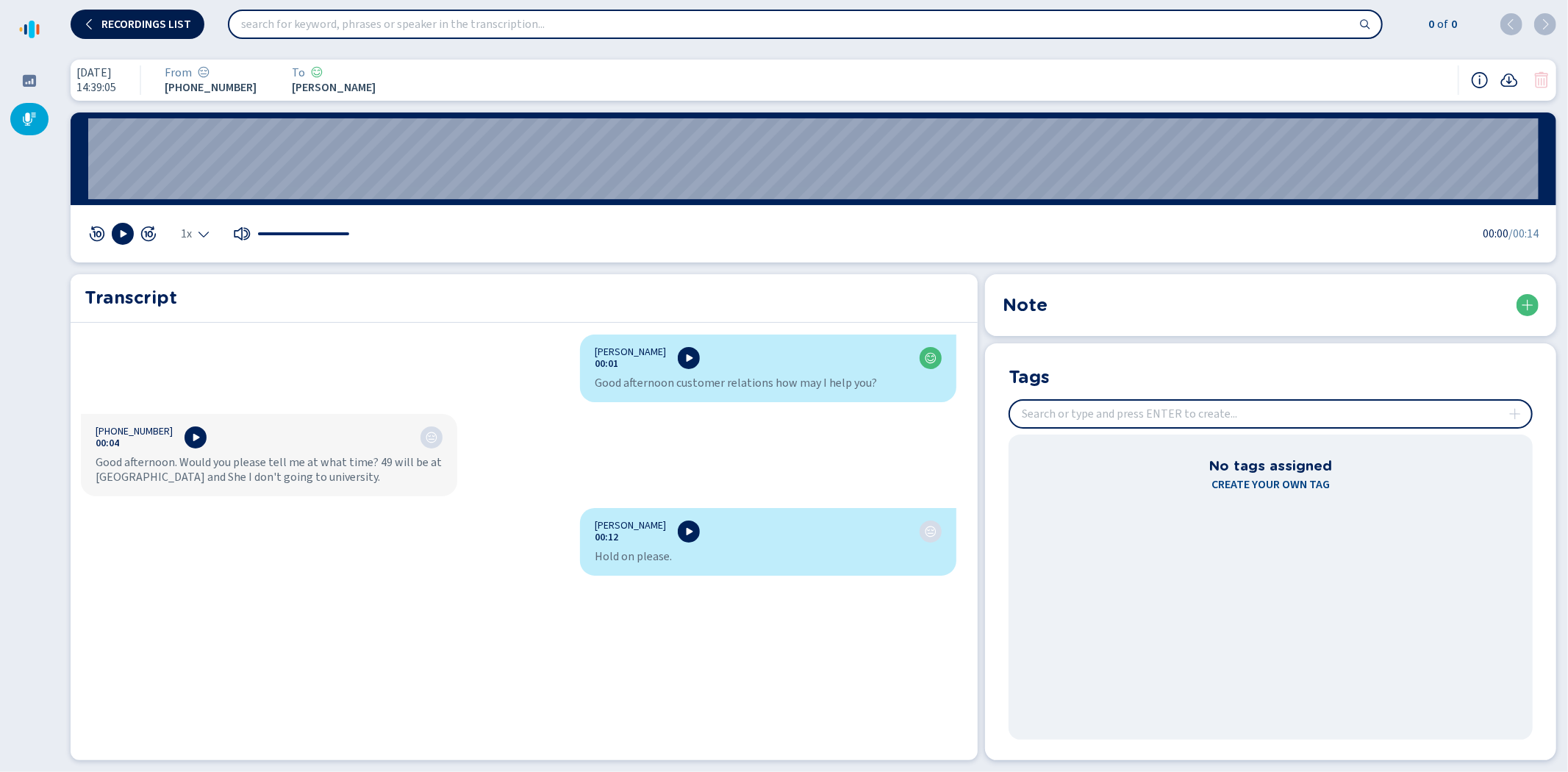
click at [153, 23] on span "Recordings list" at bounding box center [147, 24] width 90 height 12
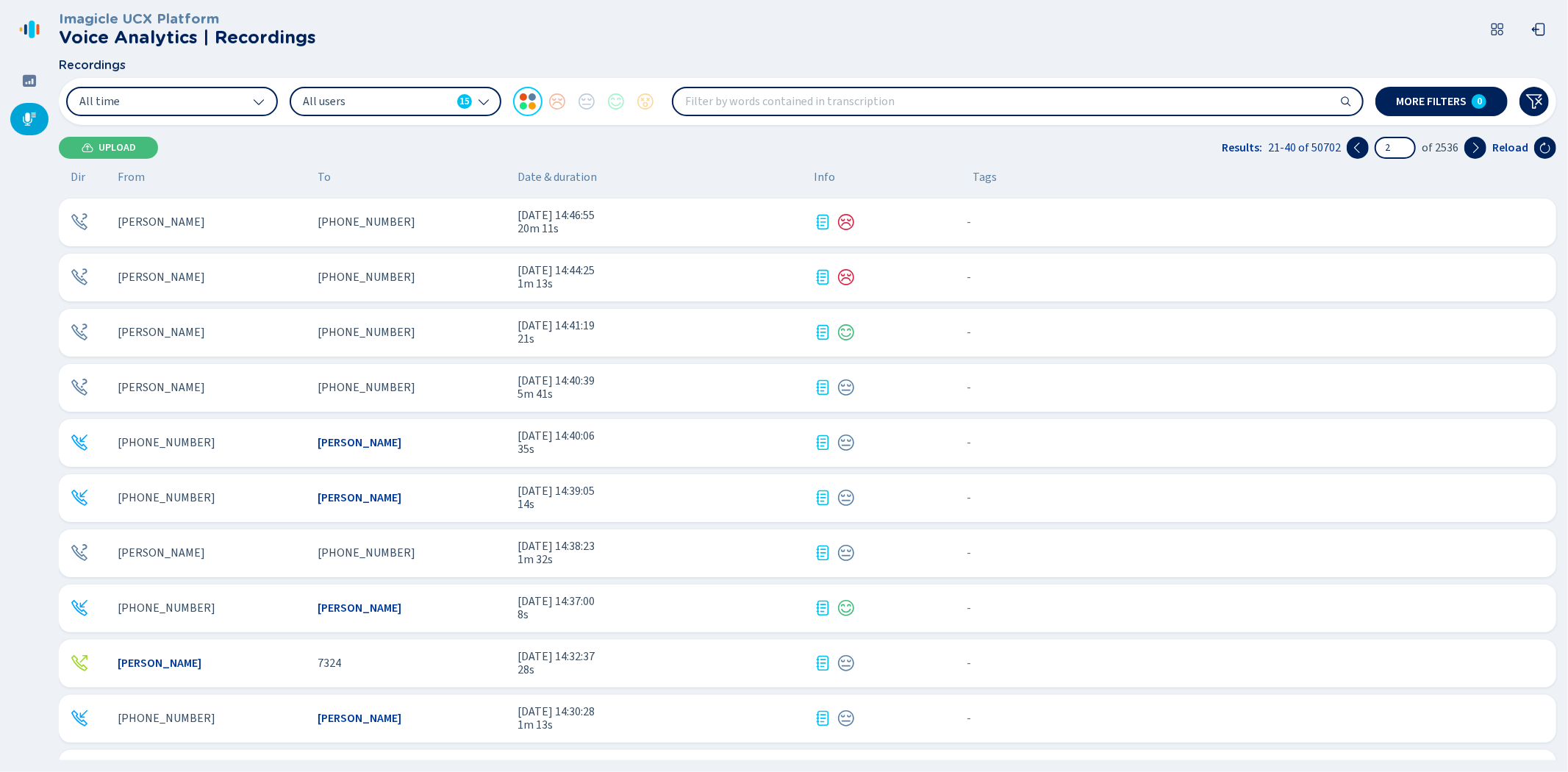
scroll to position [163, 0]
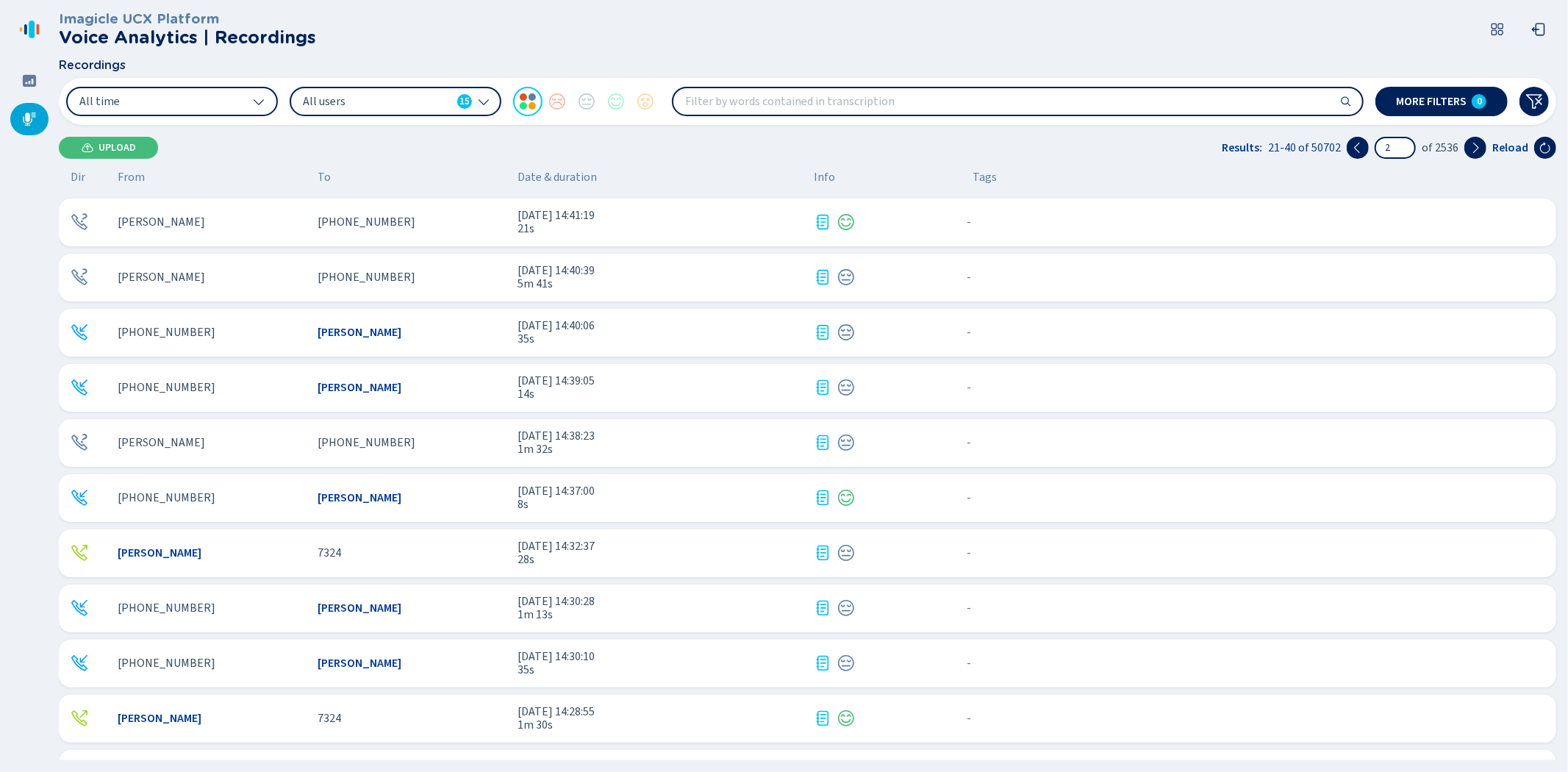
click at [244, 436] on div "[PERSON_NAME]" at bounding box center [212, 443] width 188 height 13
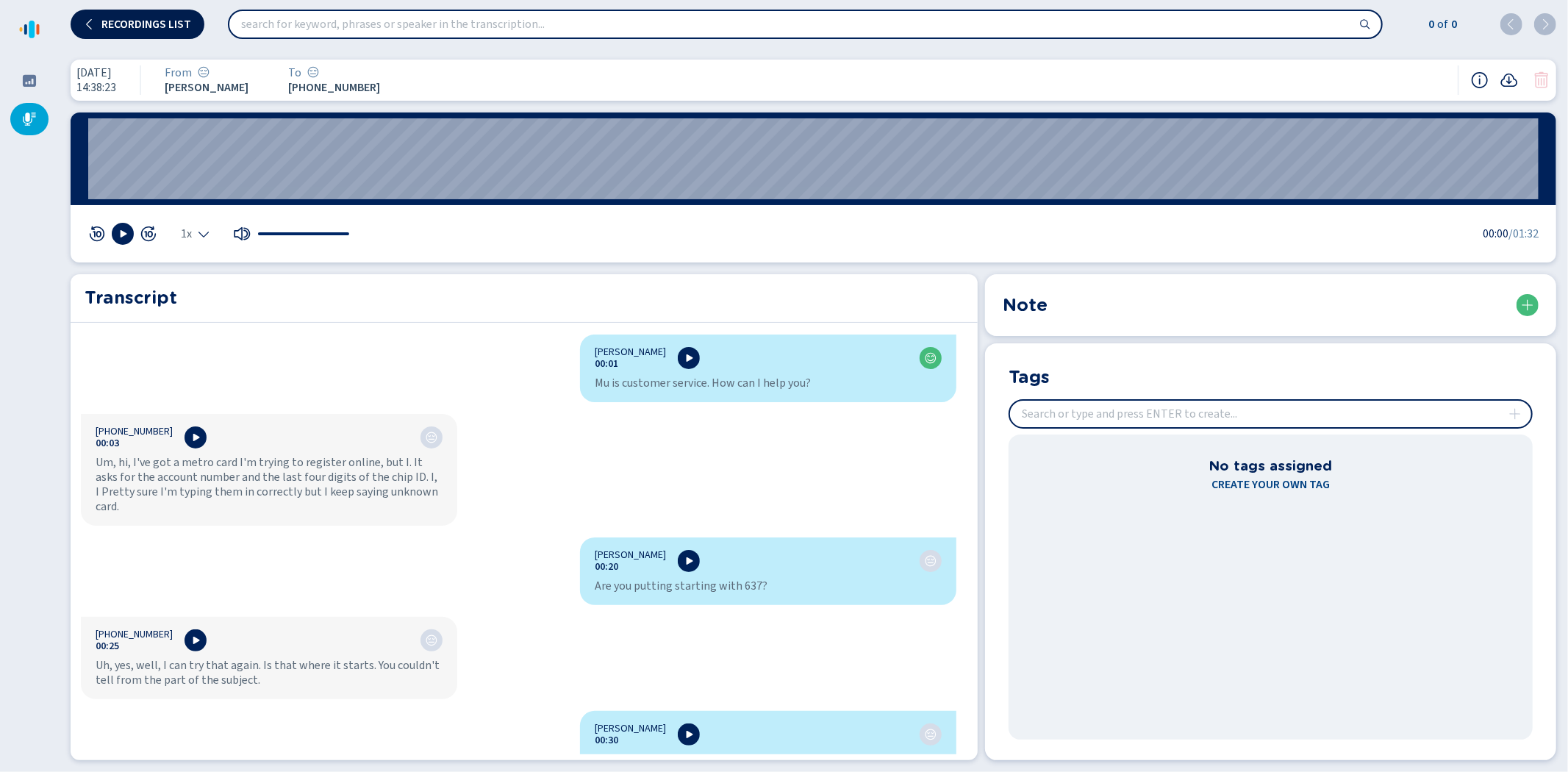
click at [131, 13] on button "Recordings list" at bounding box center [138, 23] width 133 height 29
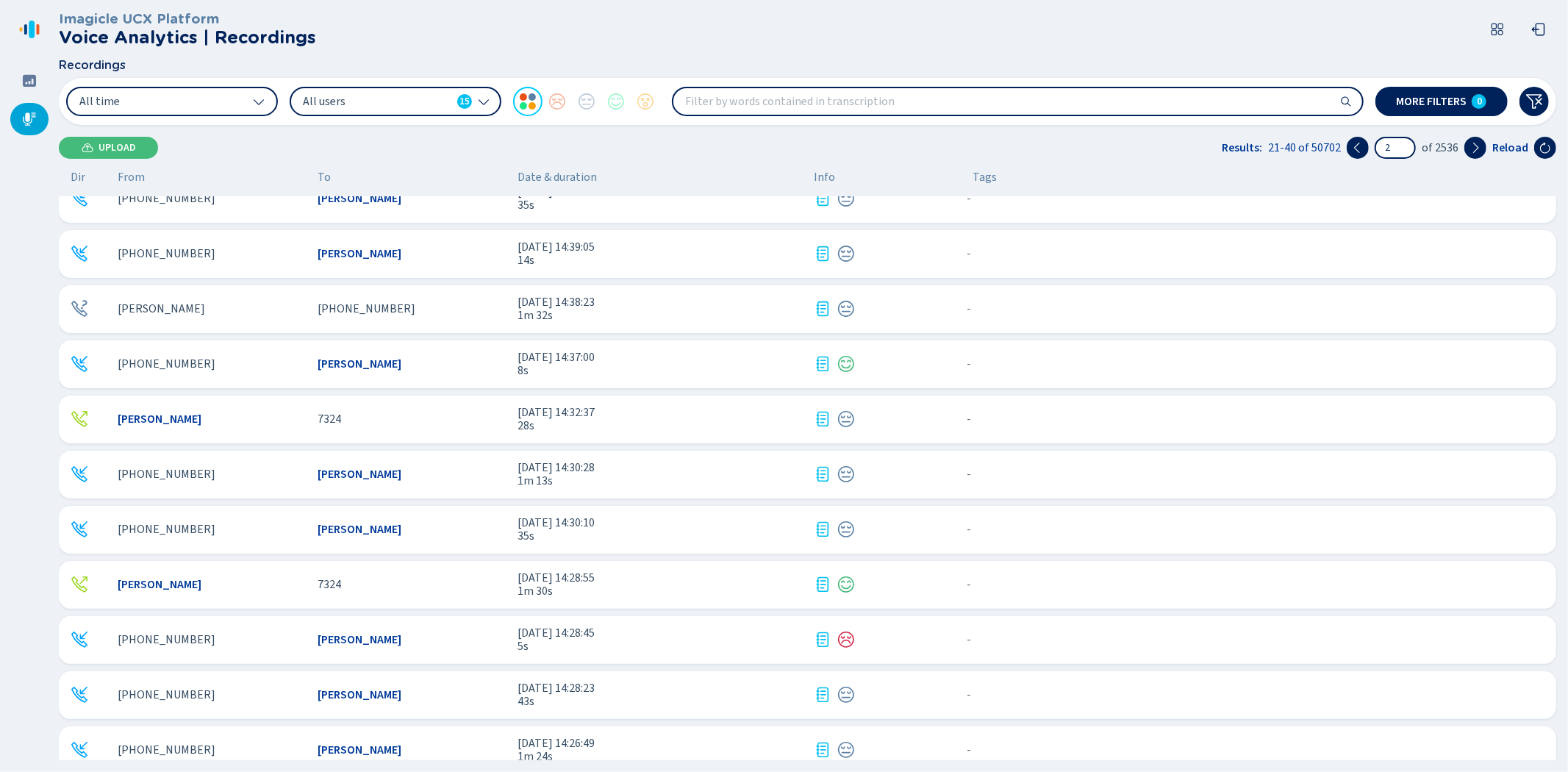
scroll to position [327, 0]
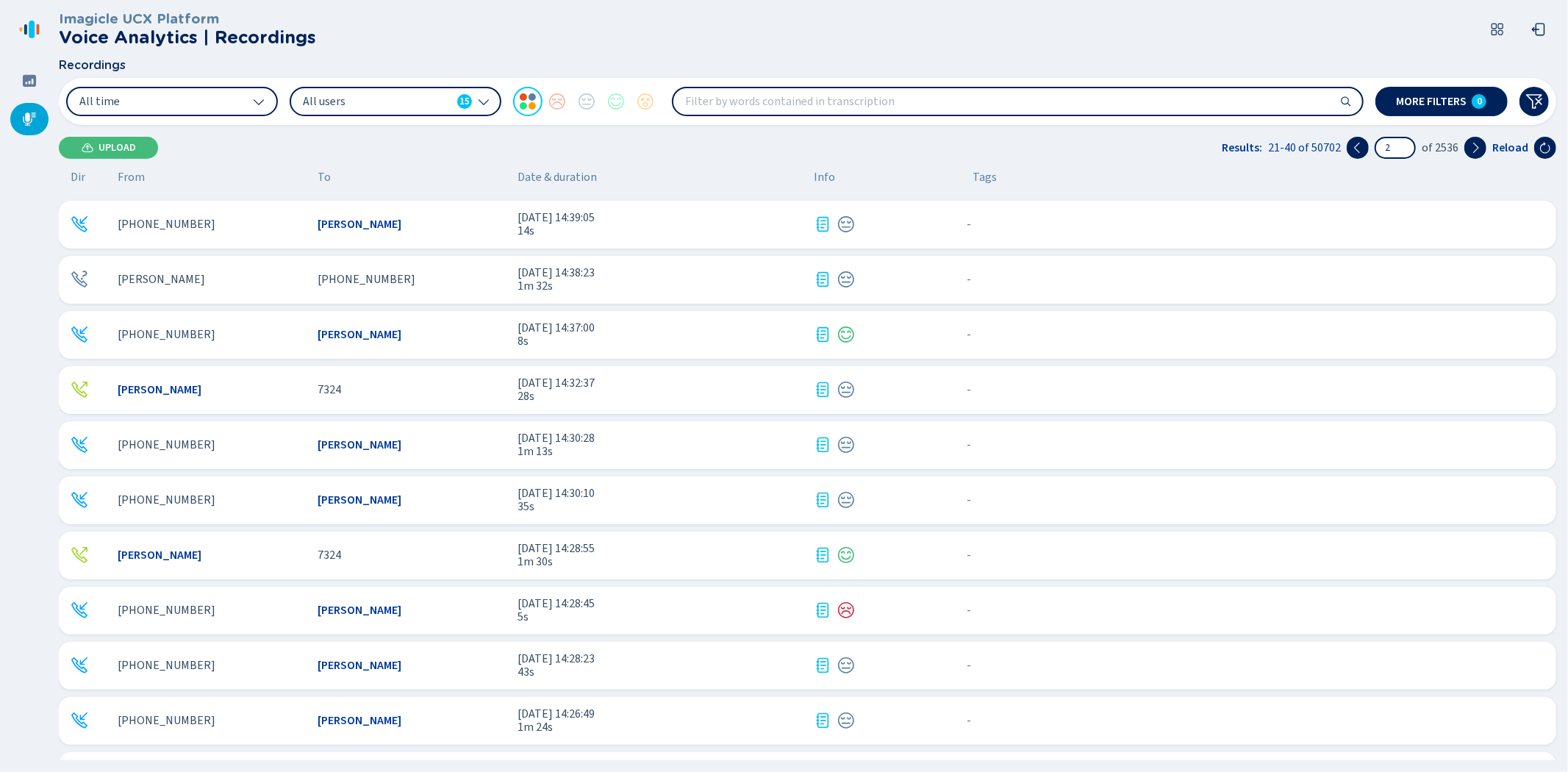
click at [271, 497] on div "+17168556210" at bounding box center [212, 500] width 188 height 13
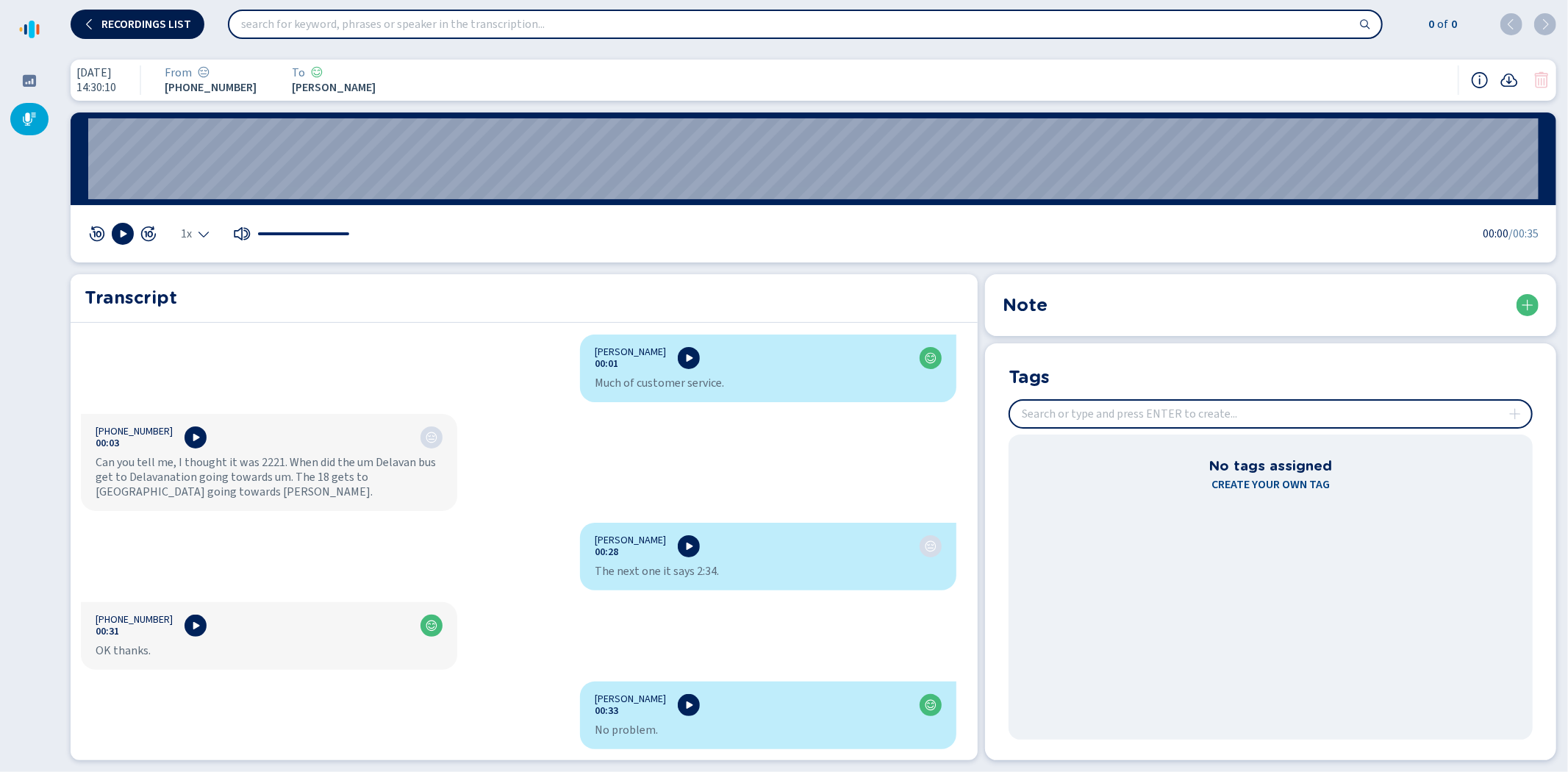
click at [160, 23] on span "Recordings list" at bounding box center [147, 24] width 90 height 12
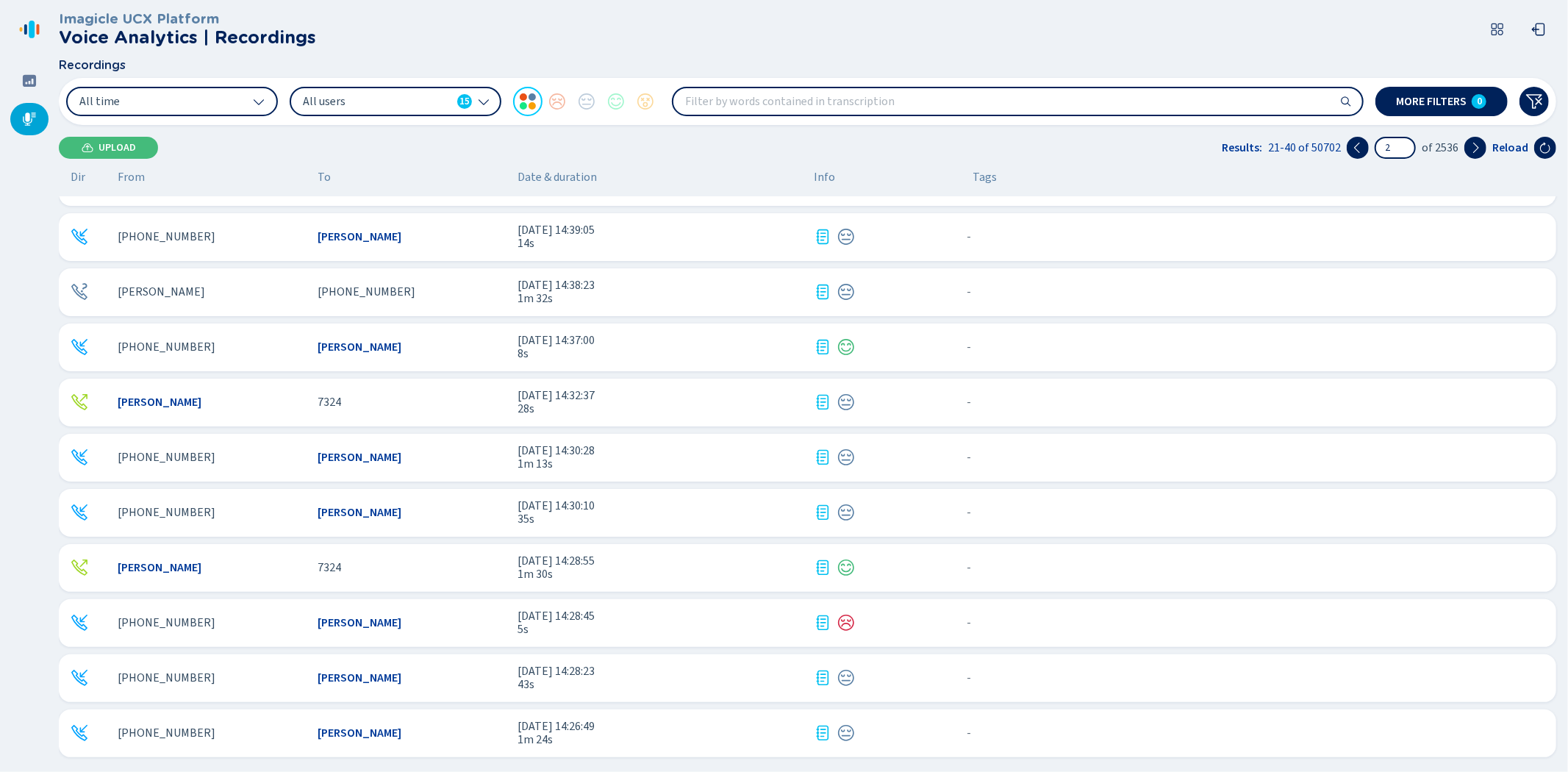
scroll to position [327, 0]
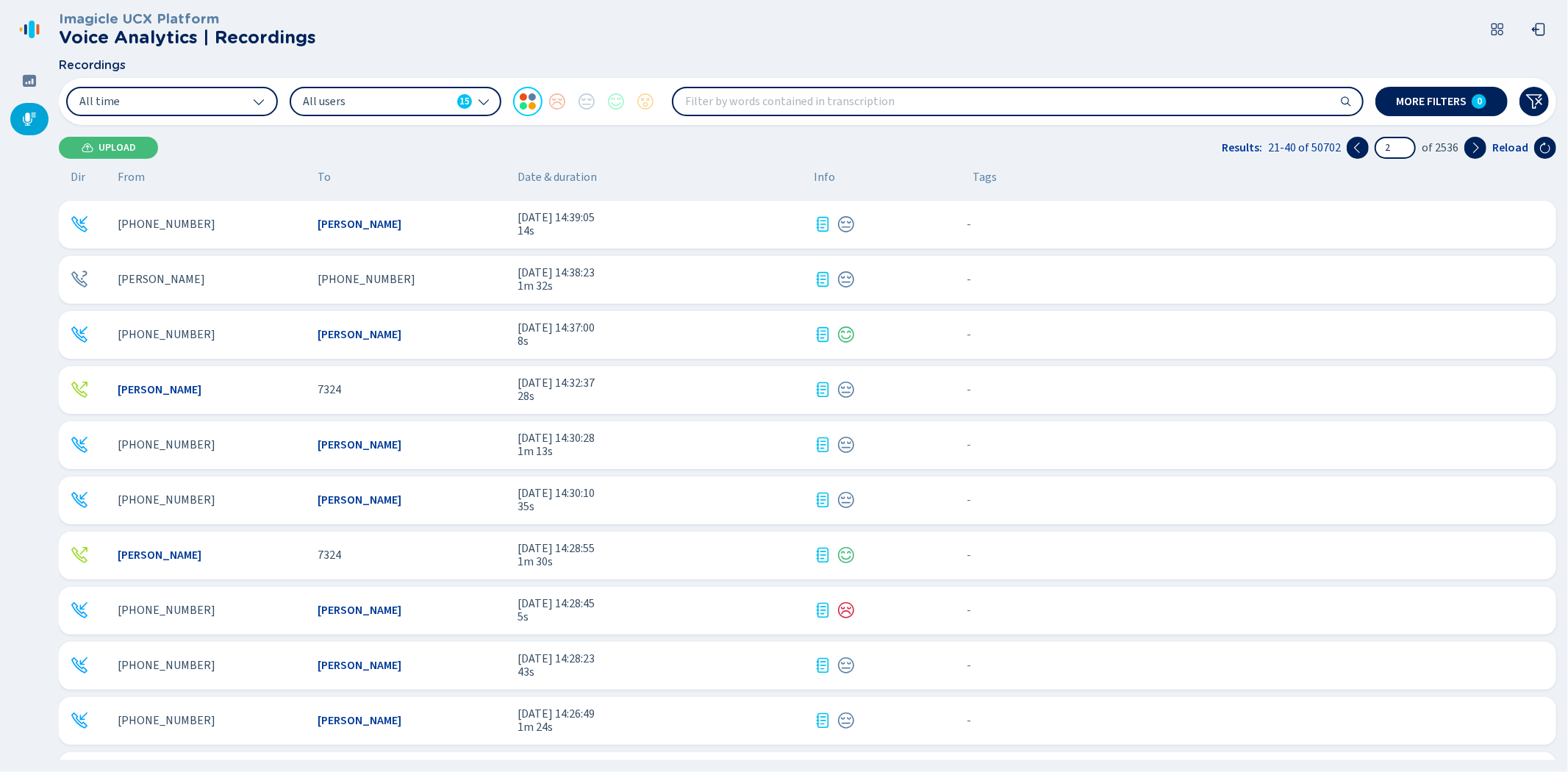
click at [273, 497] on div "+17168556210" at bounding box center [212, 500] width 188 height 13
